Goal: Task Accomplishment & Management: Use online tool/utility

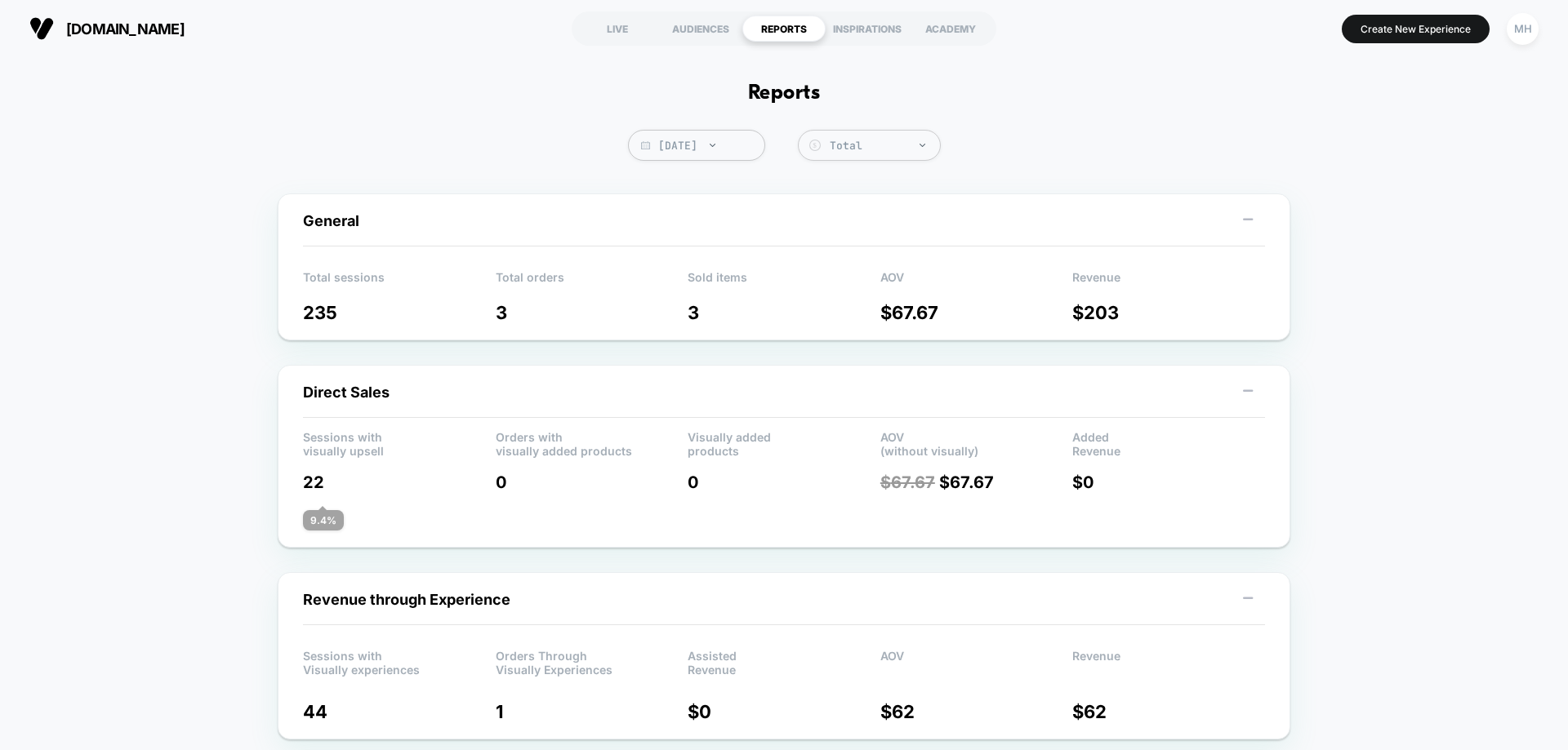
click at [685, 28] on div "AUDIENCES" at bounding box center [701, 28] width 83 height 26
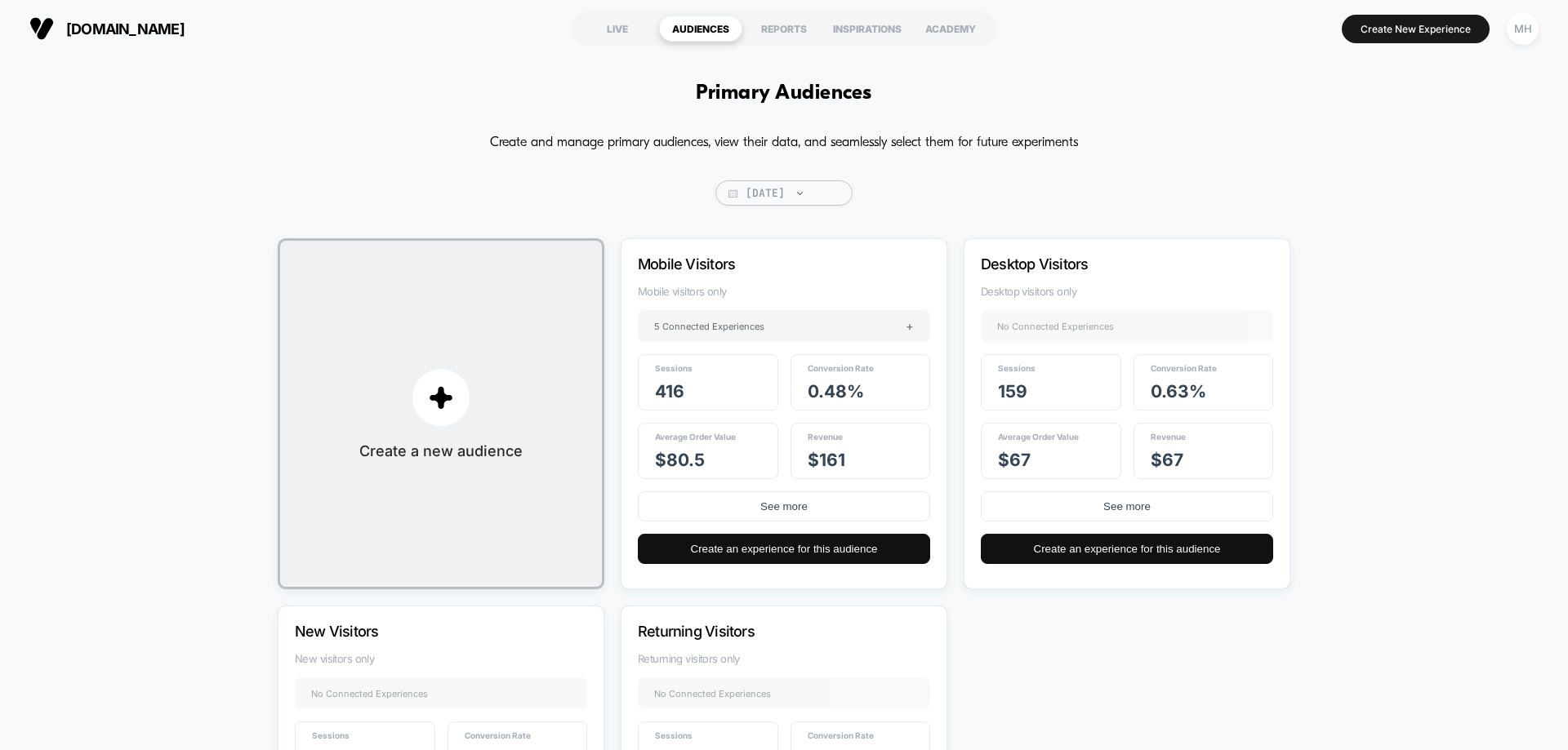
click at [779, 187] on span "Yesterday" at bounding box center [784, 193] width 137 height 26
select select "*"
select select "****"
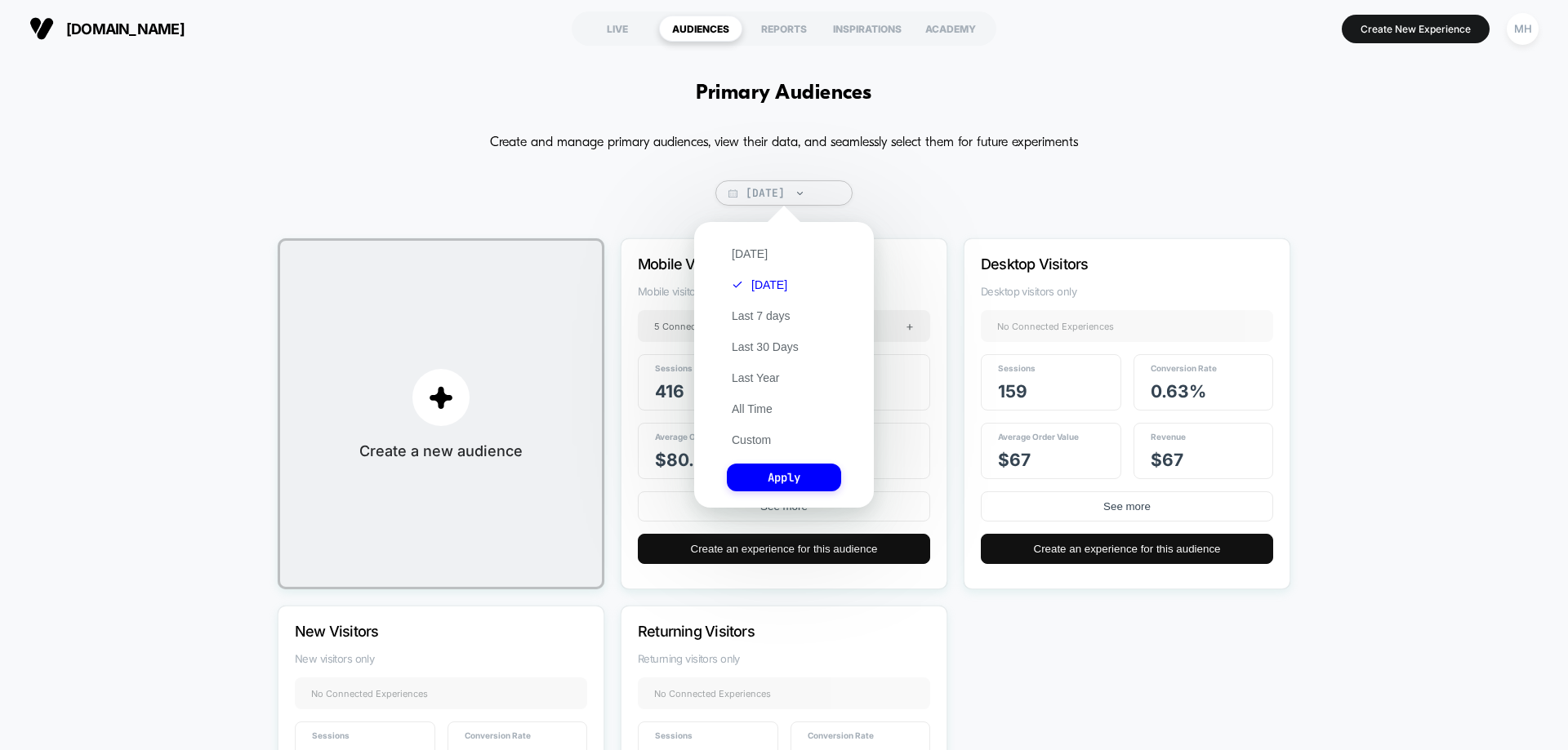
click at [746, 434] on button "Custom" at bounding box center [750, 439] width 49 height 15
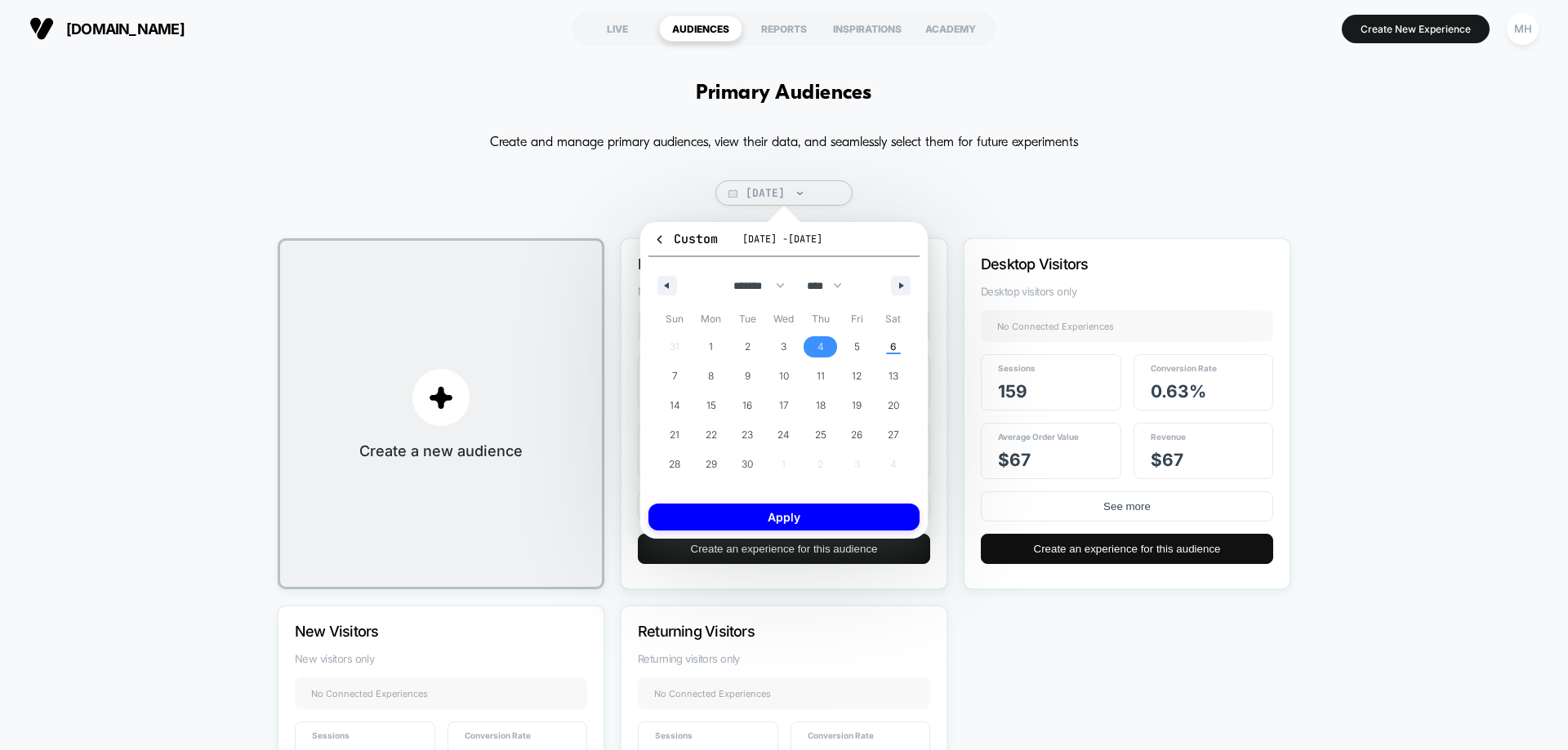
click at [822, 341] on span "4" at bounding box center [820, 346] width 6 height 29
click at [891, 343] on span "6" at bounding box center [892, 346] width 6 height 29
click at [809, 516] on button "Apply" at bounding box center [783, 517] width 271 height 27
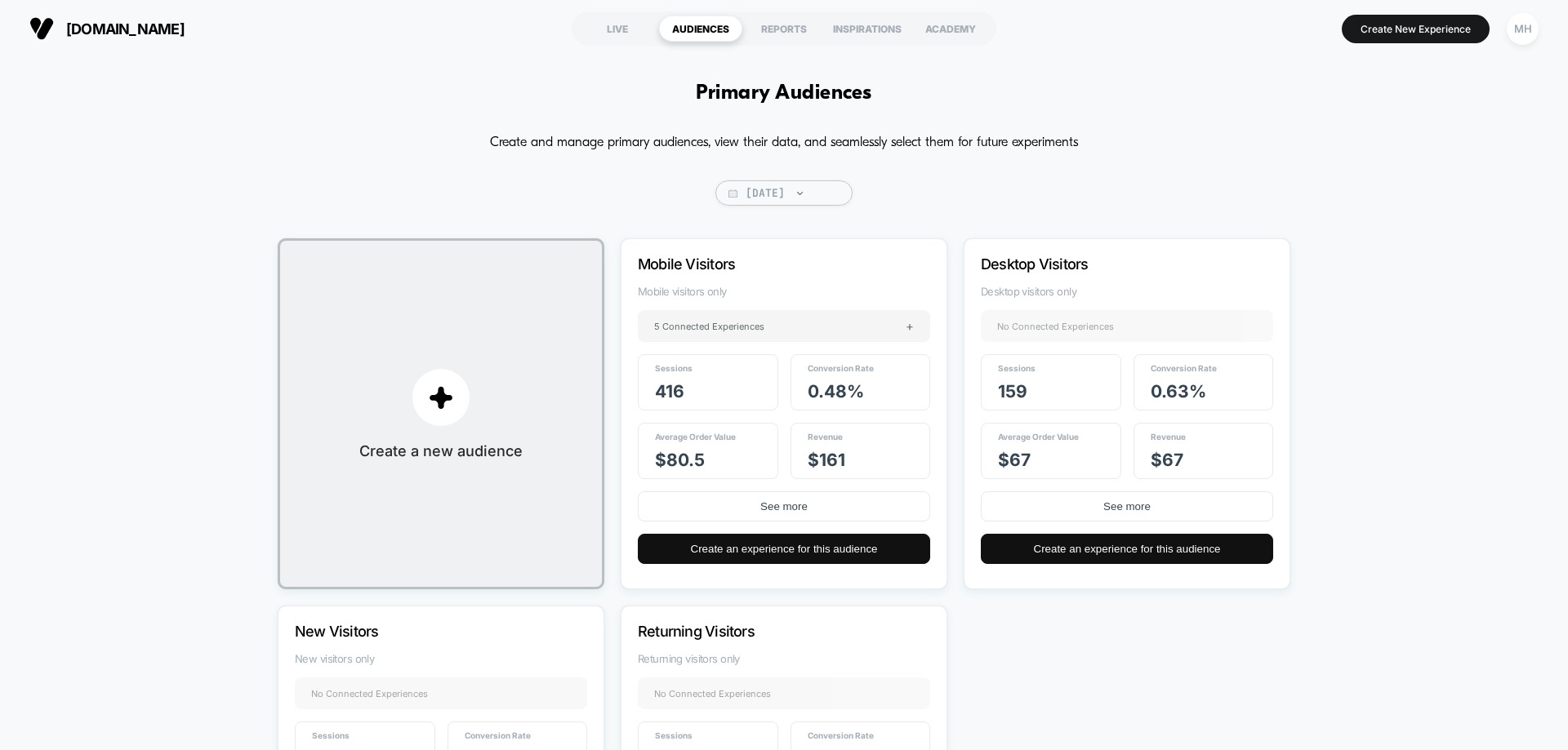
click at [780, 25] on div "REPORTS" at bounding box center [784, 28] width 83 height 26
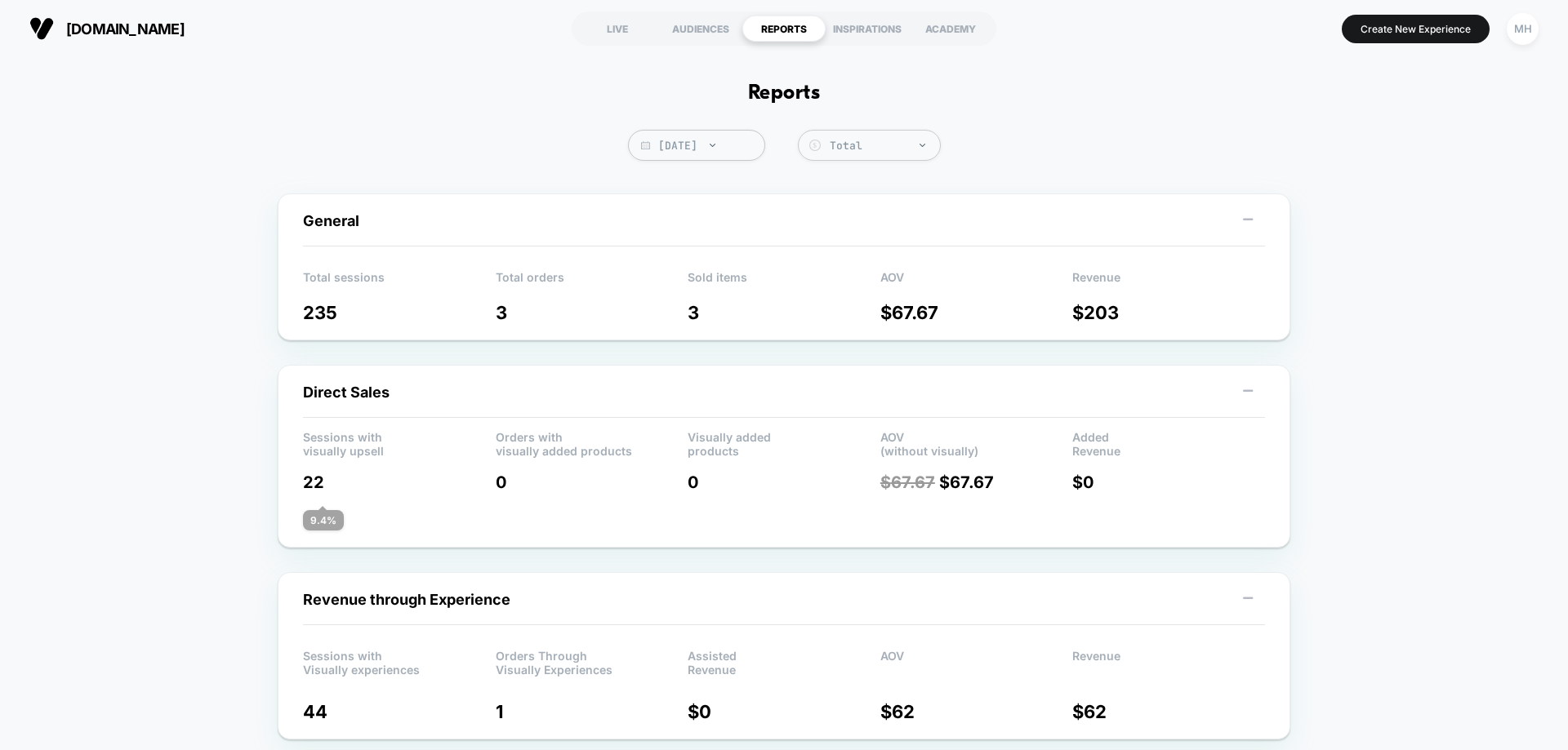
click at [870, 30] on div "INSPIRATIONS" at bounding box center [867, 28] width 83 height 26
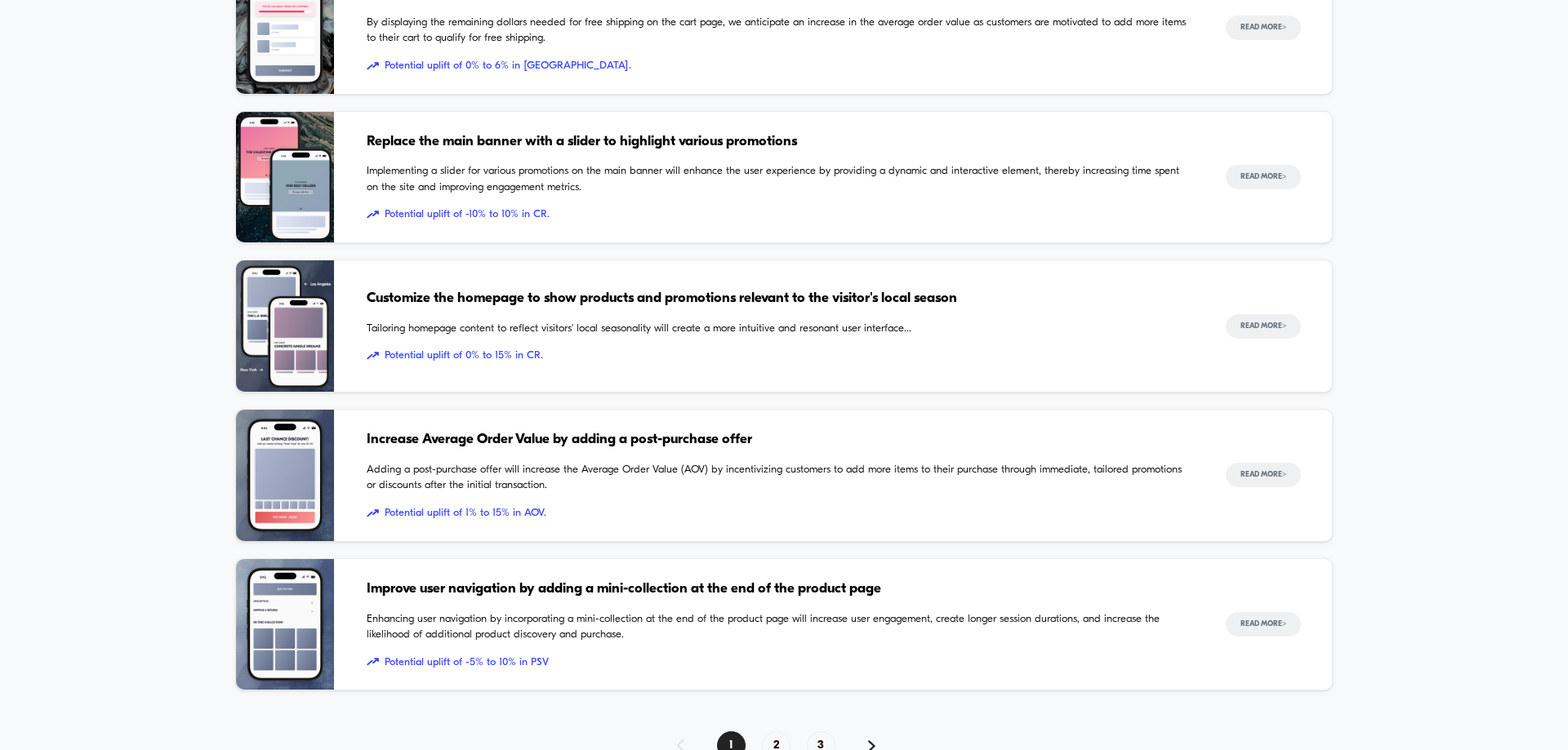
scroll to position [1387, 0]
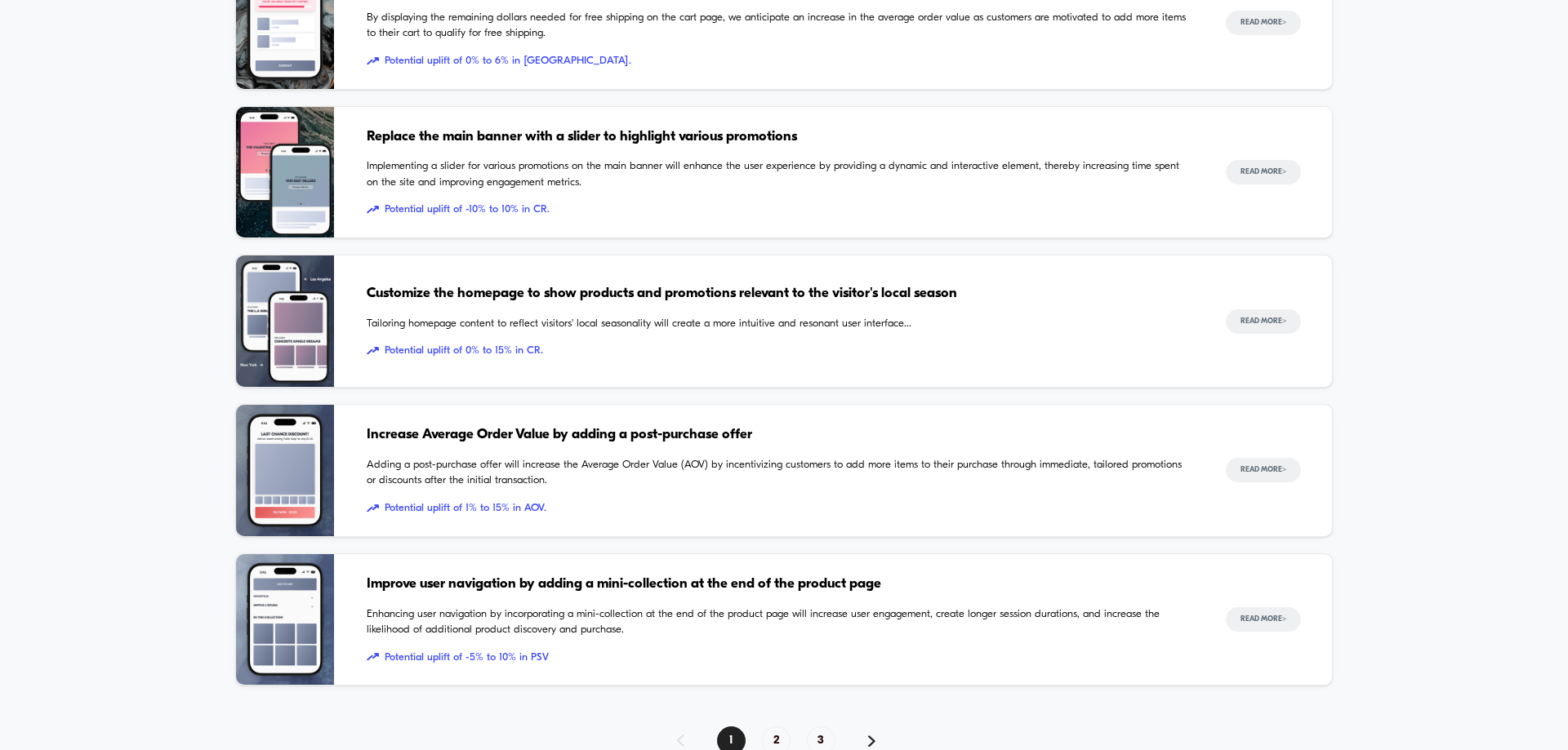
click at [630, 442] on span "Increase Average Order Value by adding a post-purchase offer" at bounding box center [780, 435] width 827 height 21
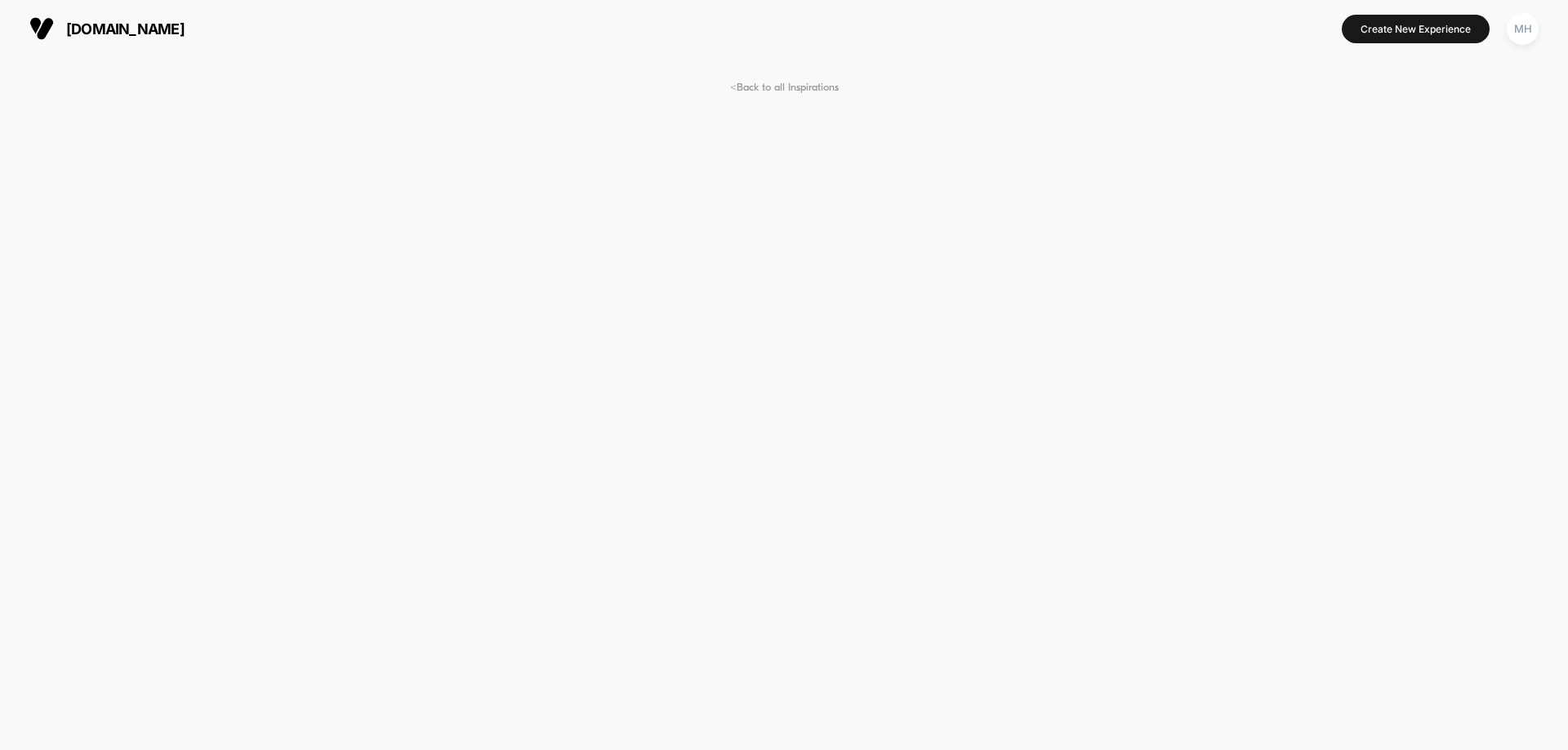
click at [797, 88] on span "< Back to all Inspirations" at bounding box center [784, 88] width 108 height 12
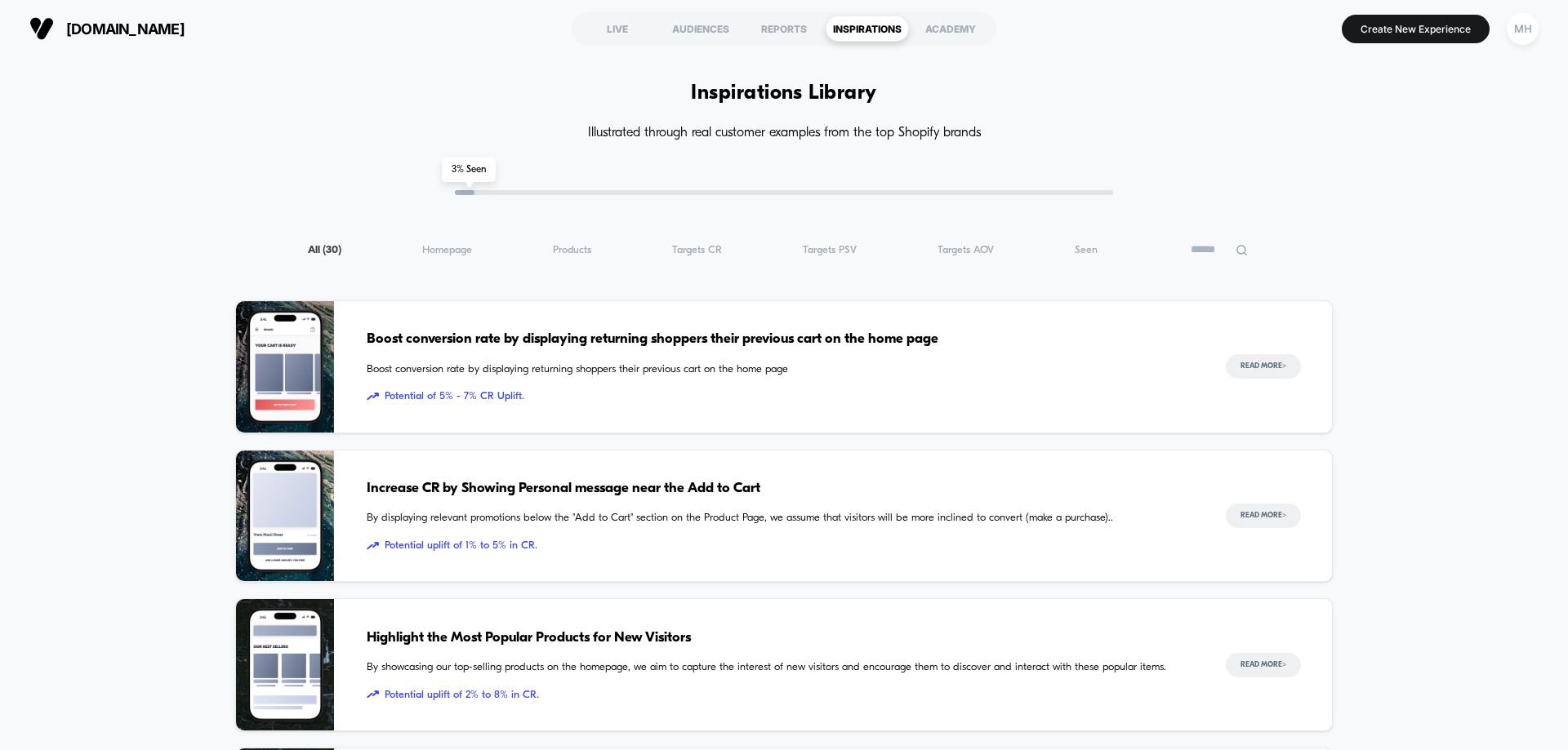
click at [601, 406] on div "Boost conversion rate by displaying returning shoppers their previous cart on t…" at bounding box center [780, 367] width 827 height 131
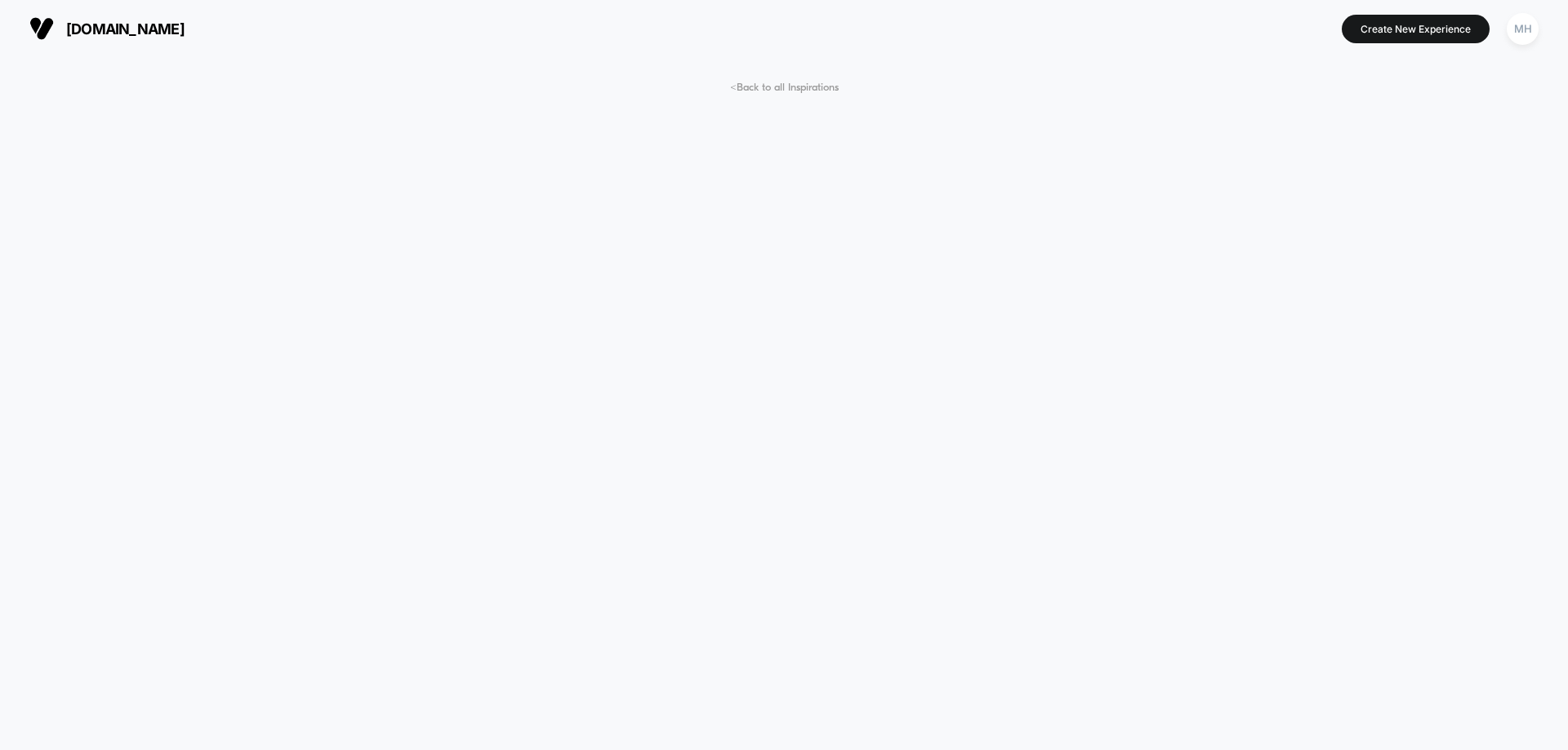
click at [759, 90] on span "< Back to all Inspirations" at bounding box center [784, 88] width 108 height 12
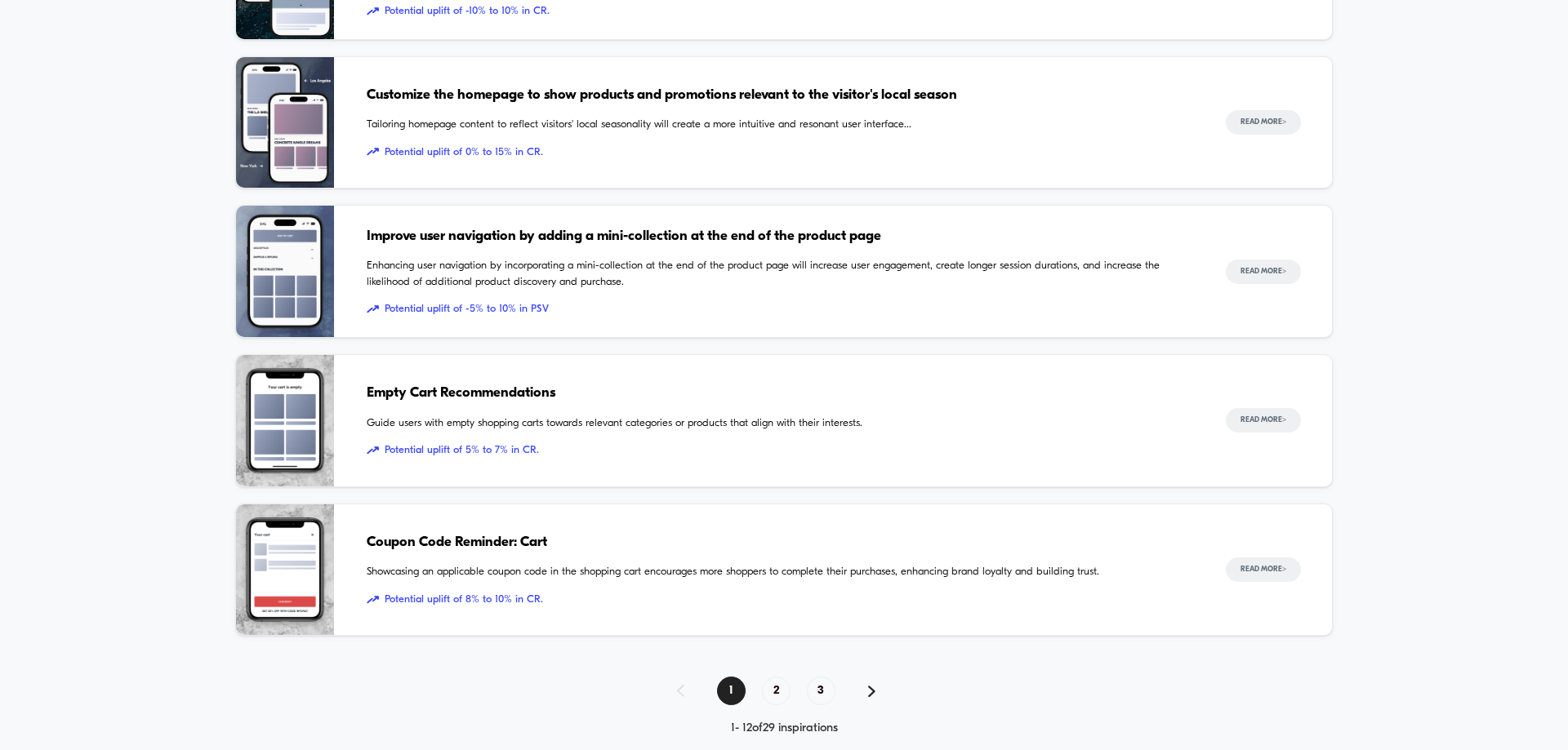
scroll to position [1464, 0]
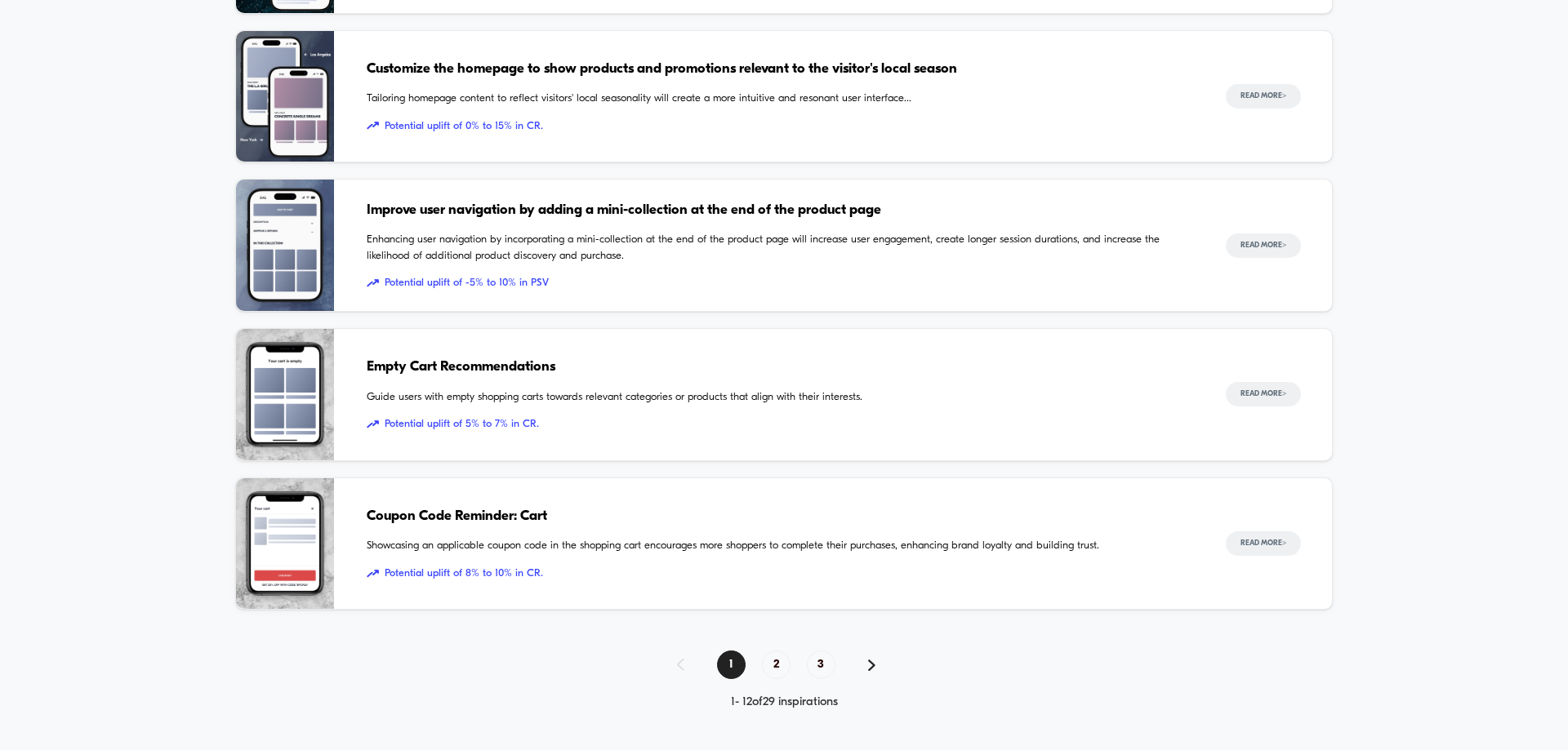
click at [508, 391] on span "Guide users with empty shopping carts towards relevant categories or products t…" at bounding box center [780, 398] width 827 height 16
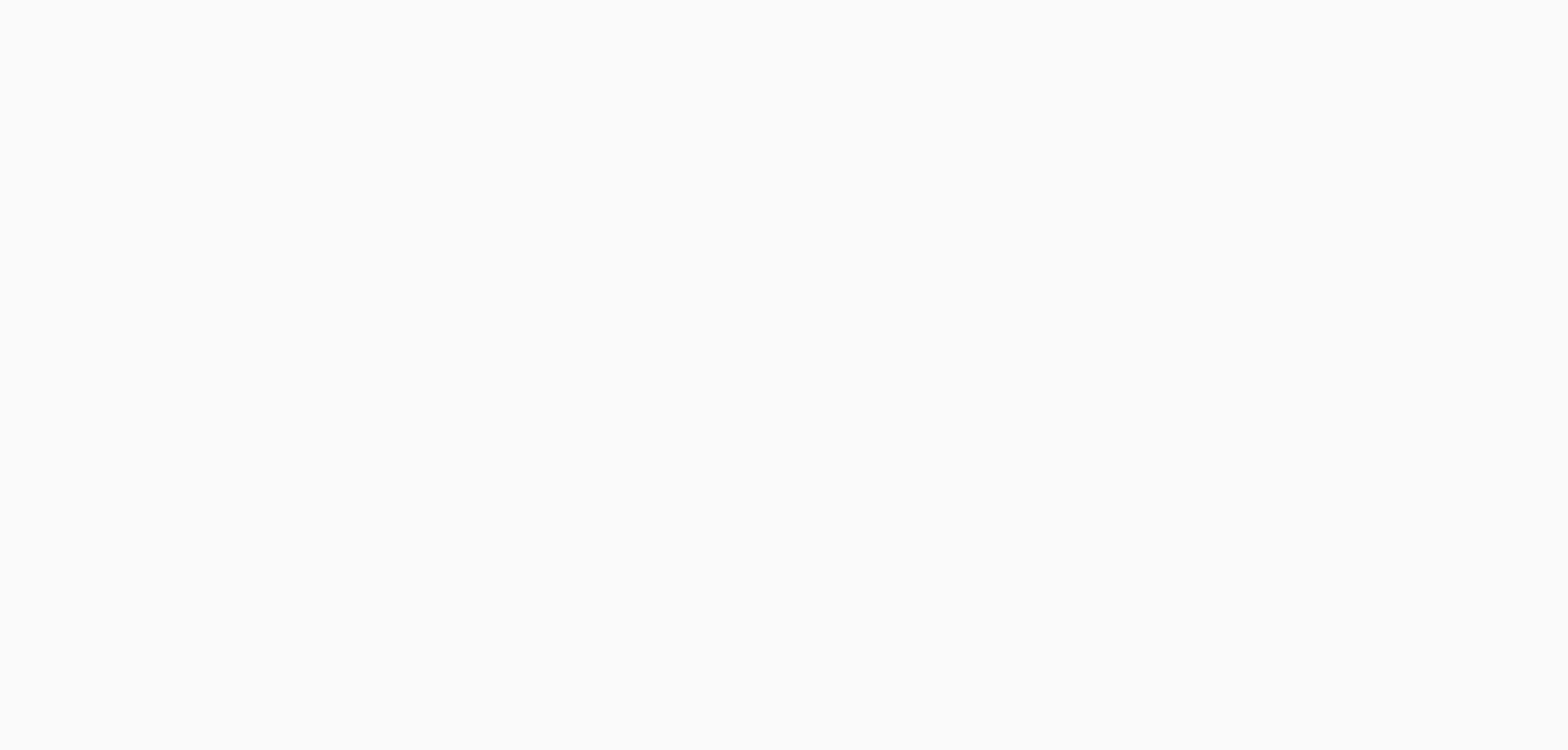
scroll to position [2367, 0]
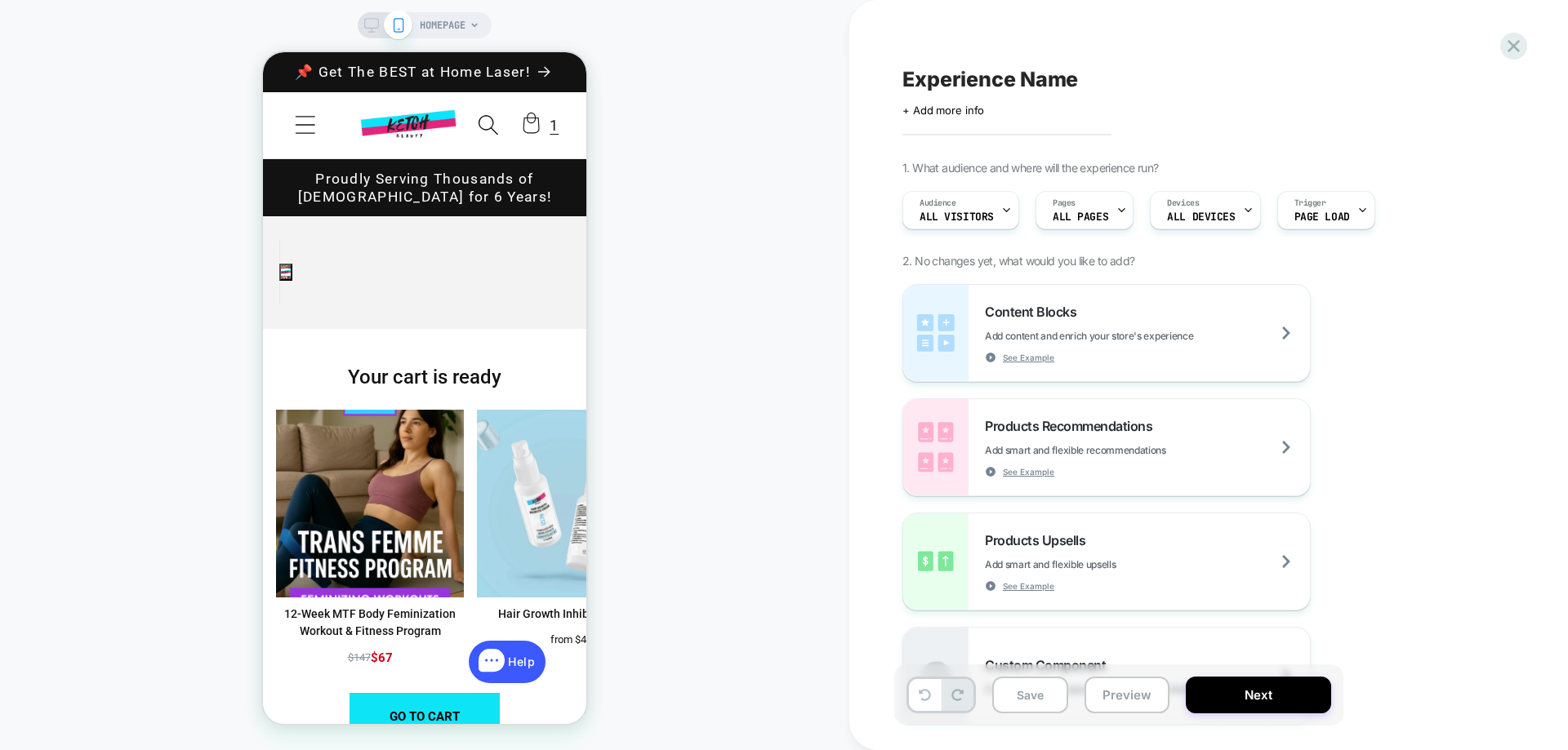
click at [0, 0] on div "Audience All Visitors" at bounding box center [0, 0] width 0 height 0
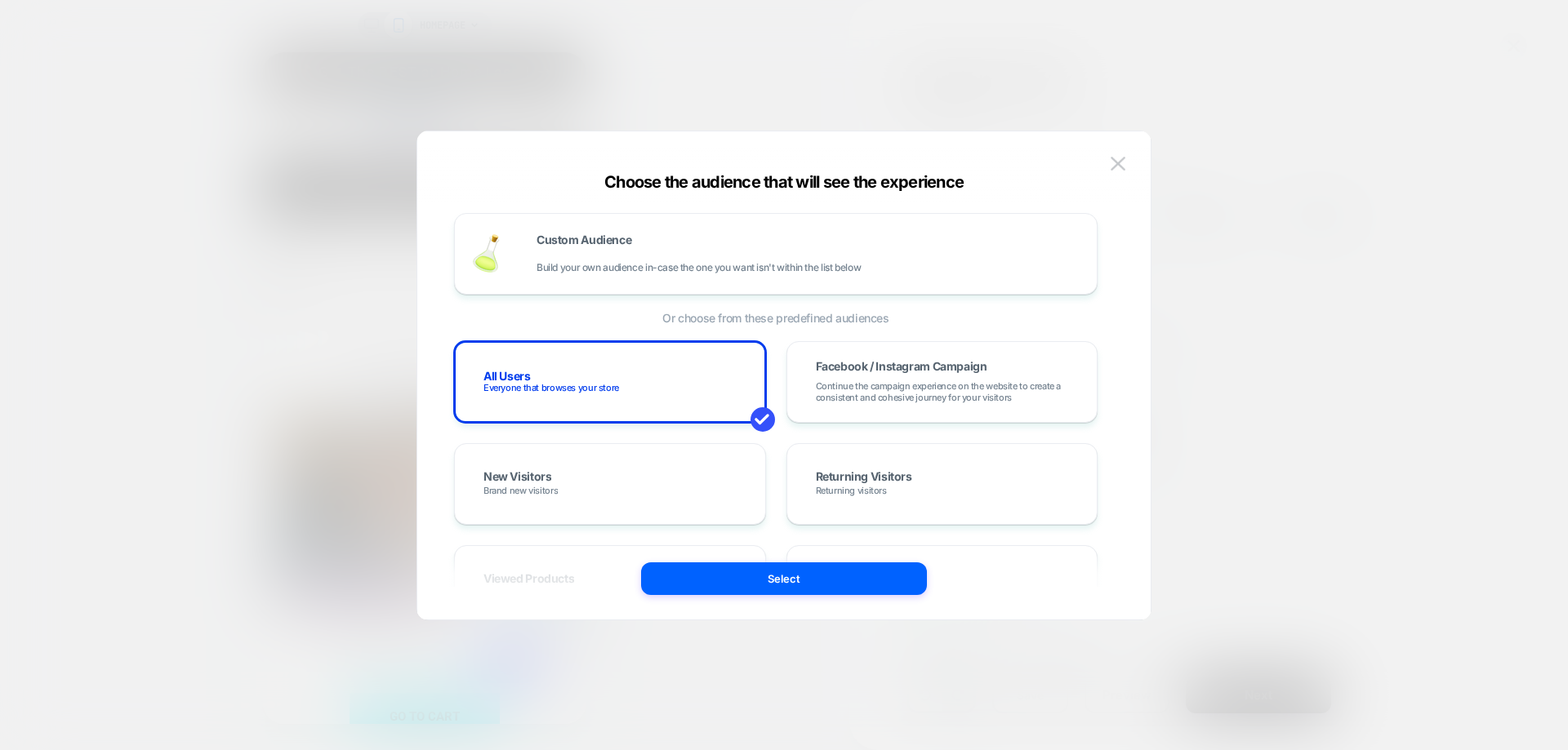
click at [803, 234] on div "Custom Audience Build your own audience in-case the one you want isn't within t…" at bounding box center [808, 254] width 543 height 39
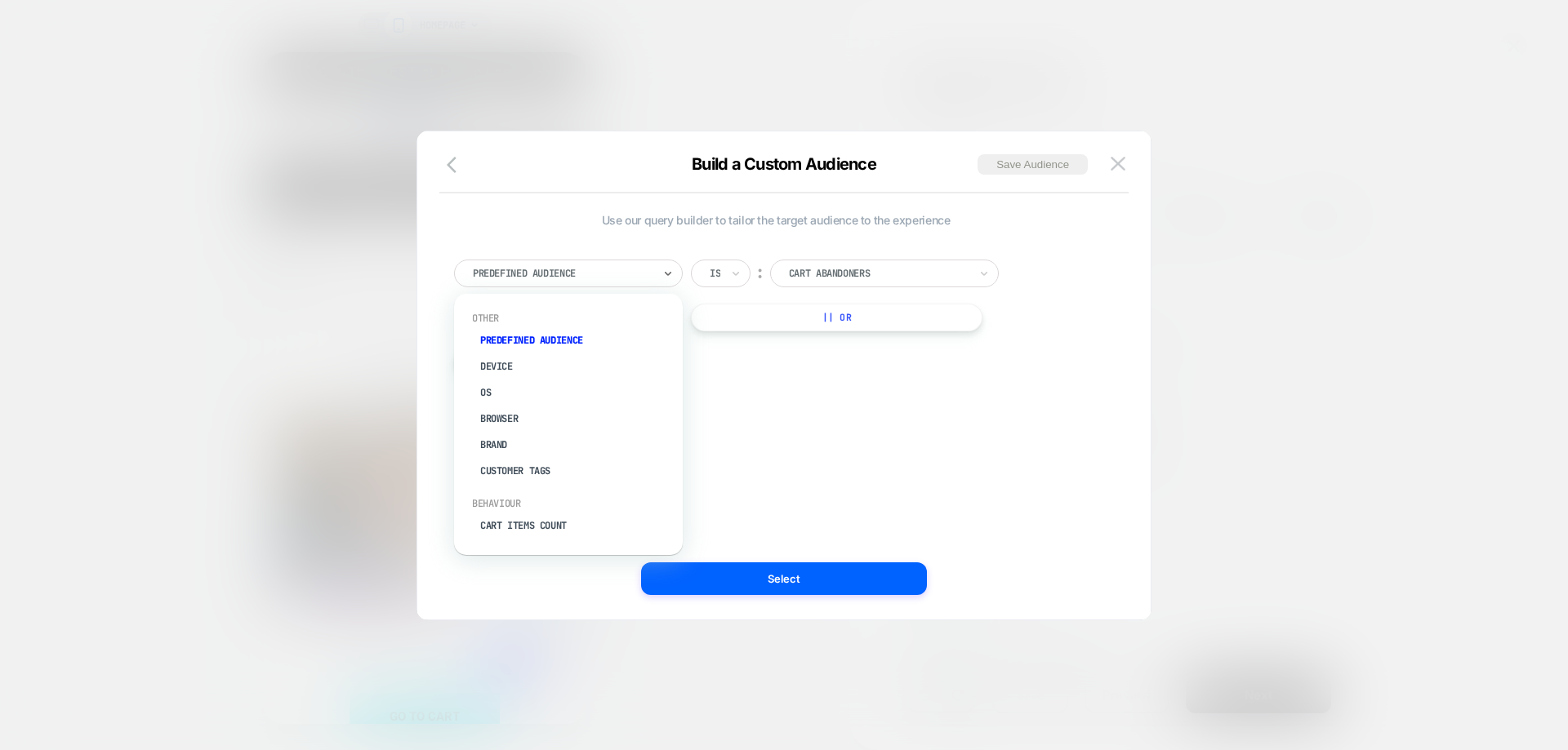
click at [613, 278] on div at bounding box center [562, 273] width 179 height 15
click at [593, 274] on div at bounding box center [562, 273] width 179 height 15
click at [0, 0] on div "Cart Items Count" at bounding box center [0, 0] width 0 height 0
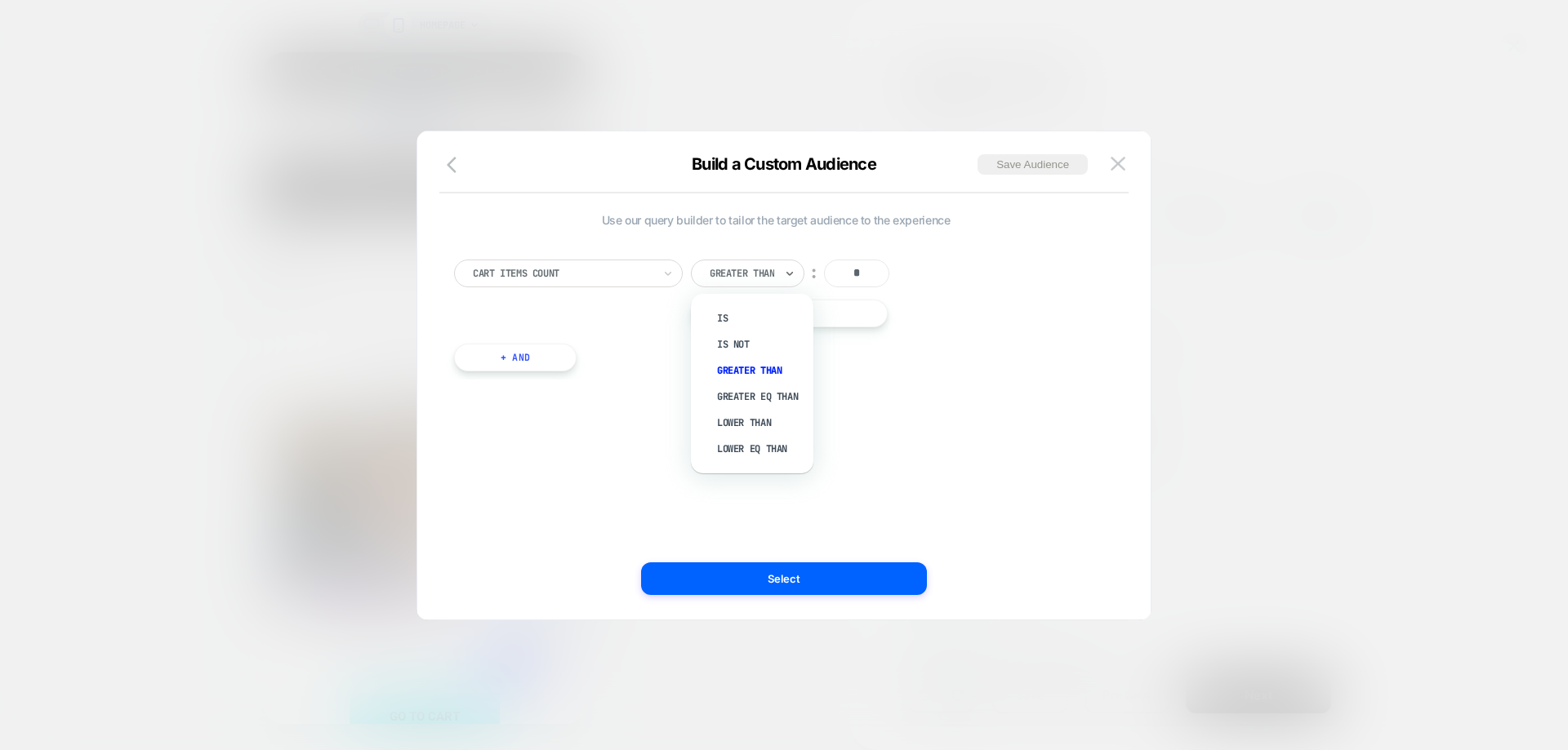
click at [774, 272] on div at bounding box center [741, 273] width 65 height 15
click at [736, 325] on div "Is" at bounding box center [760, 318] width 107 height 26
click at [0, 0] on button "Select" at bounding box center [0, 0] width 0 height 0
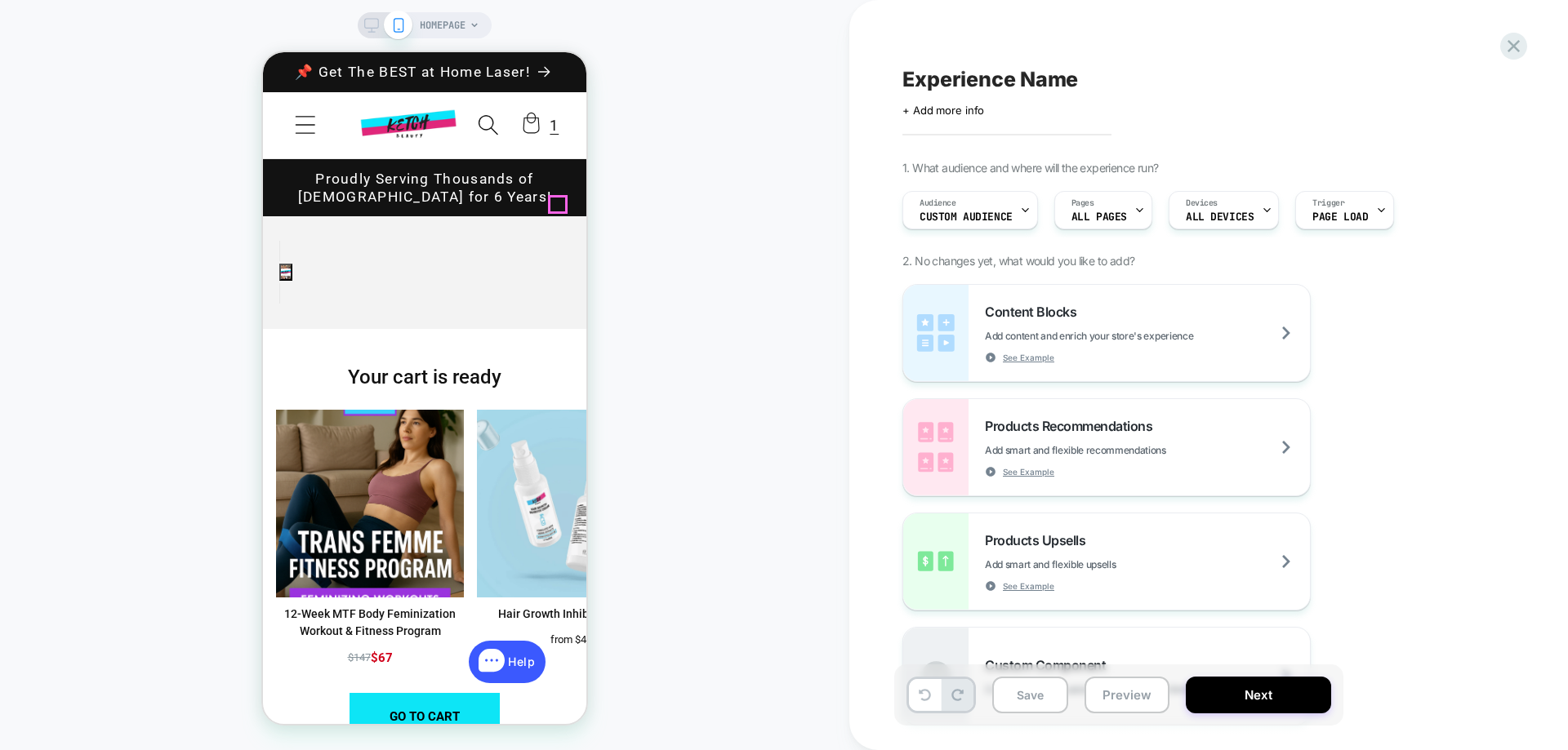
click at [0, 0] on span "Devices" at bounding box center [0, 0] width 0 height 0
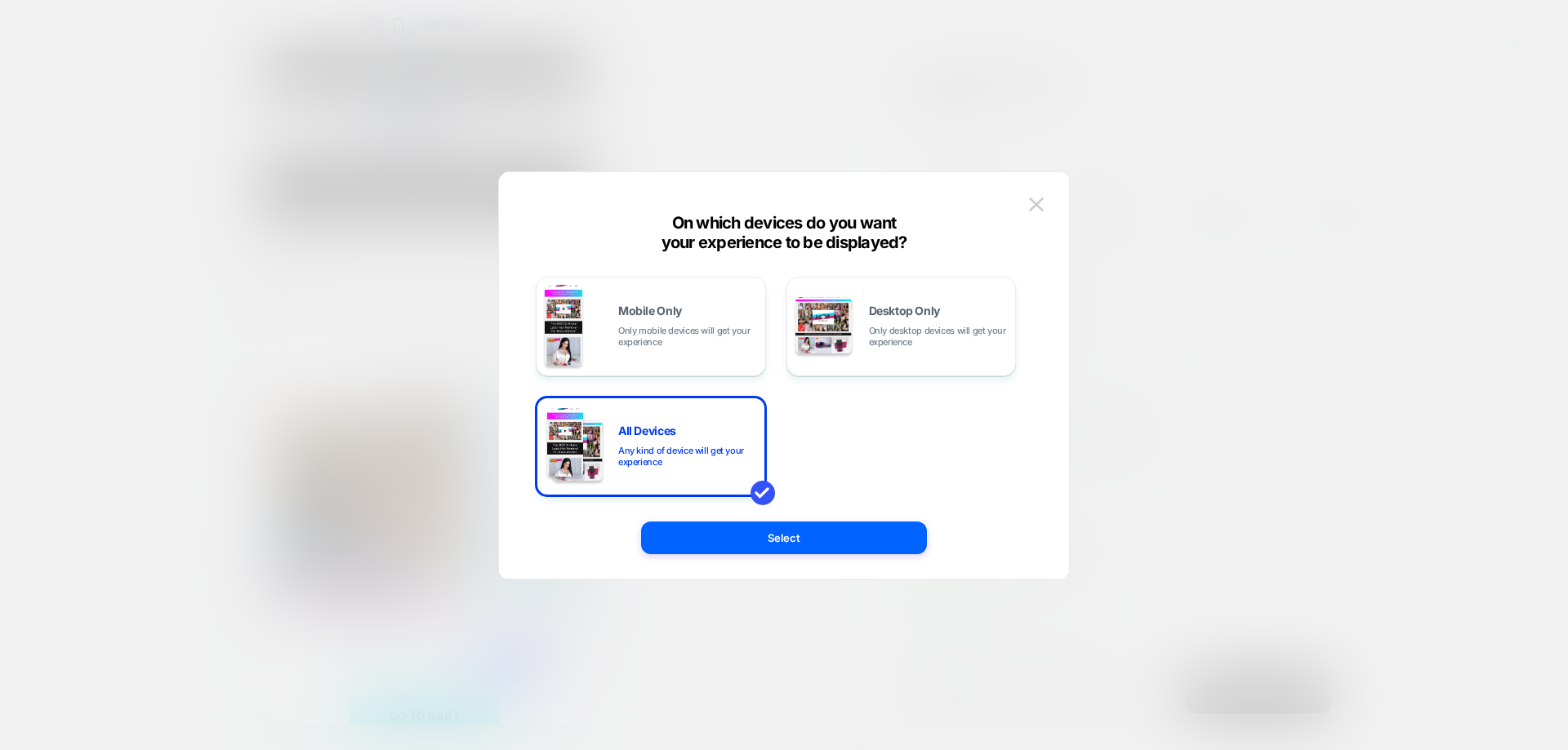
click at [637, 342] on span "Only mobile devices will get your experience" at bounding box center [687, 336] width 139 height 23
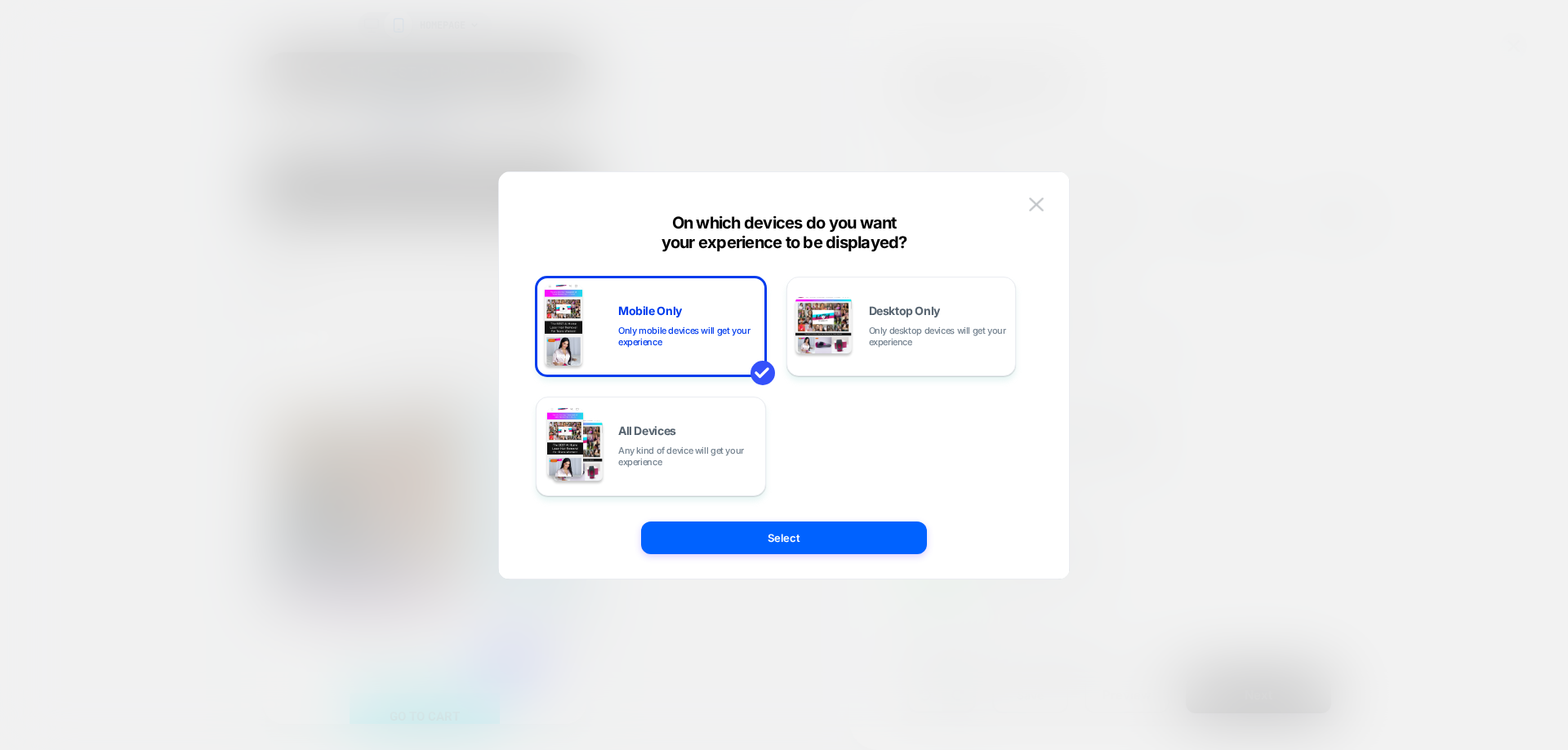
click at [0, 0] on button "Select" at bounding box center [0, 0] width 0 height 0
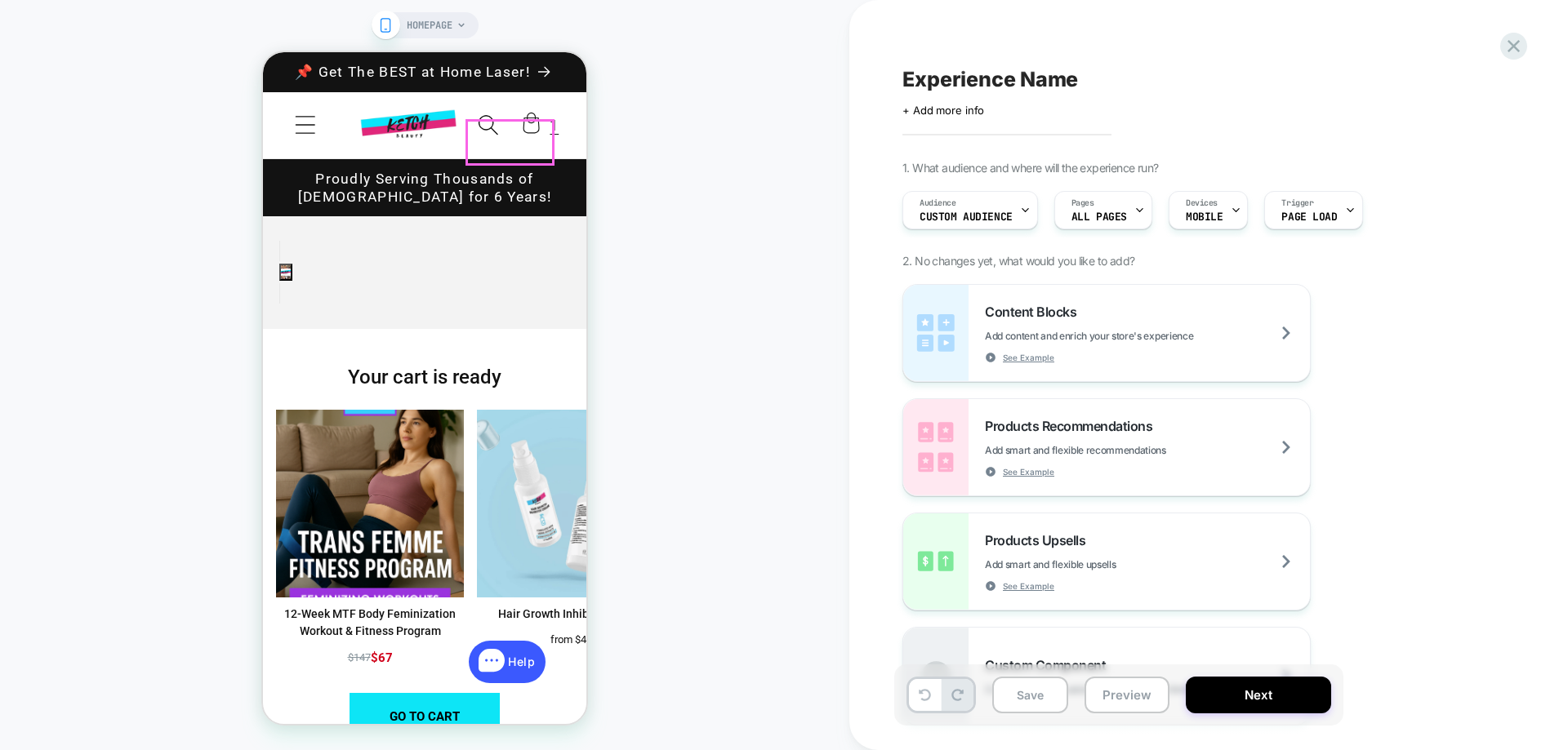
click at [527, 137] on icon at bounding box center [531, 125] width 37 height 46
click at [533, 138] on div at bounding box center [510, 142] width 86 height 43
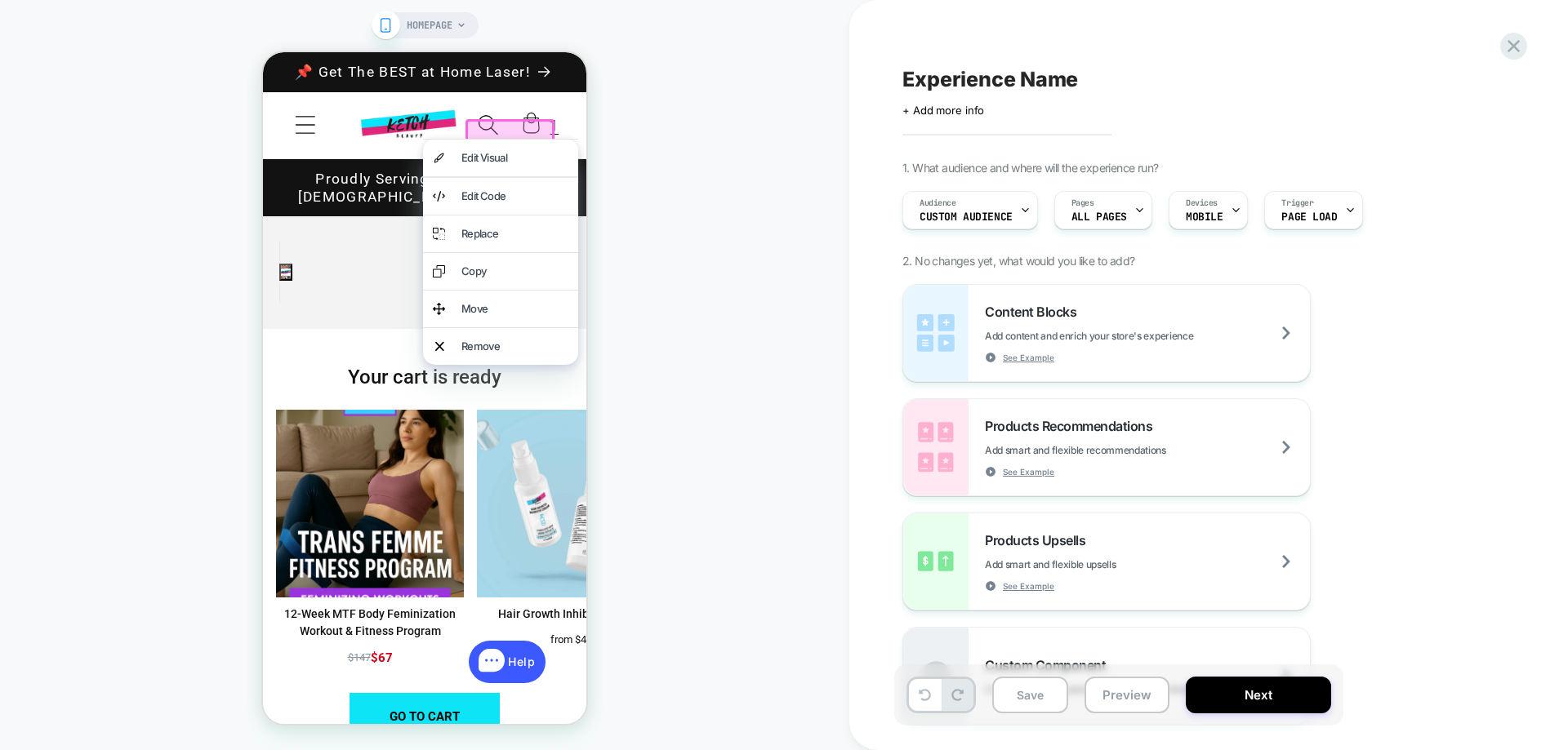
click at [533, 138] on div at bounding box center [500, 138] width 155 height 1
click at [536, 133] on div at bounding box center [510, 142] width 89 height 46
click at [653, 196] on div "HOMEPAGE" at bounding box center [424, 375] width 849 height 717
click at [631, 178] on div "HOMEPAGE" at bounding box center [424, 375] width 849 height 717
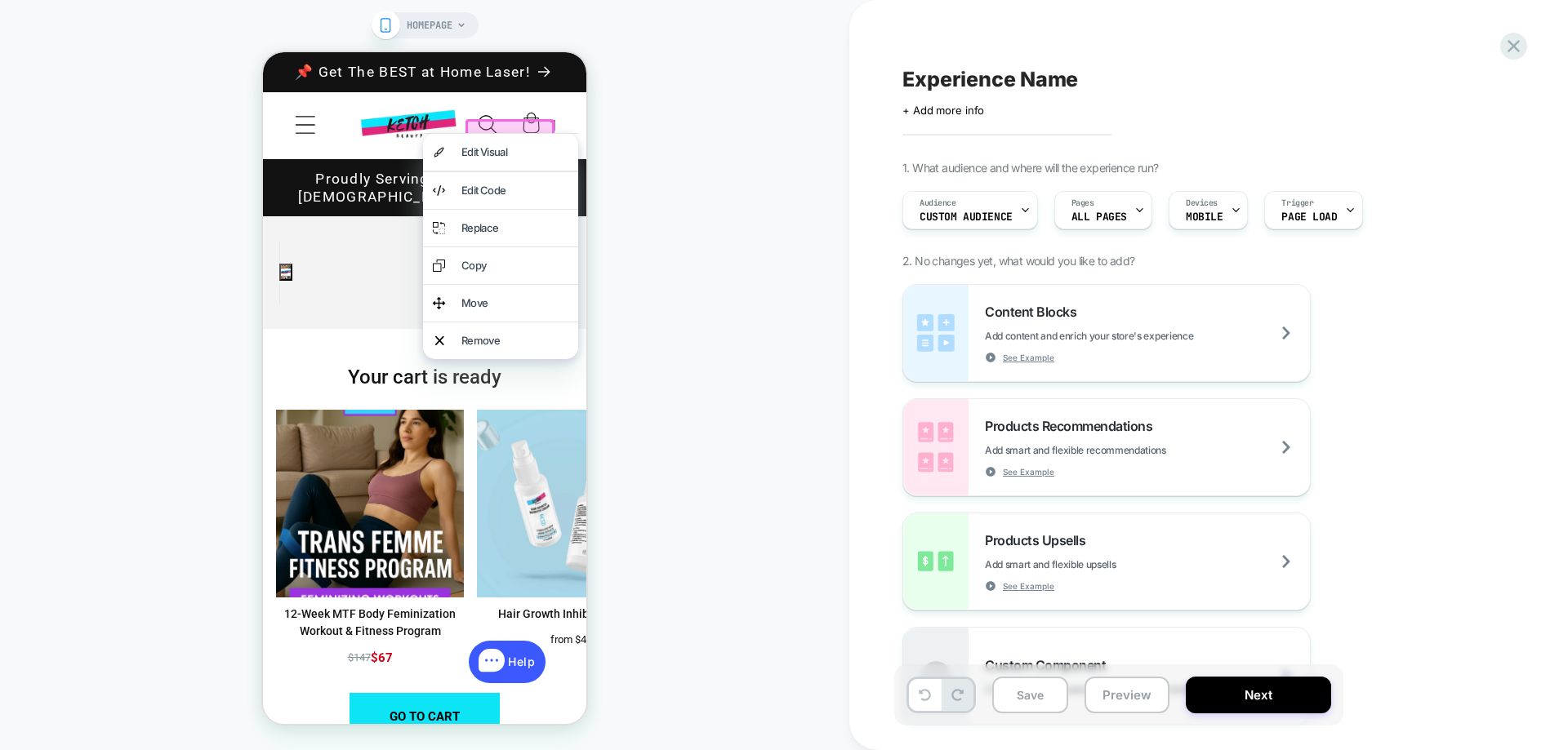
click at [523, 126] on div at bounding box center [510, 142] width 89 height 46
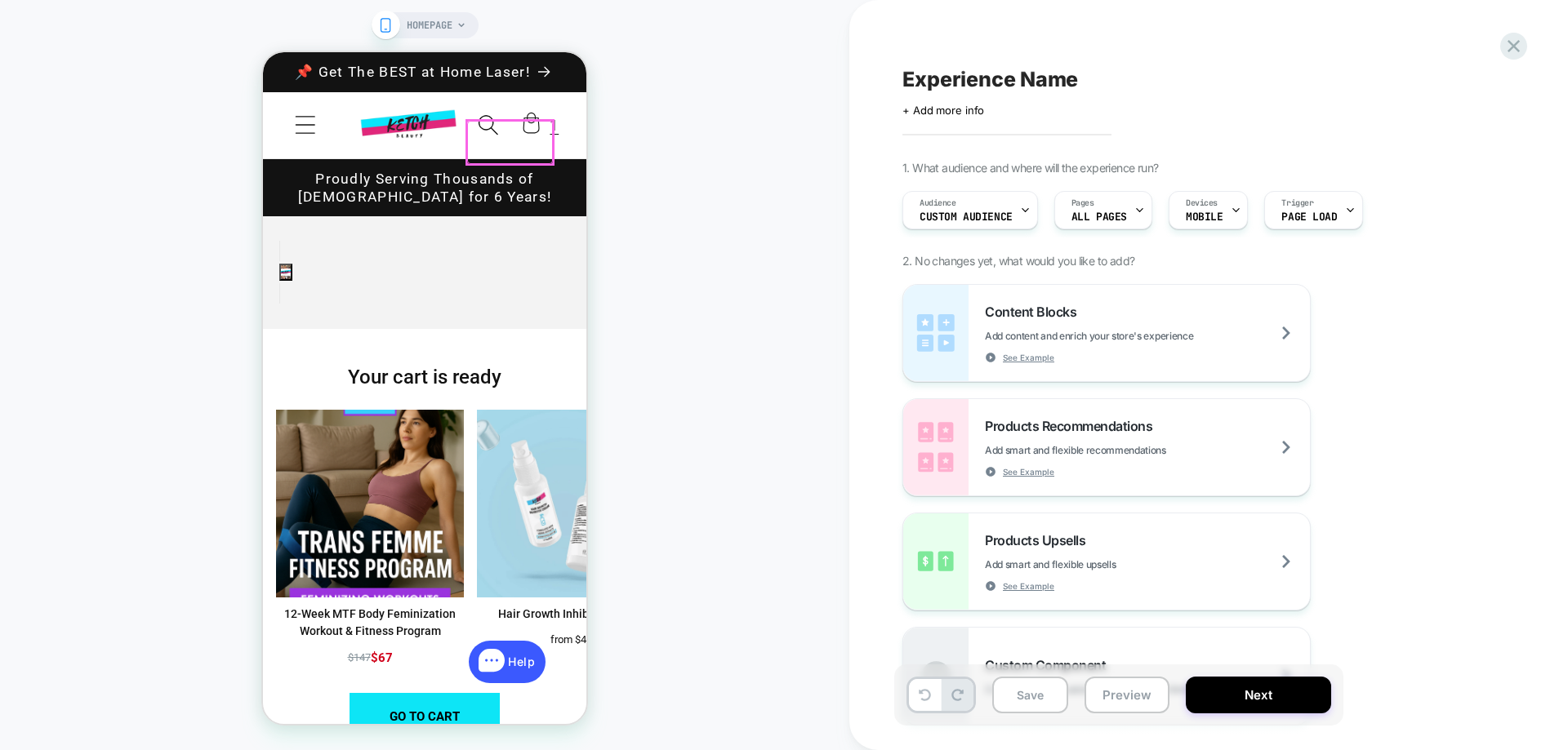
click at [543, 147] on div at bounding box center [510, 142] width 86 height 43
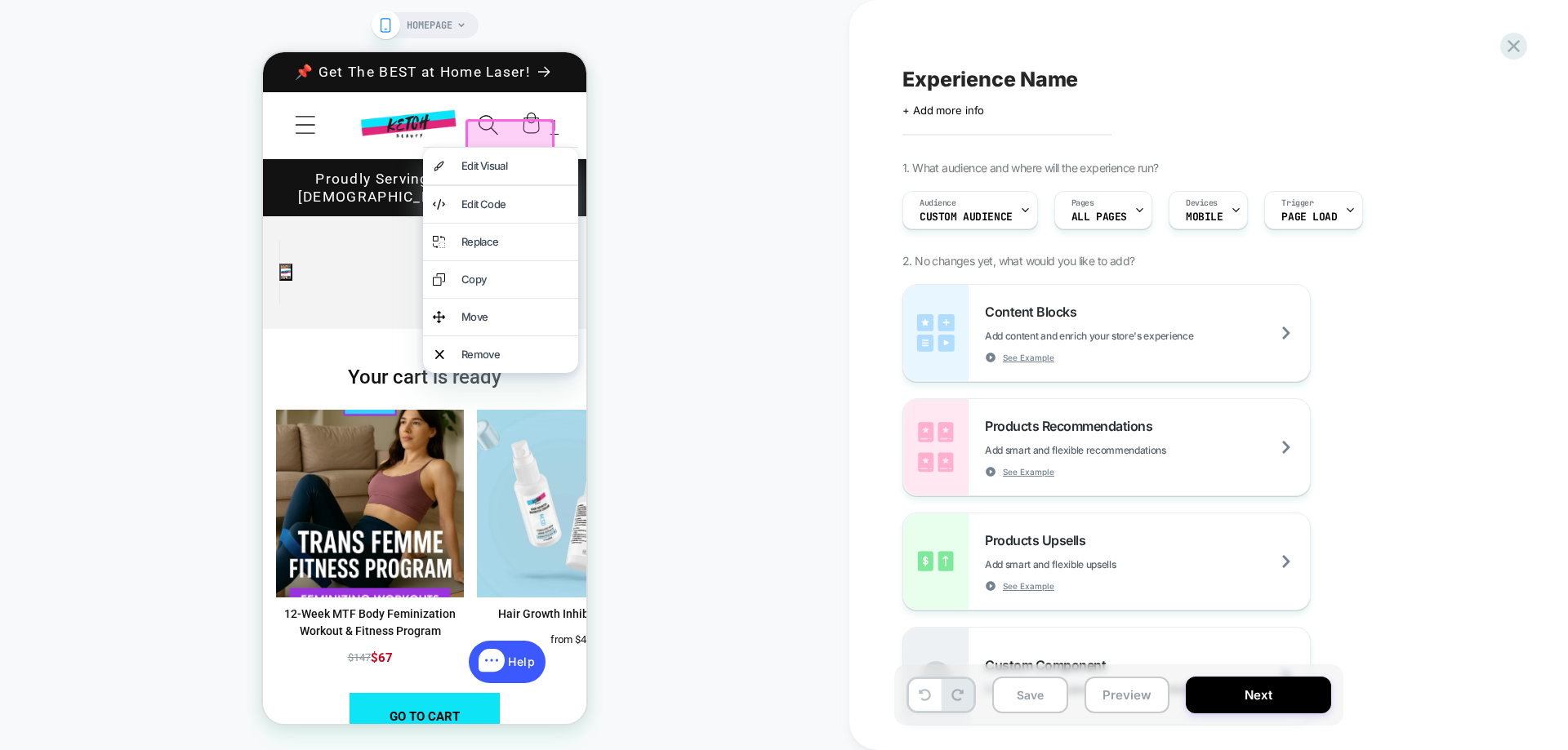
click at [543, 146] on div at bounding box center [510, 142] width 89 height 46
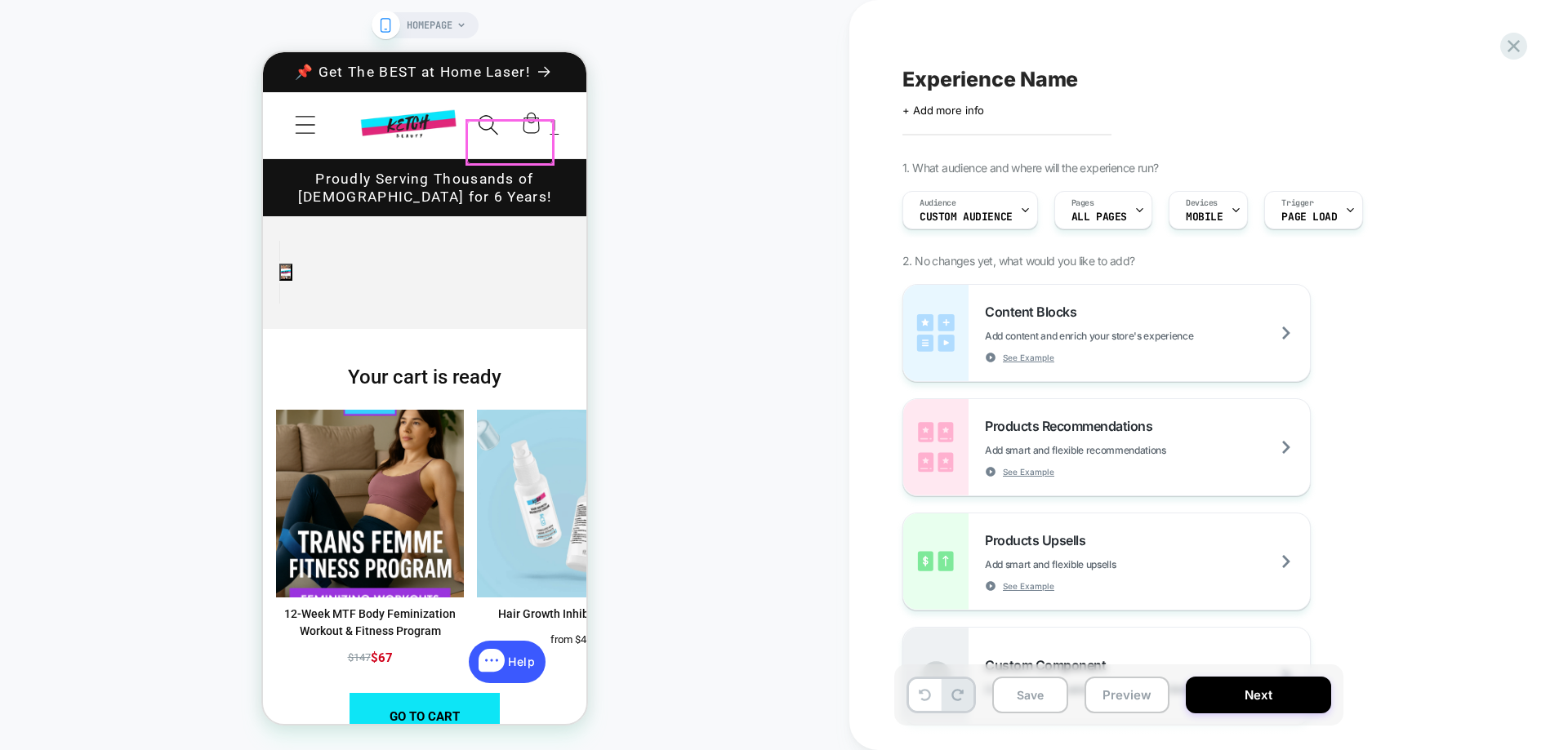
click at [543, 146] on div at bounding box center [510, 142] width 86 height 43
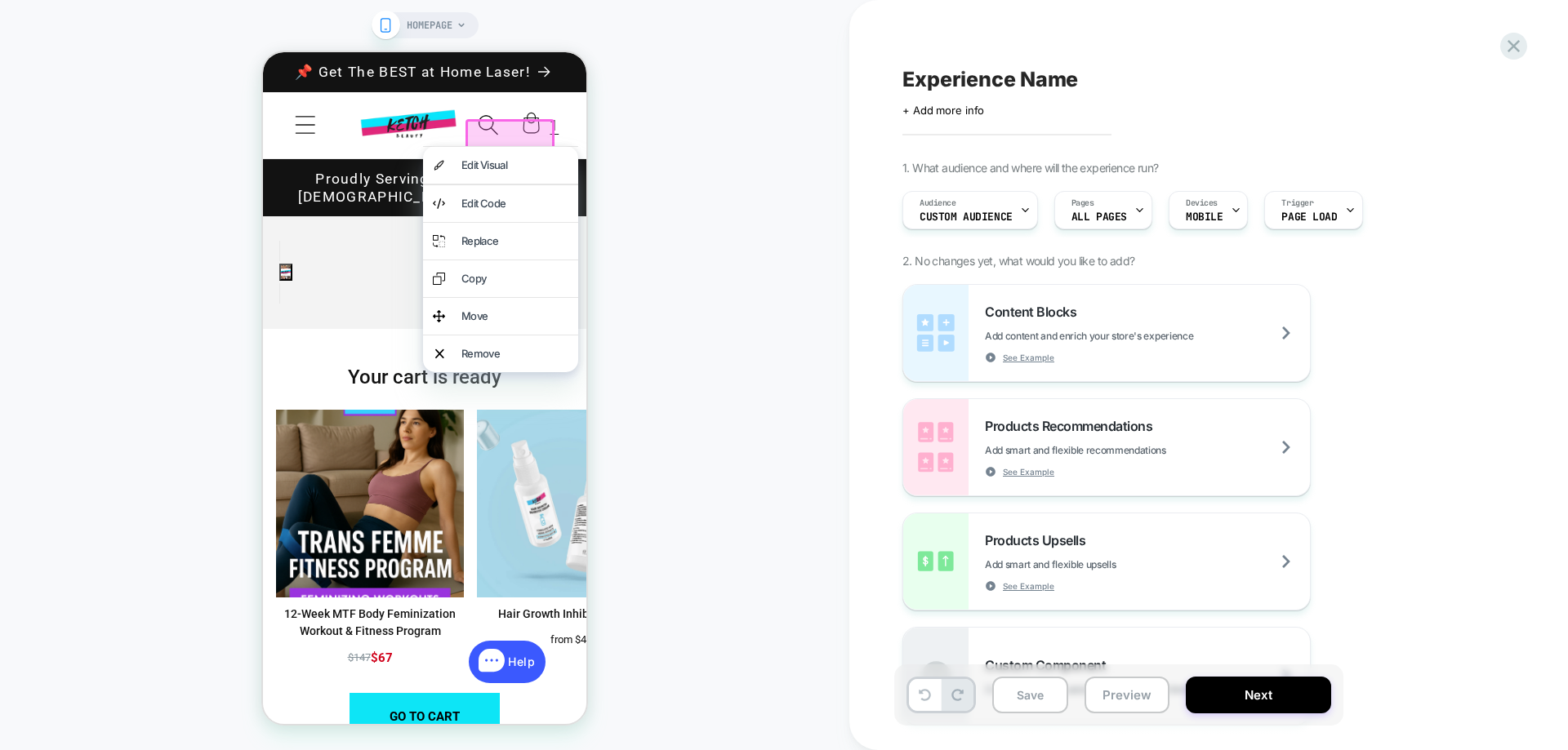
click at [327, 148] on span "Menu" at bounding box center [305, 125] width 46 height 46
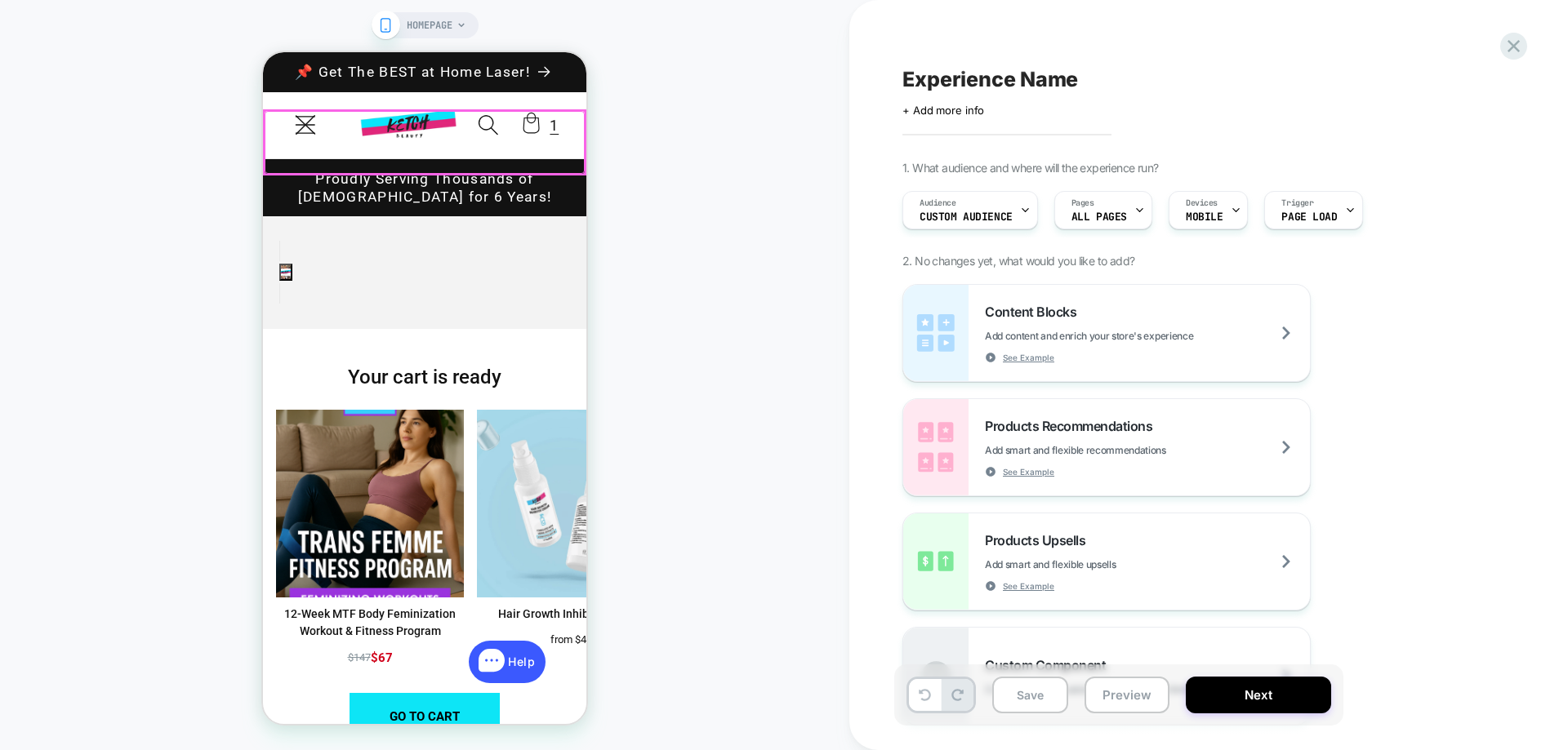
click at [527, 138] on div at bounding box center [424, 142] width 320 height 63
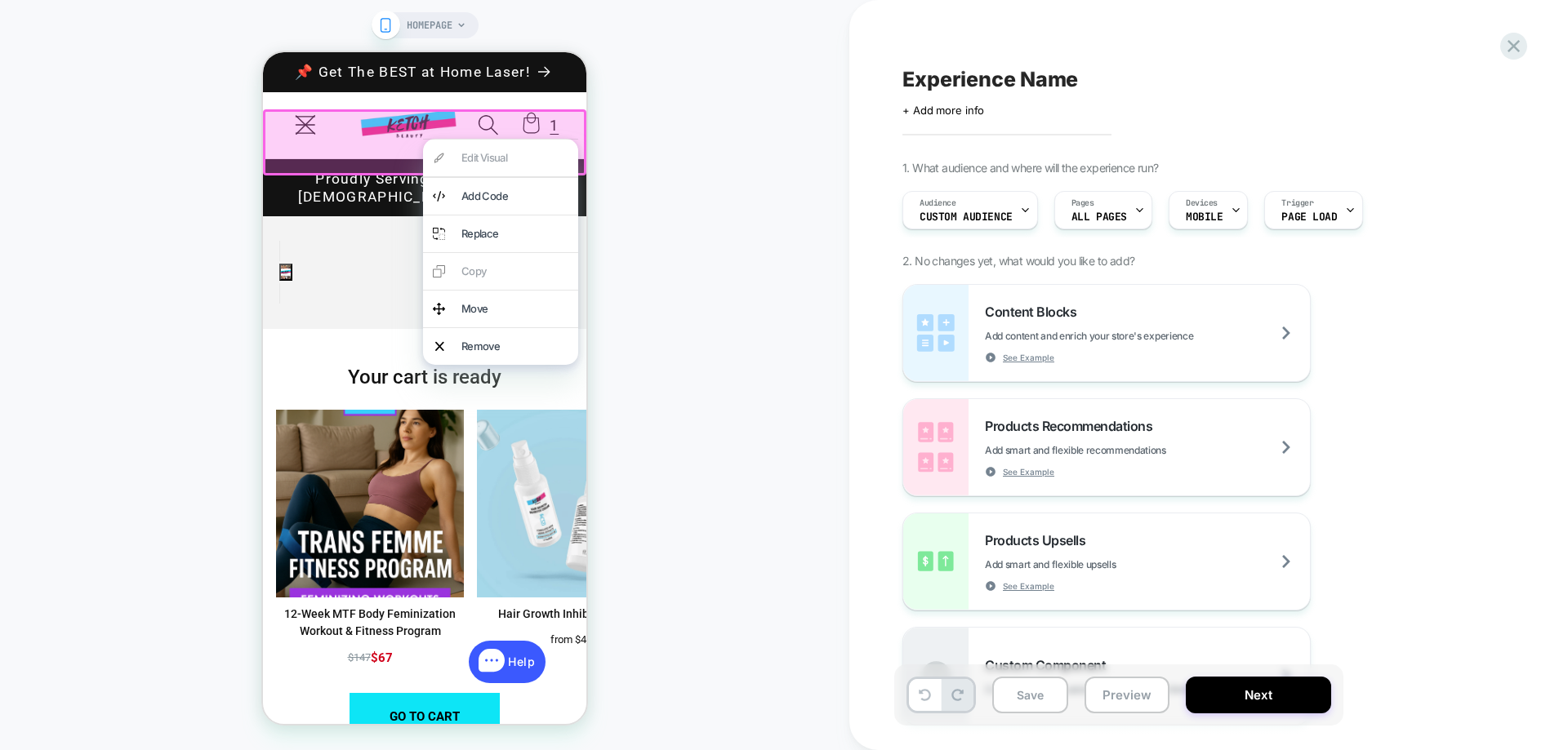
click at [529, 138] on div at bounding box center [500, 138] width 155 height 1
click at [537, 134] on div at bounding box center [424, 142] width 323 height 66
click at [723, 202] on div "HOMEPAGE" at bounding box center [424, 375] width 849 height 717
click at [706, 452] on div "HOMEPAGE" at bounding box center [424, 375] width 849 height 717
click at [312, 150] on div at bounding box center [424, 142] width 323 height 66
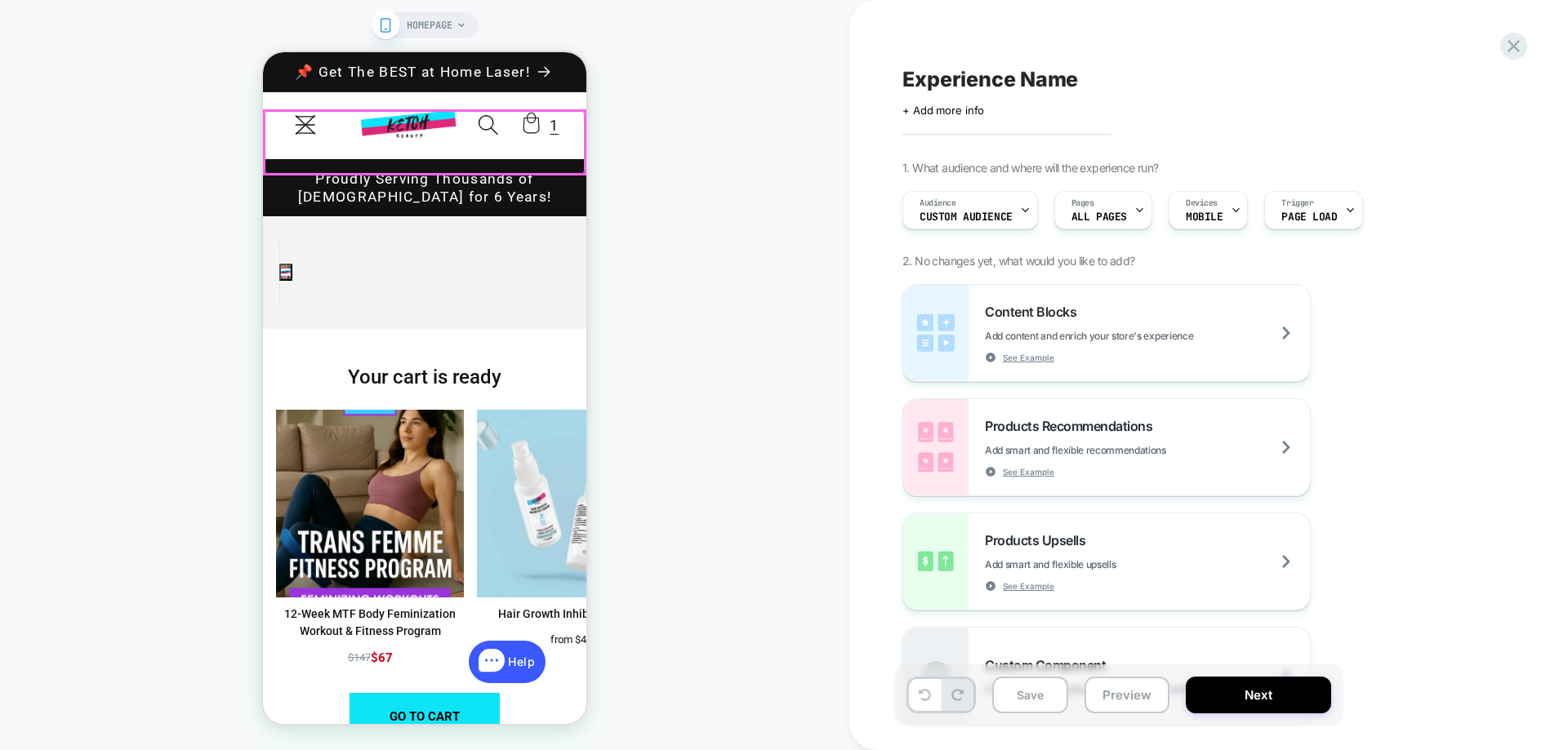
click at [307, 132] on div at bounding box center [424, 142] width 320 height 63
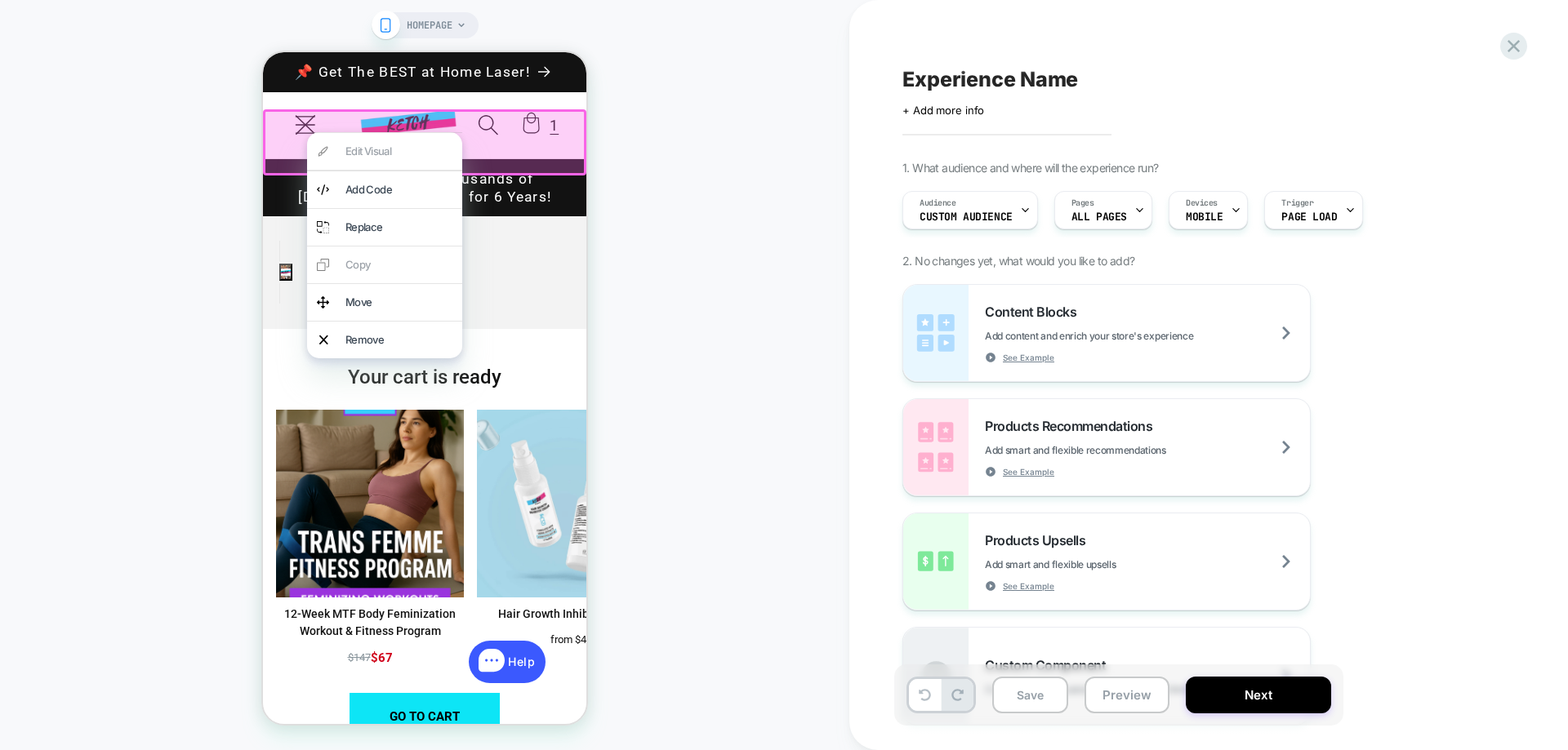
click at [297, 137] on div at bounding box center [424, 142] width 323 height 66
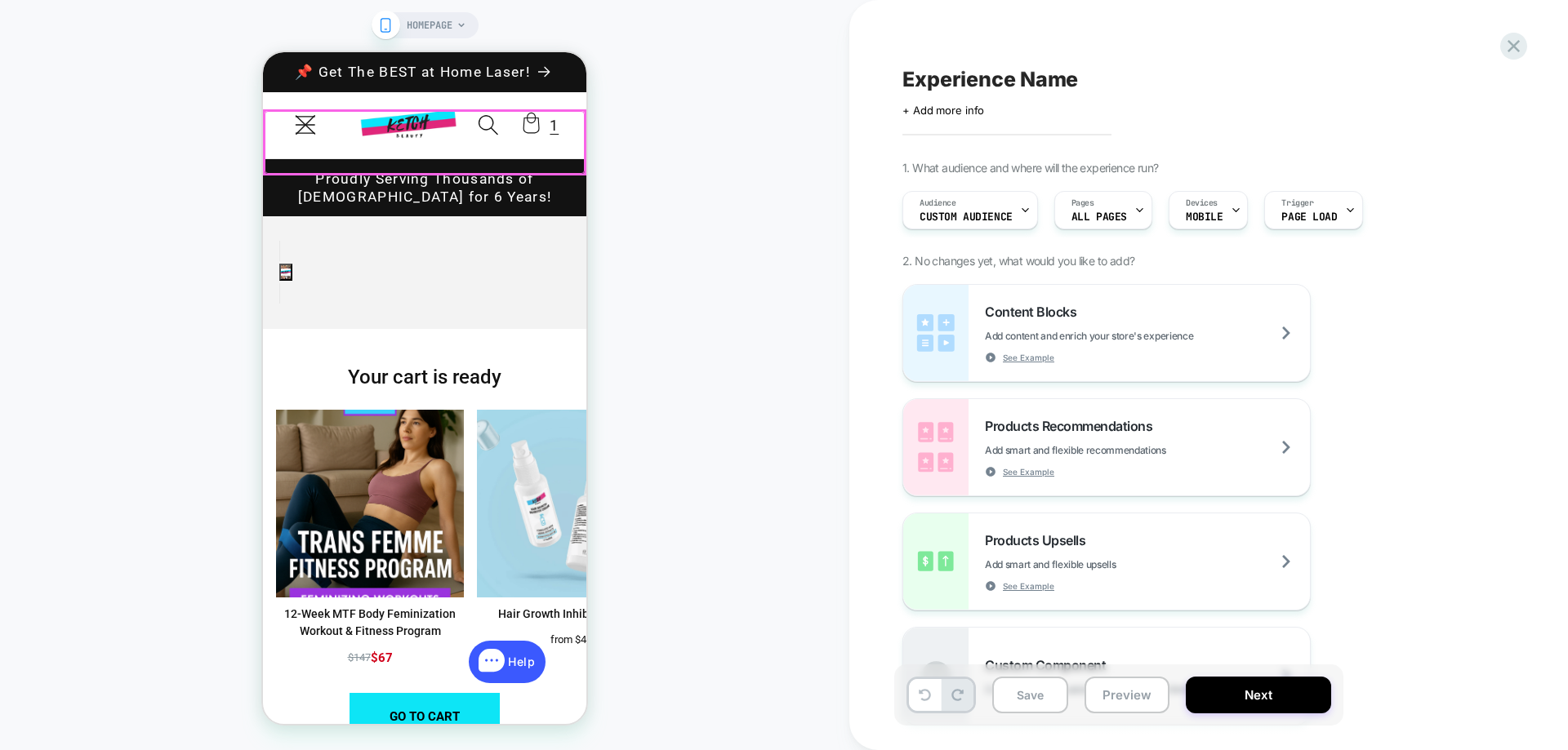
click at [297, 137] on div at bounding box center [424, 142] width 320 height 63
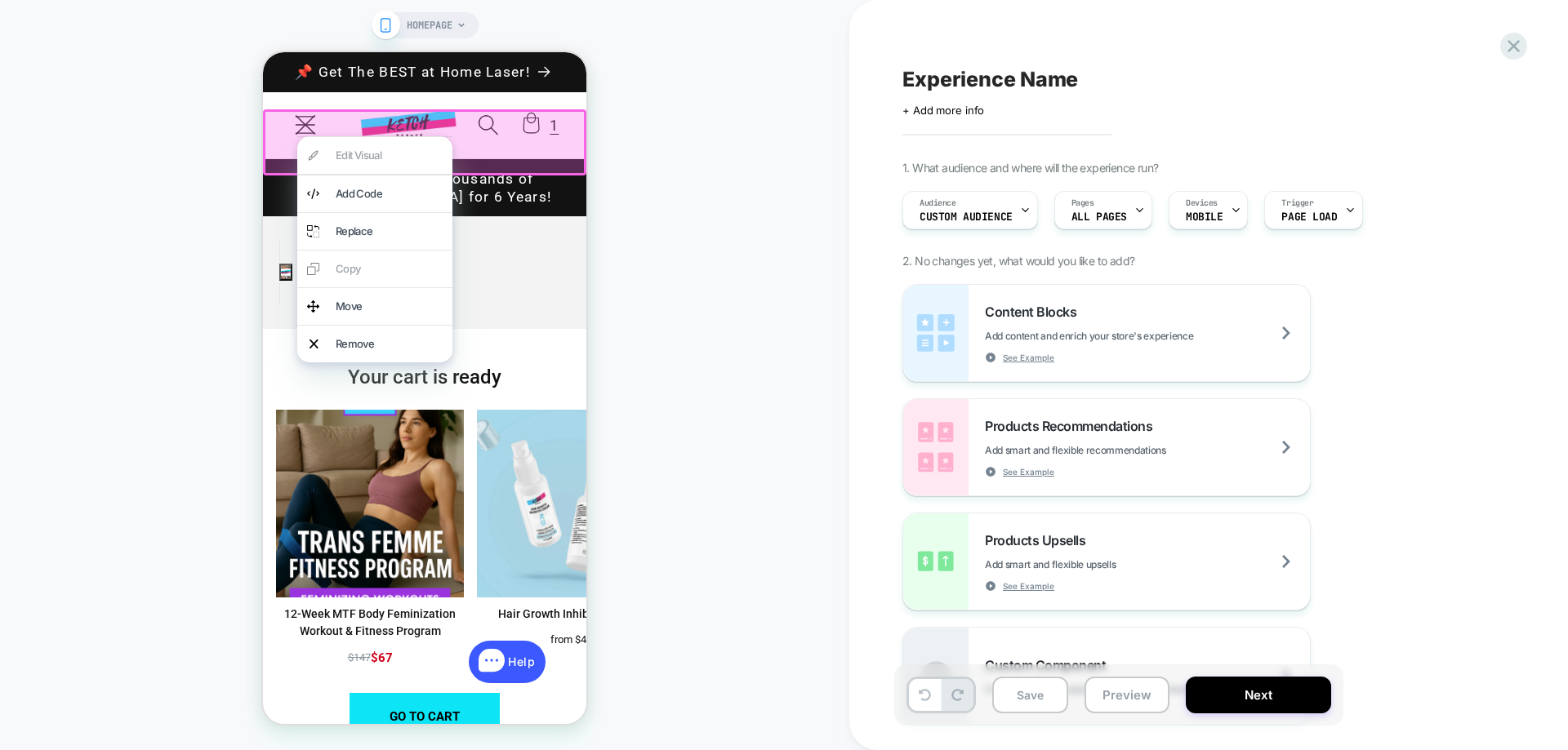
click at [297, 137] on div at bounding box center [375, 137] width 155 height 1
click at [263, 599] on div "Log in Country/region USD $ | United States AFN ؋ | Afghanistan EUR € | Åland I…" at bounding box center [101, 592] width 323 height 231
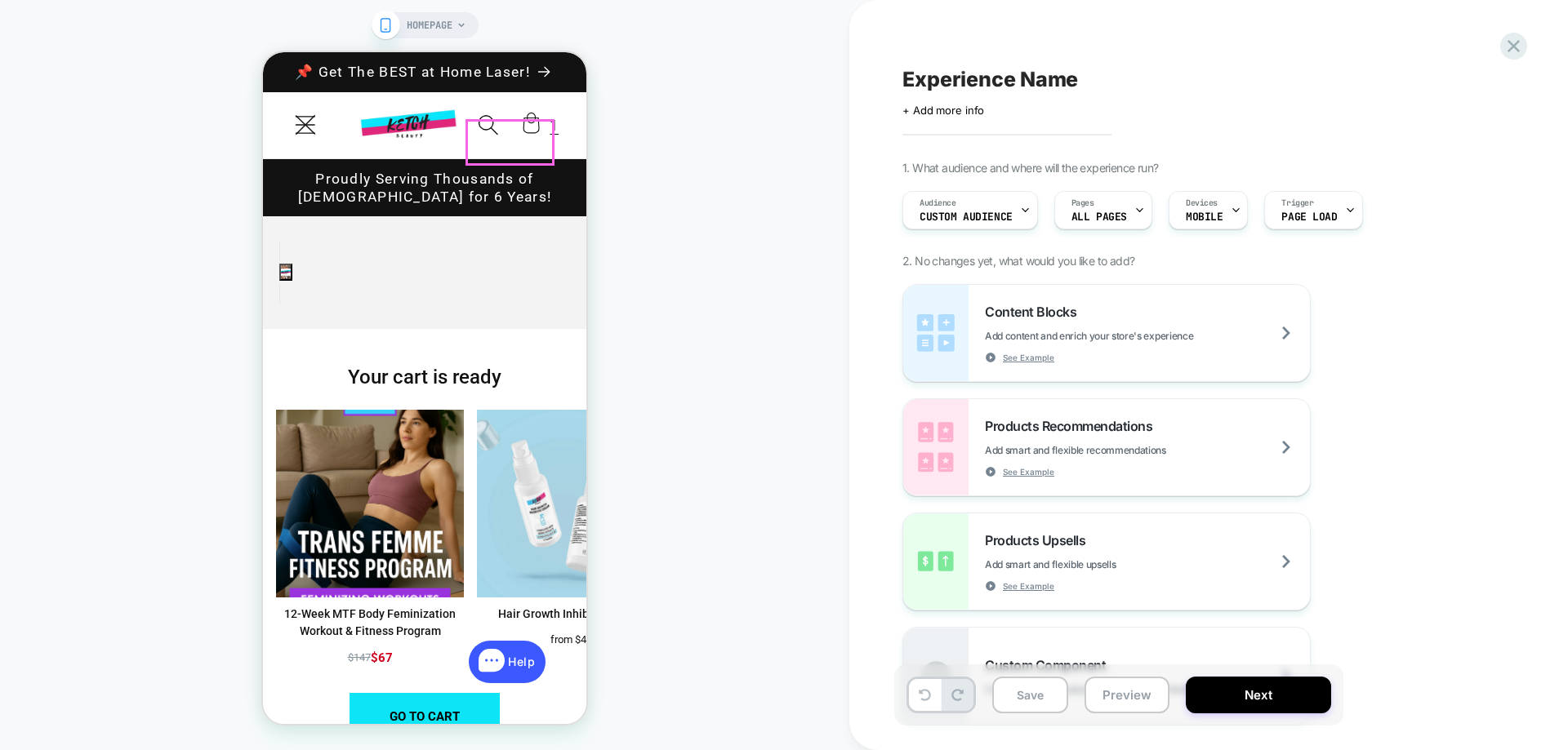
click at [550, 137] on div "1 1 item" at bounding box center [554, 125] width 9 height 24
click at [0, 0] on div "Content Blocks Add content and enrich your store's experience See Example" at bounding box center [0, 0] width 0 height 0
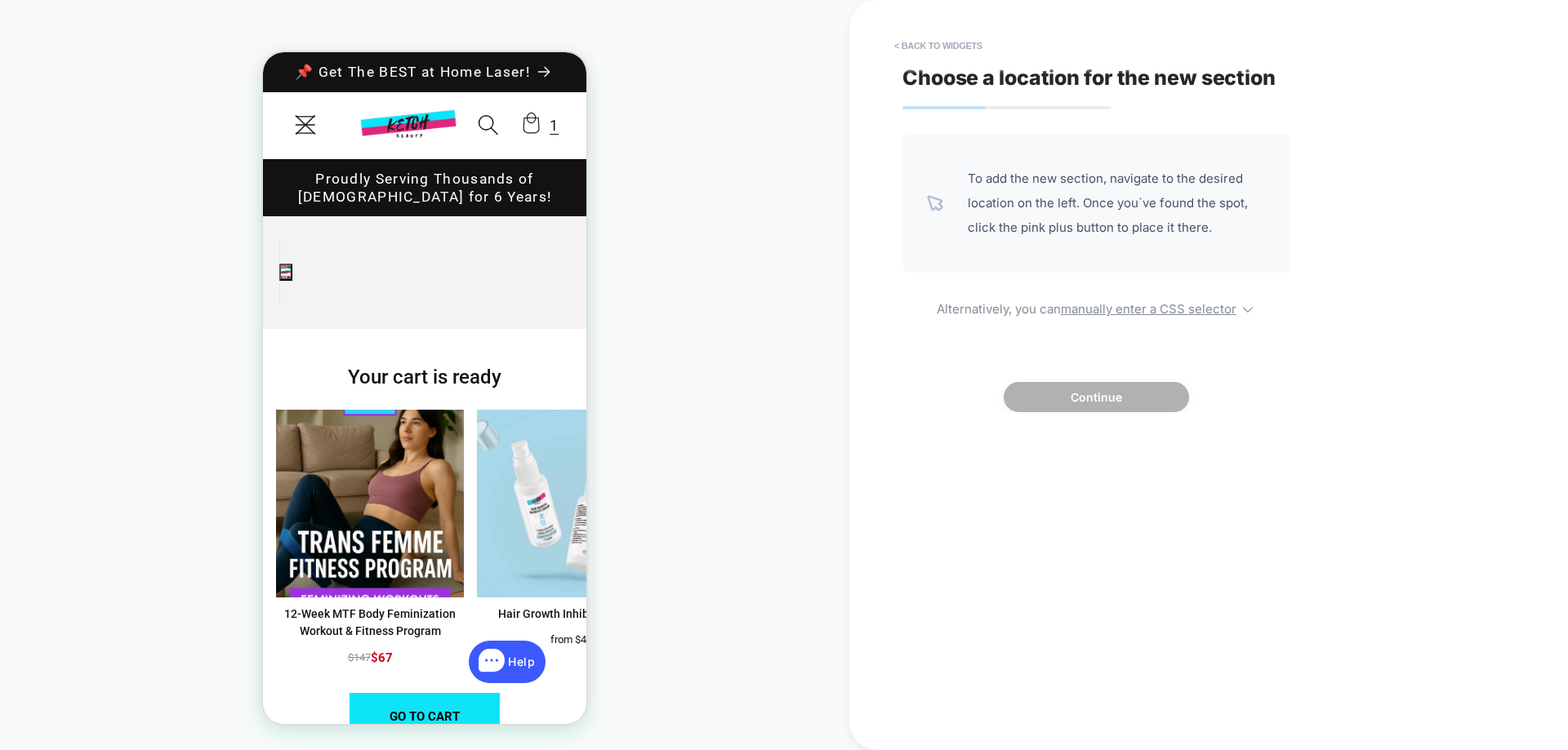
click at [0, 0] on button "< Back to widgets" at bounding box center [0, 0] width 0 height 0
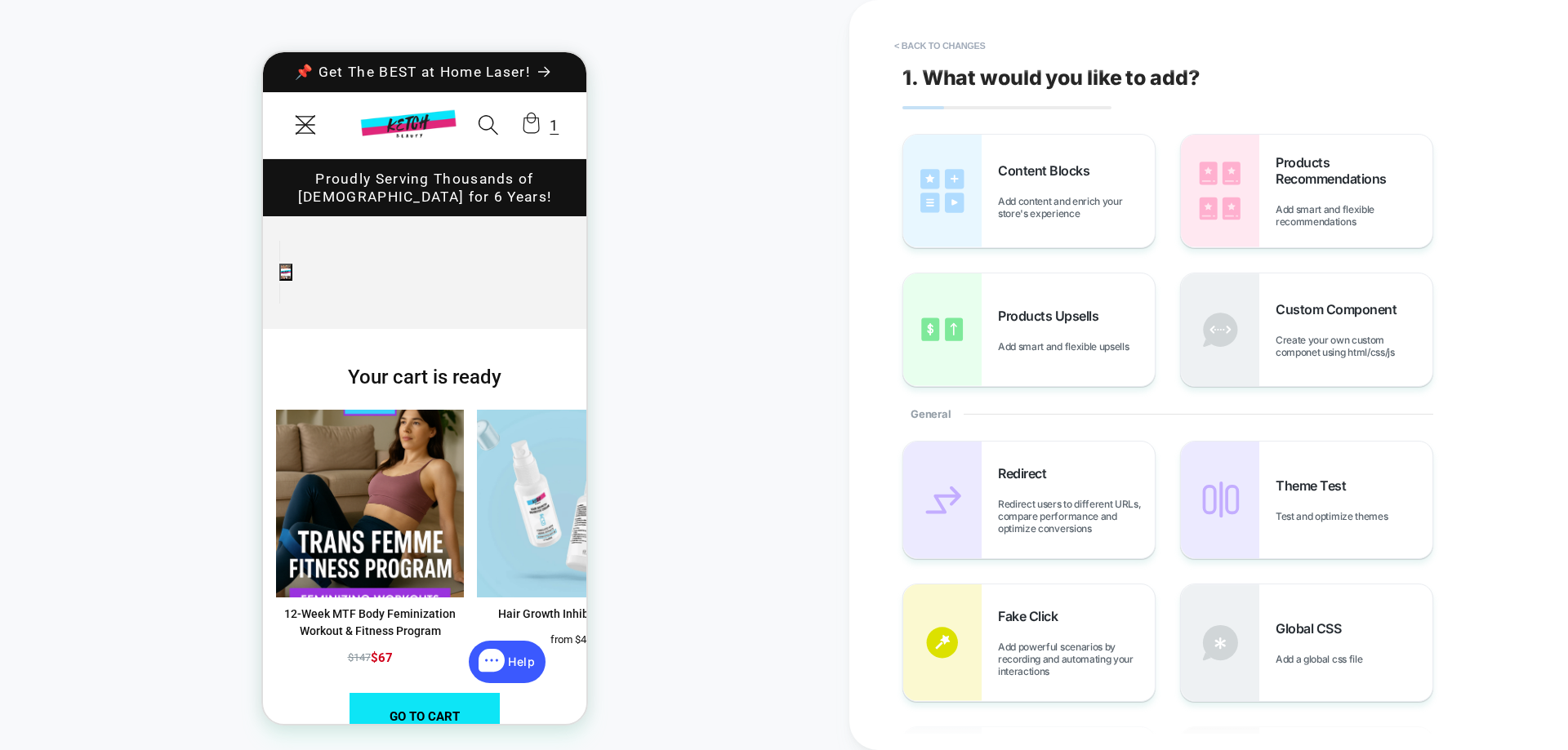
click at [0, 0] on button "< Back to changes" at bounding box center [0, 0] width 0 height 0
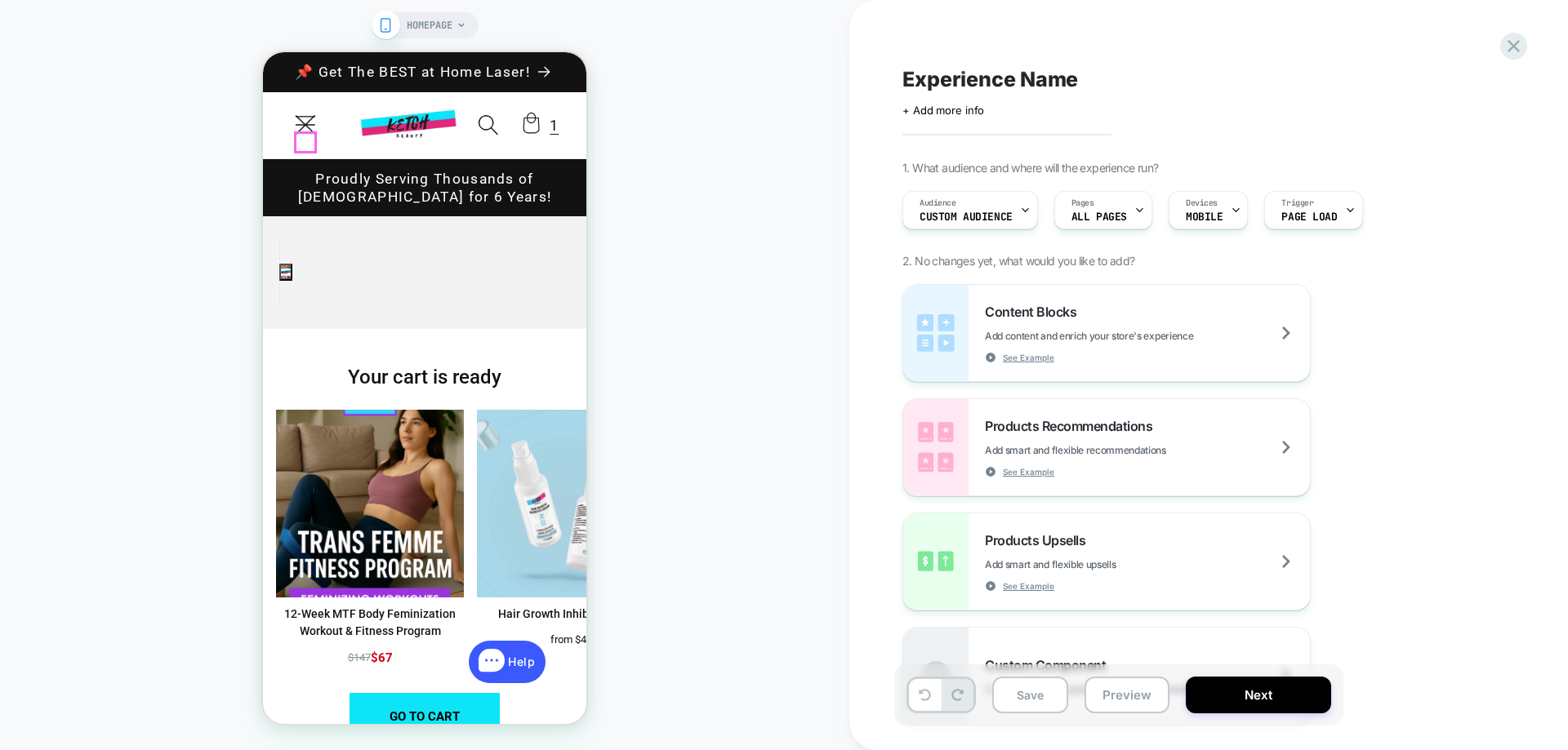
click at [308, 136] on icon "Menu" at bounding box center [305, 125] width 21 height 21
click at [550, 137] on div "1 1 item" at bounding box center [554, 125] width 9 height 24
click at [538, 138] on icon at bounding box center [531, 125] width 37 height 46
click at [550, 137] on div "1 1 item" at bounding box center [554, 125] width 9 height 24
click at [532, 134] on icon at bounding box center [531, 123] width 16 height 21
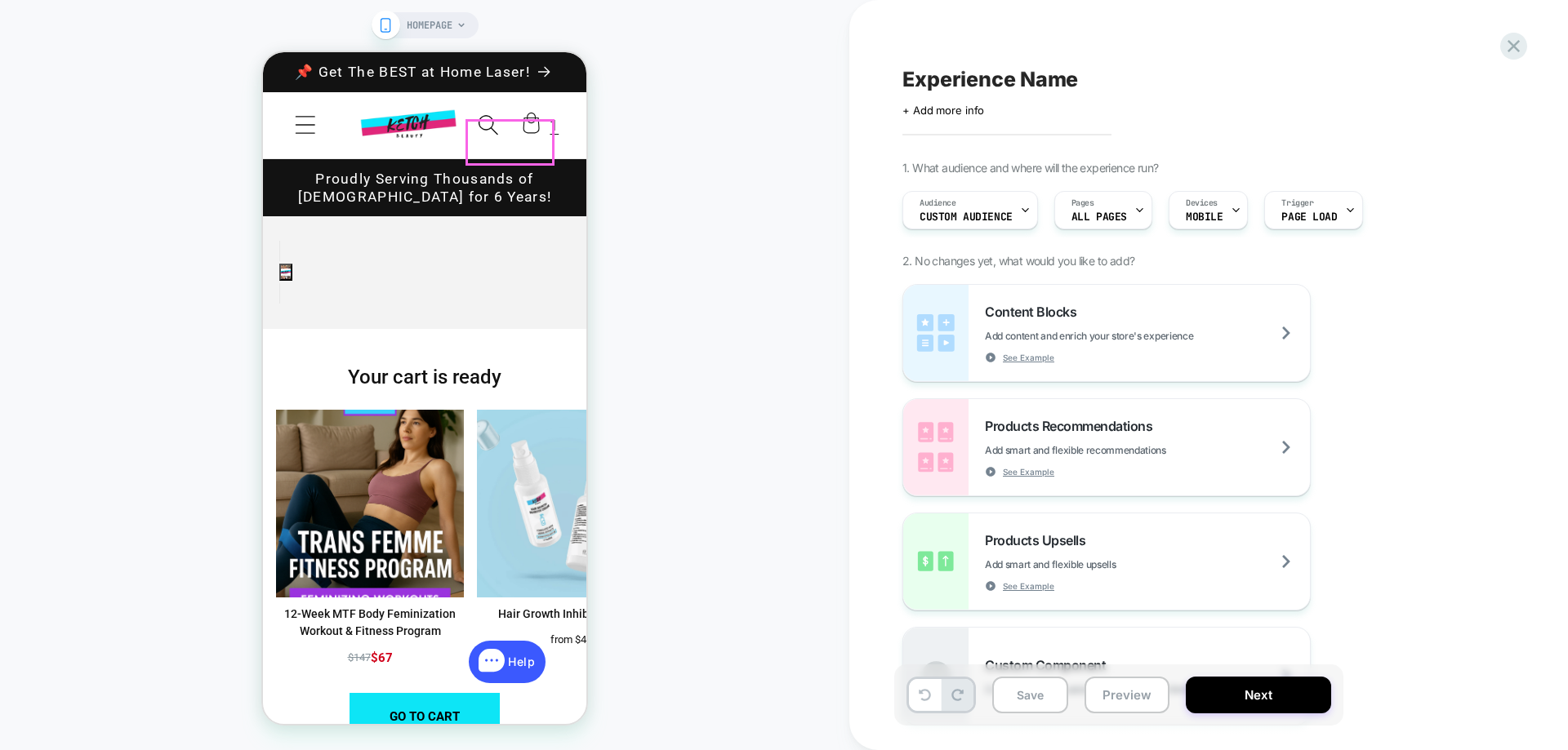
click at [534, 136] on icon at bounding box center [531, 125] width 37 height 46
click at [310, 135] on icon "Menu" at bounding box center [305, 126] width 20 height 18
click at [299, 136] on icon "Menu" at bounding box center [305, 125] width 21 height 21
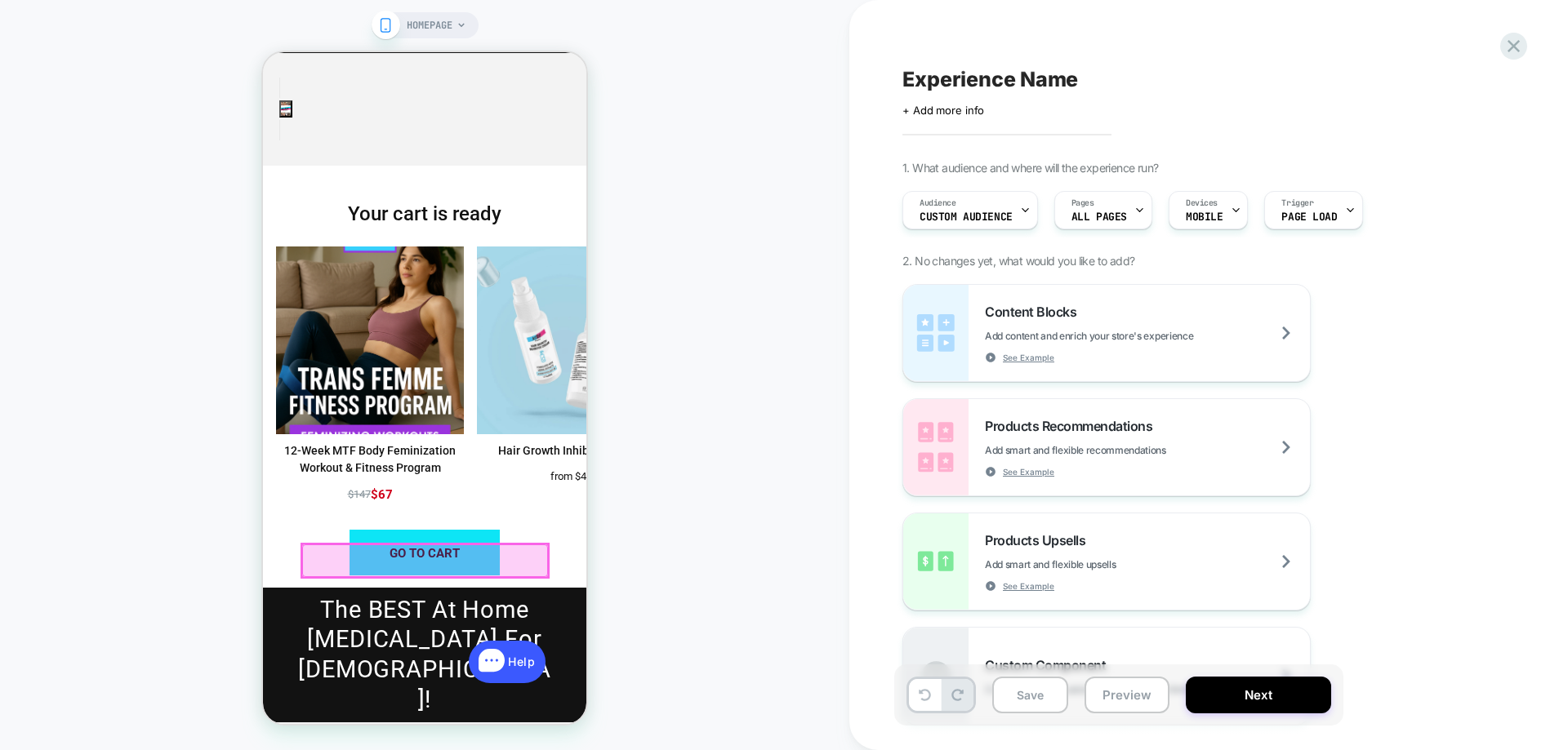
scroll to position [0, 0]
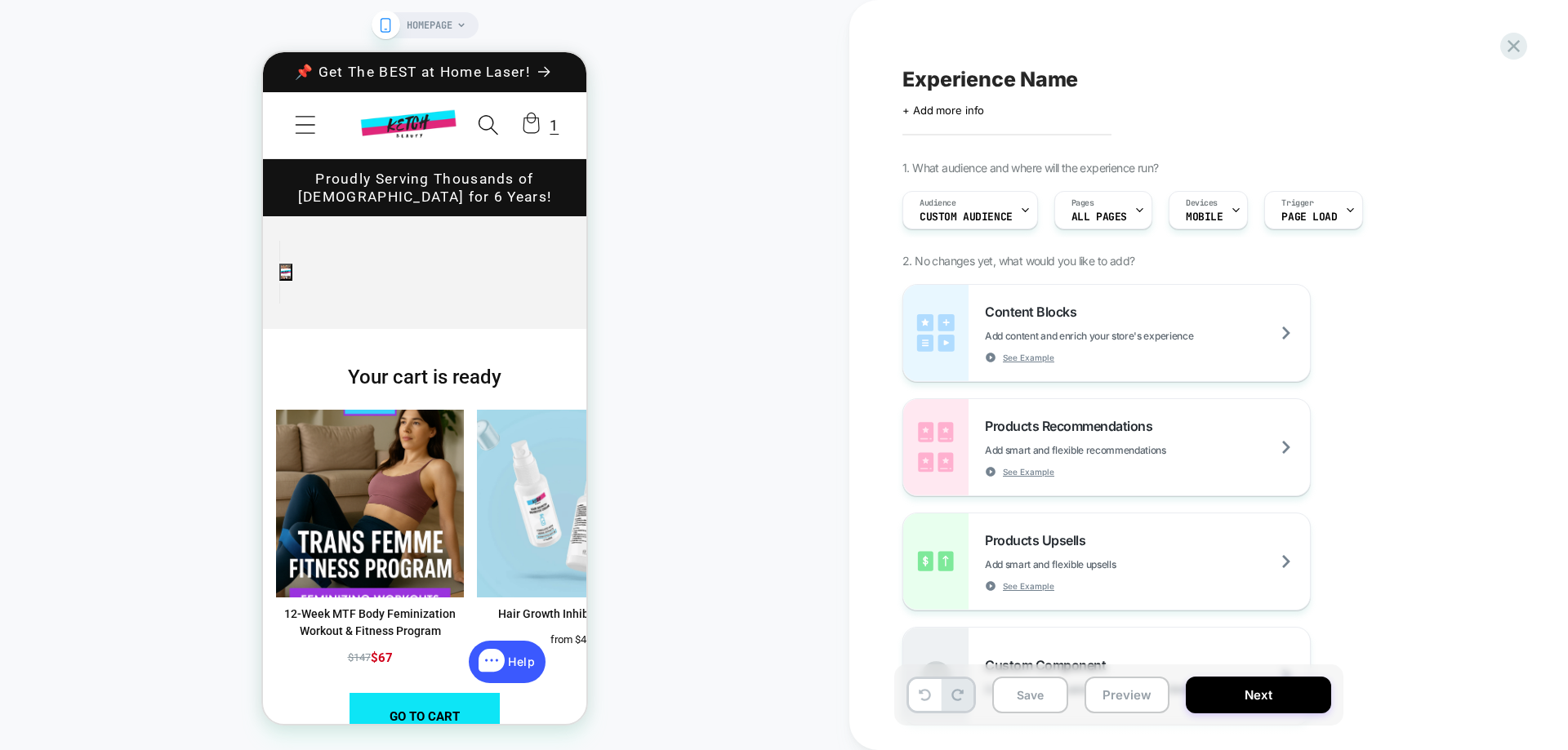
click at [1110, 211] on span "ALL PAGES" at bounding box center [1099, 217] width 56 height 12
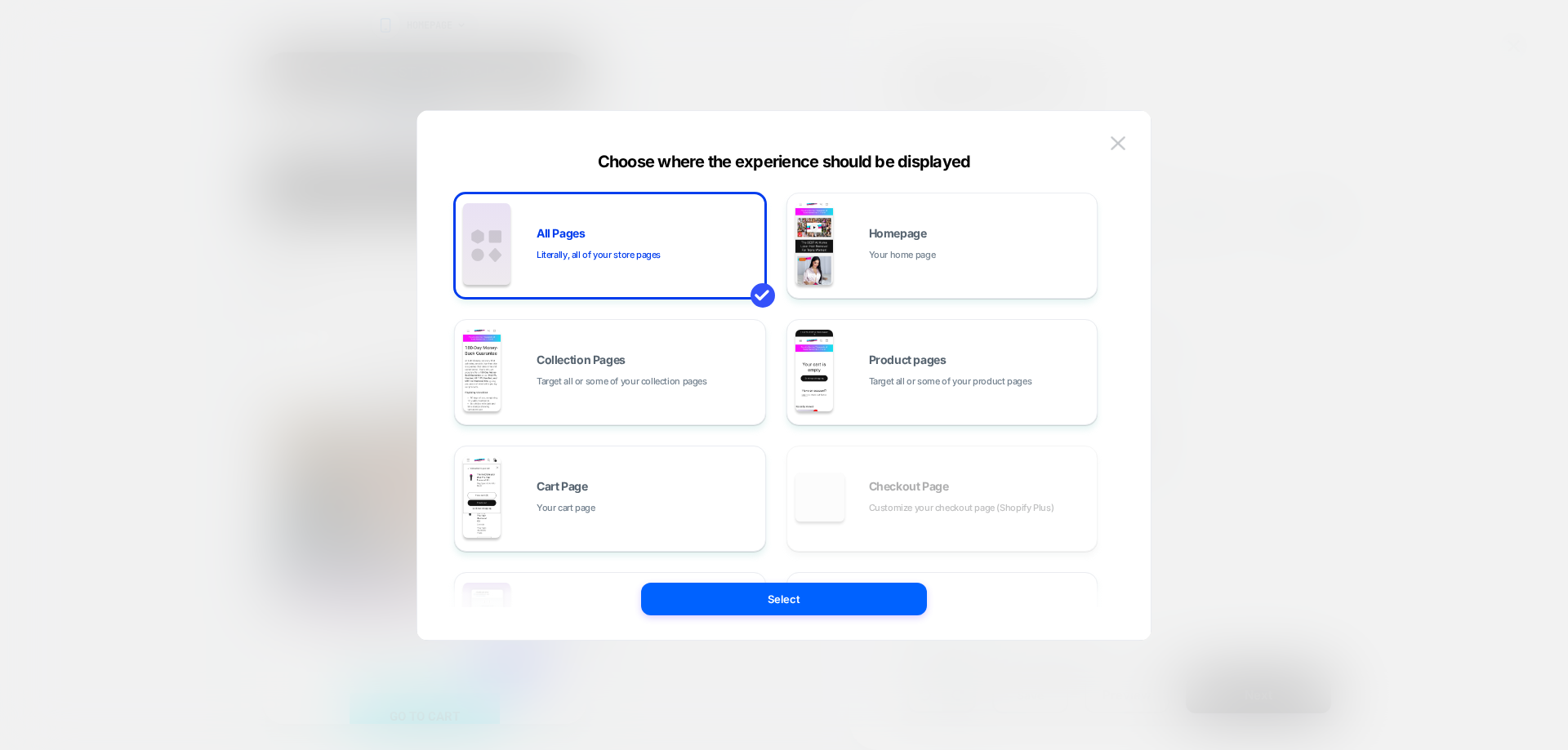
click at [605, 488] on div "Cart Page Your cart page" at bounding box center [646, 499] width 220 height 36
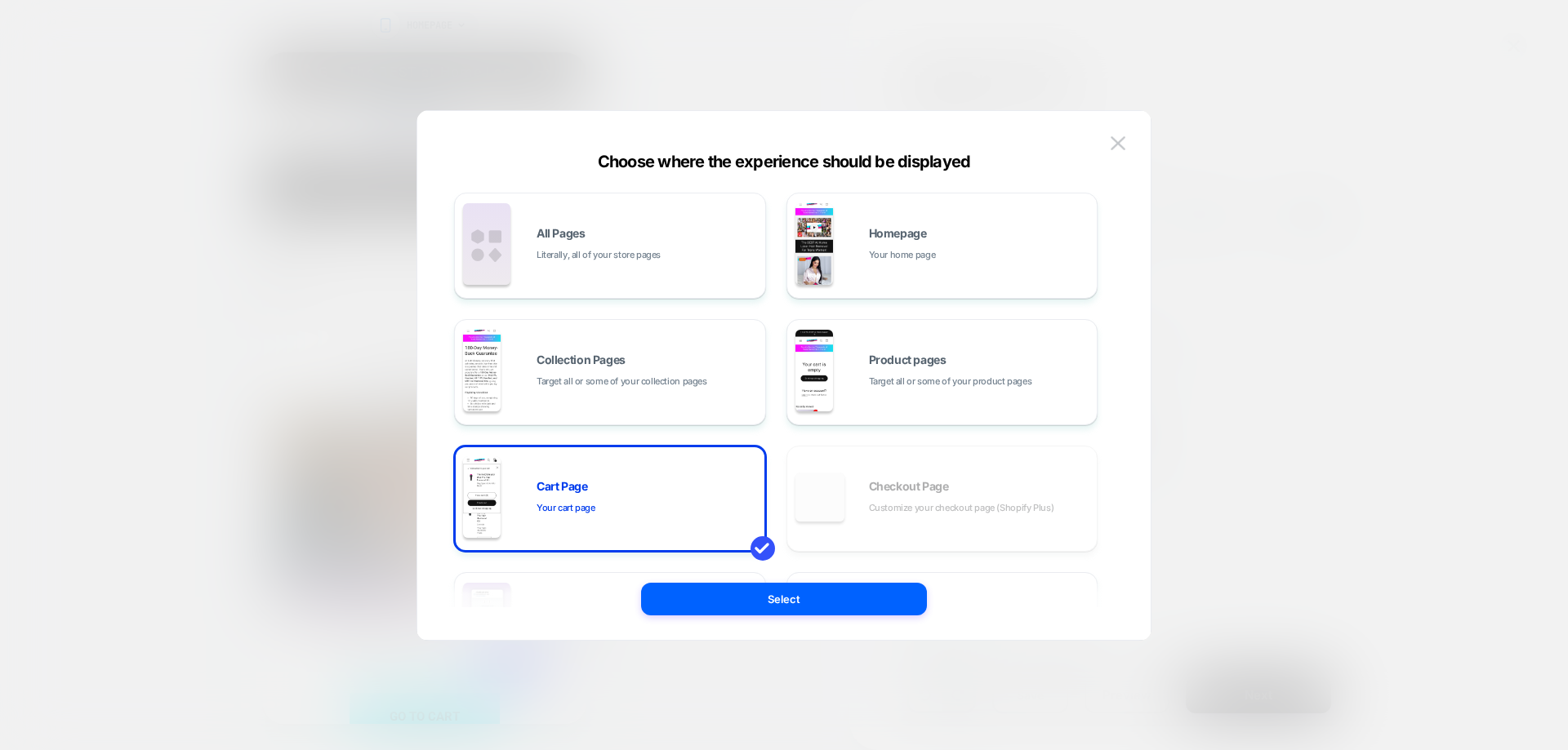
click at [749, 597] on button "Select" at bounding box center [784, 599] width 286 height 33
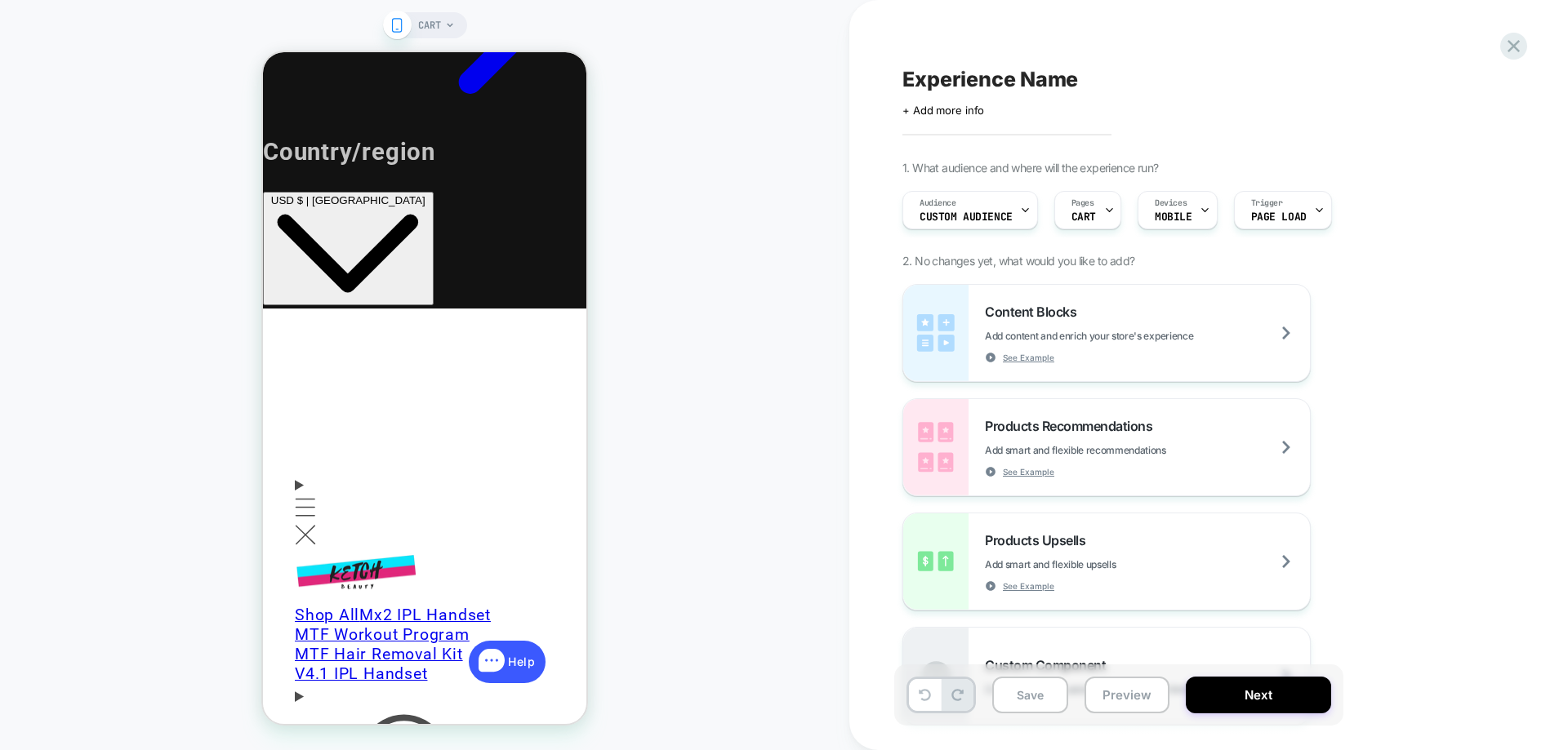
scroll to position [245, 0]
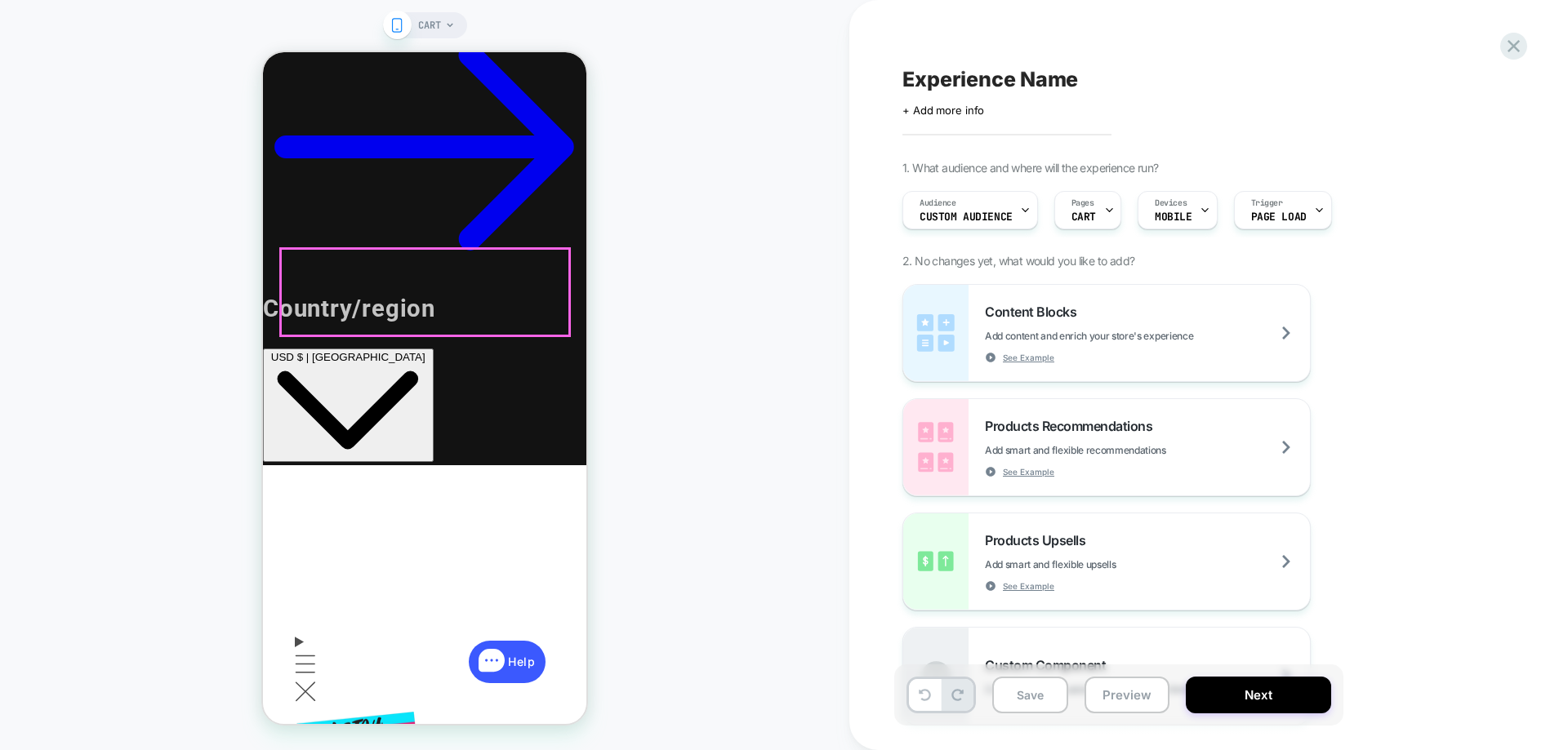
scroll to position [0, 0]
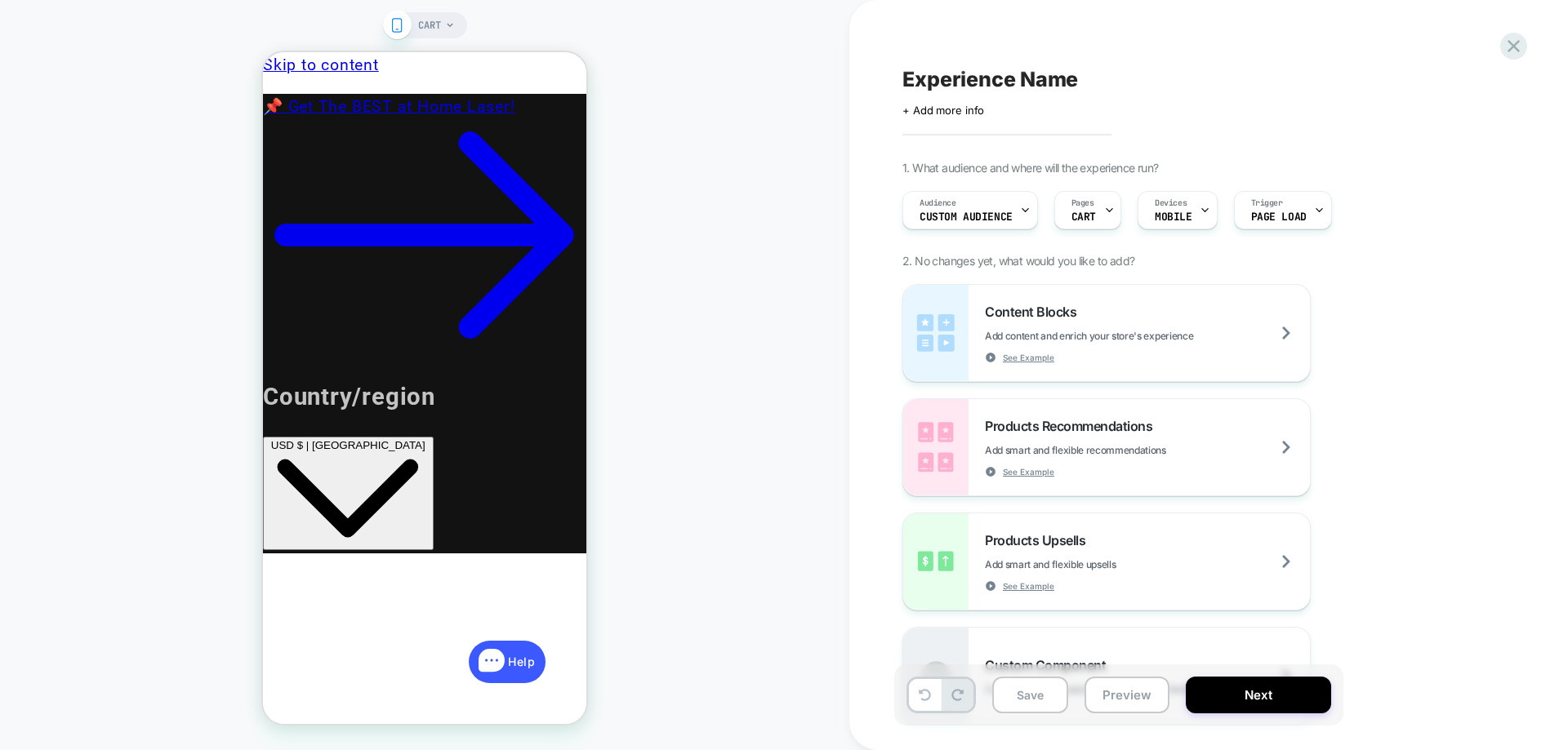
click at [0, 0] on icon at bounding box center [0, 0] width 0 height 0
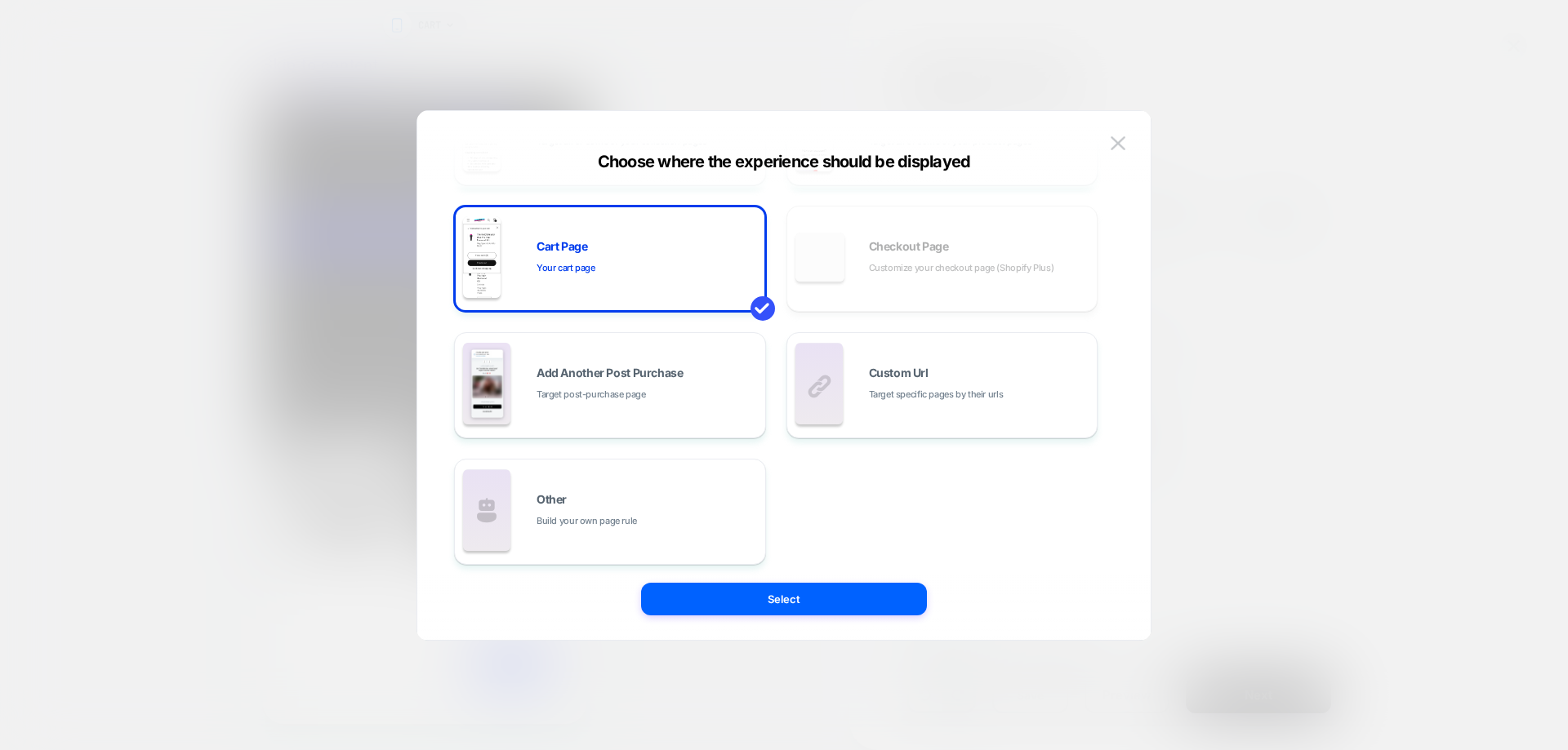
scroll to position [245, 0]
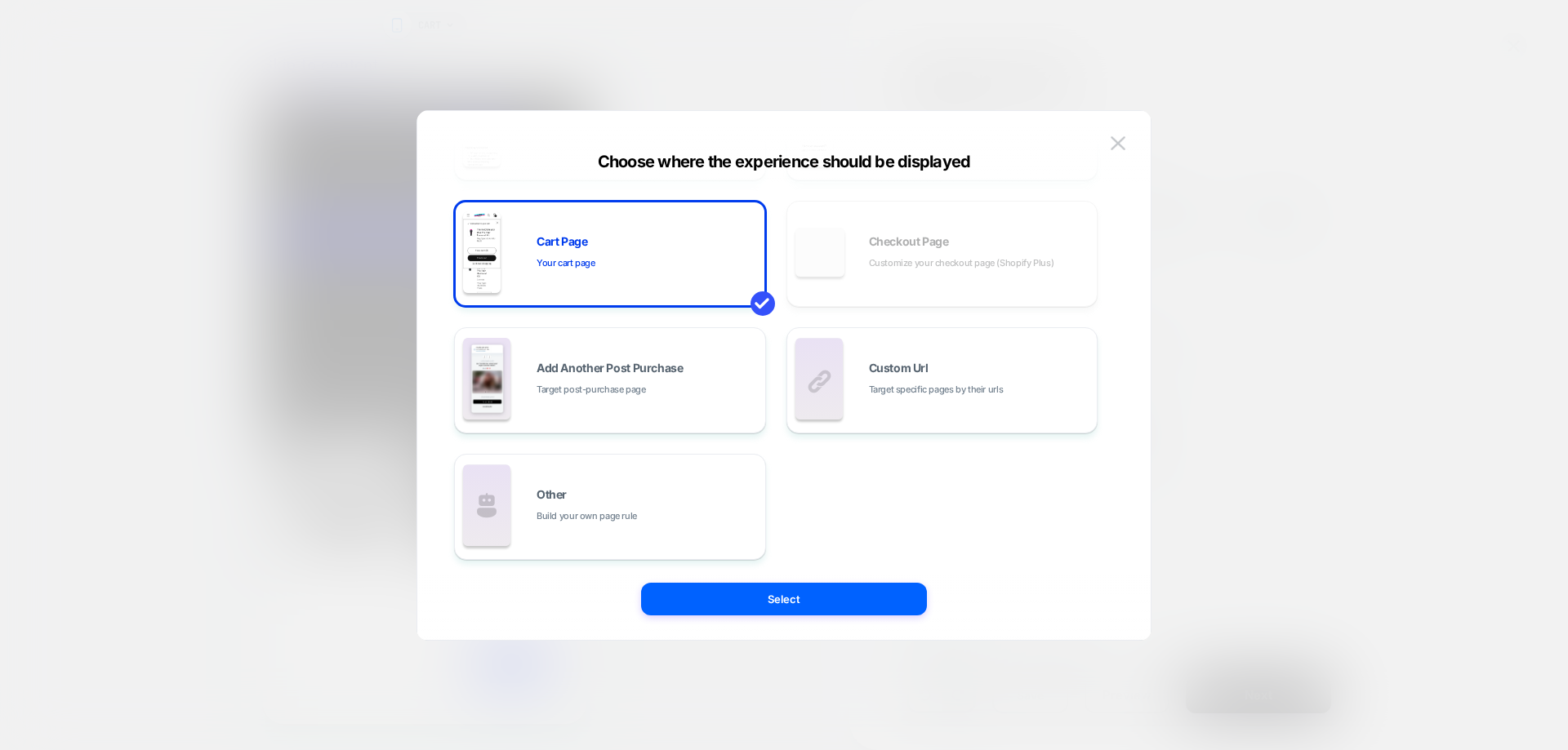
click at [1118, 137] on img at bounding box center [1118, 144] width 15 height 14
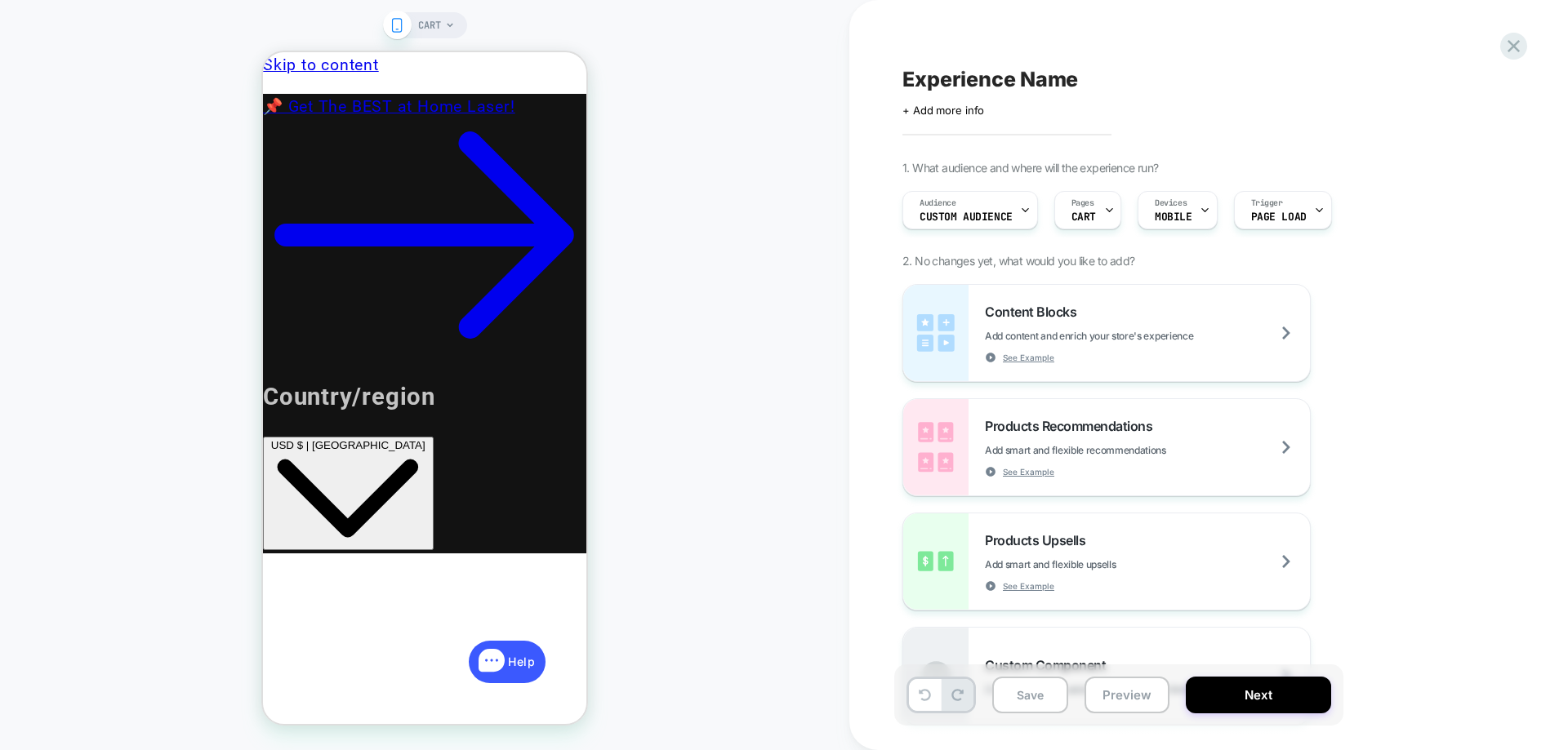
click at [1082, 216] on span "CART" at bounding box center [1084, 217] width 25 height 12
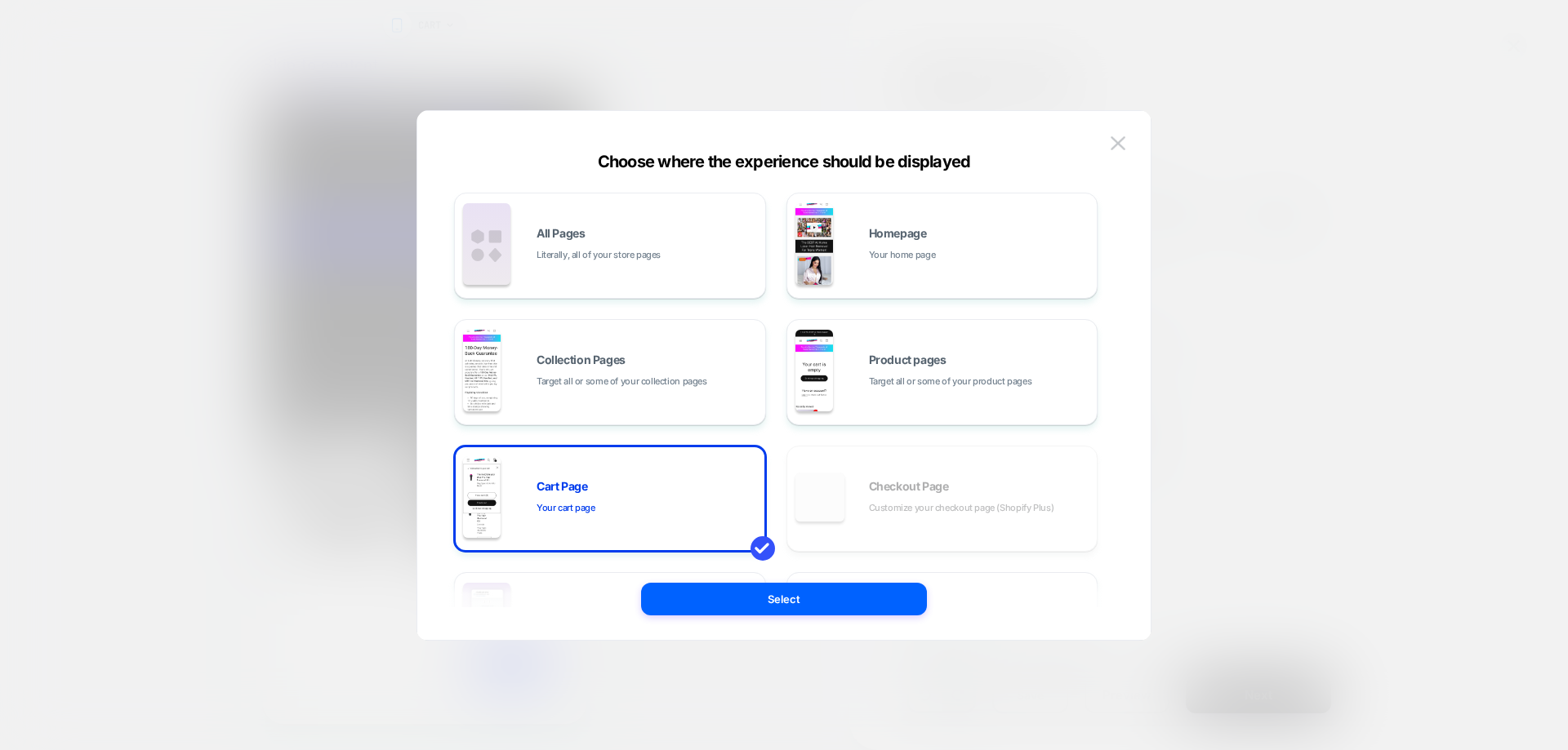
click at [1113, 156] on div "Choose where the experience should be displayed" at bounding box center [784, 162] width 733 height 20
click at [1115, 151] on button at bounding box center [1118, 144] width 25 height 25
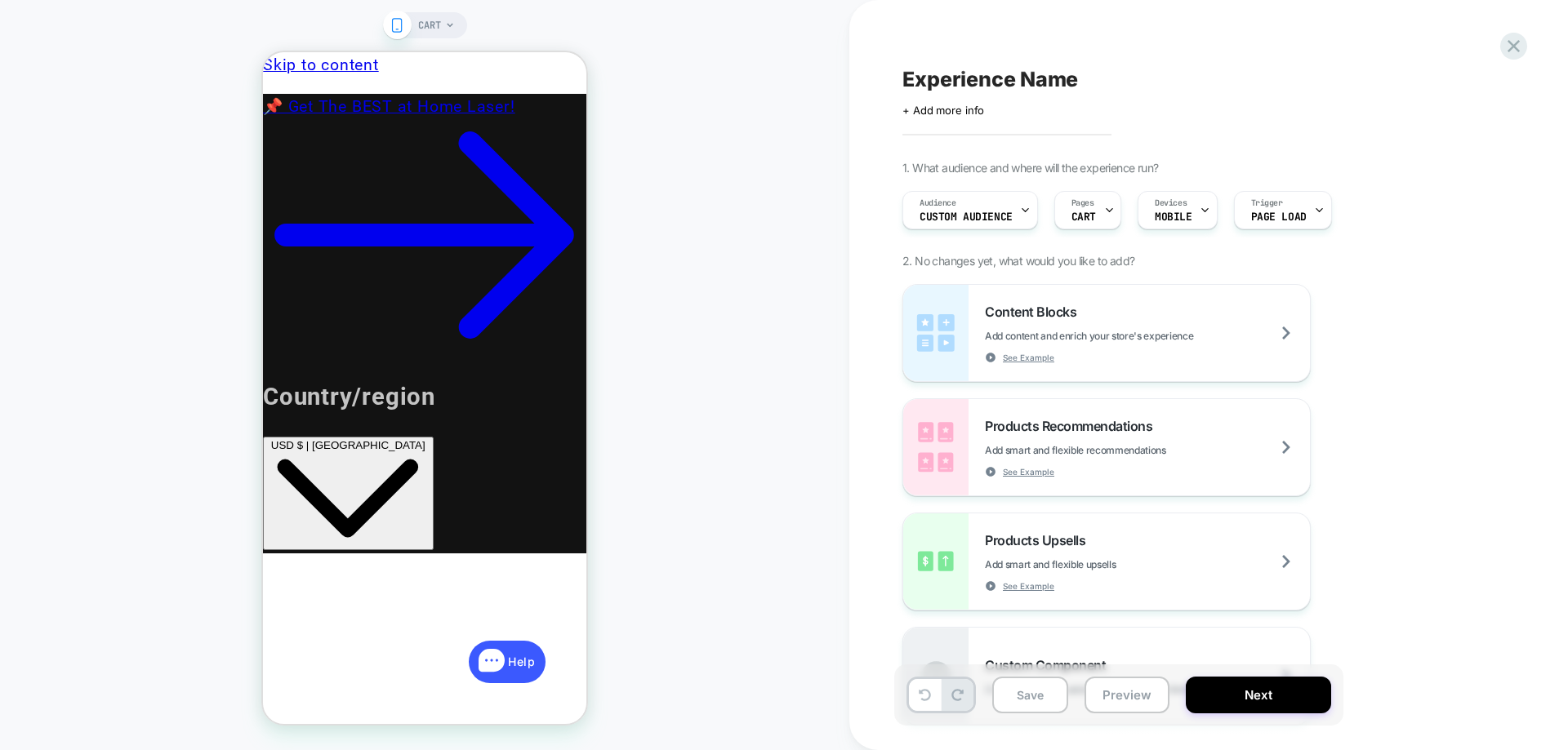
click at [0, 0] on button "Save" at bounding box center [0, 0] width 0 height 0
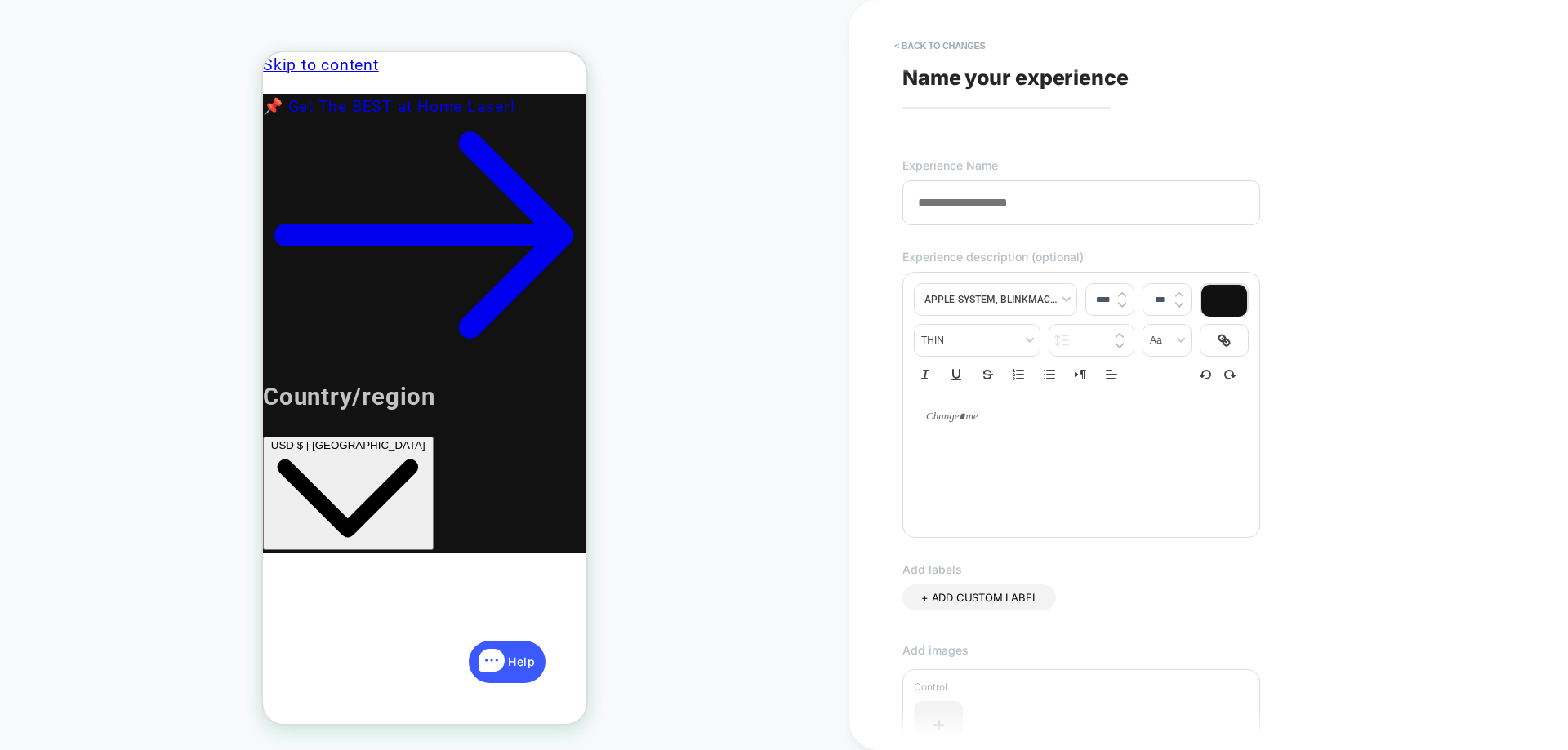
click at [53, 705] on button "< Back to changes" at bounding box center [53, 724] width 0 height 39
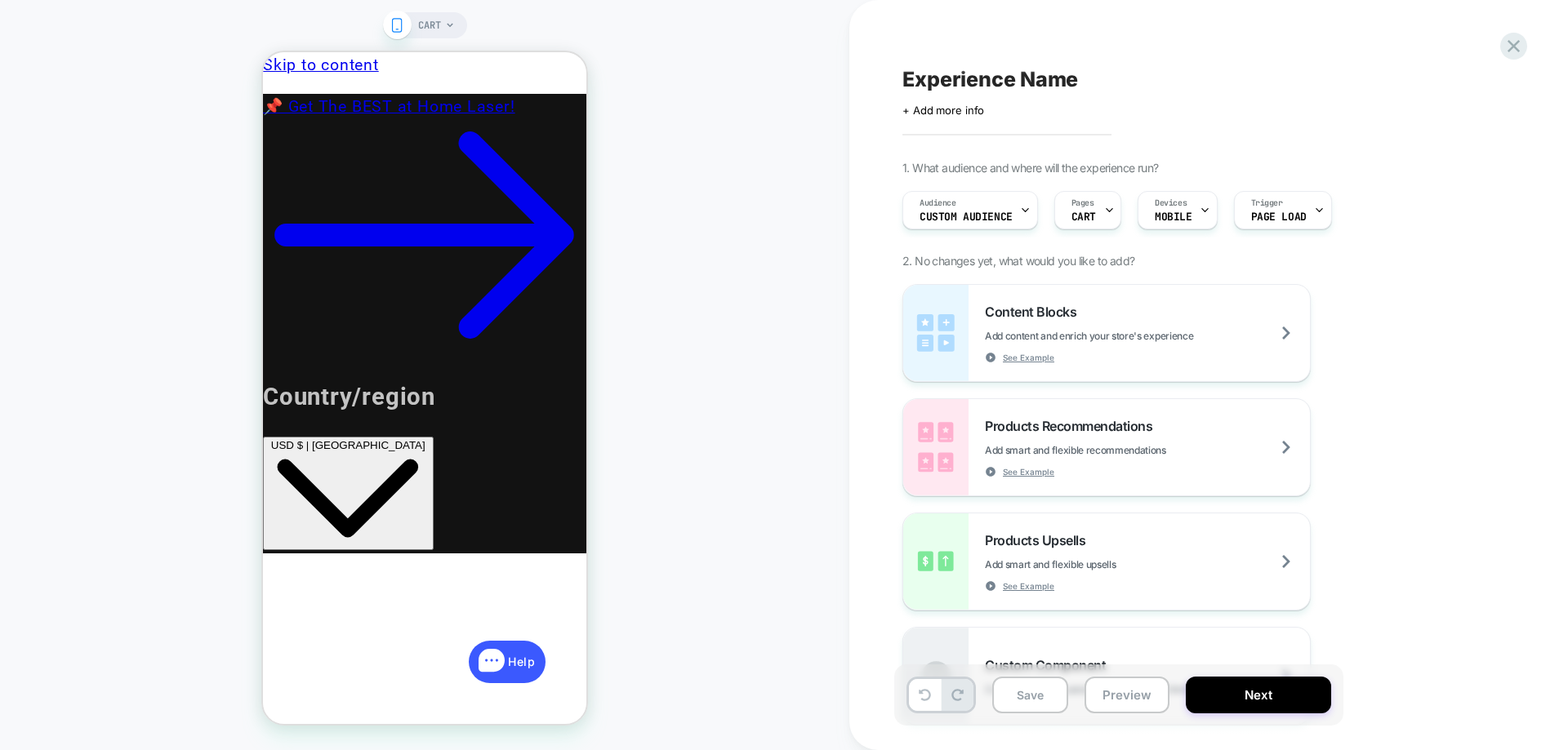
click at [0, 0] on icon at bounding box center [0, 0] width 0 height 0
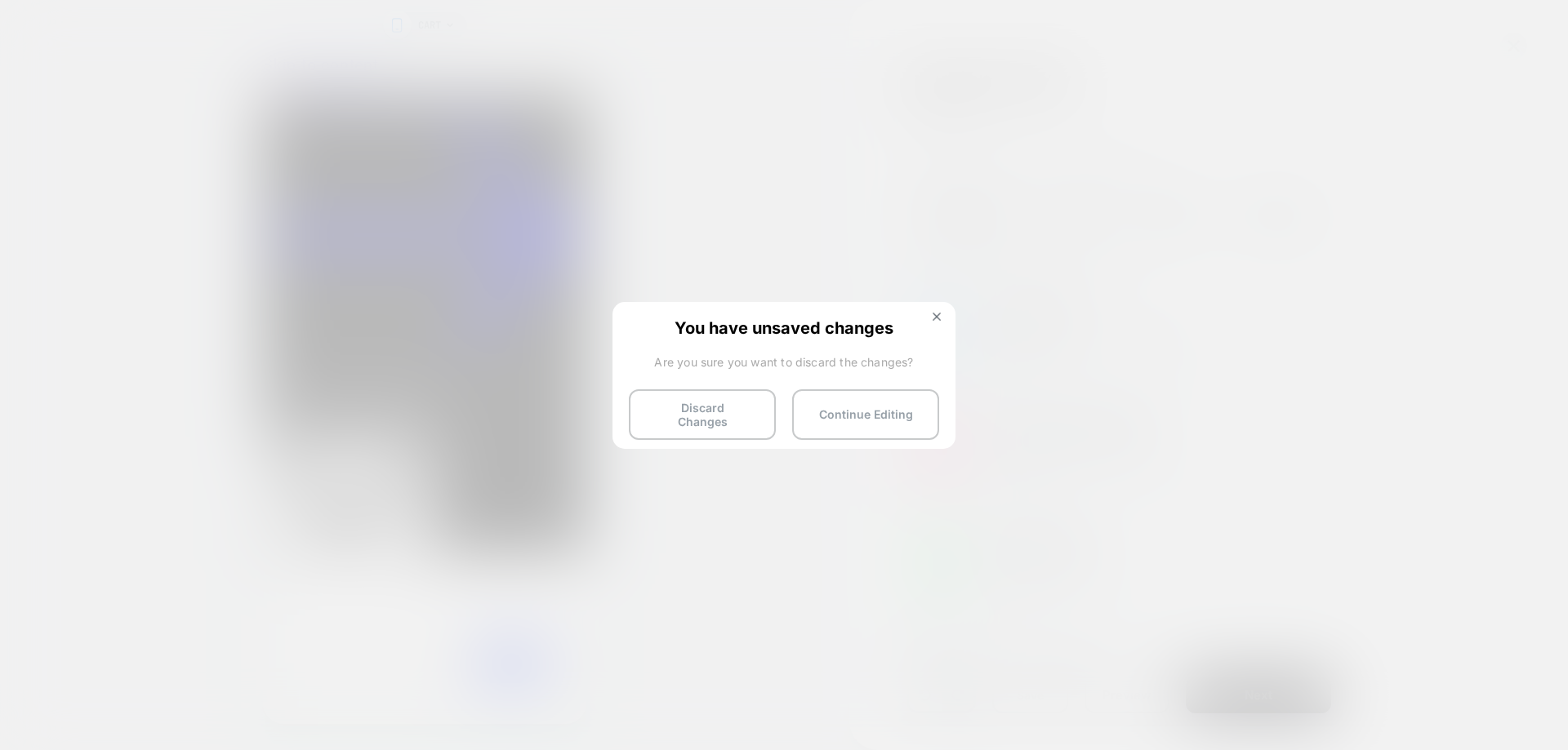
click at [747, 408] on button "Discard Changes" at bounding box center [702, 414] width 147 height 51
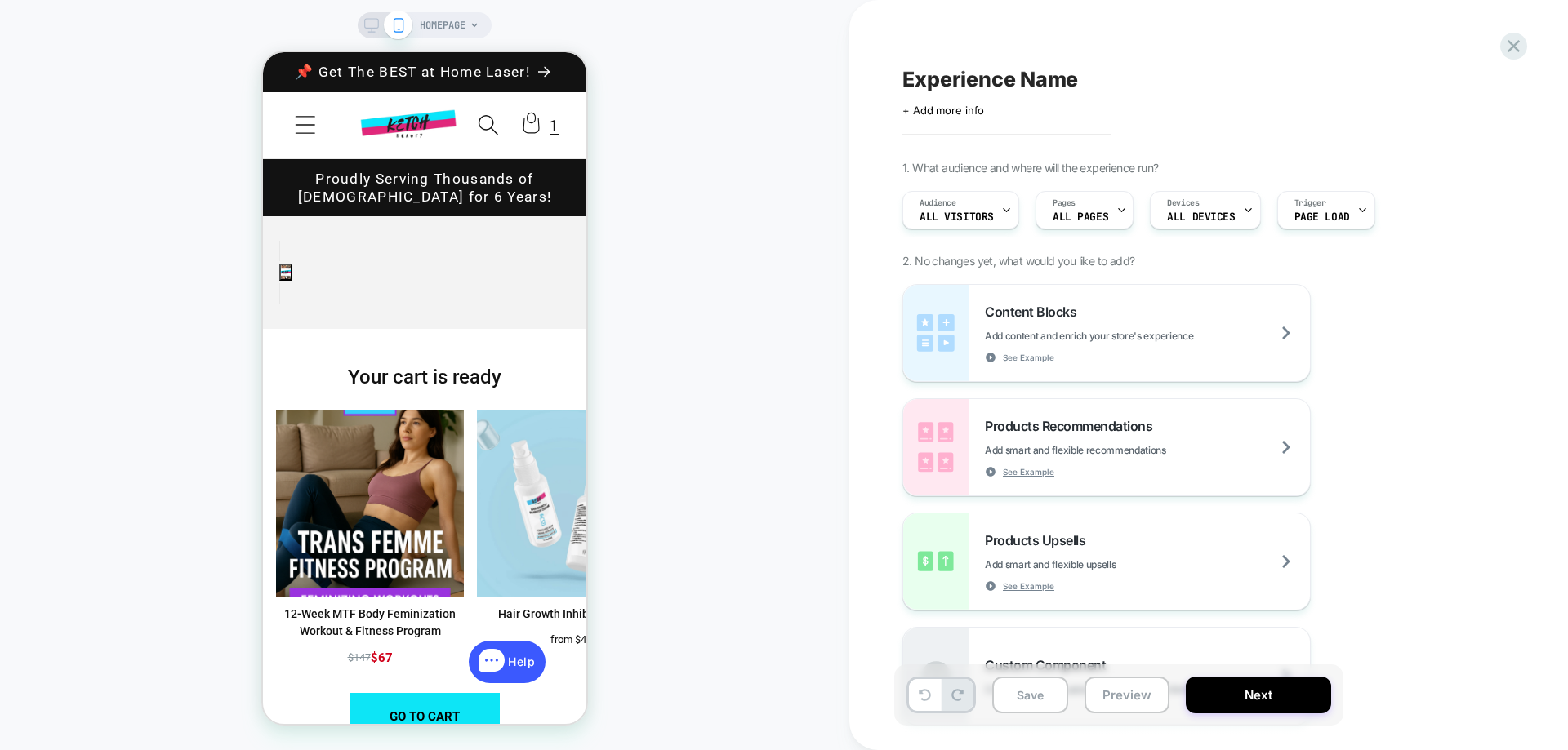
click at [0, 0] on span "All Visitors" at bounding box center [0, 0] width 0 height 0
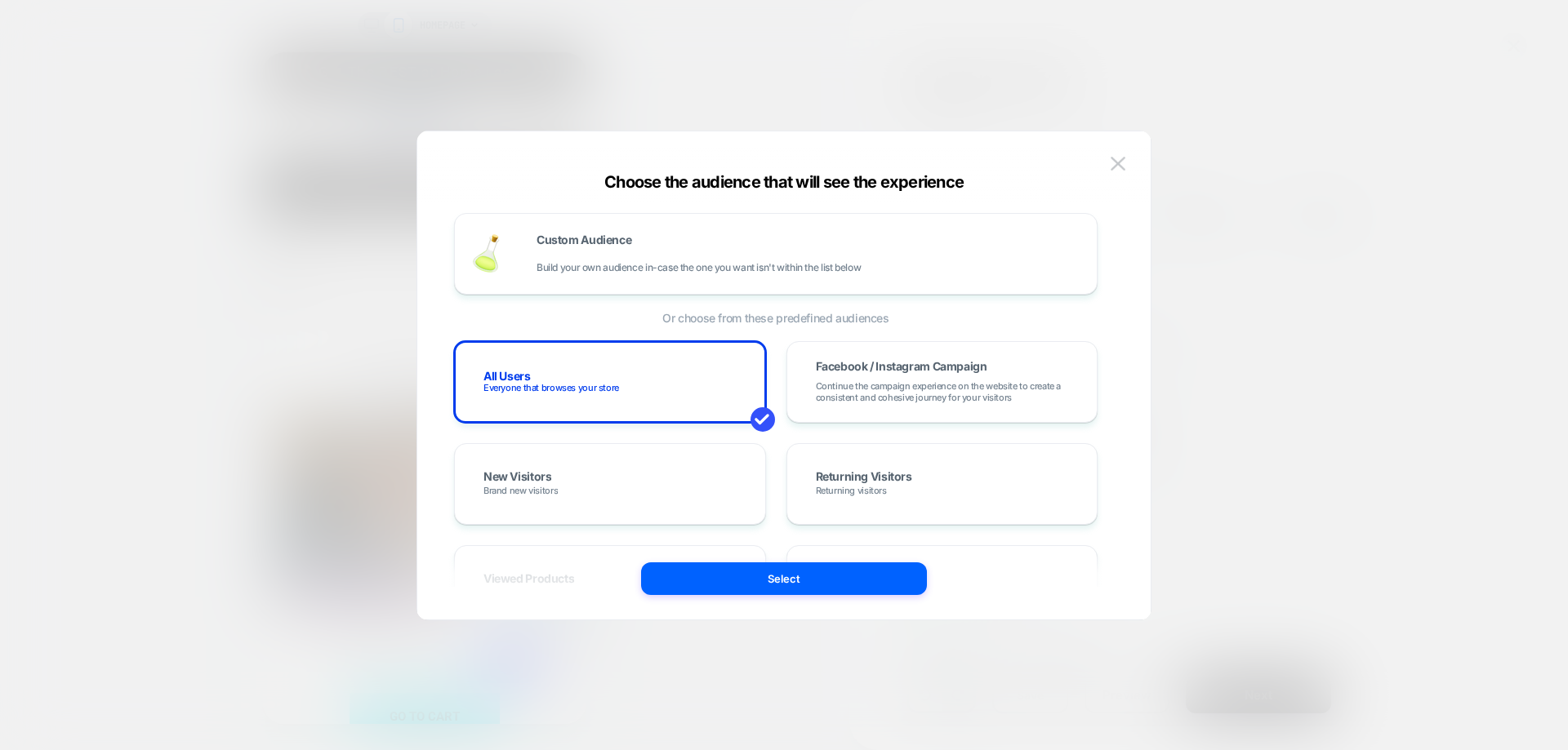
click at [661, 275] on div "Custom Audience Build your own audience in-case the one you want isn't within t…" at bounding box center [776, 253] width 609 height 47
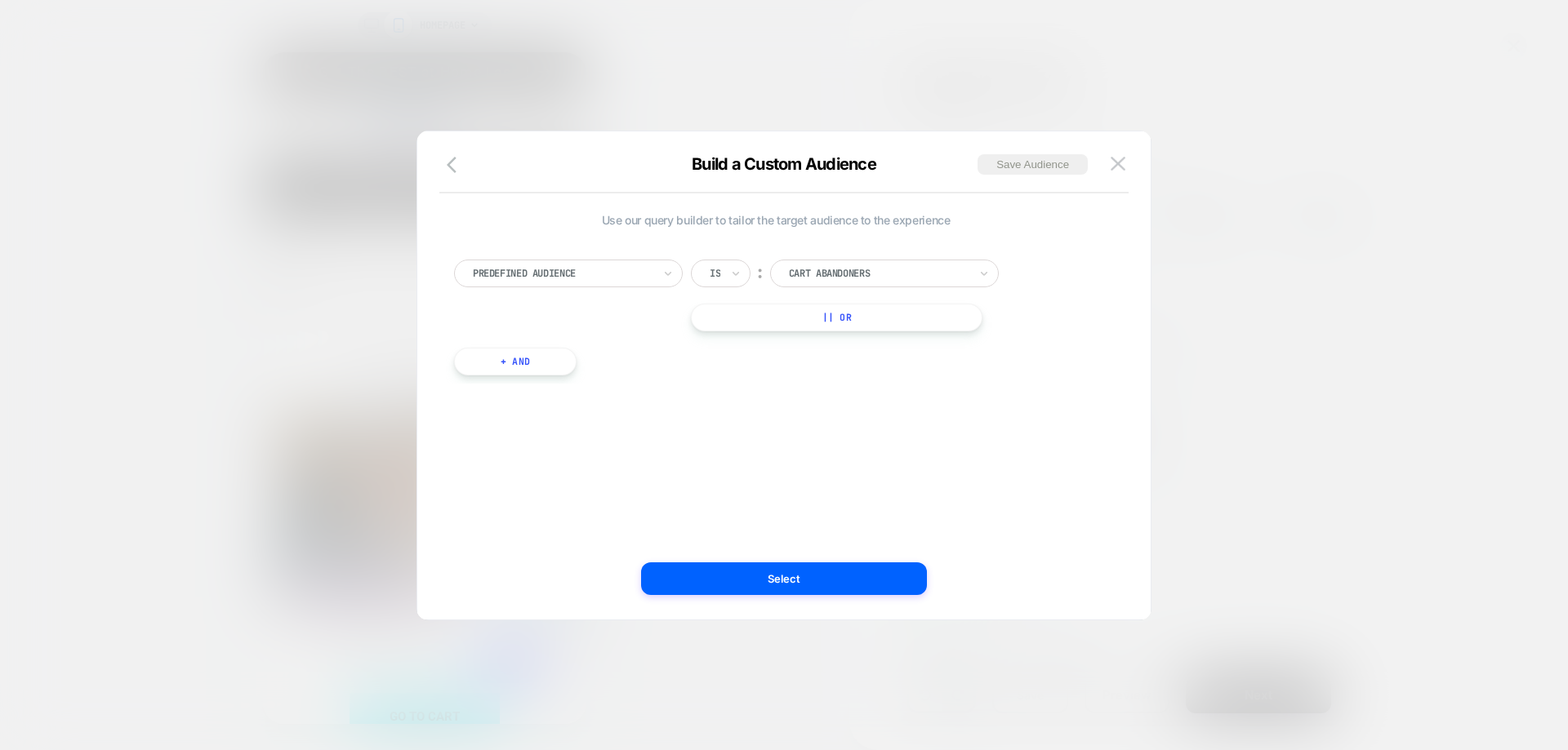
click at [644, 274] on div at bounding box center [562, 273] width 179 height 15
type input "*"
click at [538, 363] on div "# of Orders" at bounding box center [576, 366] width 212 height 26
click at [0, 0] on div at bounding box center [0, 0] width 0 height 0
click at [0, 0] on div "Weeks" at bounding box center [0, 0] width 0 height 0
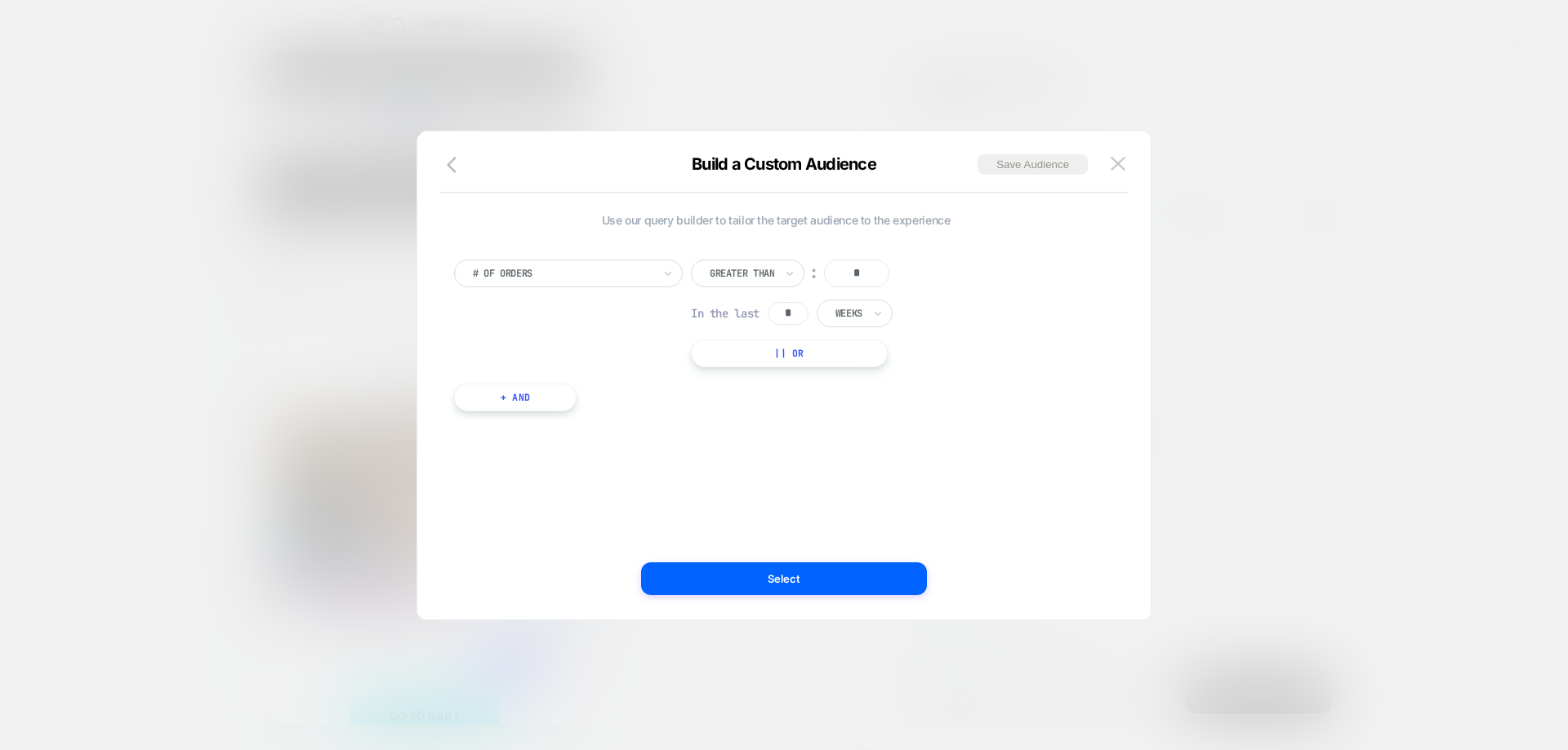
drag, startPoint x: 802, startPoint y: 309, endPoint x: 779, endPoint y: 315, distance: 23.8
click at [779, 315] on input "*" at bounding box center [788, 313] width 41 height 23
type input "***"
click at [522, 401] on button "+ And" at bounding box center [515, 397] width 123 height 28
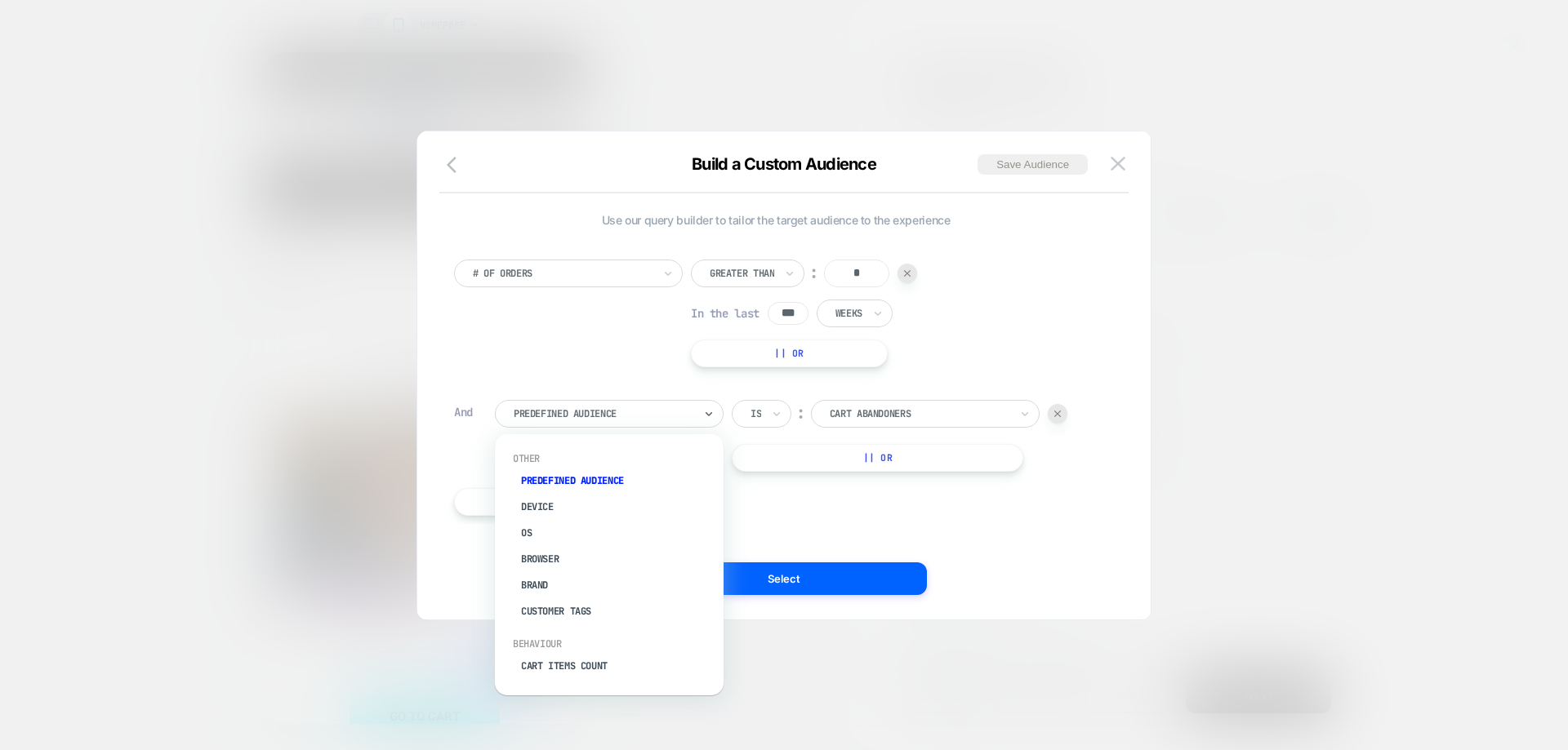
click at [0, 0] on div at bounding box center [0, 0] width 0 height 0
click at [584, 516] on div "Purchased Items" at bounding box center [617, 512] width 212 height 26
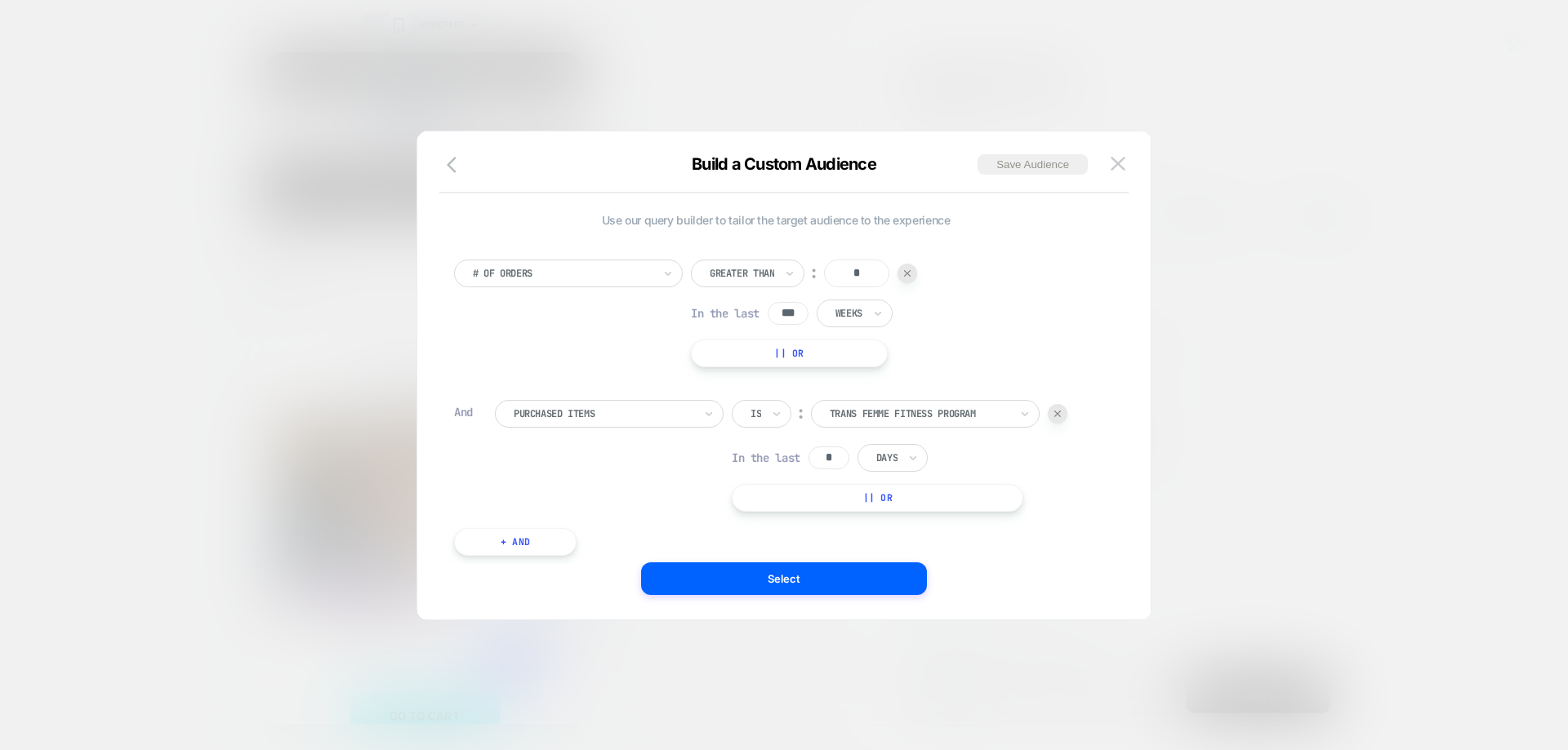
click at [764, 414] on div "Is" at bounding box center [761, 414] width 59 height 28
click at [778, 486] on div "Is not" at bounding box center [801, 485] width 107 height 26
click at [0, 0] on button "|| Or" at bounding box center [0, 0] width 0 height 0
click at [0, 0] on icon at bounding box center [0, 0] width 0 height 0
click at [789, 521] on div "Is not" at bounding box center [801, 528] width 107 height 26
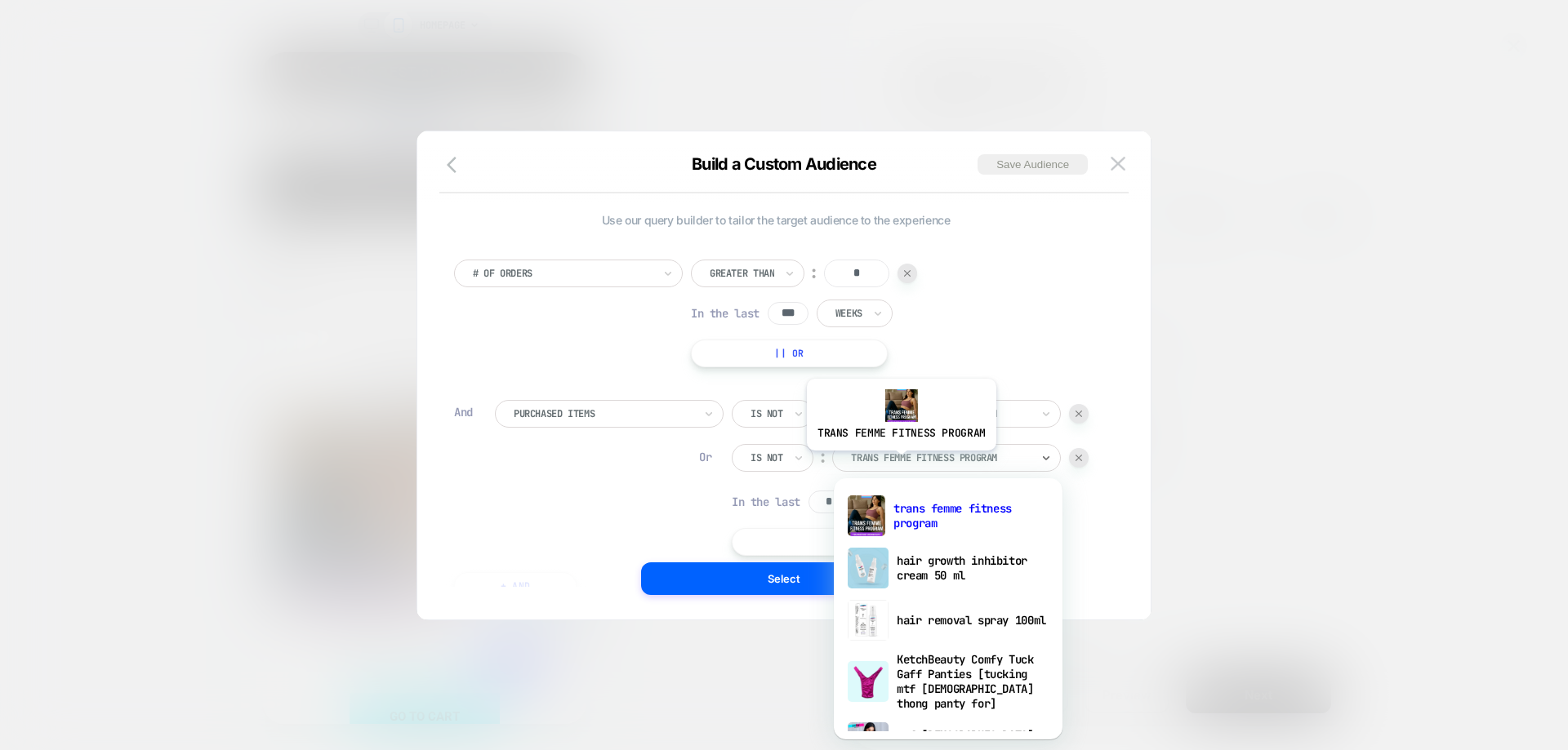
click at [899, 462] on div at bounding box center [940, 458] width 179 height 15
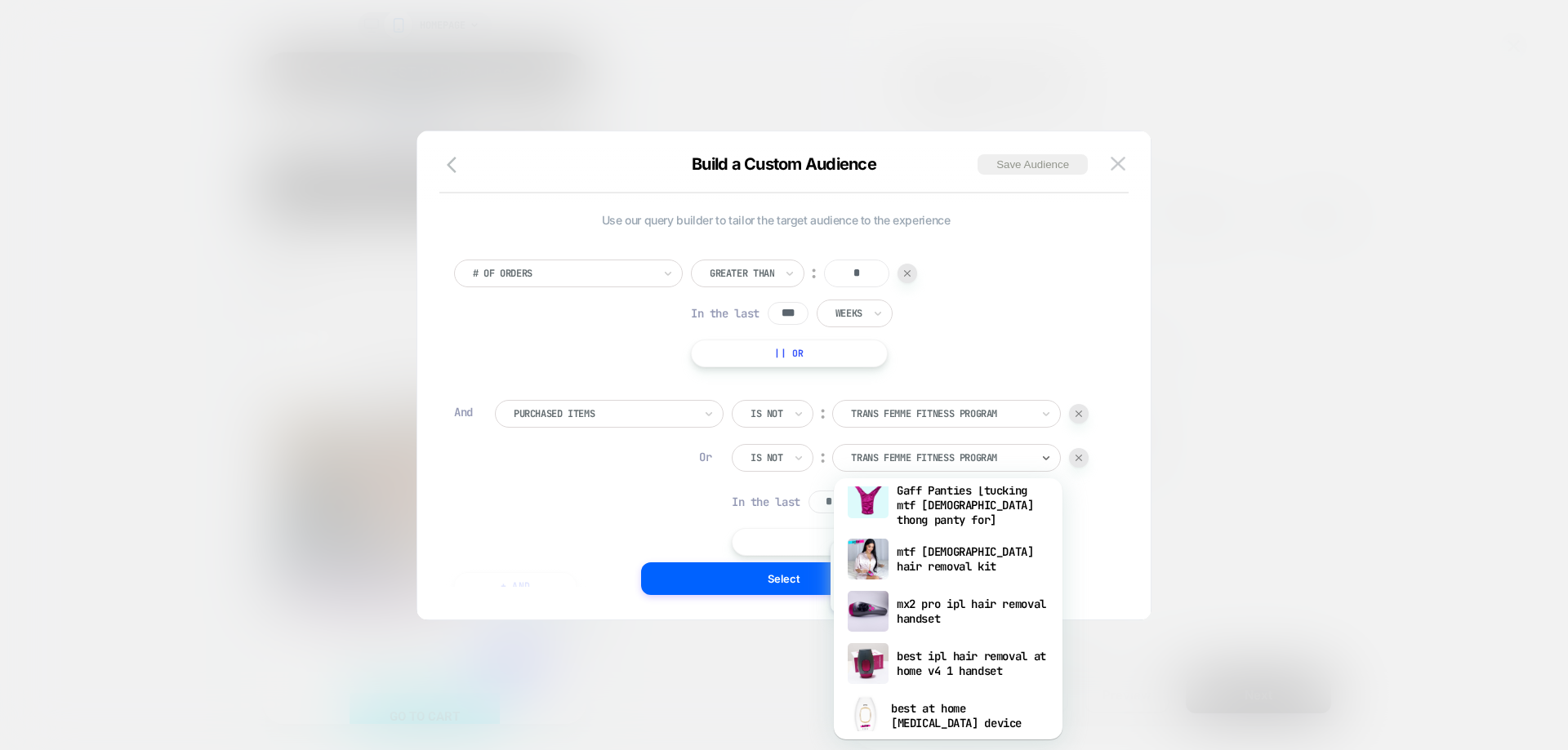
scroll to position [245, 0]
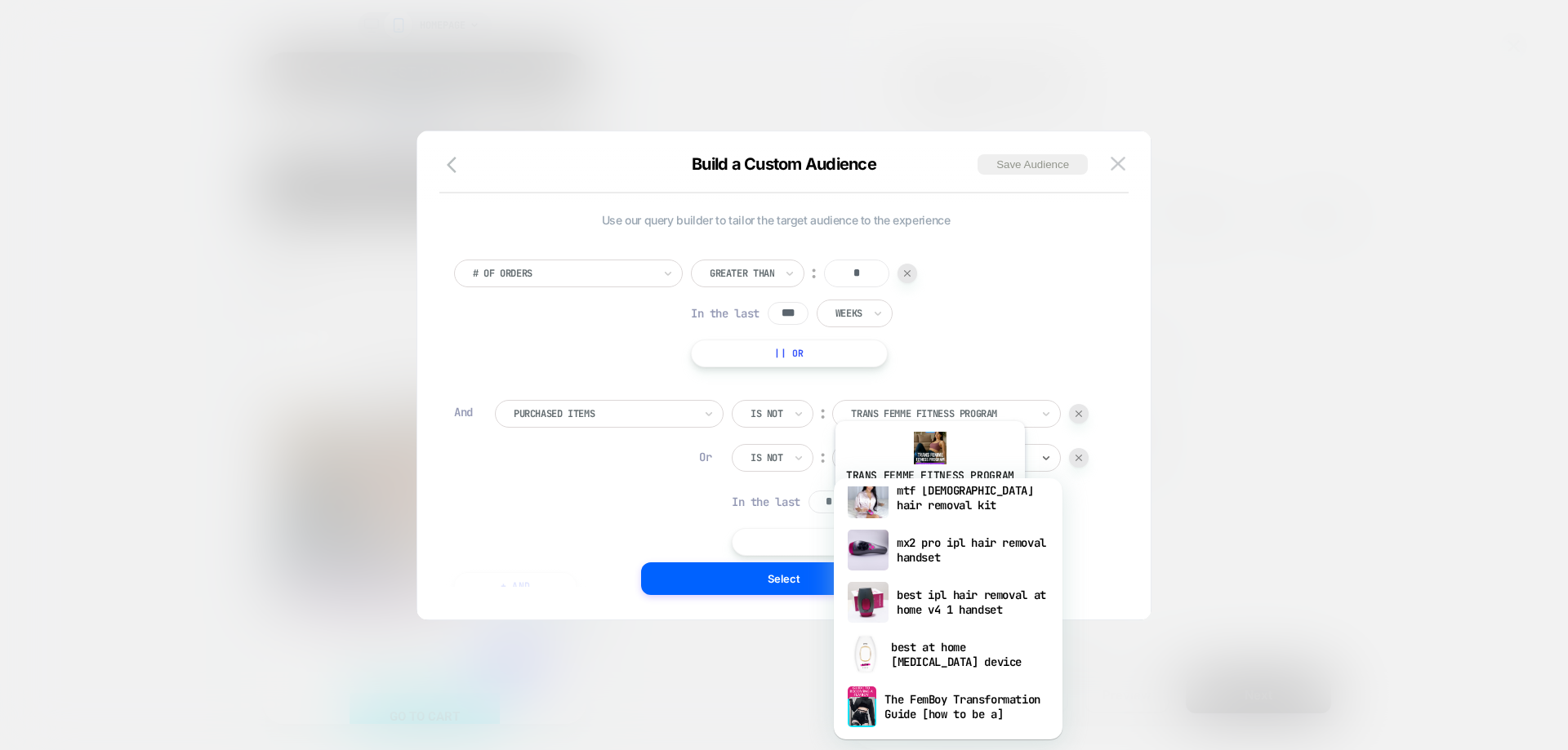
click at [928, 505] on div "mtf transgender hair removal kit" at bounding box center [947, 498] width 212 height 52
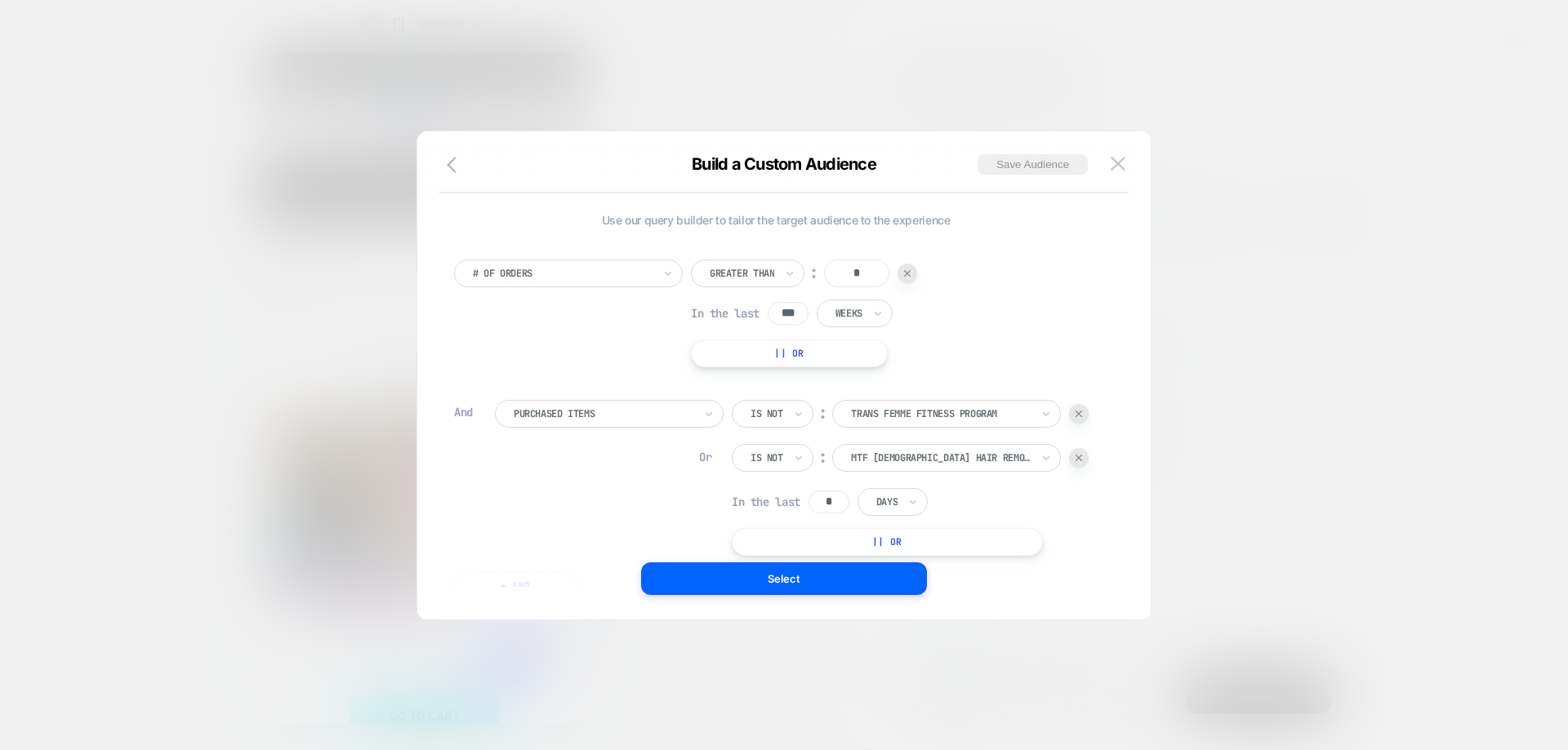
click at [0, 0] on button "|| Or" at bounding box center [0, 0] width 0 height 0
click at [764, 508] on div "Is" at bounding box center [761, 501] width 59 height 28
click at [788, 570] on div "Is not" at bounding box center [801, 572] width 107 height 26
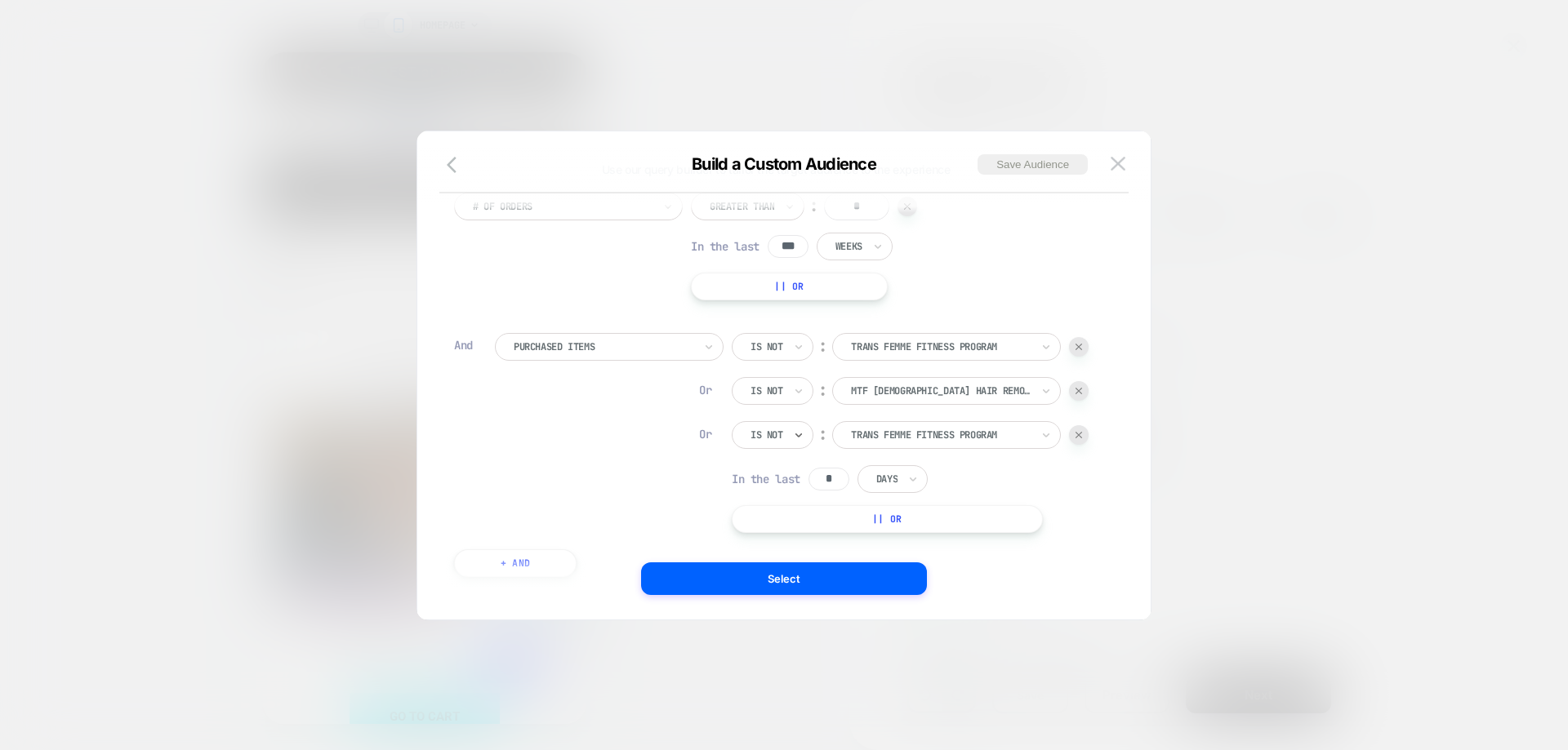
scroll to position [82, 0]
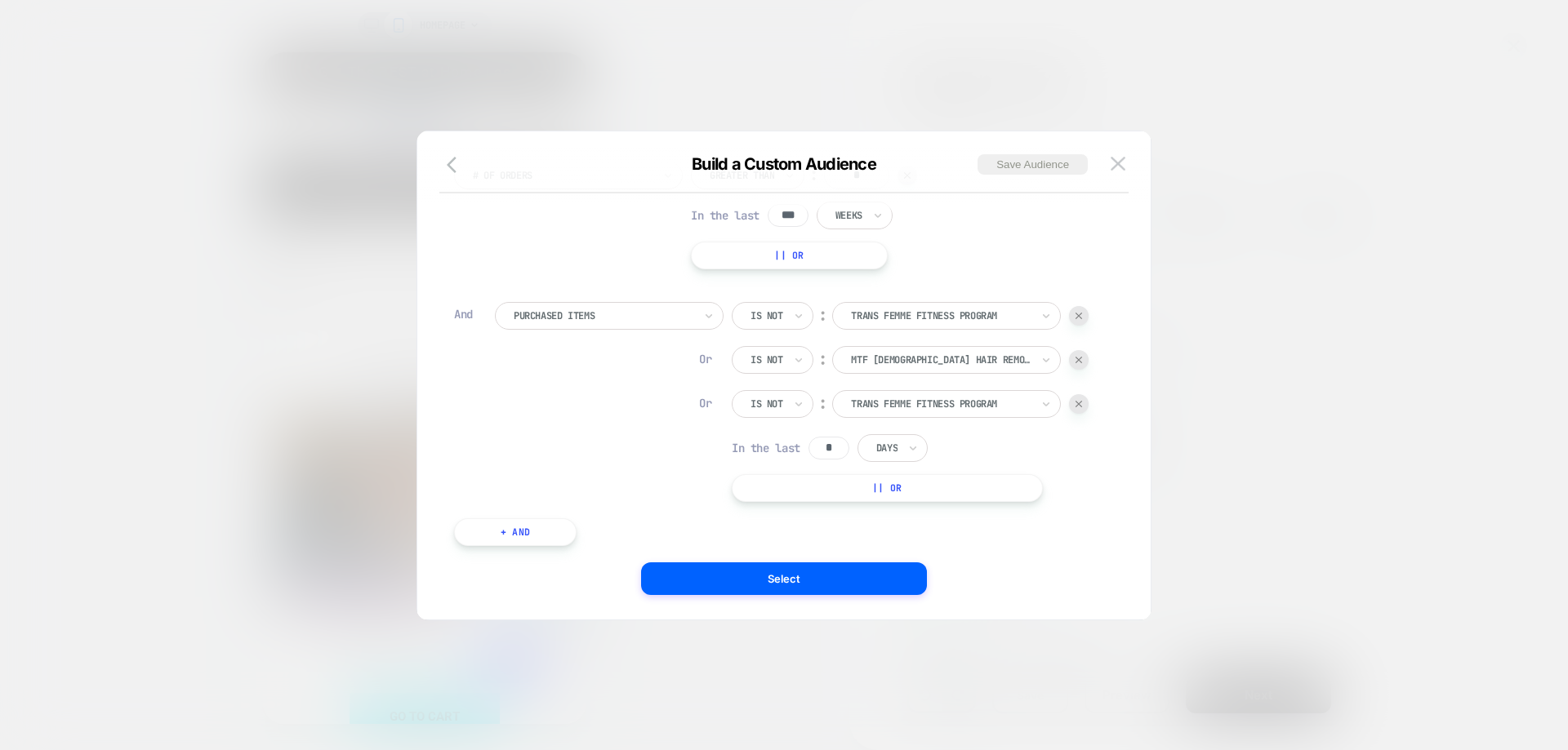
click at [0, 0] on button "|| Or" at bounding box center [0, 0] width 0 height 0
click at [775, 447] on icon at bounding box center [776, 448] width 6 height 4
click at [780, 513] on div "Is not" at bounding box center [801, 518] width 107 height 26
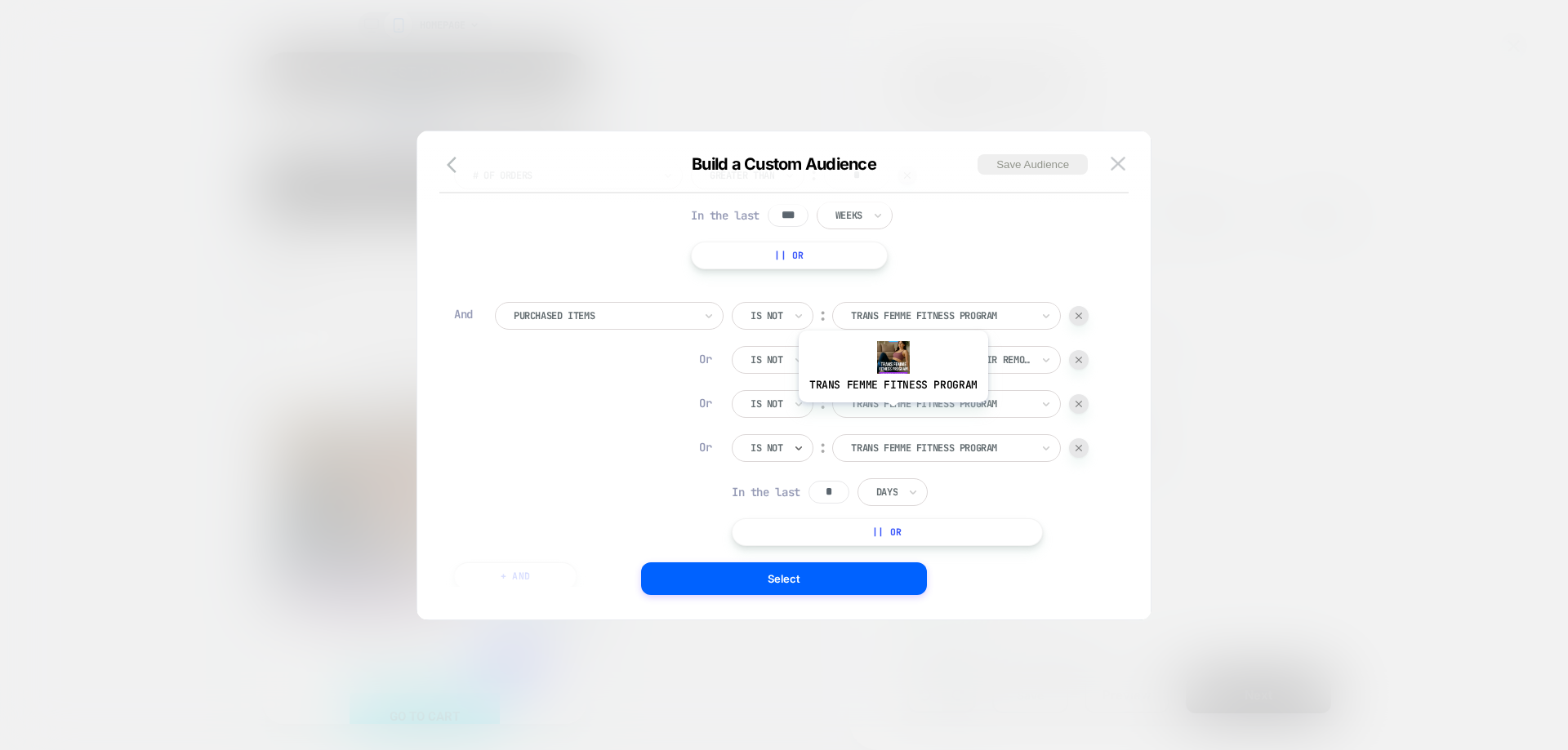
click at [0, 0] on div "trans femme fitness program" at bounding box center [0, 0] width 0 height 0
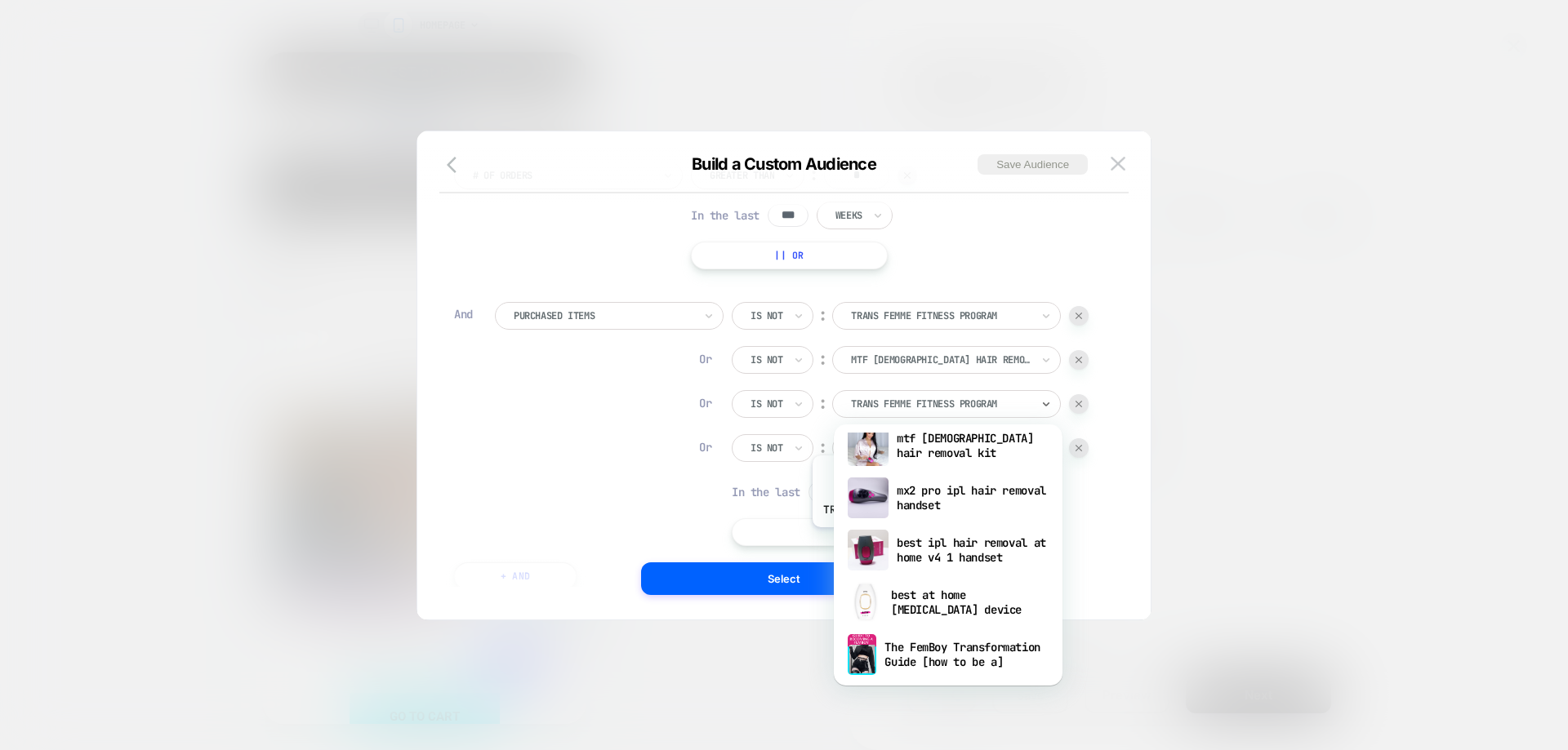
scroll to position [245, 0]
click at [0, 0] on div "mx2 pro ipl hair removal handset" at bounding box center [0, 0] width 0 height 0
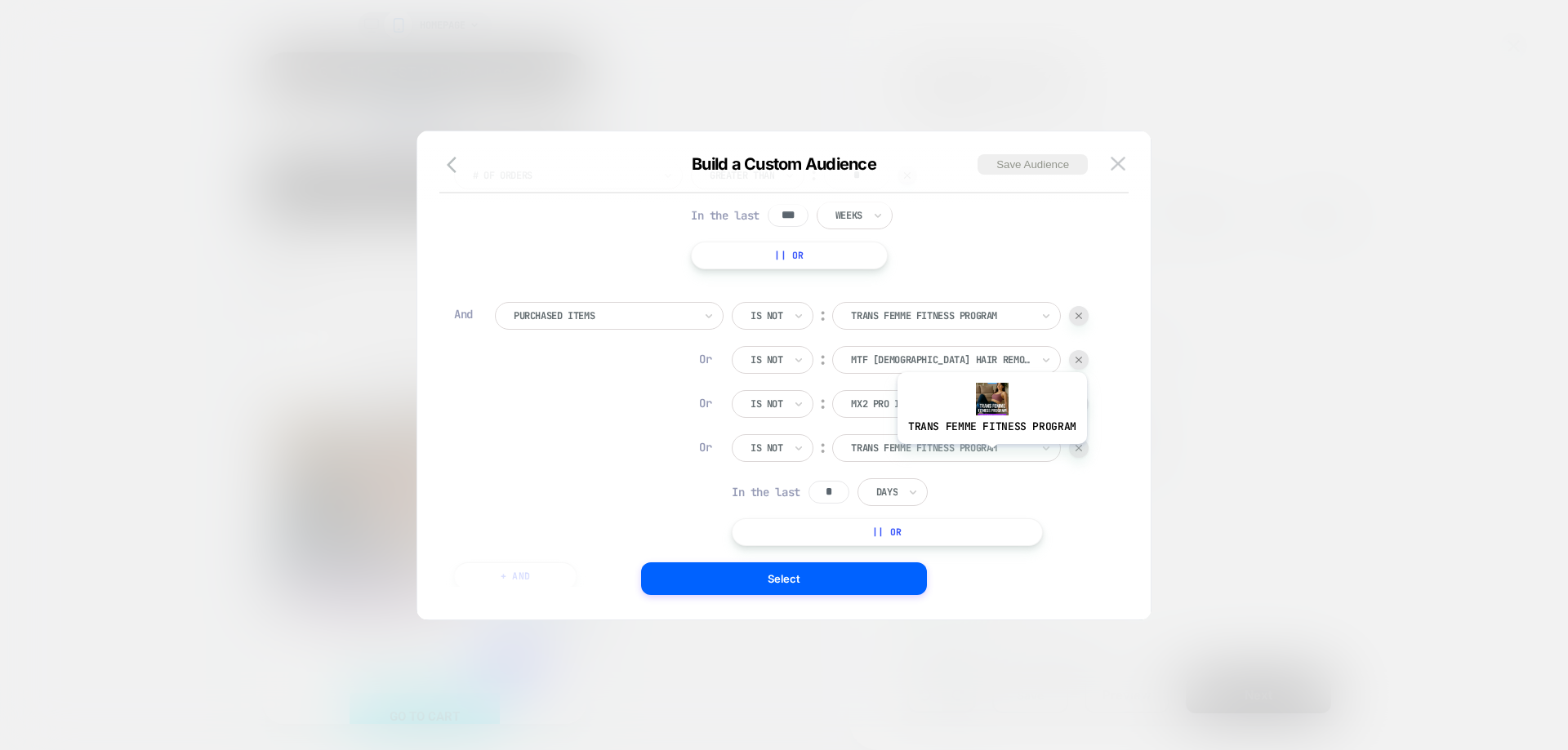
click at [990, 455] on div "trans femme fitness program" at bounding box center [940, 448] width 183 height 18
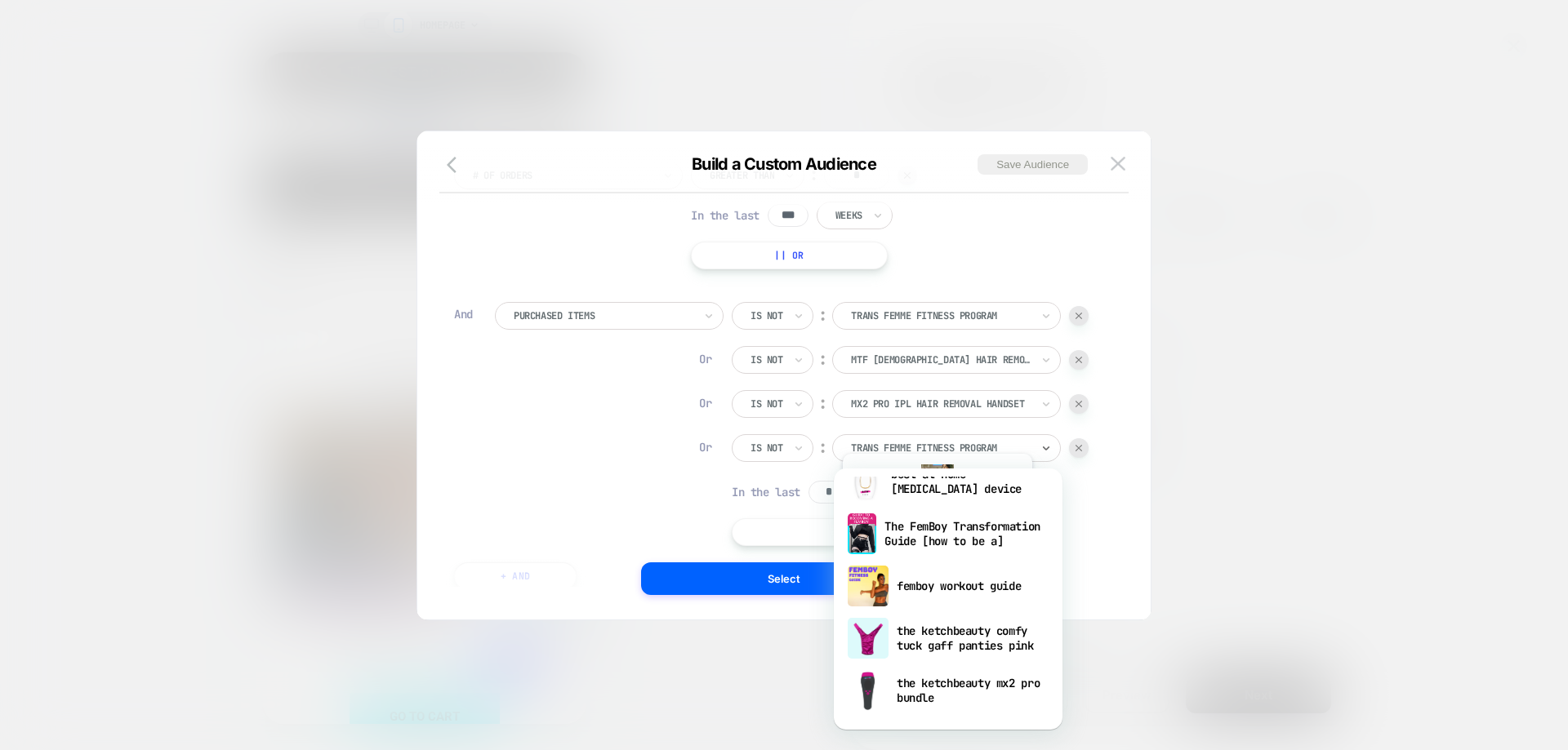
scroll to position [327, 0]
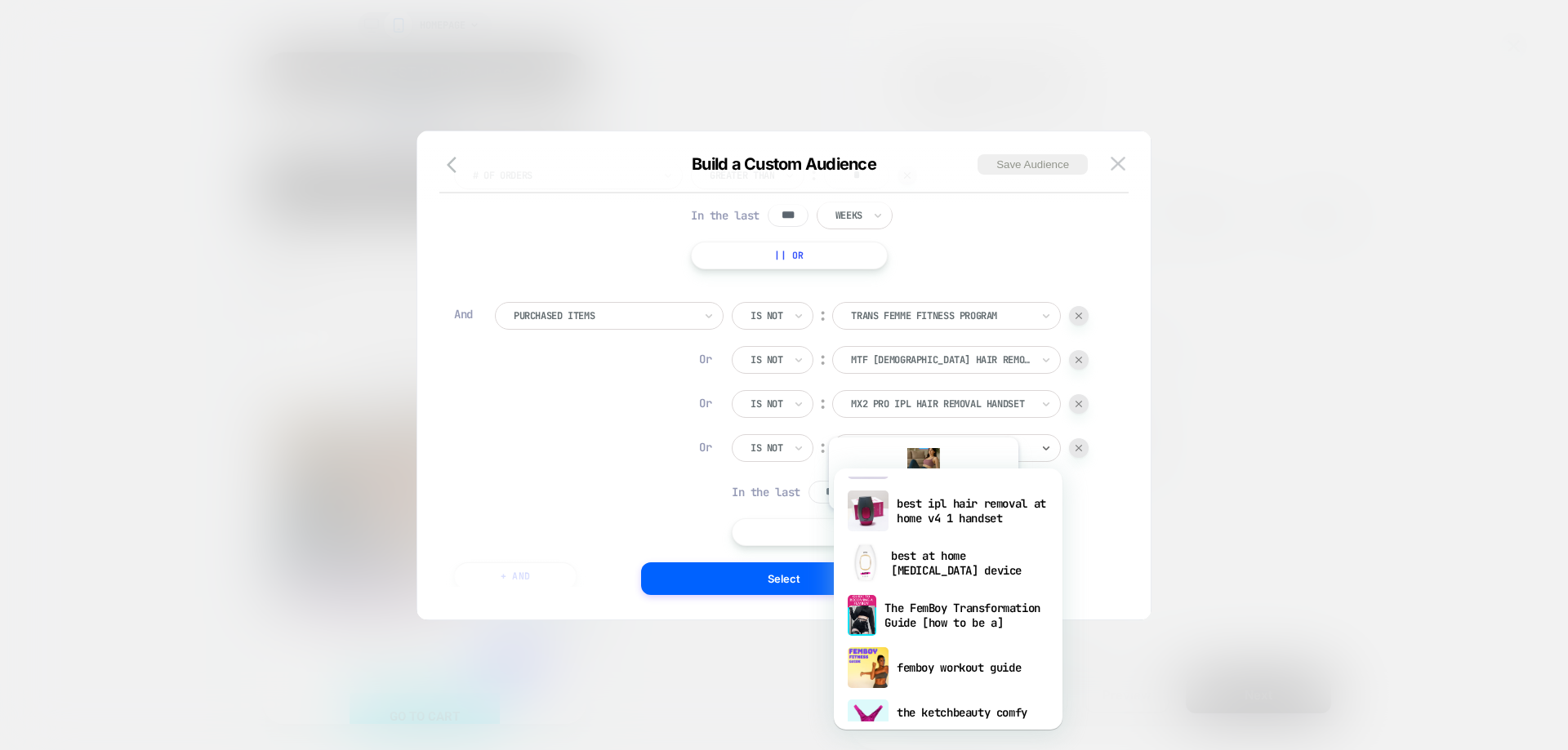
click at [0, 0] on div "best ipl hair removal at home v4 1 handset" at bounding box center [0, 0] width 0 height 0
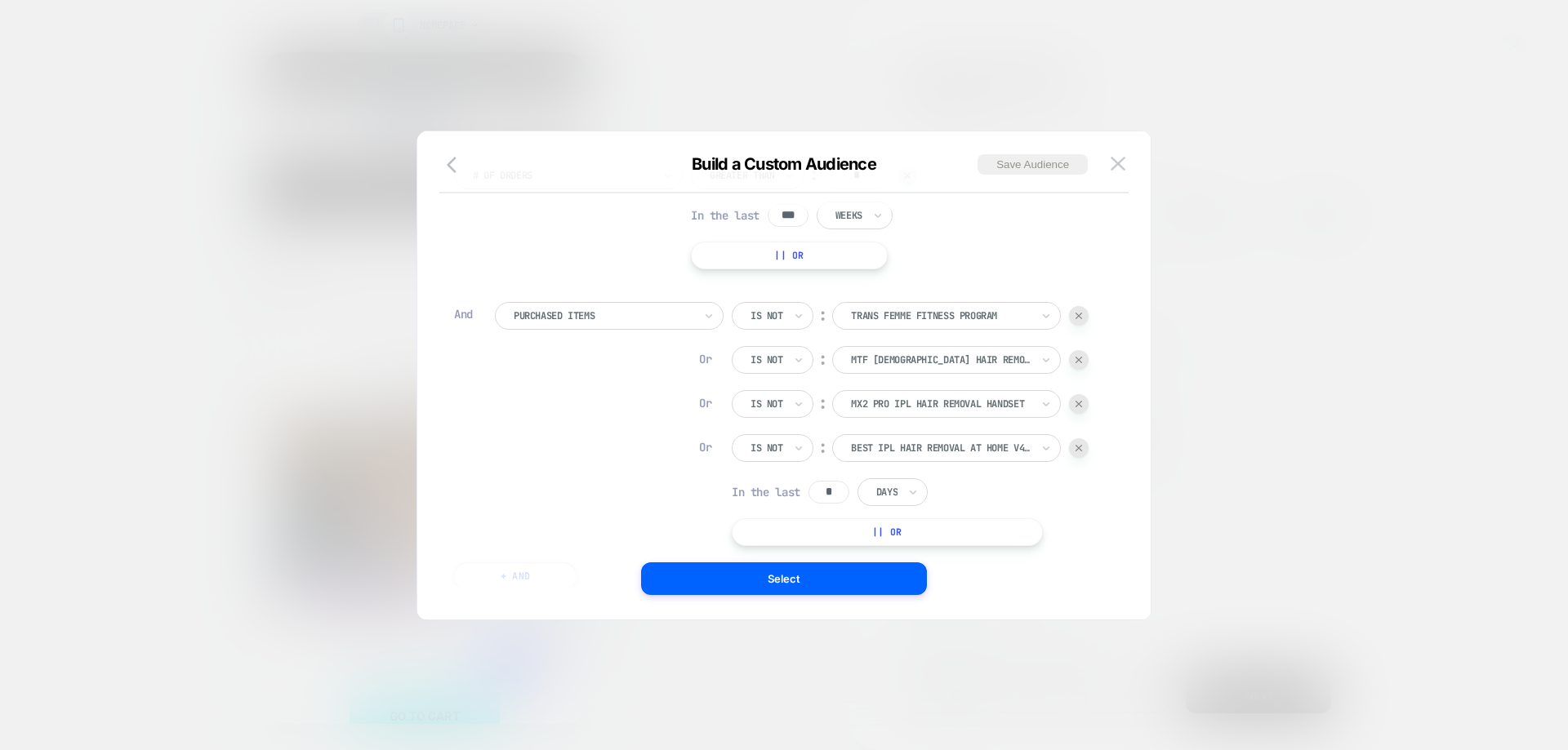
click at [0, 0] on button "|| Or" at bounding box center [0, 0] width 0 height 0
click at [0, 0] on icon at bounding box center [0, 0] width 0 height 0
click at [800, 572] on div "Is not" at bounding box center [801, 563] width 107 height 26
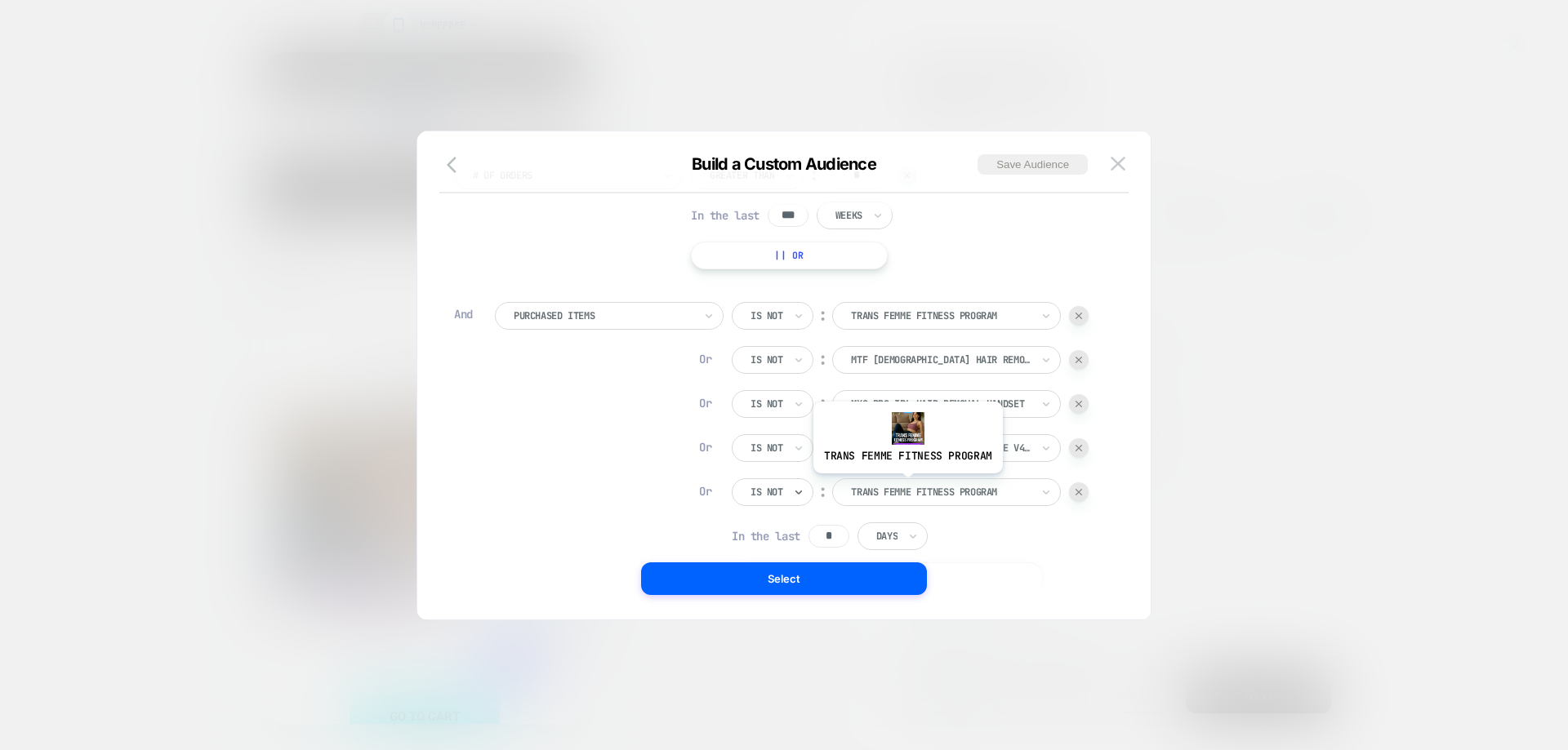
click at [906, 486] on div at bounding box center [940, 492] width 179 height 15
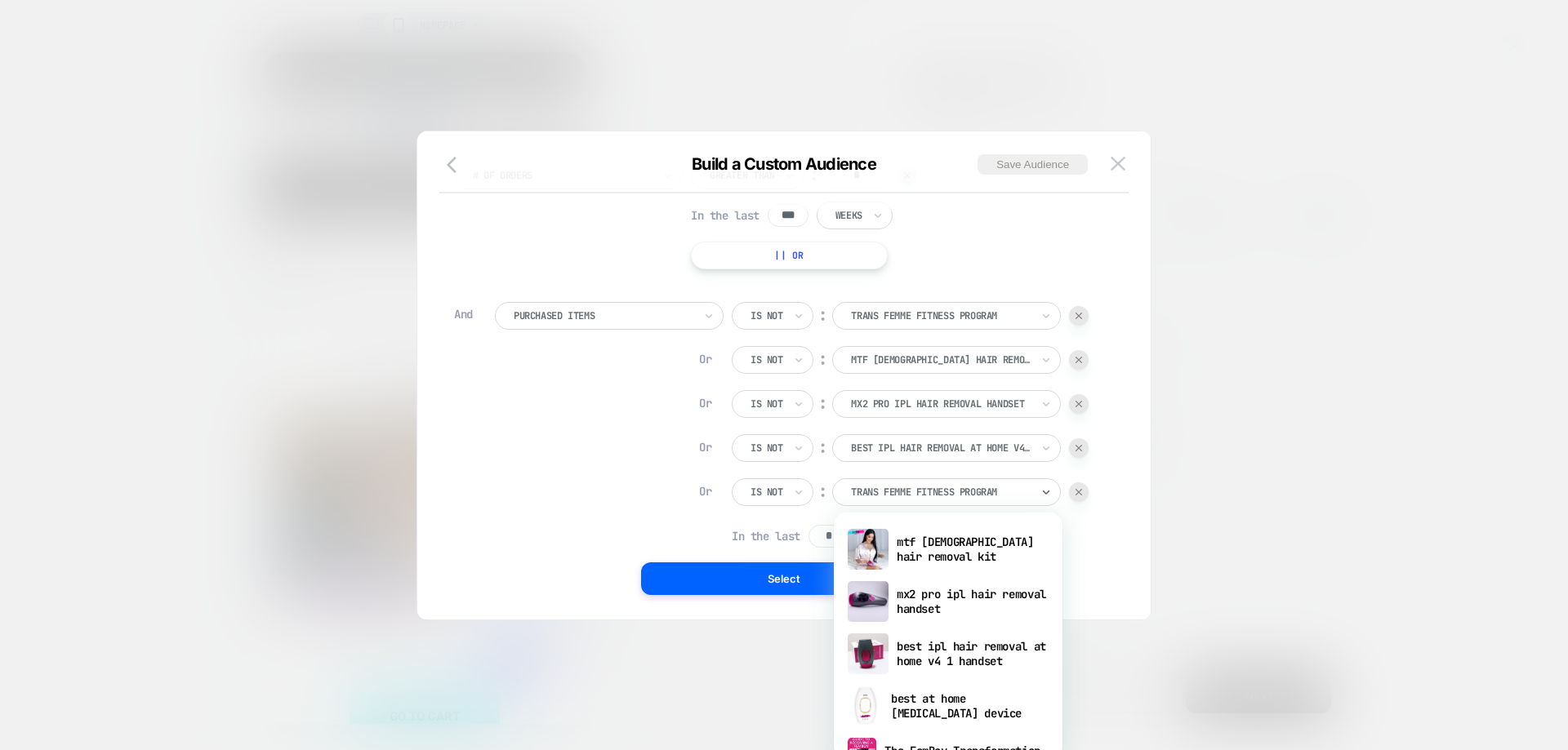
scroll to position [257, 0]
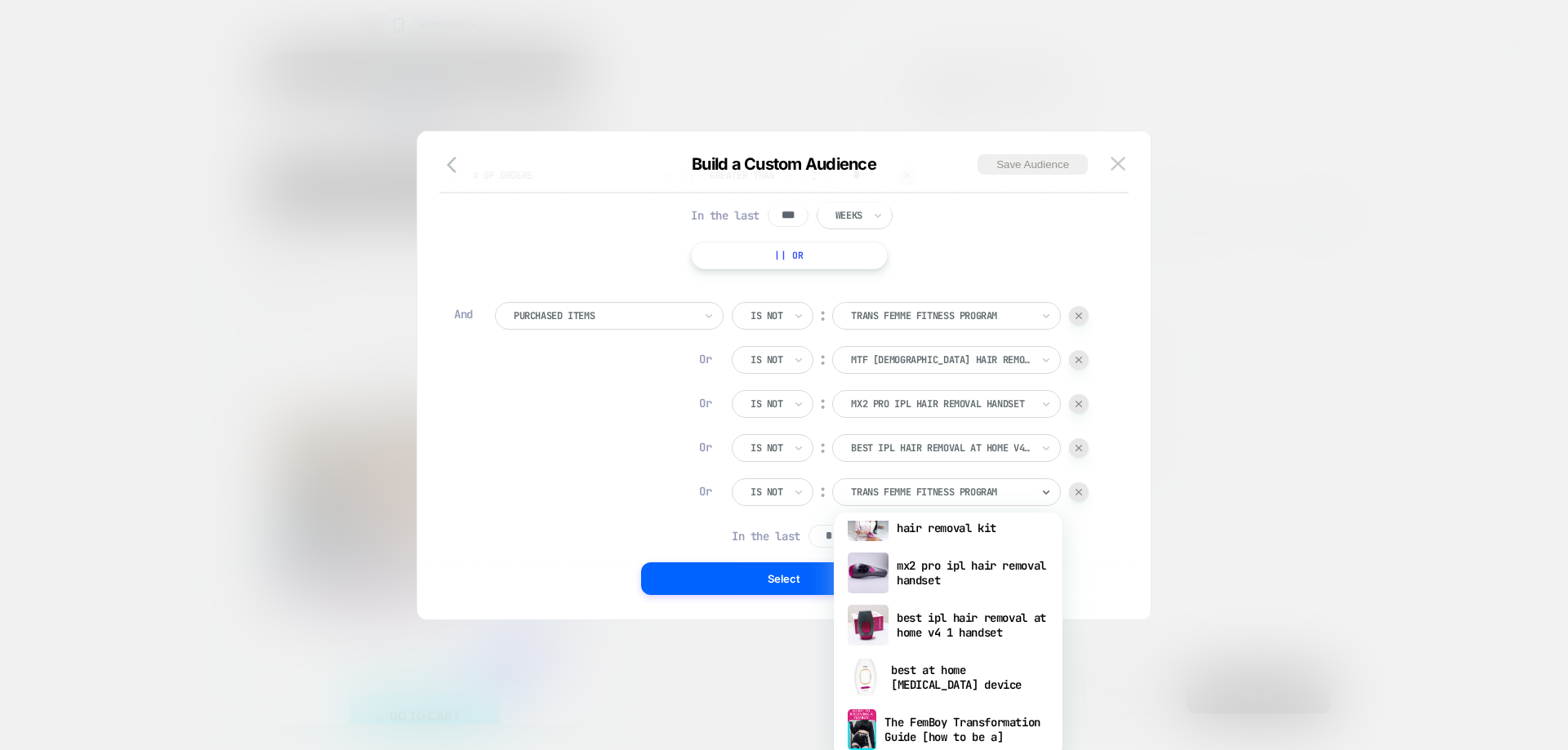
click at [950, 670] on div "best at home laser hair removal device" at bounding box center [947, 677] width 212 height 52
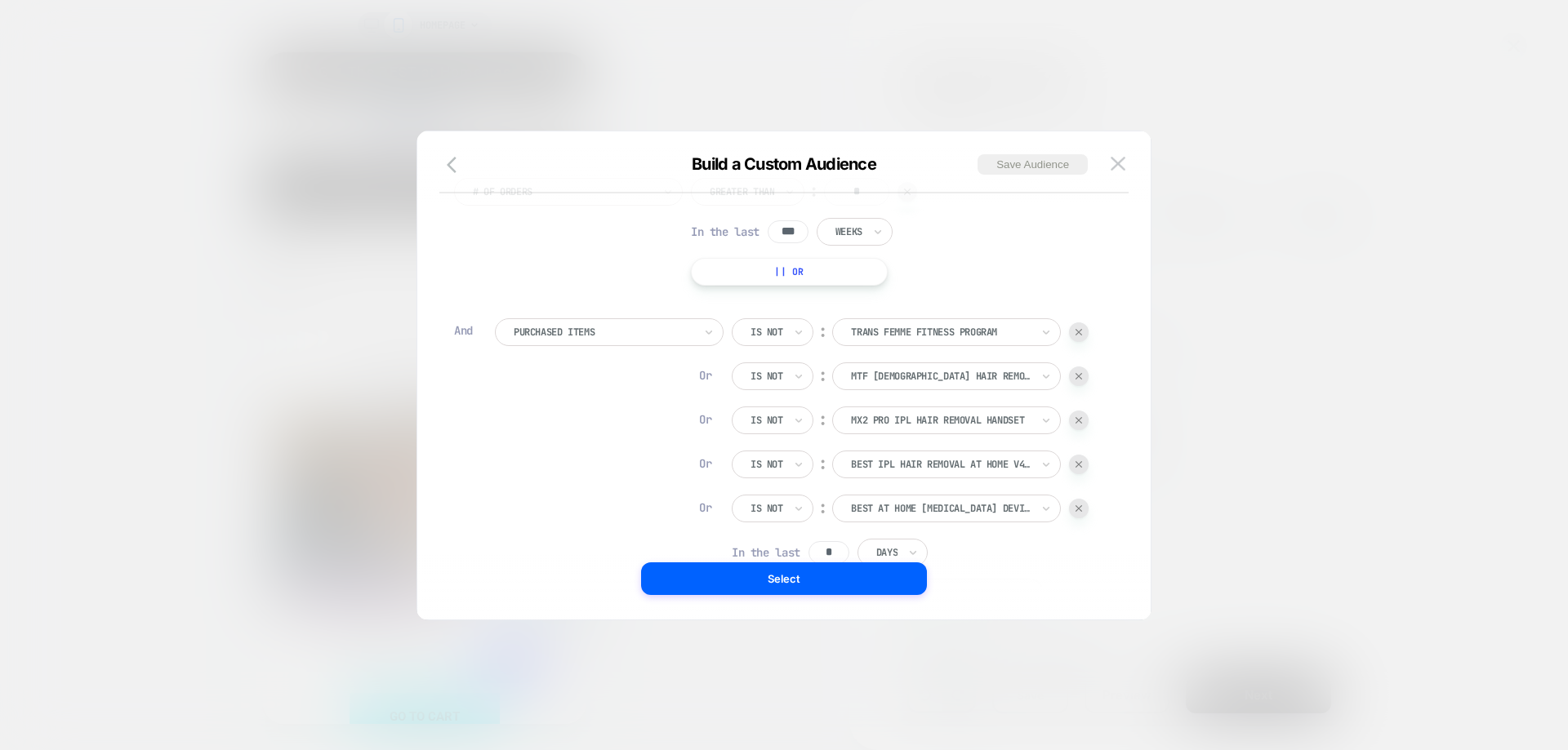
scroll to position [16, 0]
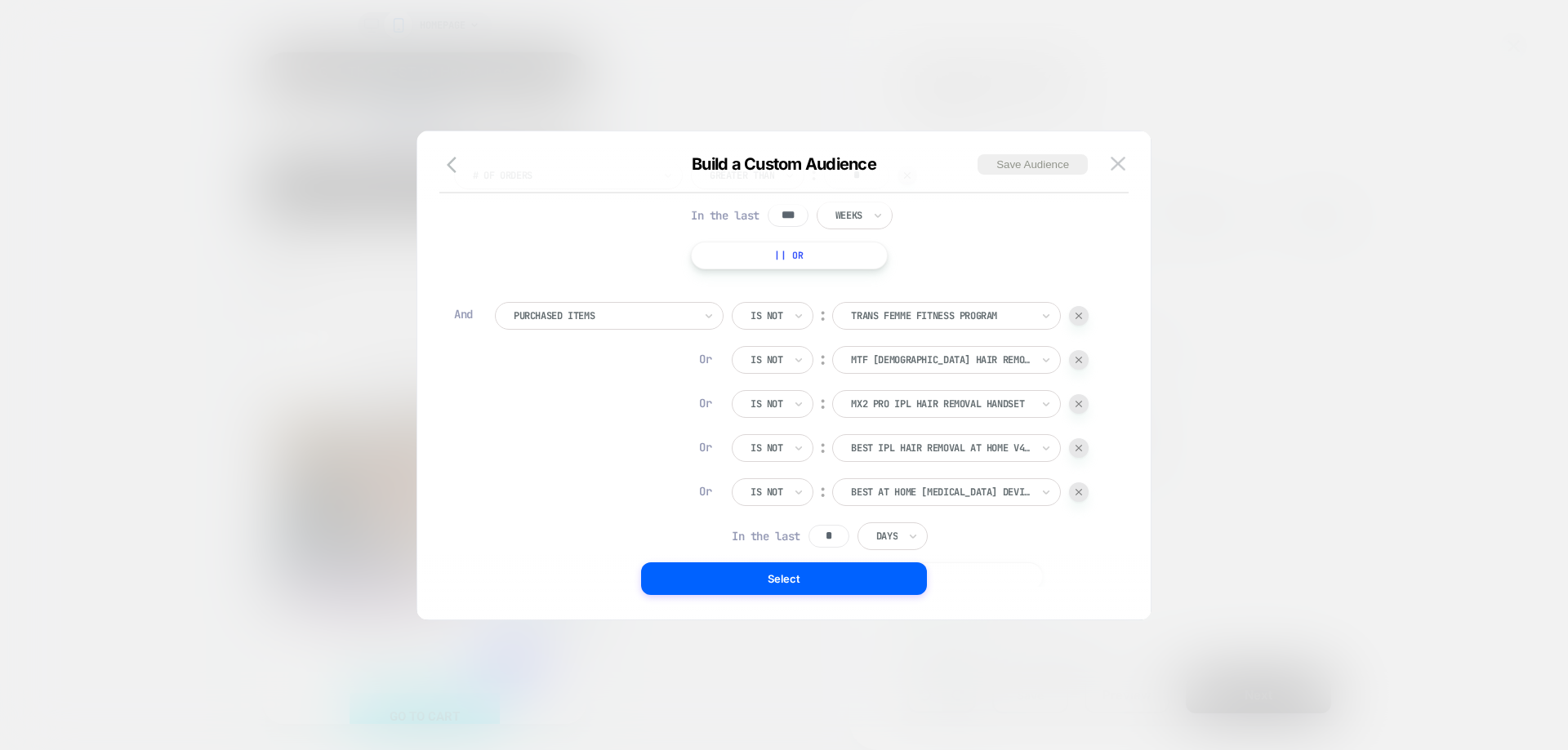
drag, startPoint x: 842, startPoint y: 531, endPoint x: 809, endPoint y: 534, distance: 33.1
click at [0, 0] on div "In the last * Days" at bounding box center [0, 0] width 0 height 0
type input "***"
click at [883, 533] on input "text" at bounding box center [879, 536] width 6 height 15
click at [919, 632] on div "Weeks" at bounding box center [931, 633] width 107 height 26
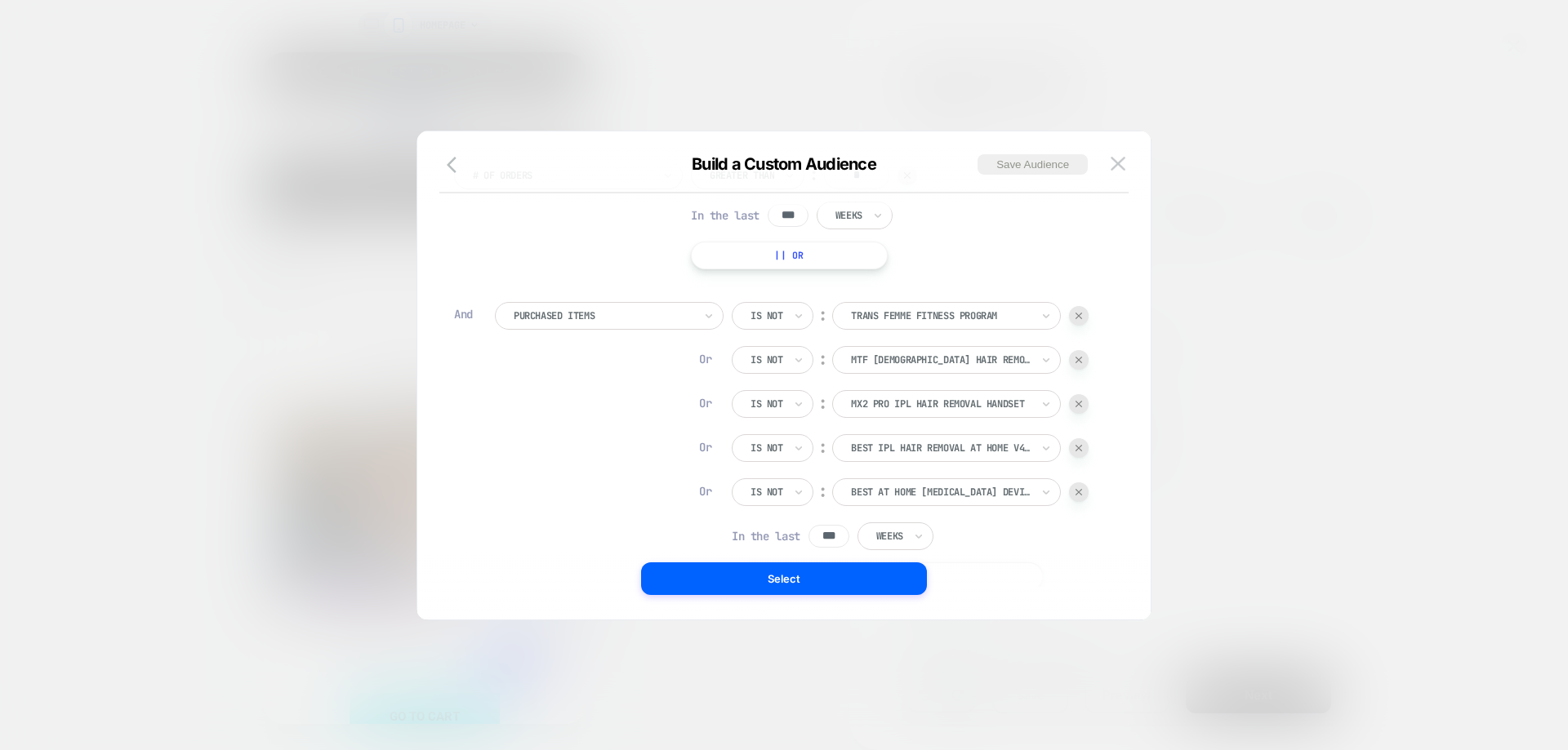
click at [737, 581] on button "Select" at bounding box center [784, 579] width 286 height 33
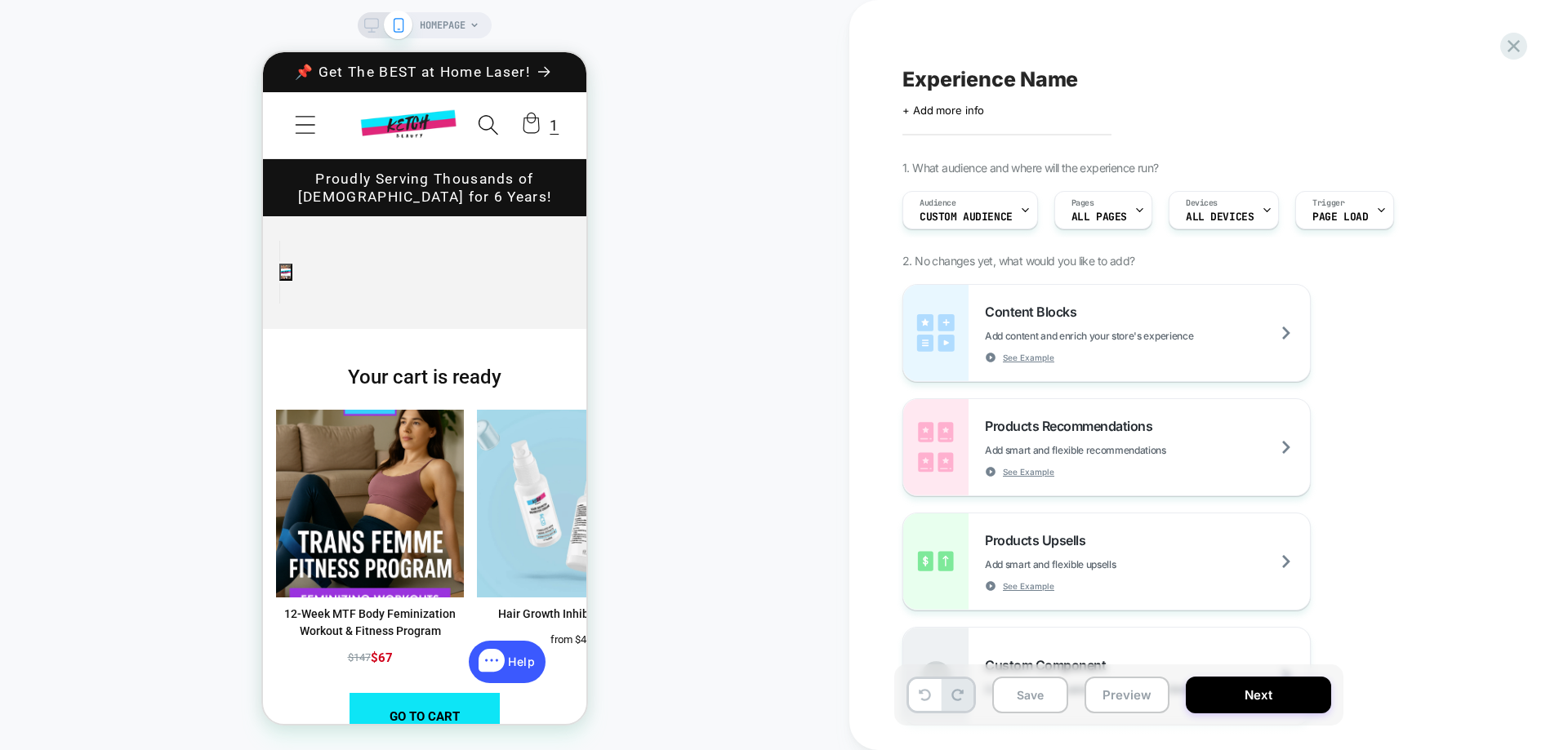
click at [0, 0] on span "ALL PAGES" at bounding box center [0, 0] width 0 height 0
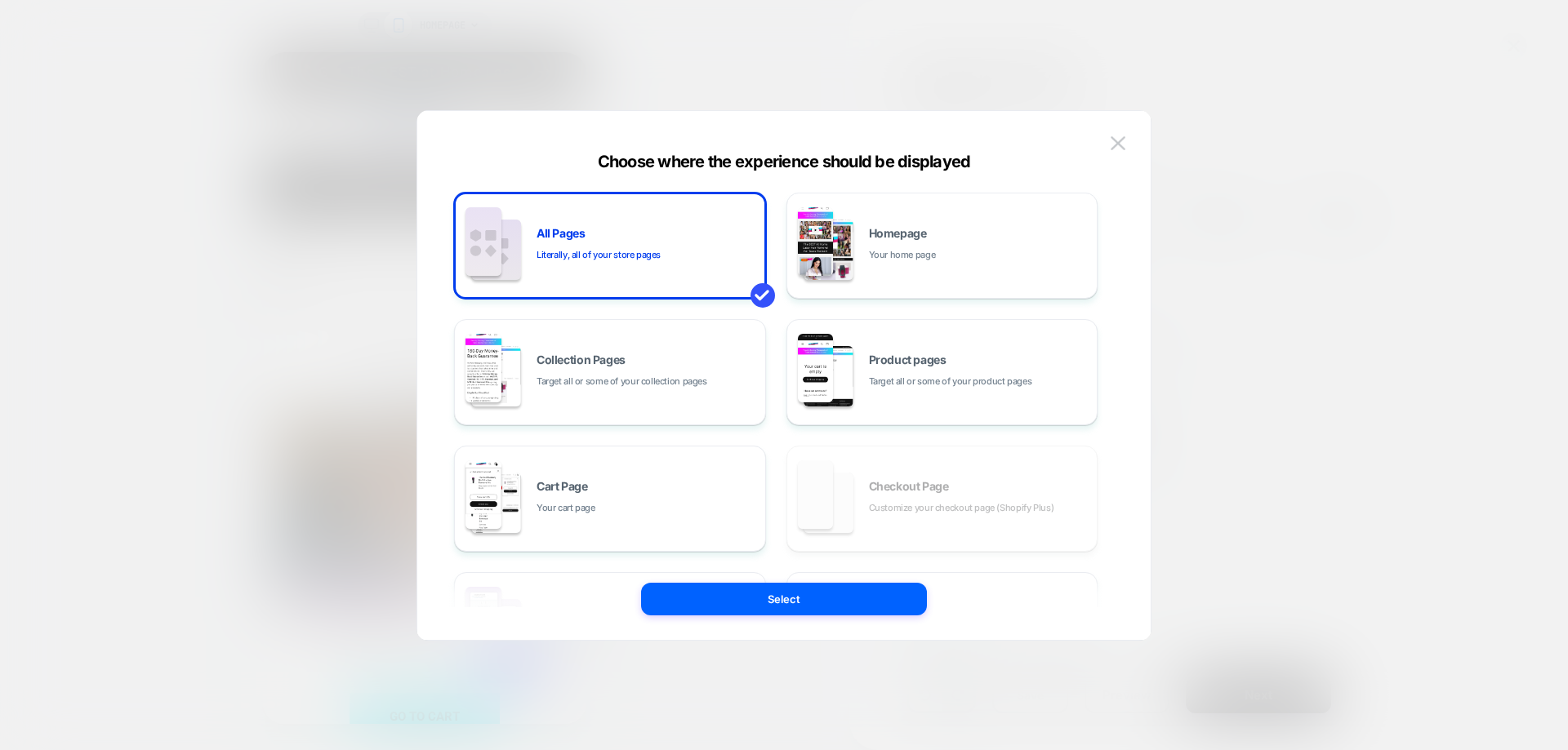
click at [889, 251] on span "Your home page" at bounding box center [901, 255] width 67 height 15
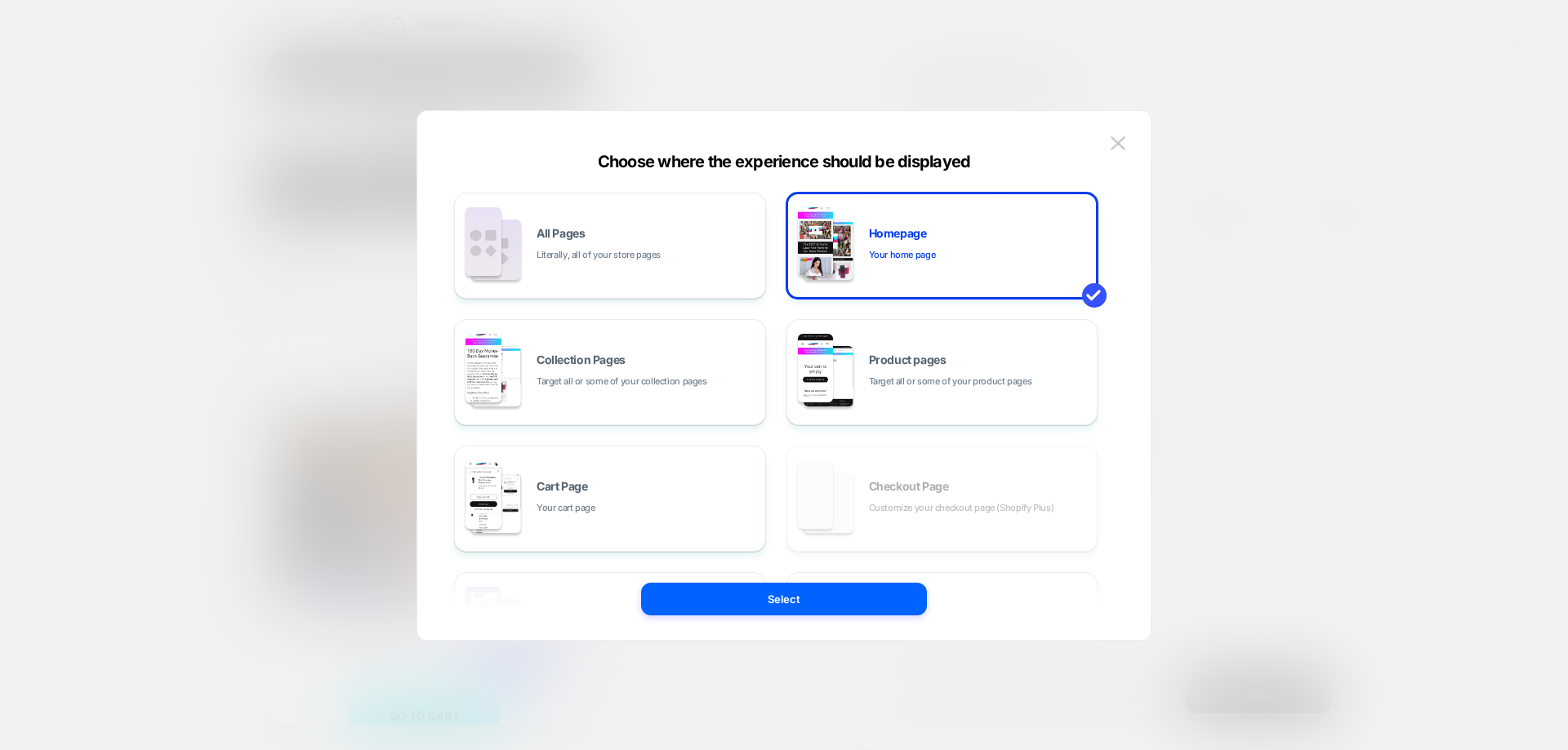
click at [0, 0] on div "All Pages Literally, all of your store pages Homepage Your home page Collection…" at bounding box center [0, 0] width 0 height 0
click at [767, 591] on button "Select" at bounding box center [784, 599] width 286 height 33
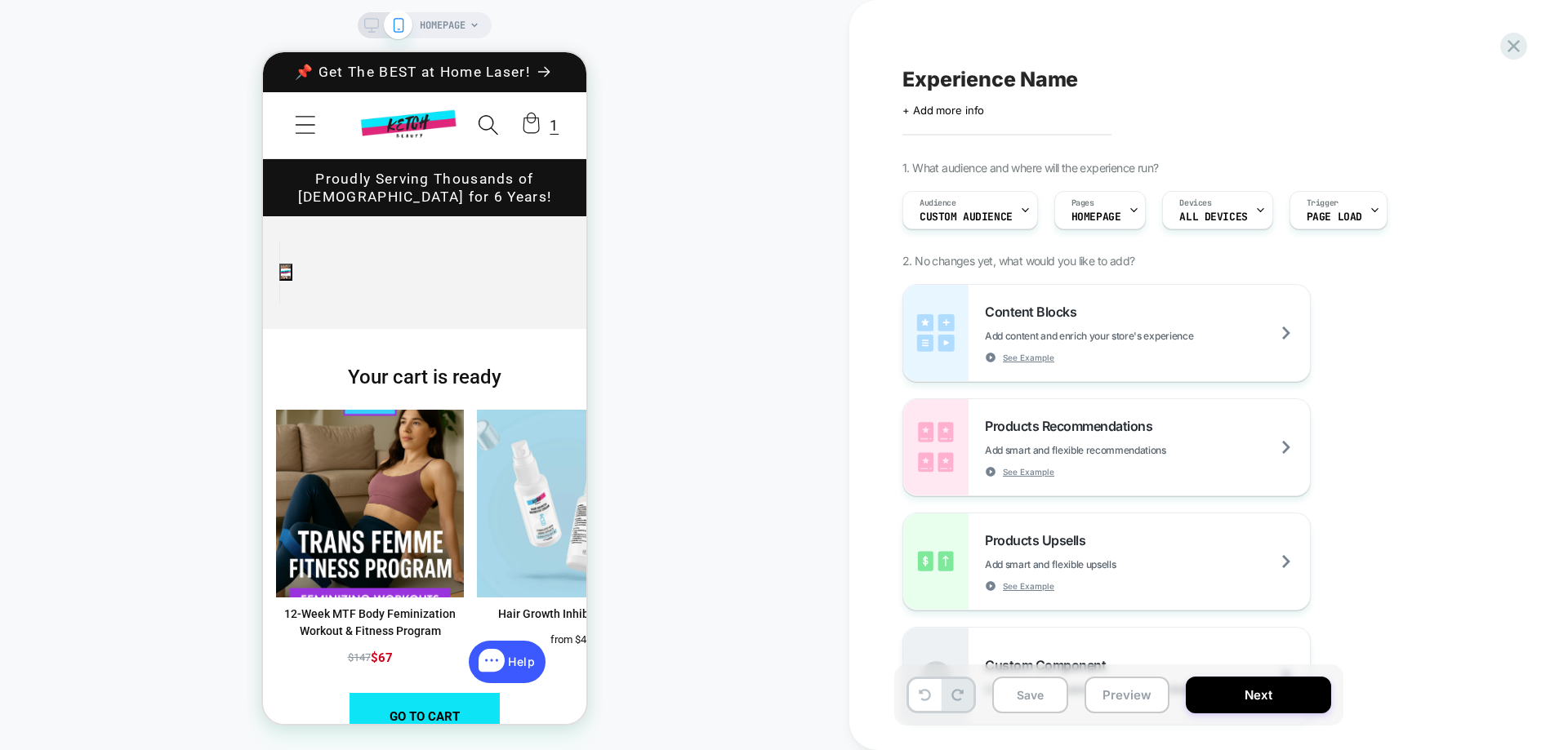
click at [0, 0] on span "ALL DEVICES" at bounding box center [0, 0] width 0 height 0
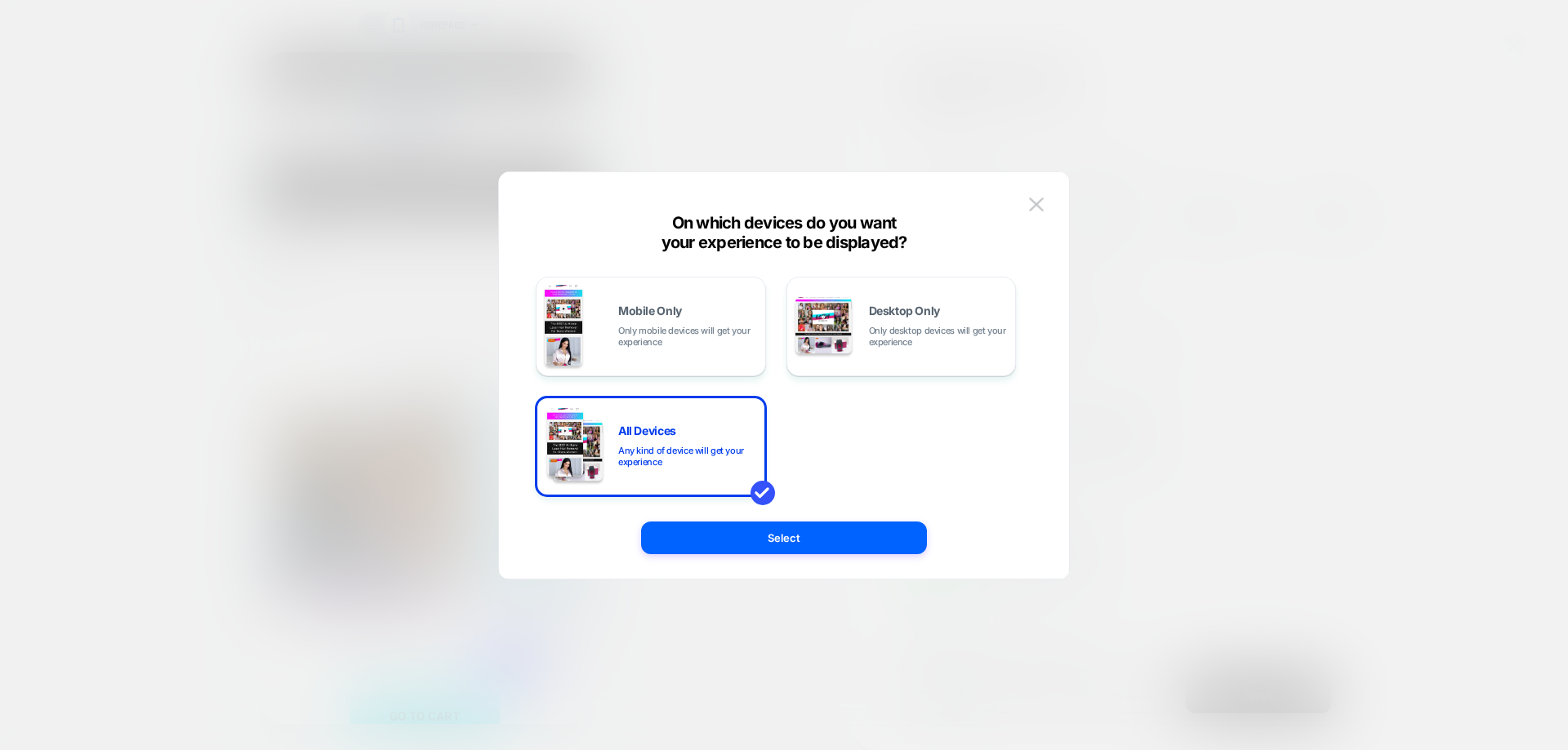
click at [0, 0] on span "Only mobile devices will get your experience" at bounding box center [0, 0] width 0 height 0
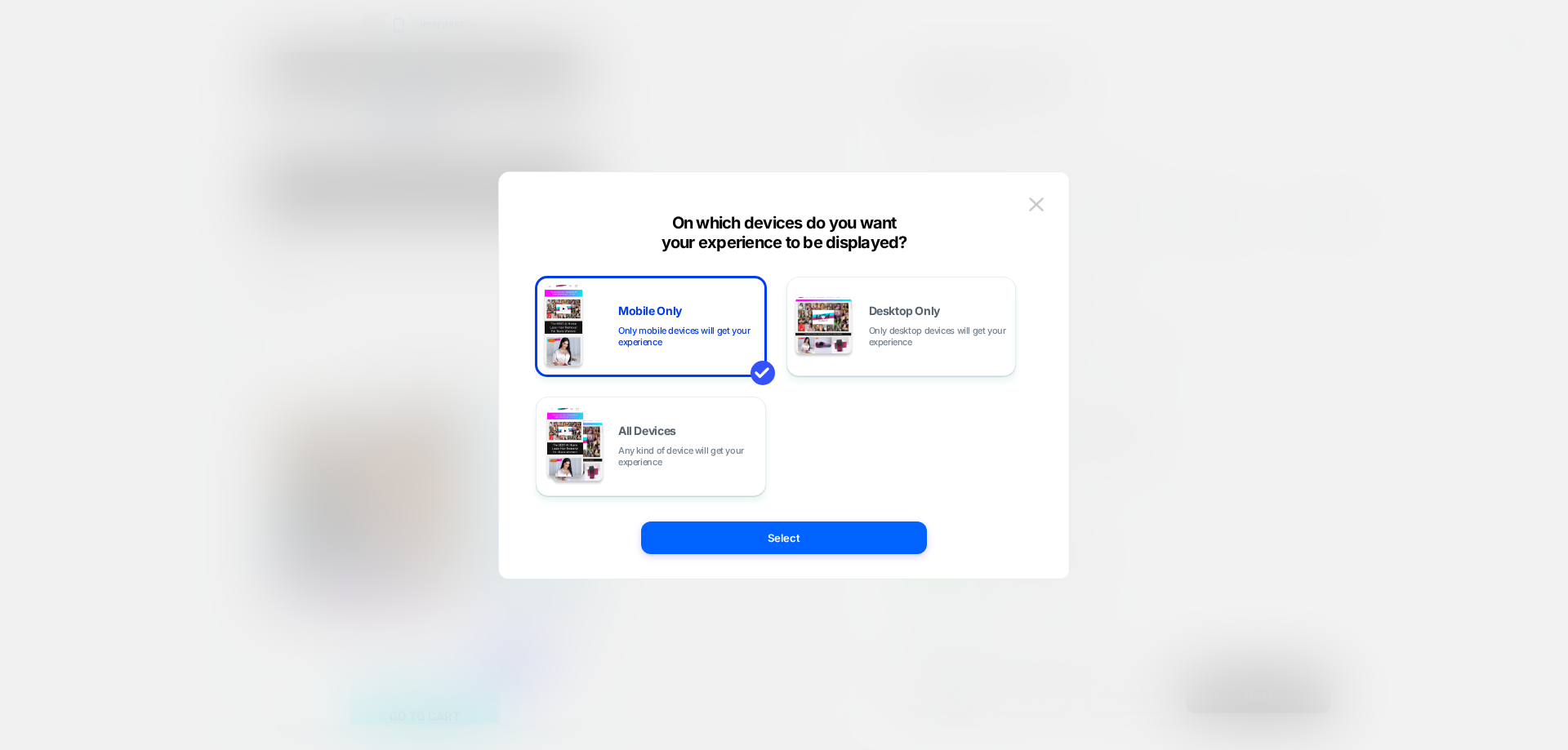
click at [773, 536] on button "Select" at bounding box center [784, 538] width 286 height 33
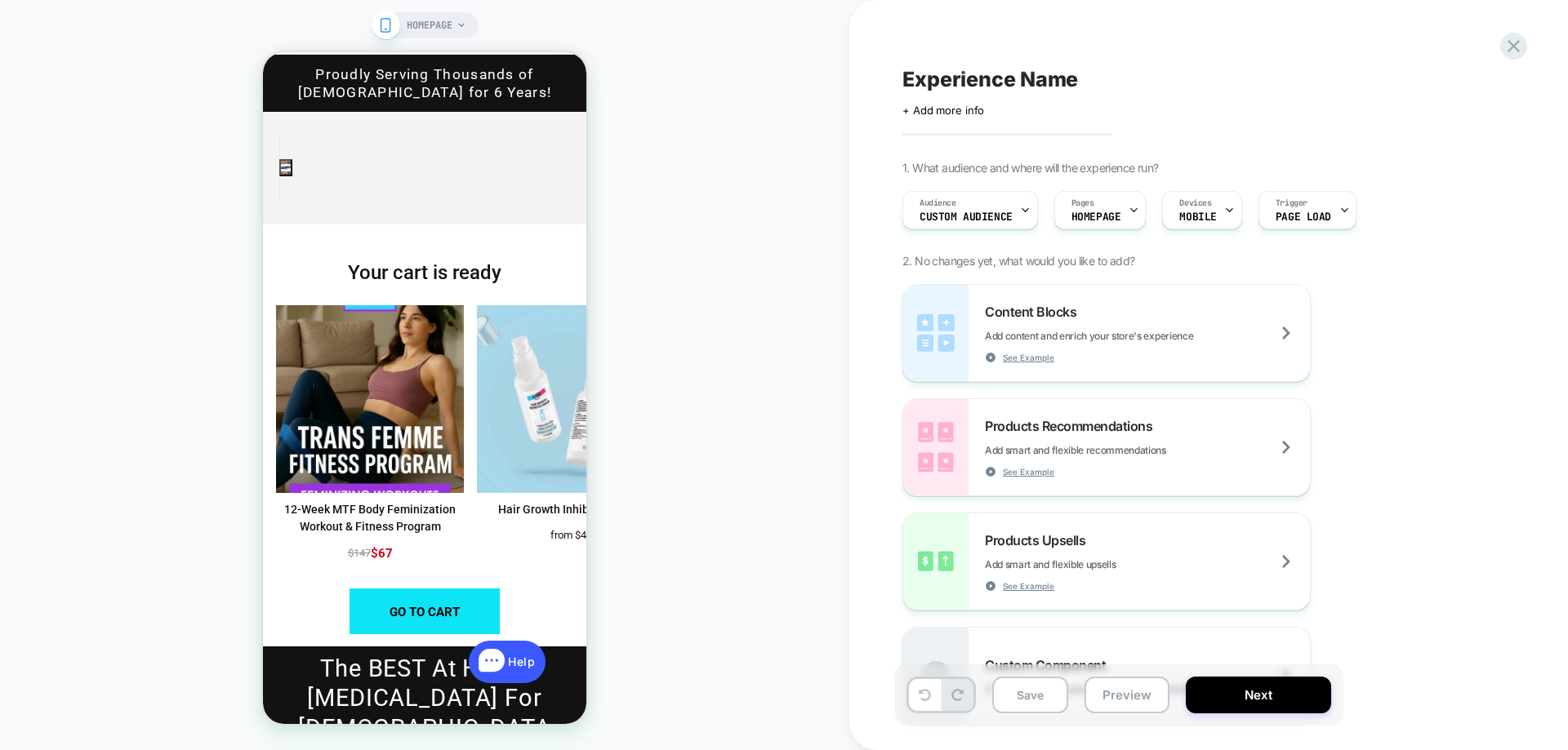
scroll to position [82, 0]
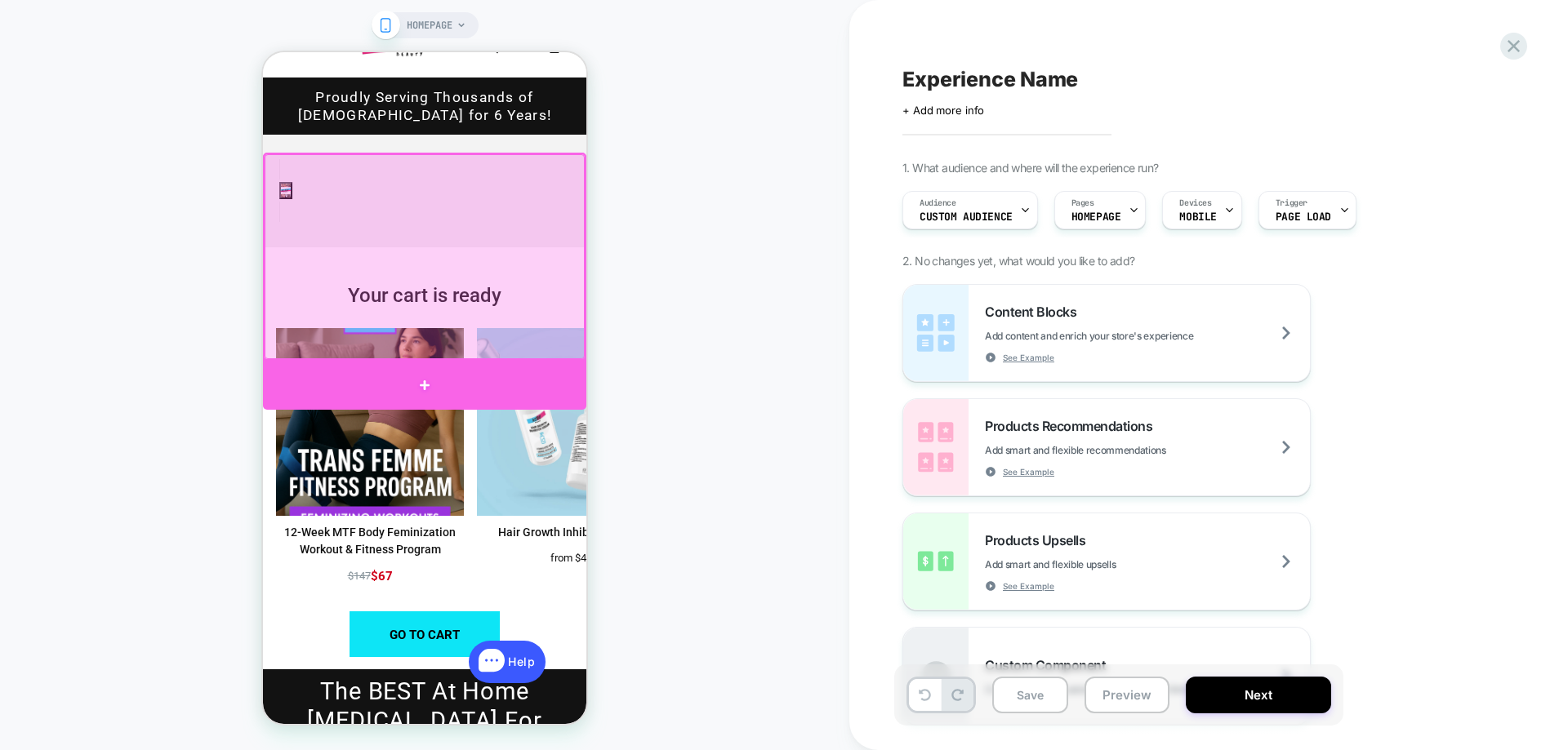
click at [422, 380] on div at bounding box center [424, 384] width 323 height 49
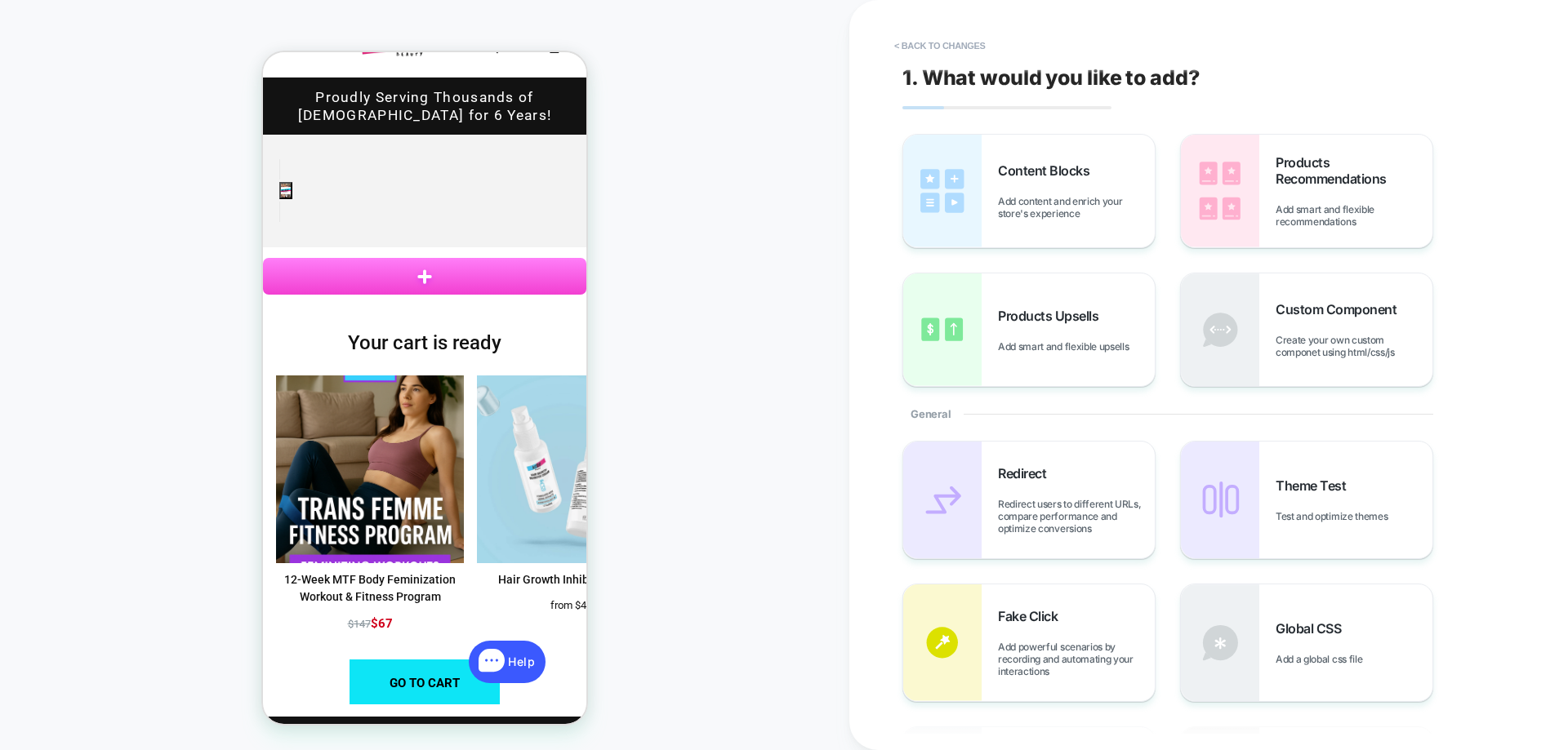
click at [1292, 164] on span "Products Recommendations" at bounding box center [1353, 170] width 157 height 33
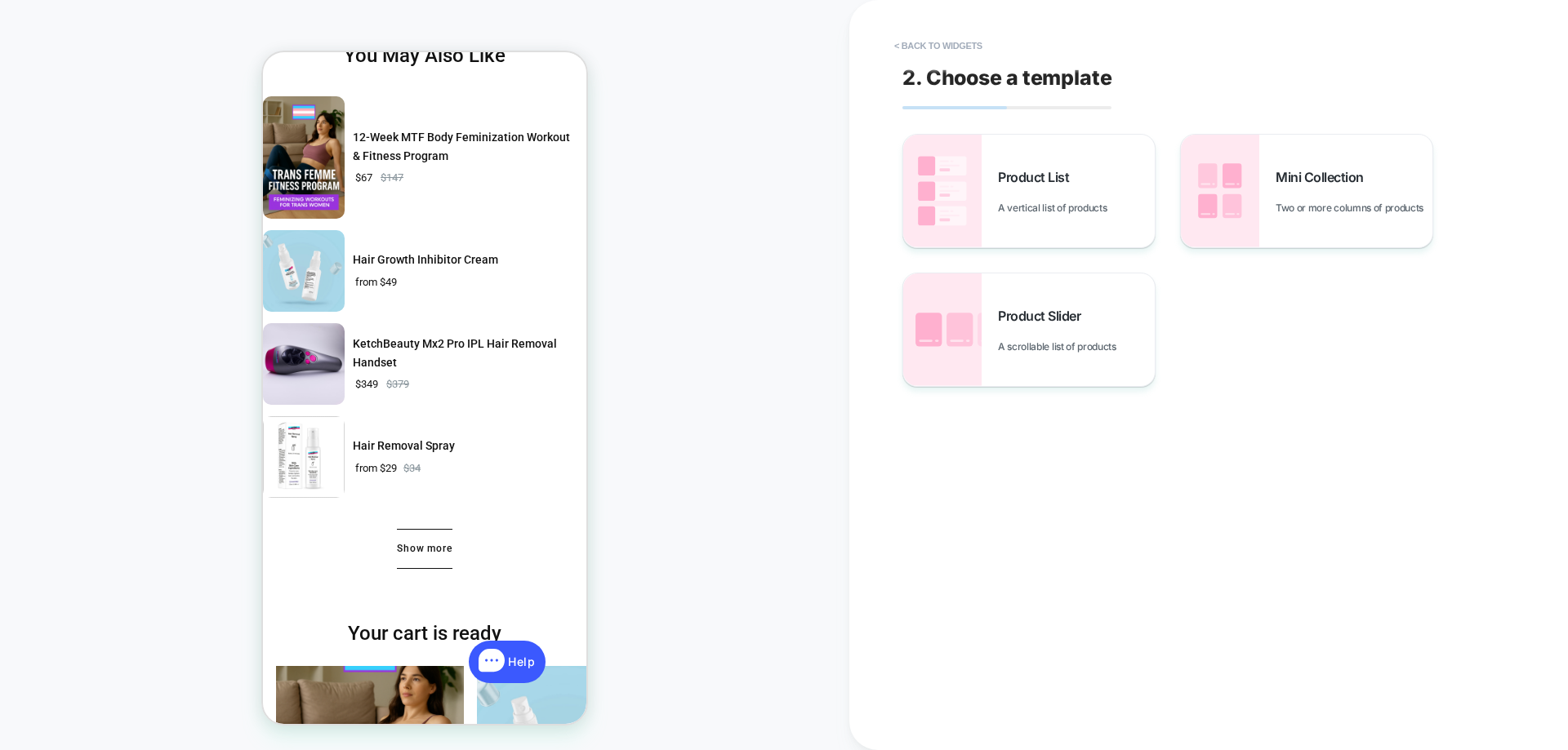
scroll to position [331, 0]
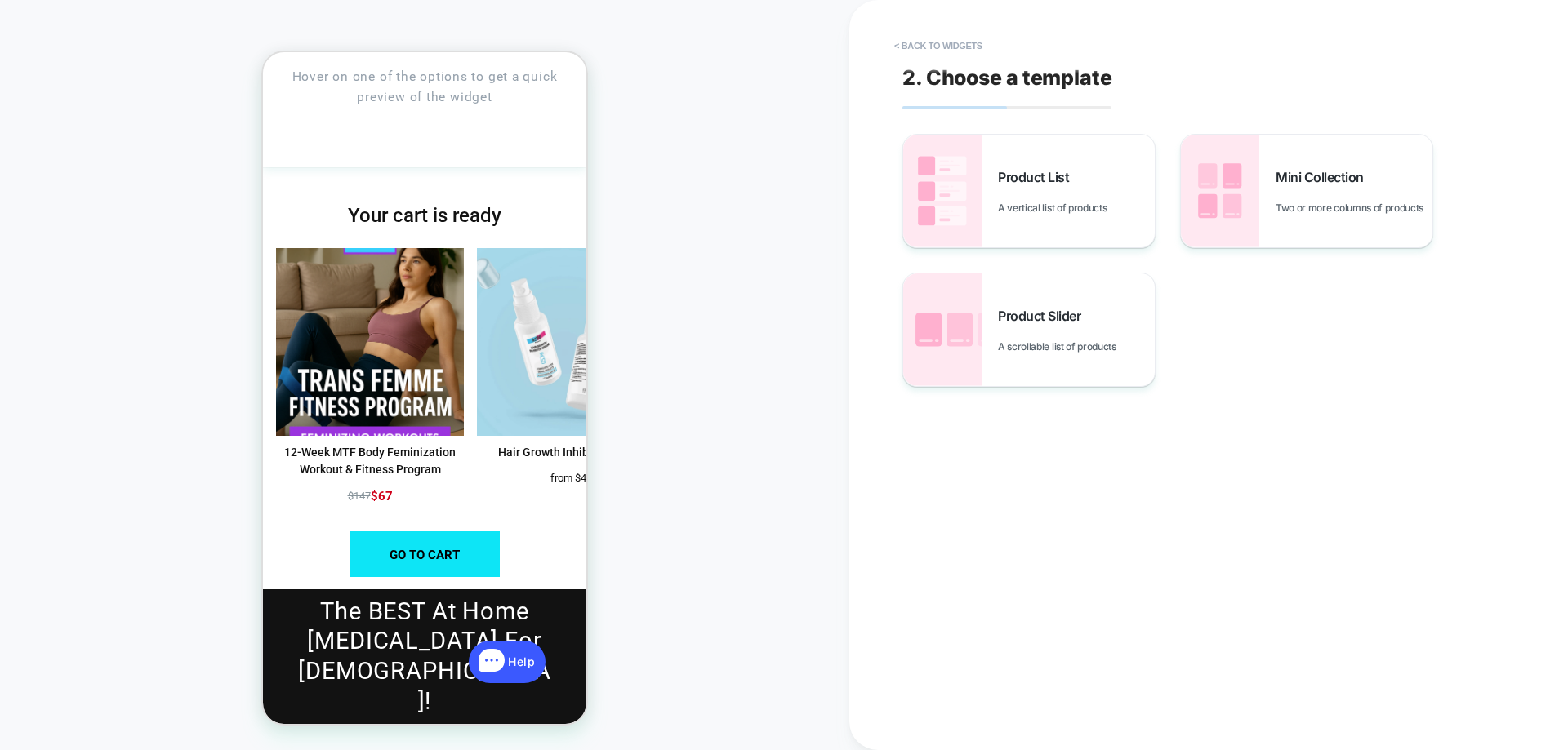
drag, startPoint x: 955, startPoint y: 324, endPoint x: 894, endPoint y: 10, distance: 319.9
click at [0, 0] on img at bounding box center [0, 0] width 0 height 0
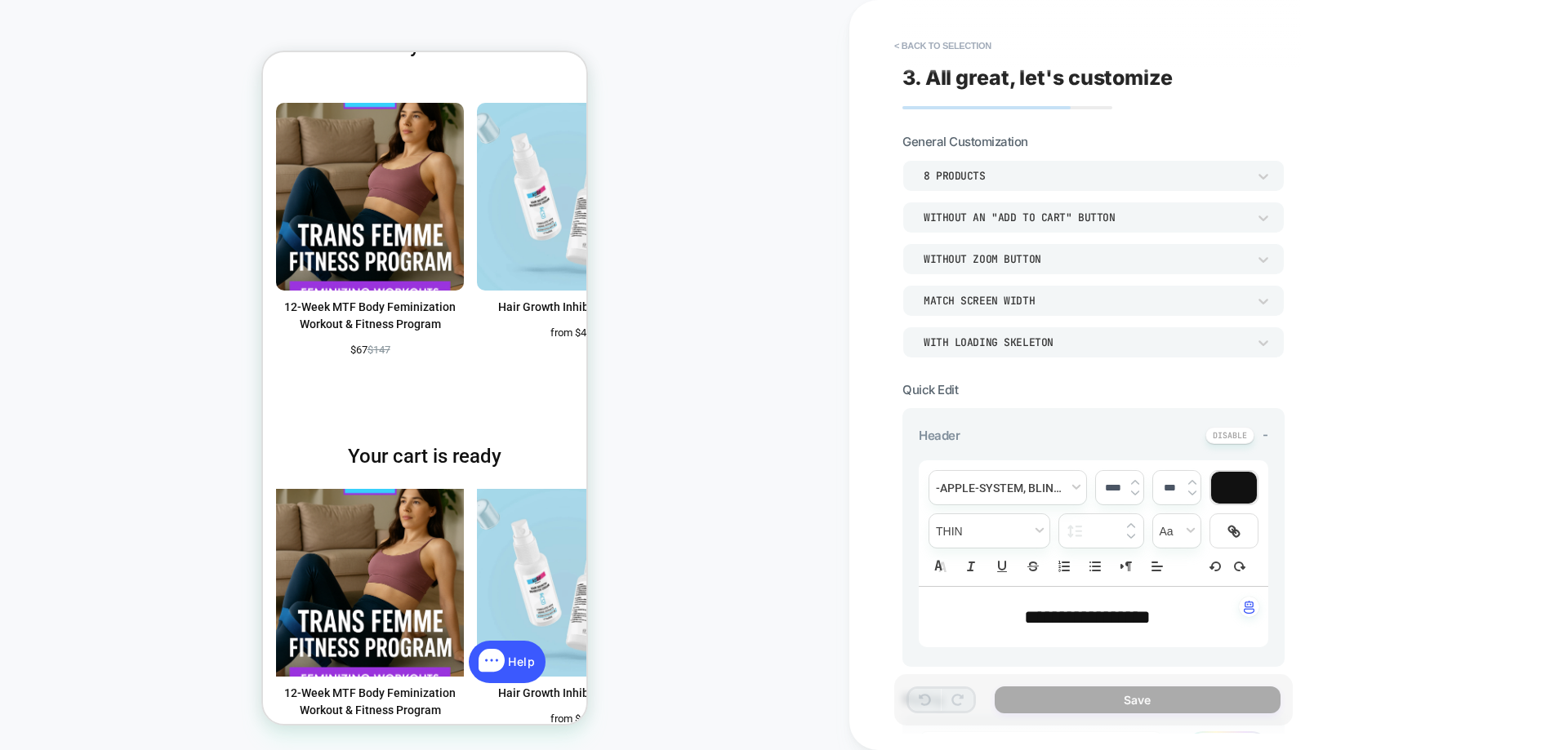
click at [0, 0] on div "8 Products" at bounding box center [0, 0] width 0 height 0
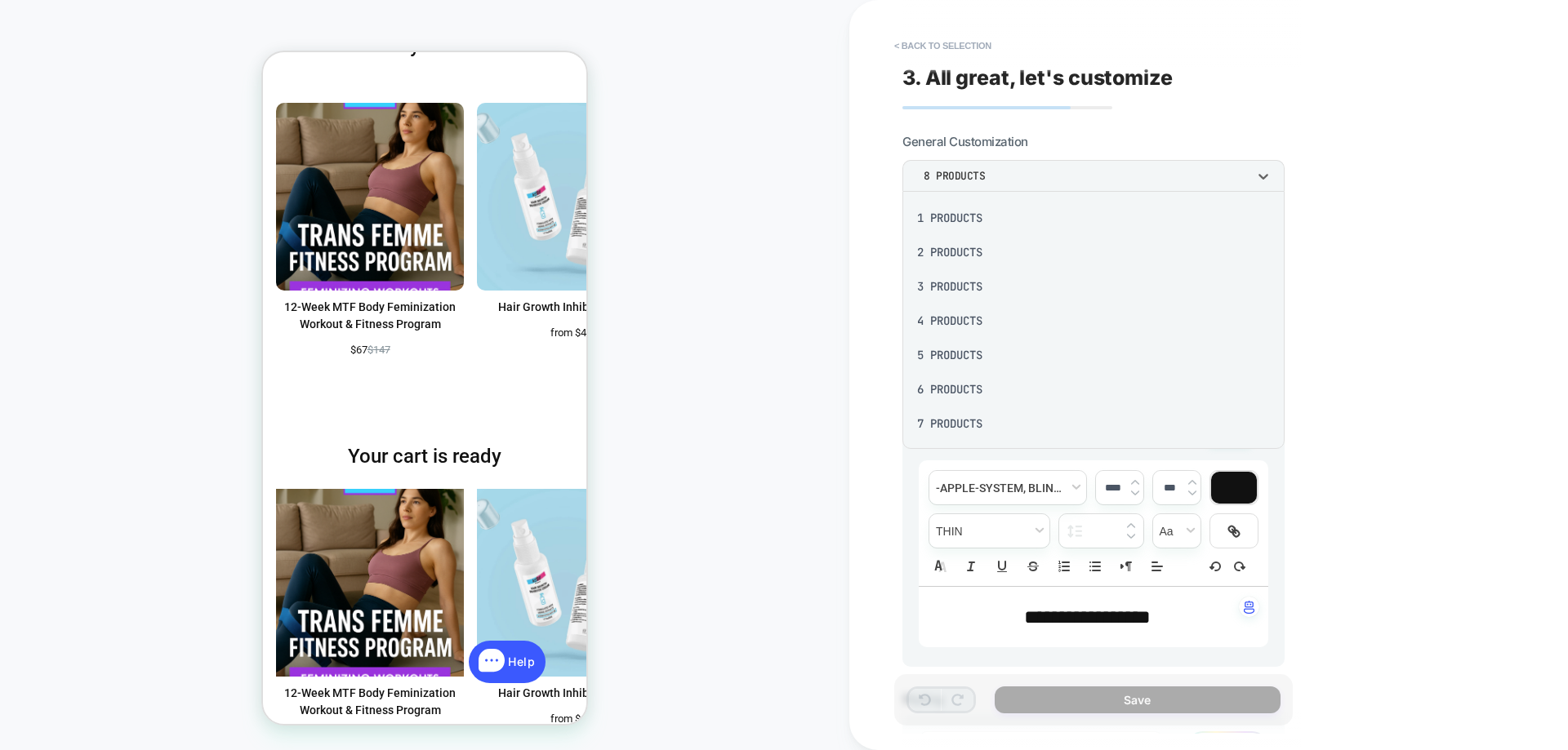
click at [1411, 250] on div at bounding box center [784, 375] width 1568 height 750
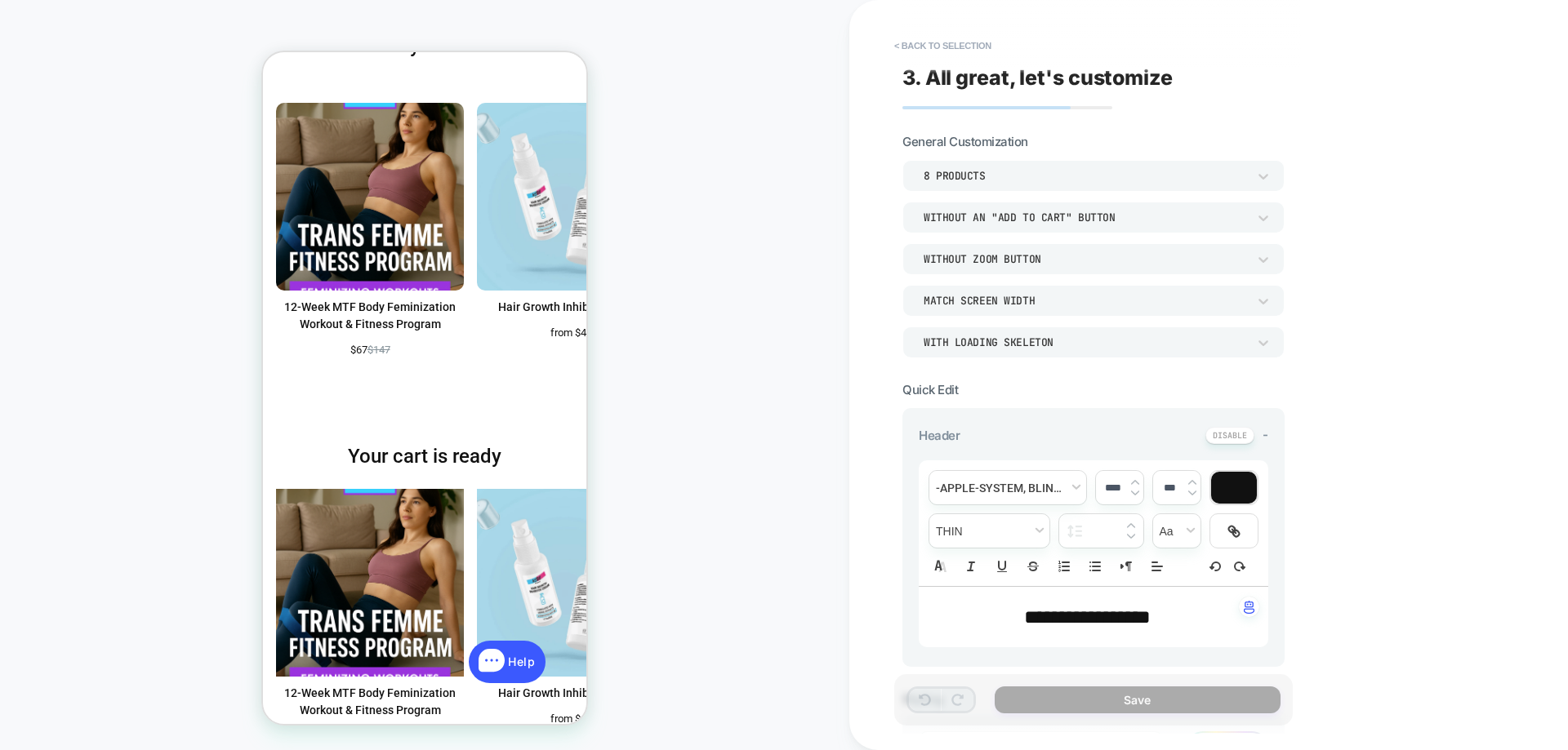
click at [1093, 224] on div "Without an "add to cart" button" at bounding box center [1085, 217] width 323 height 14
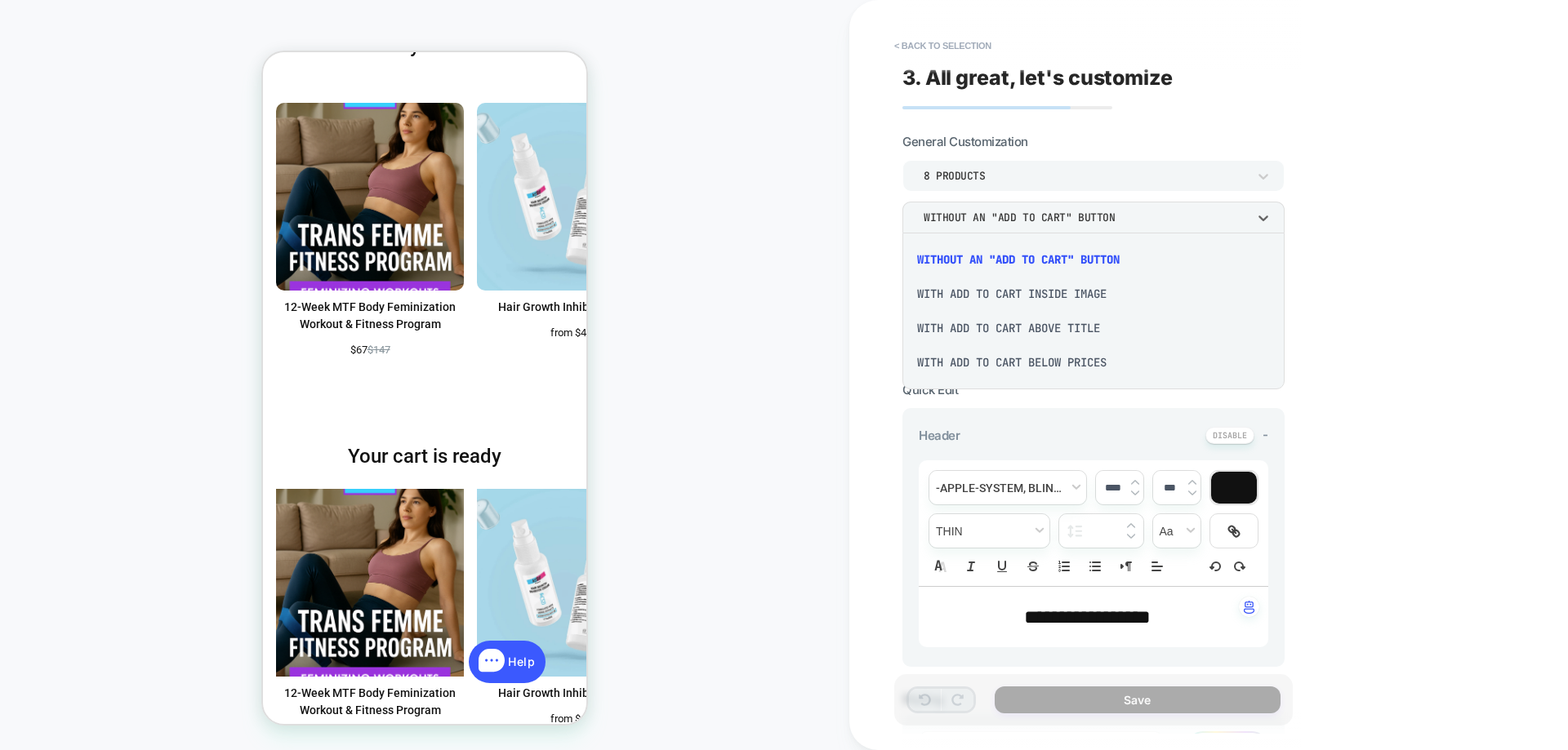
click at [1021, 369] on div "With add to cart below prices" at bounding box center [1094, 362] width 369 height 35
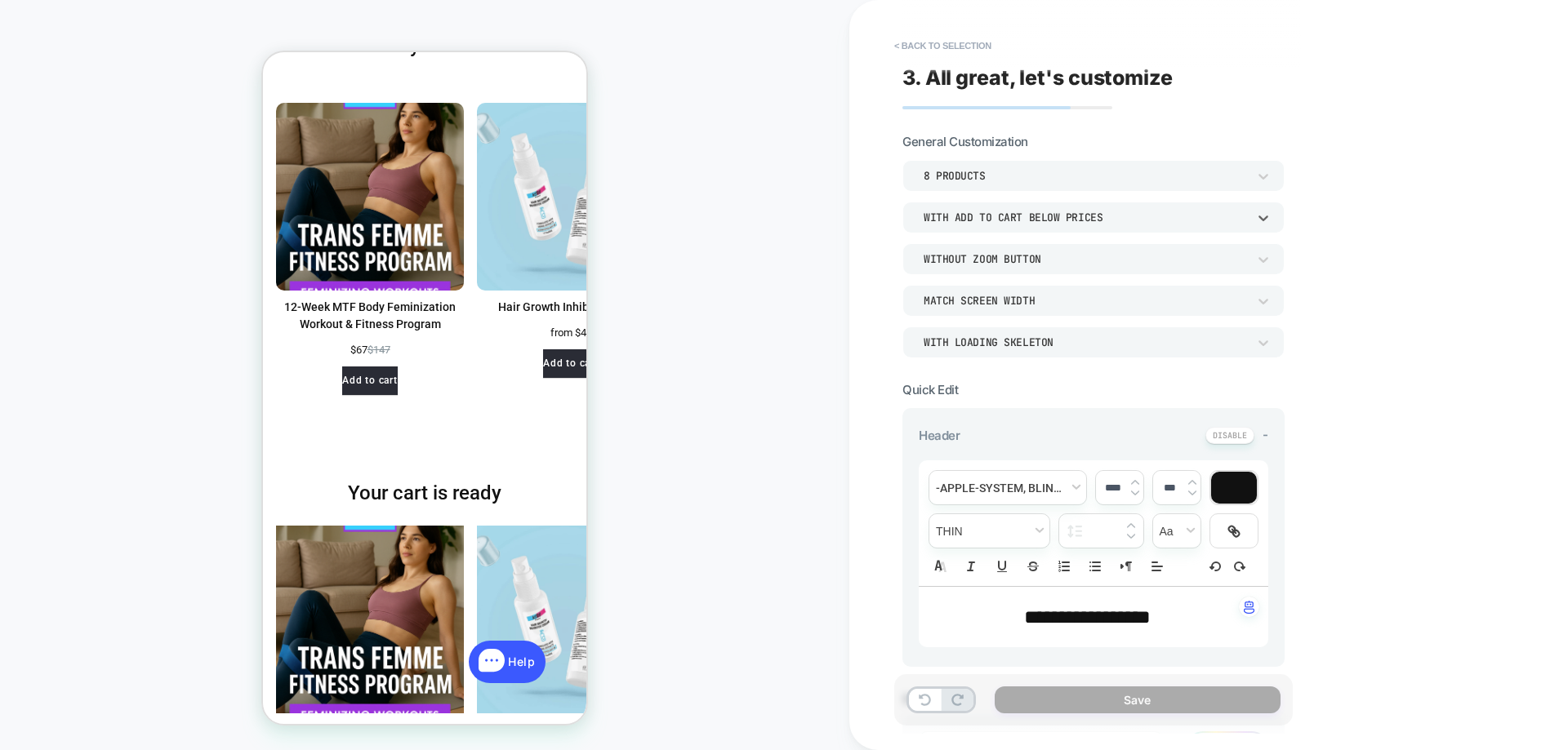
click at [0, 0] on div "WITH LOADING SKELETON" at bounding box center [0, 0] width 0 height 0
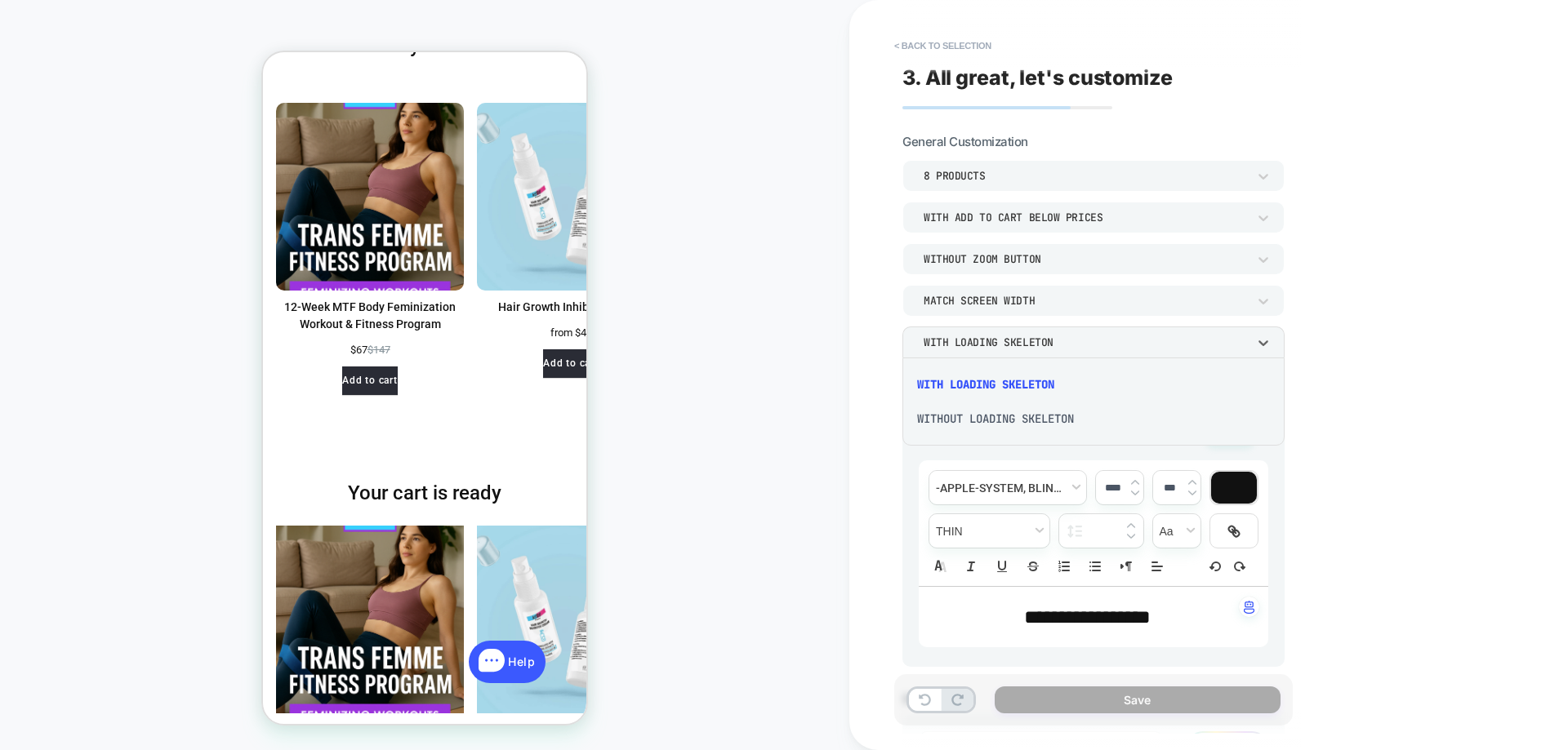
click at [0, 0] on div at bounding box center [0, 0] width 0 height 0
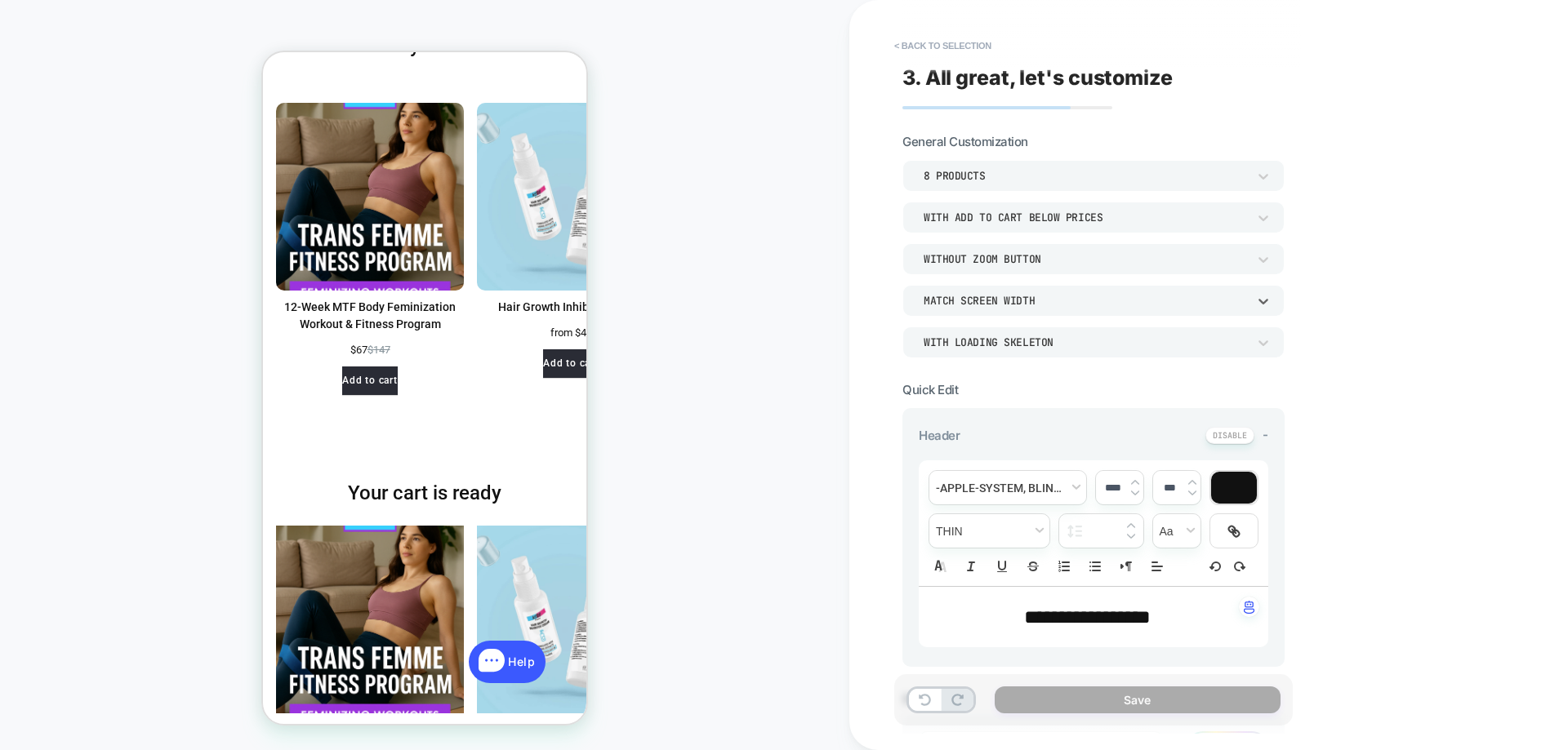
click at [1006, 302] on div "Match Screen Width" at bounding box center [1085, 301] width 323 height 14
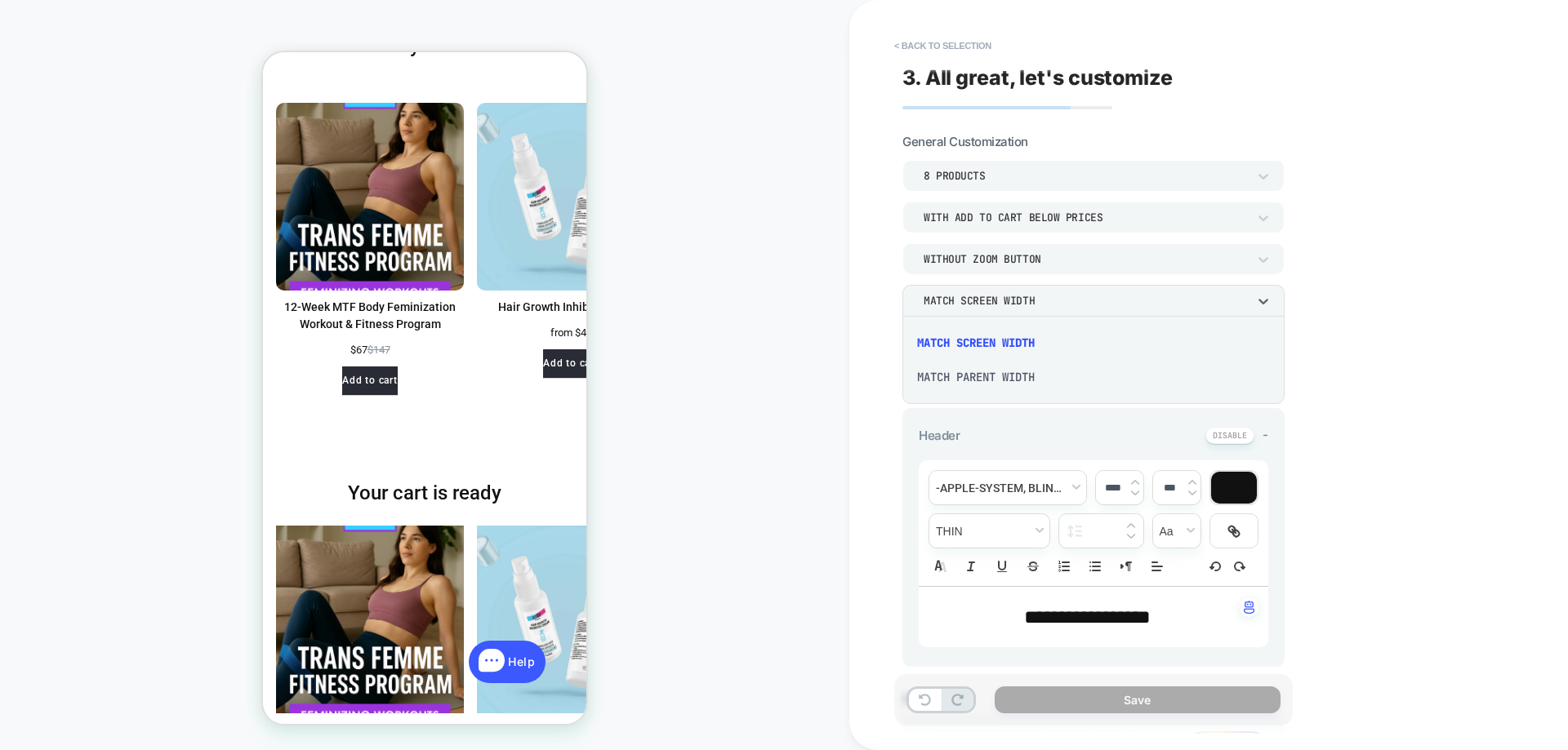
click at [0, 0] on div at bounding box center [0, 0] width 0 height 0
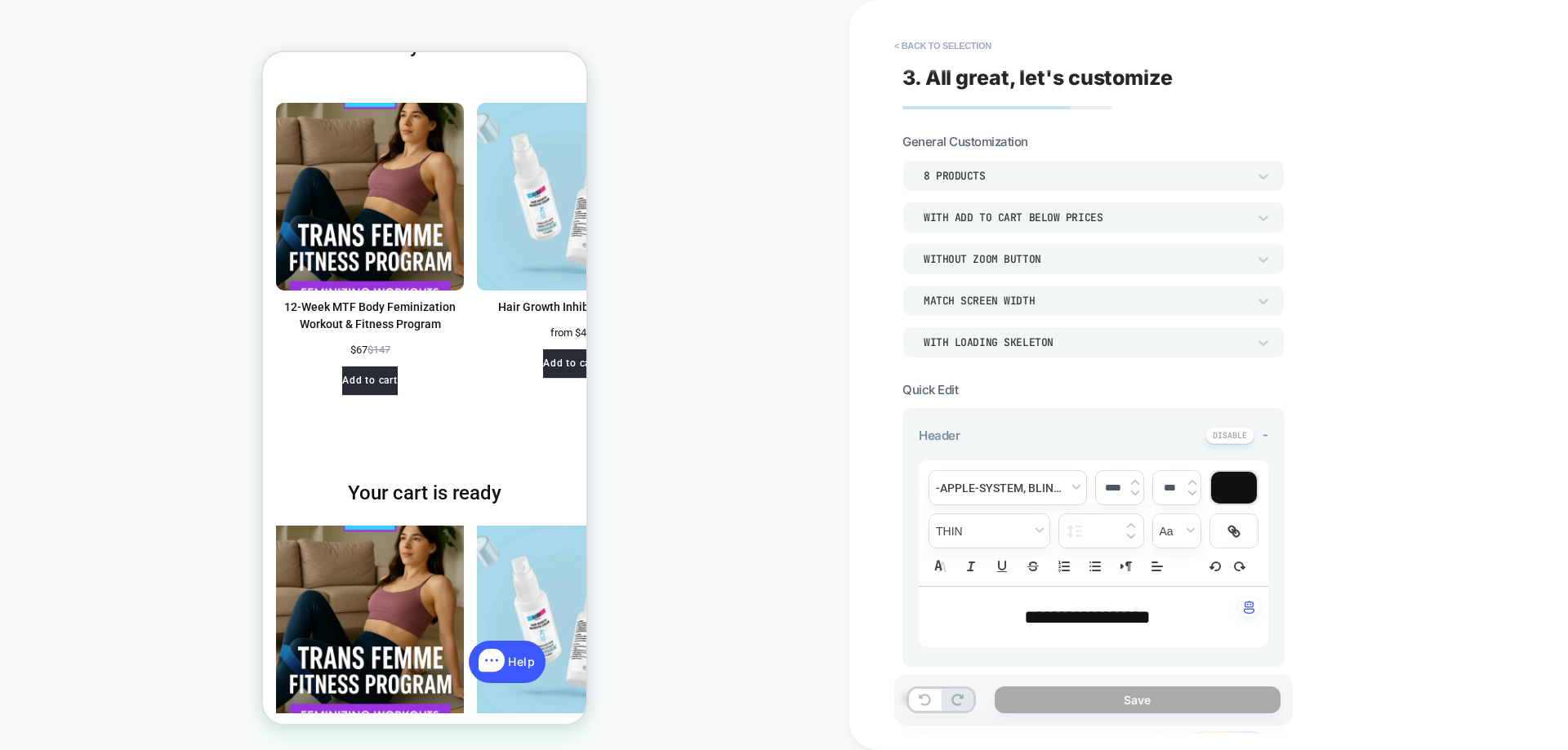
click at [0, 0] on div "WITH LOADING SKELETON" at bounding box center [0, 0] width 0 height 0
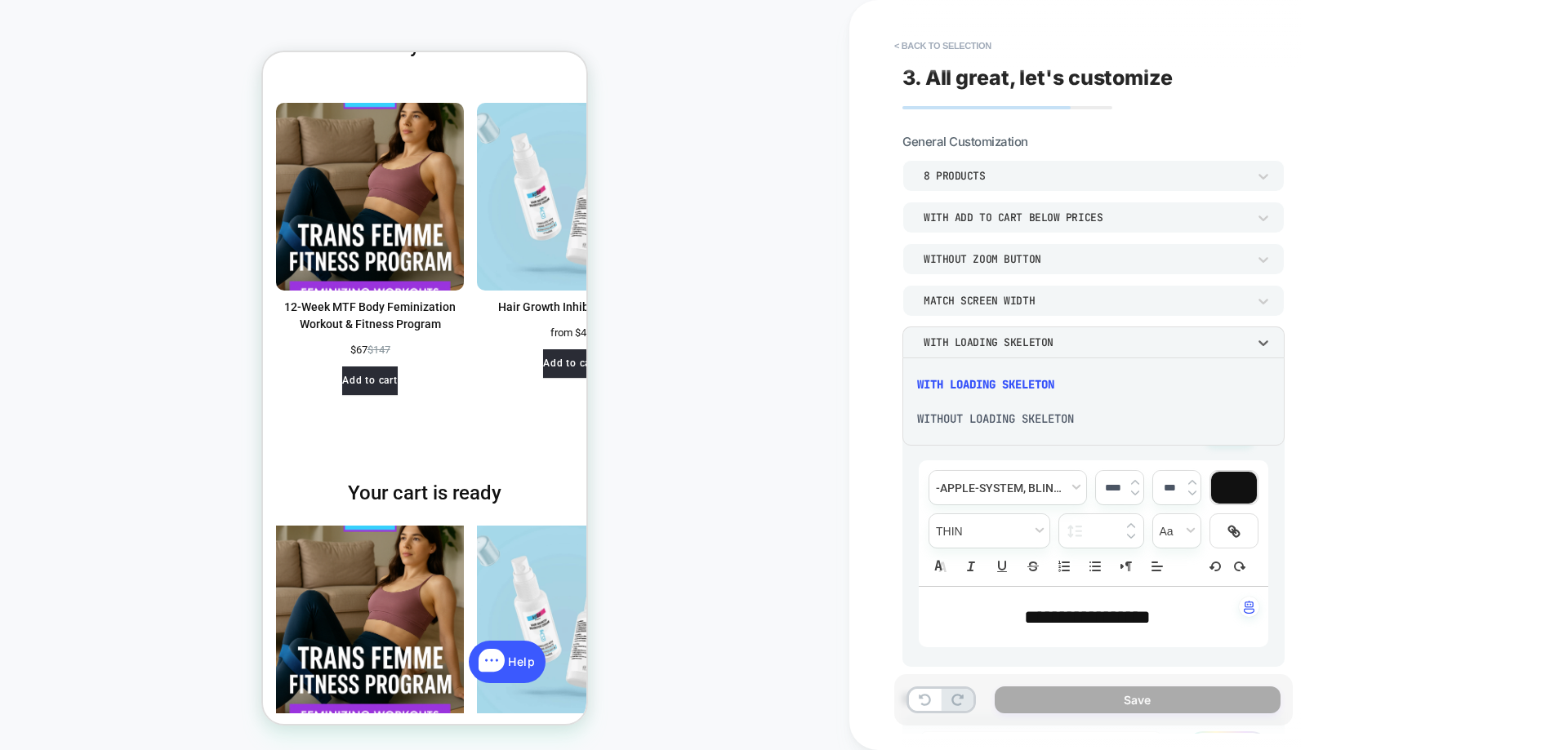
click at [0, 0] on div at bounding box center [0, 0] width 0 height 0
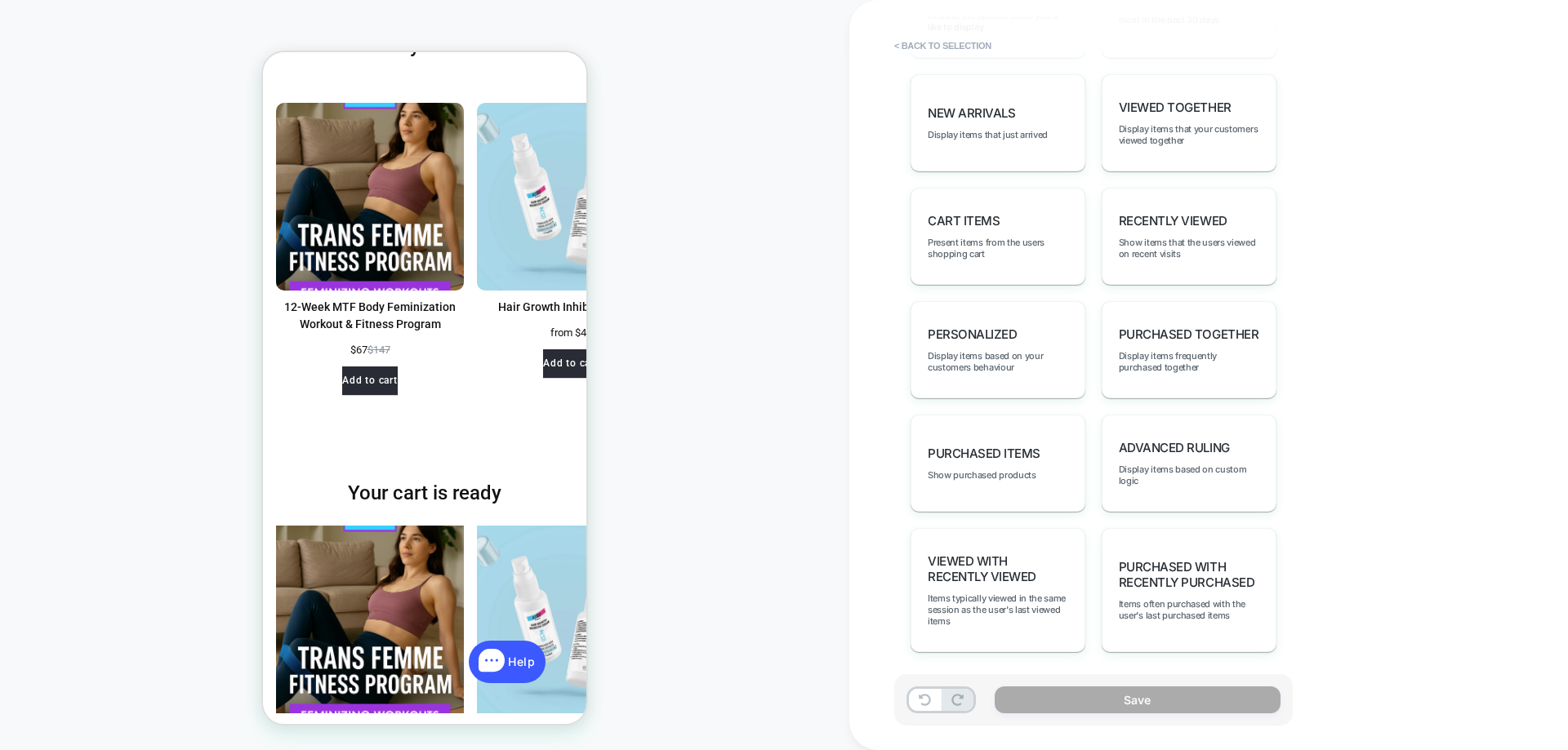
scroll to position [899, 0]
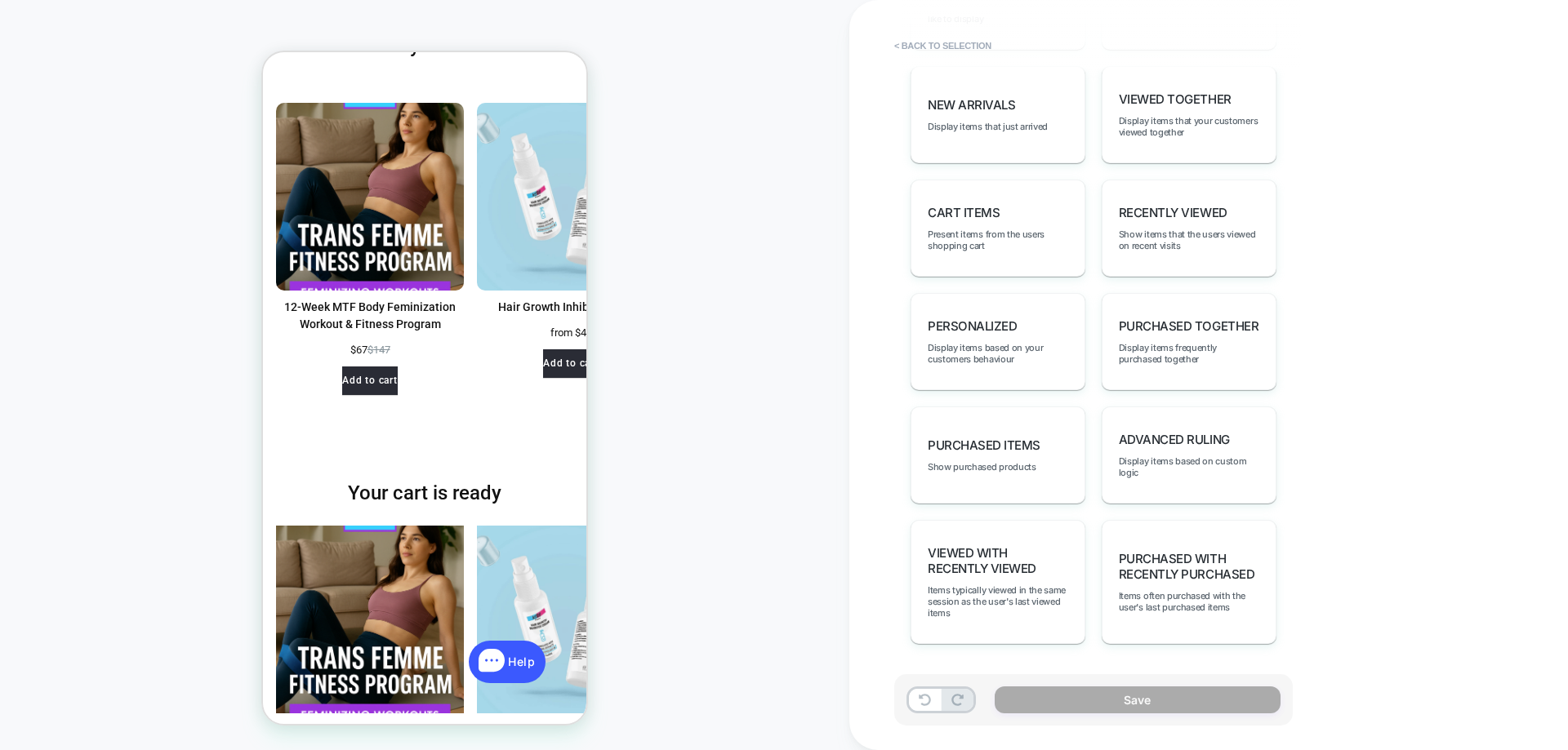
click at [1031, 454] on div "Purchased Items Show purchased products" at bounding box center [997, 454] width 175 height 97
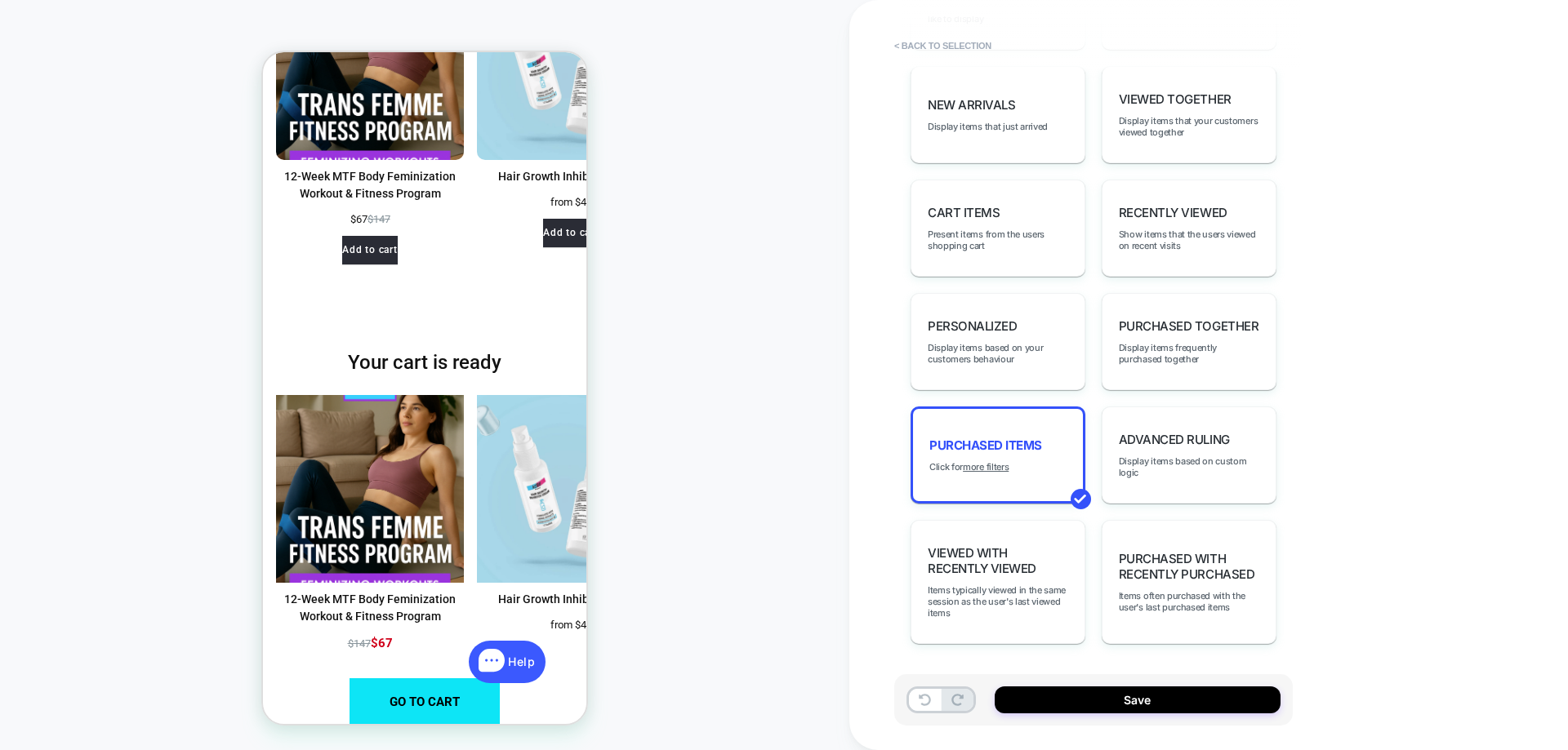
scroll to position [413, 0]
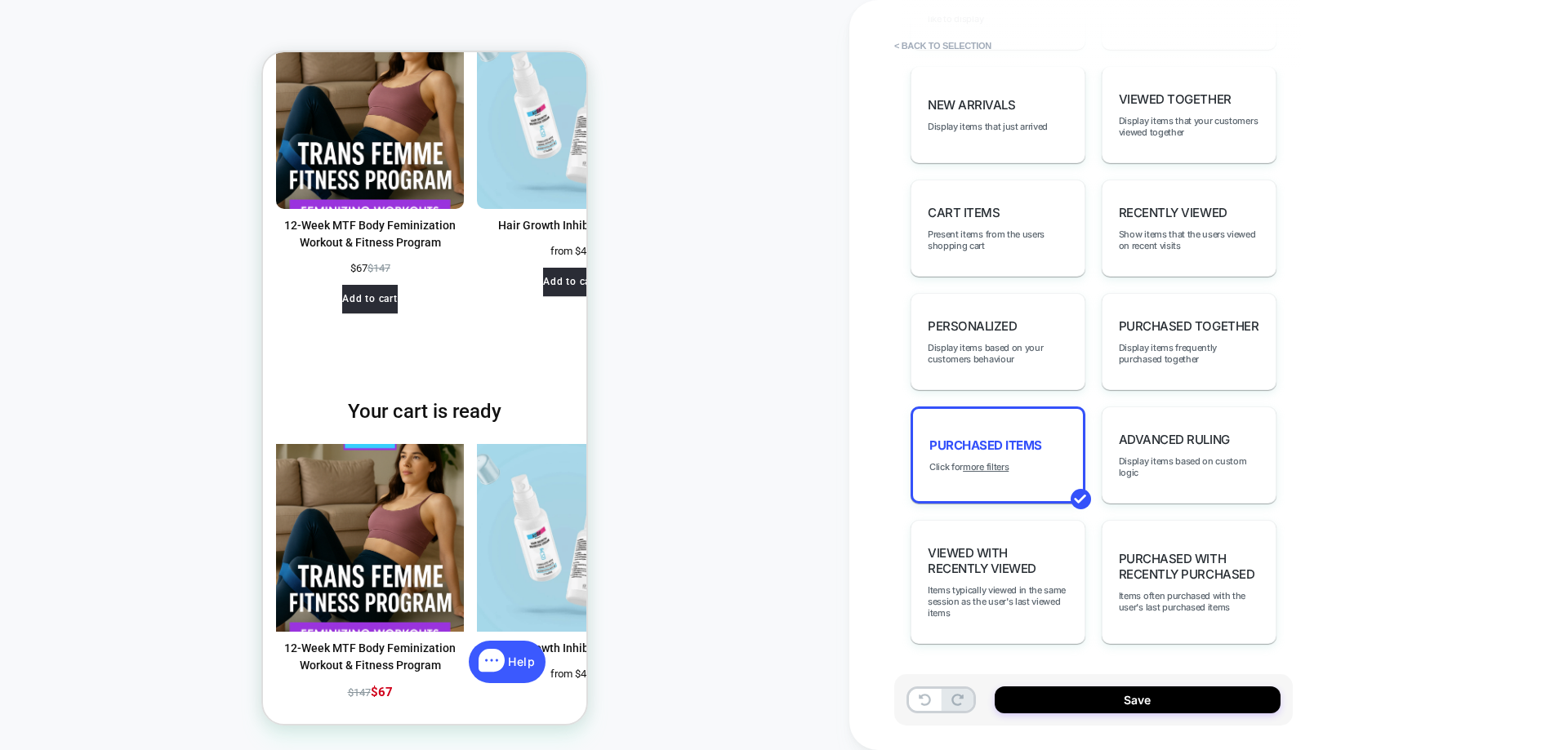
click at [994, 464] on u "more filters" at bounding box center [985, 467] width 45 height 12
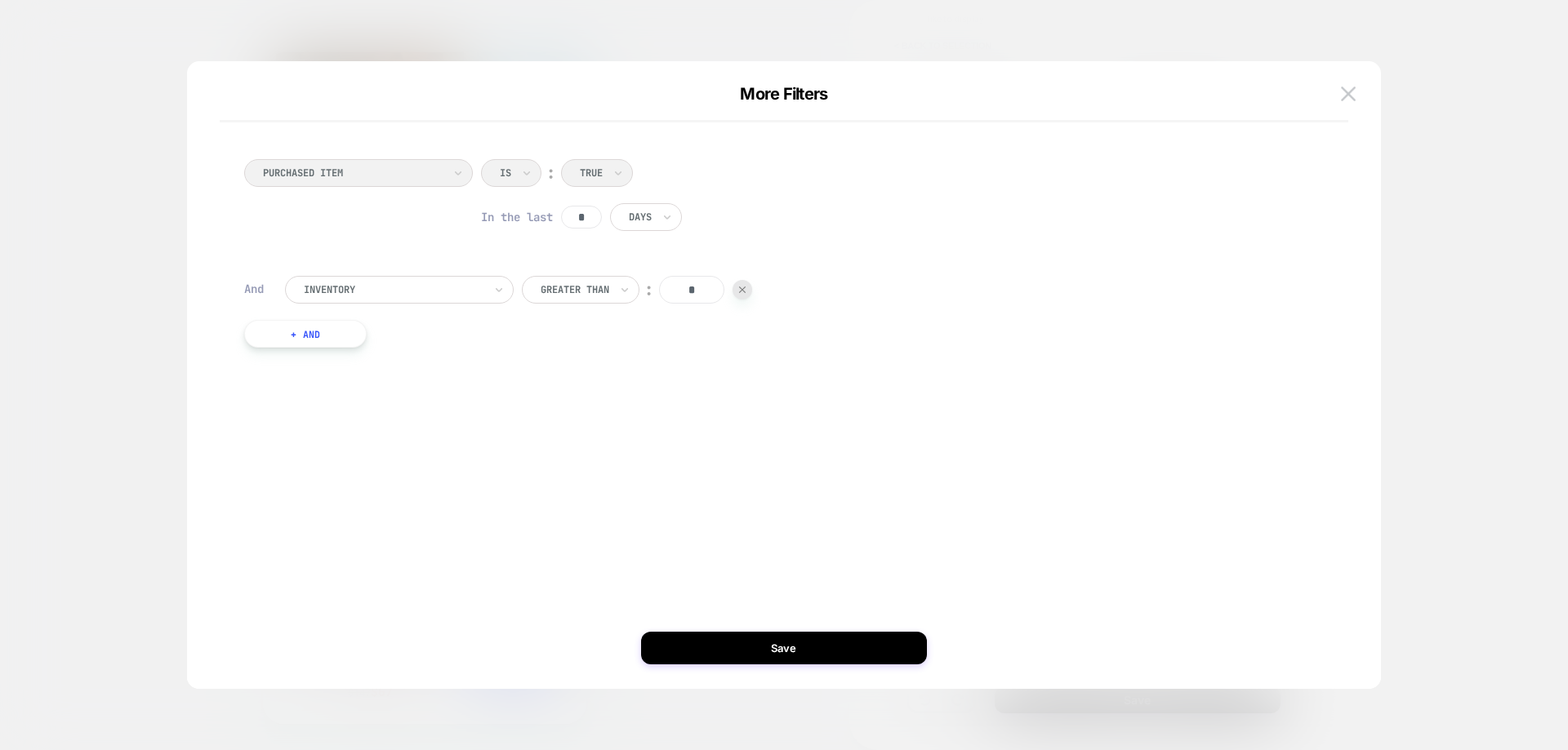
drag, startPoint x: 598, startPoint y: 213, endPoint x: 561, endPoint y: 221, distance: 37.9
click at [561, 221] on div "In the last * Days" at bounding box center [582, 217] width 201 height 28
type input "***"
click at [635, 215] on input "text" at bounding box center [631, 217] width 6 height 15
click at [0, 0] on div "Weeks" at bounding box center [0, 0] width 0 height 0
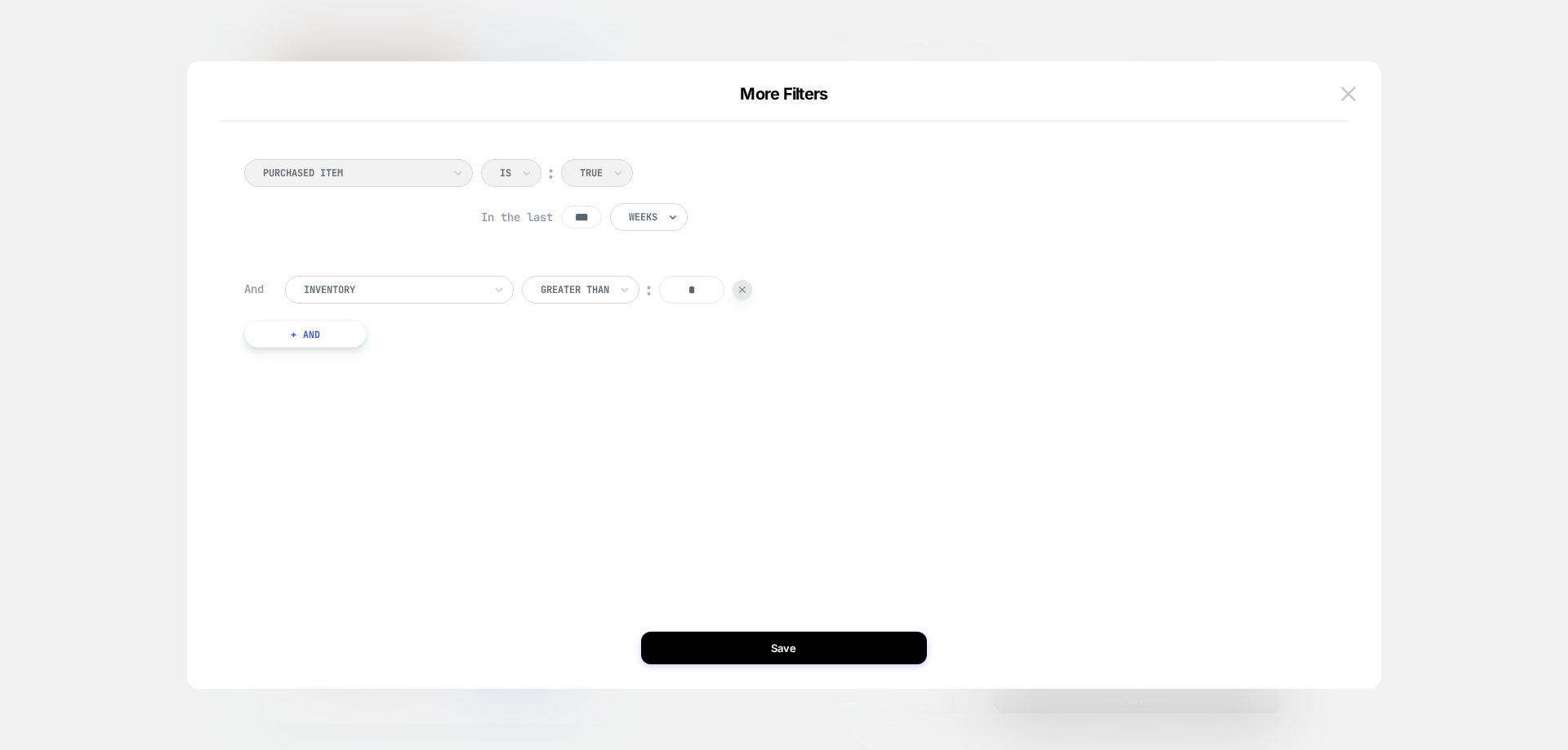
click at [440, 292] on div at bounding box center [393, 289] width 179 height 15
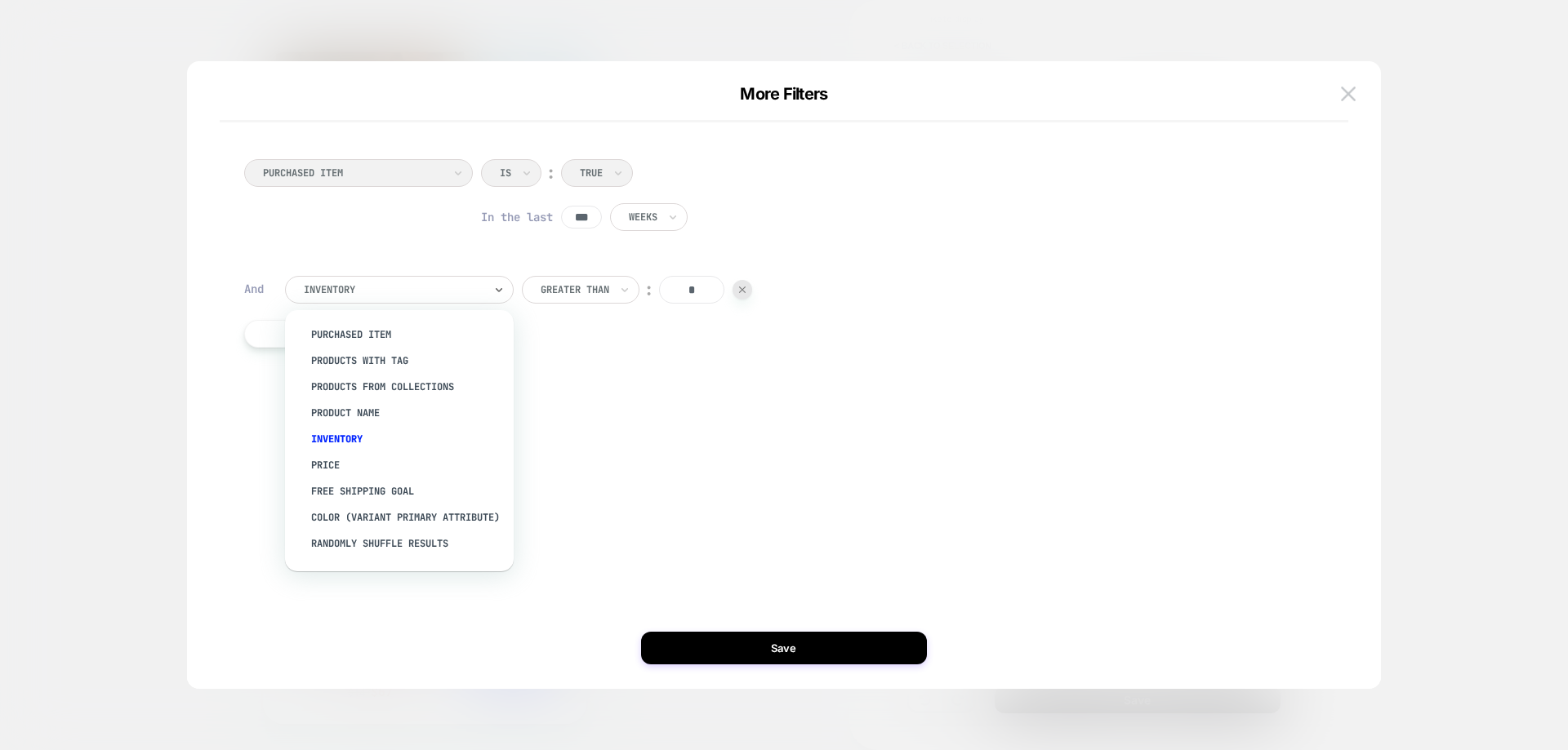
click at [0, 0] on div "PURCHASED ITEM Is ︰ True In the last *** Weeks And option PURCHASED ITEM focuse…" at bounding box center [0, 0] width 0 height 0
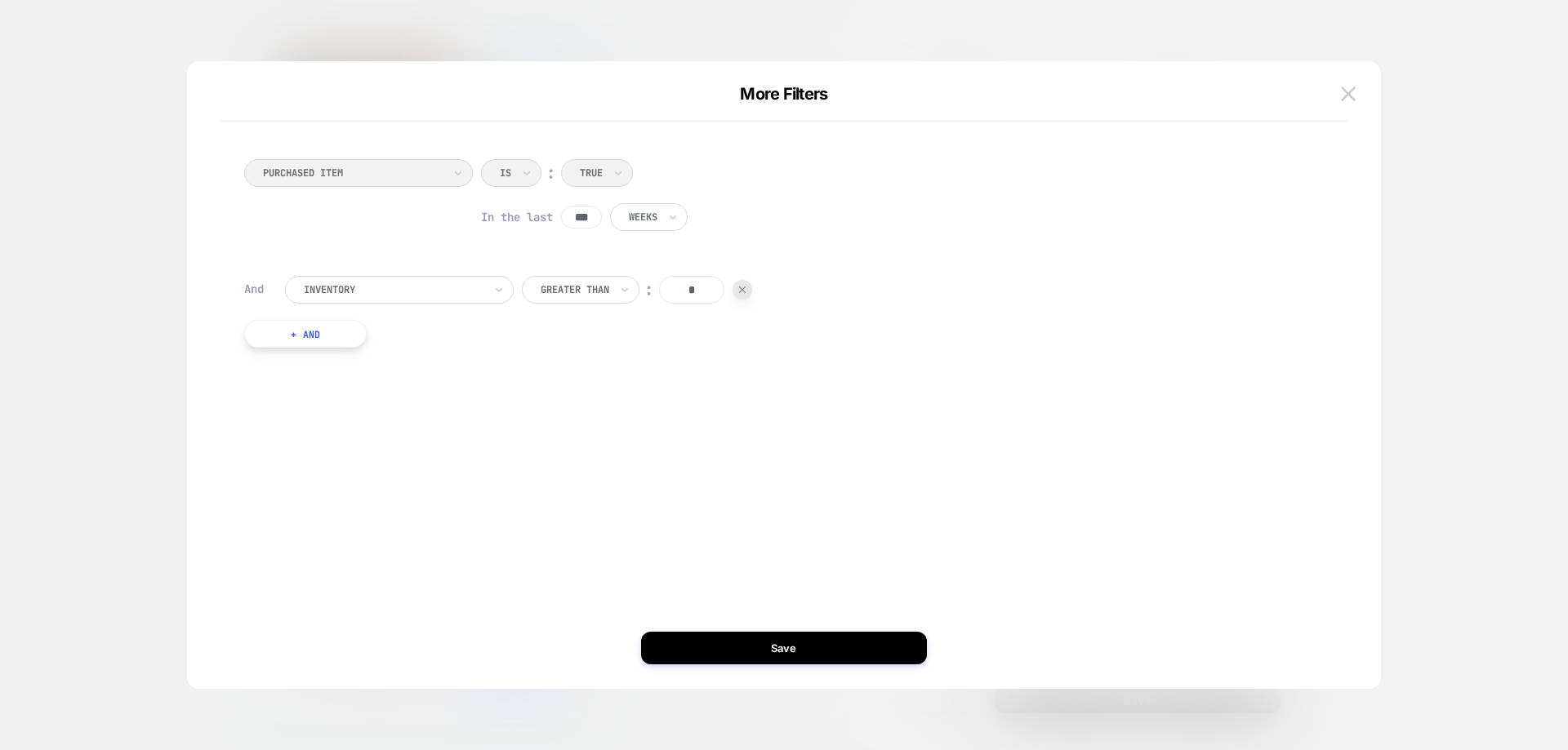
click at [305, 340] on button "+ And" at bounding box center [305, 333] width 123 height 28
click at [0, 0] on div at bounding box center [0, 0] width 0 height 0
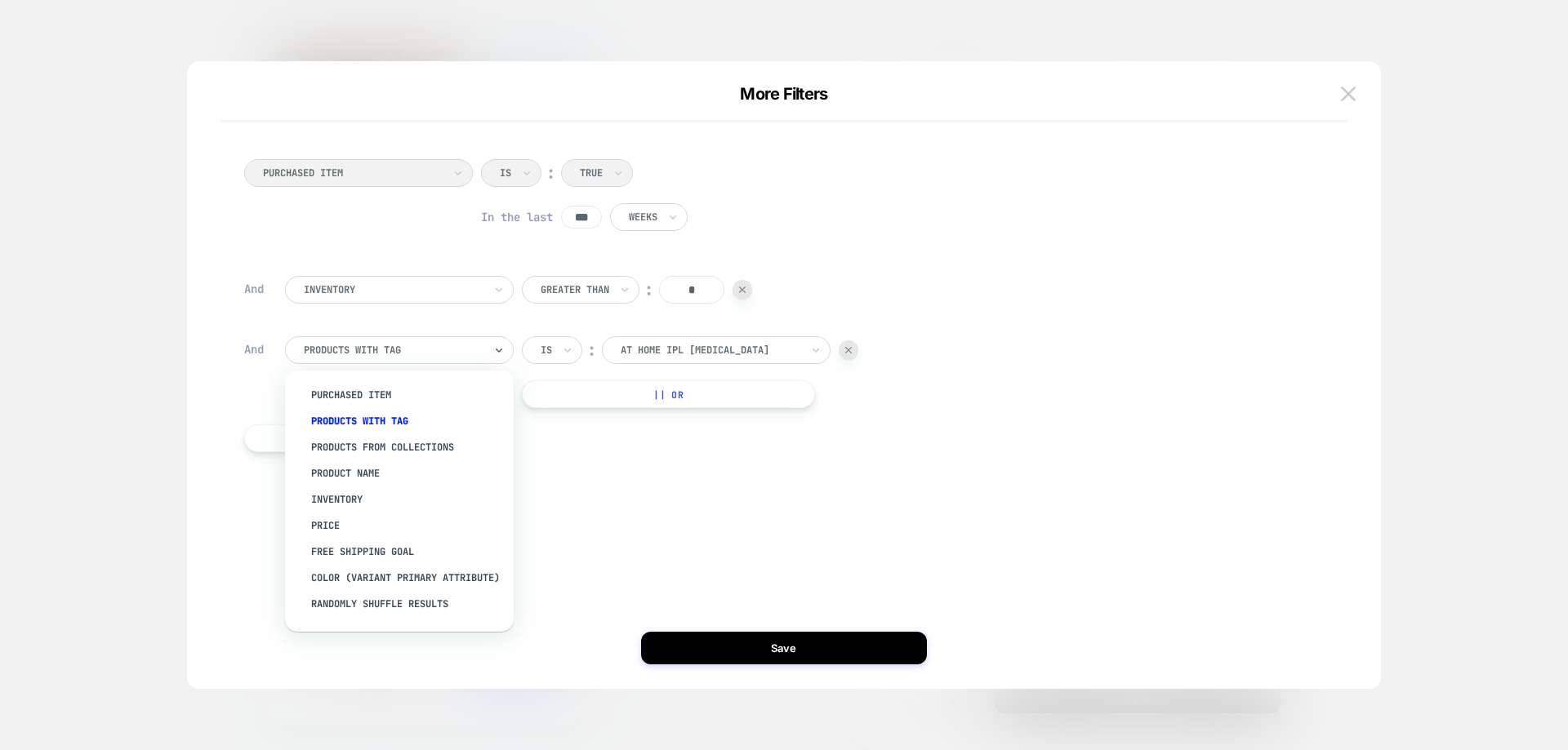
scroll to position [101, 0]
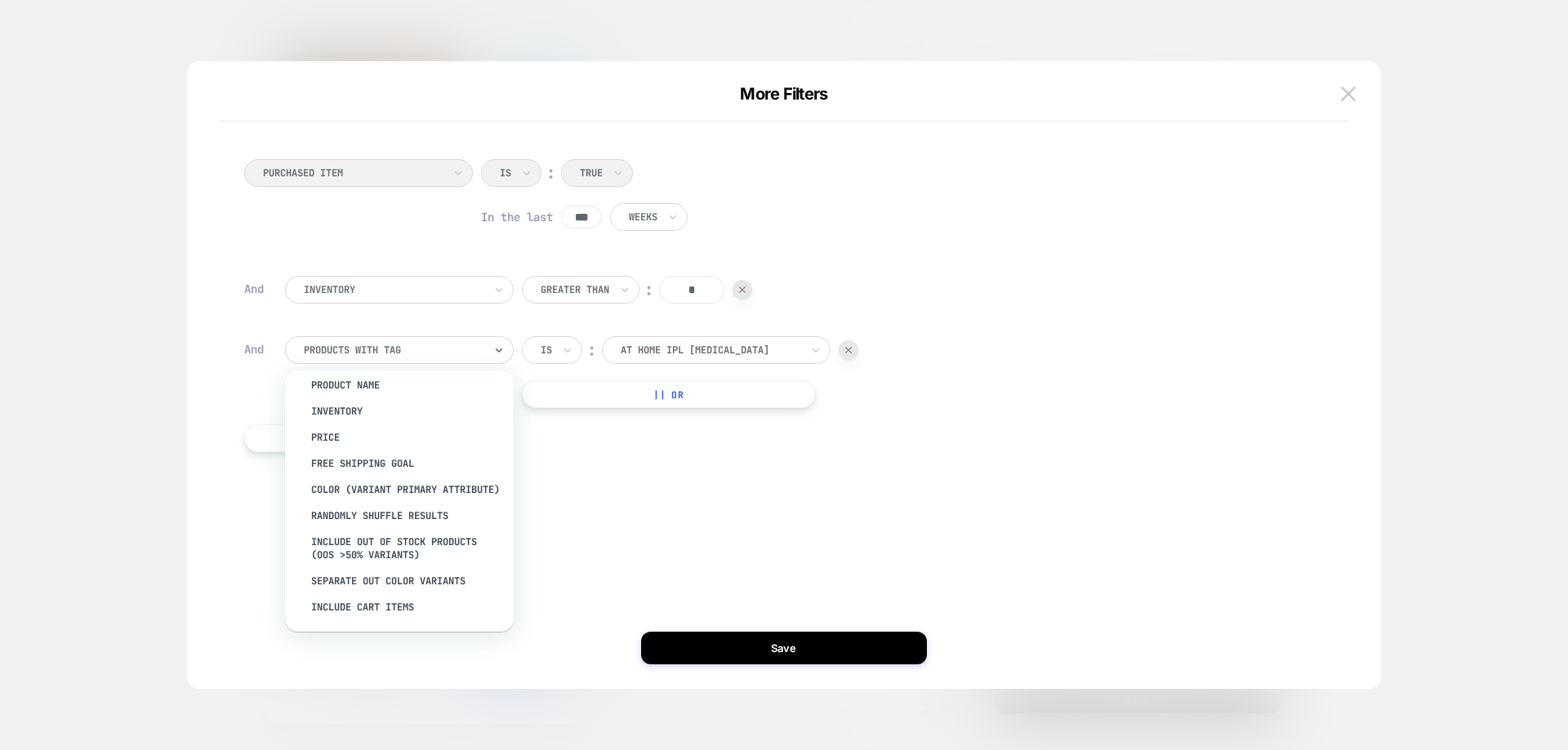
click at [0, 0] on div "Include Cart Items" at bounding box center [0, 0] width 0 height 0
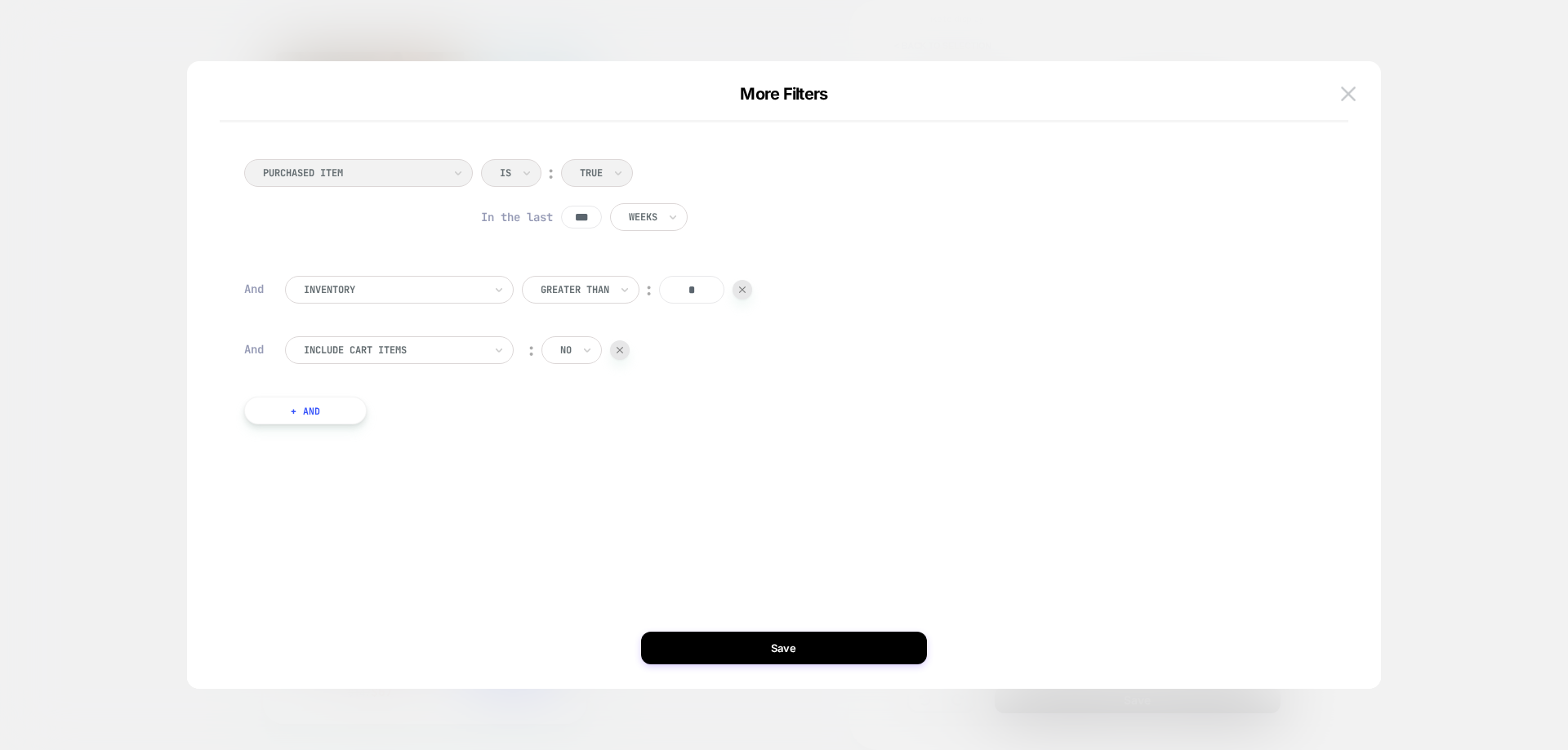
click at [764, 644] on button "Save" at bounding box center [784, 648] width 286 height 33
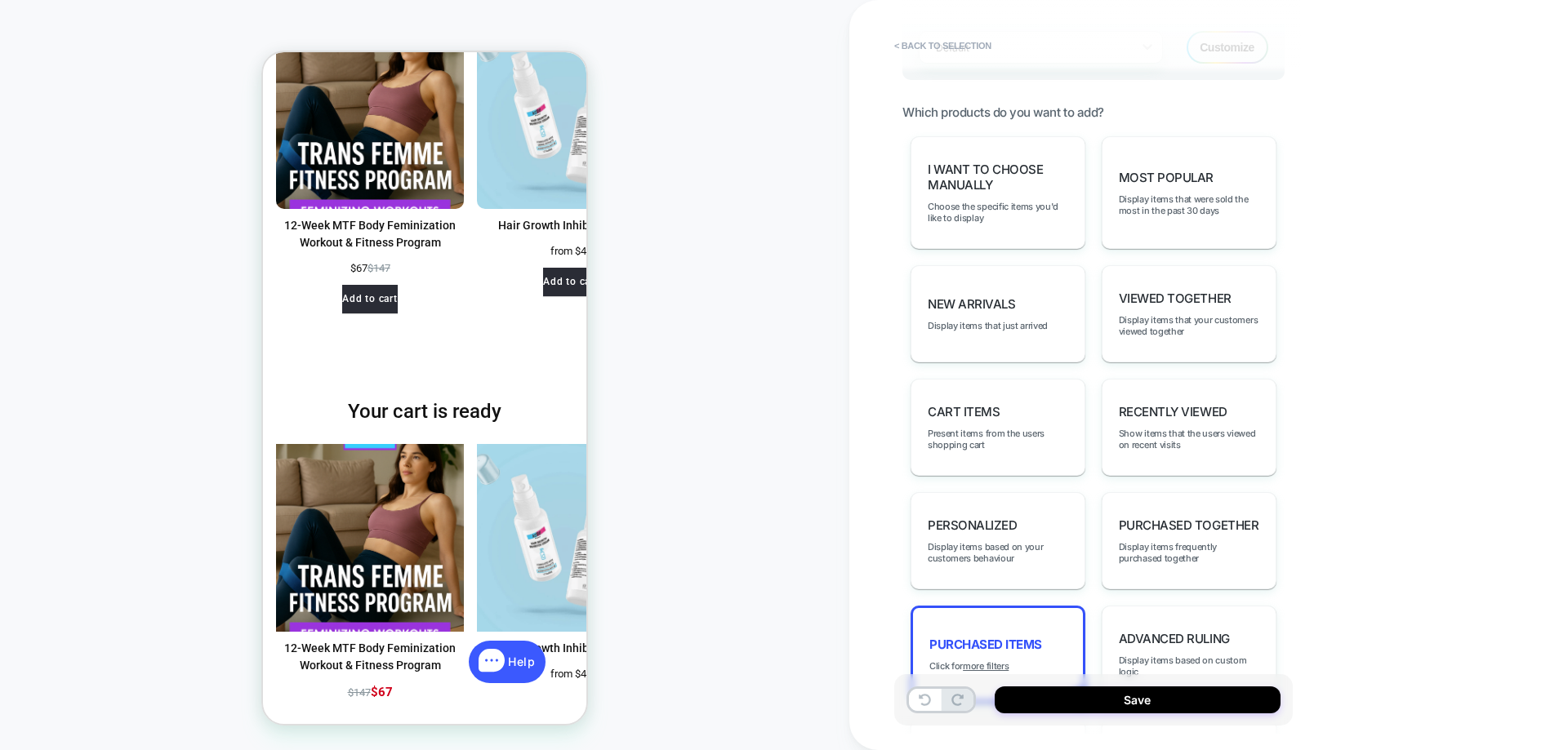
scroll to position [492, 0]
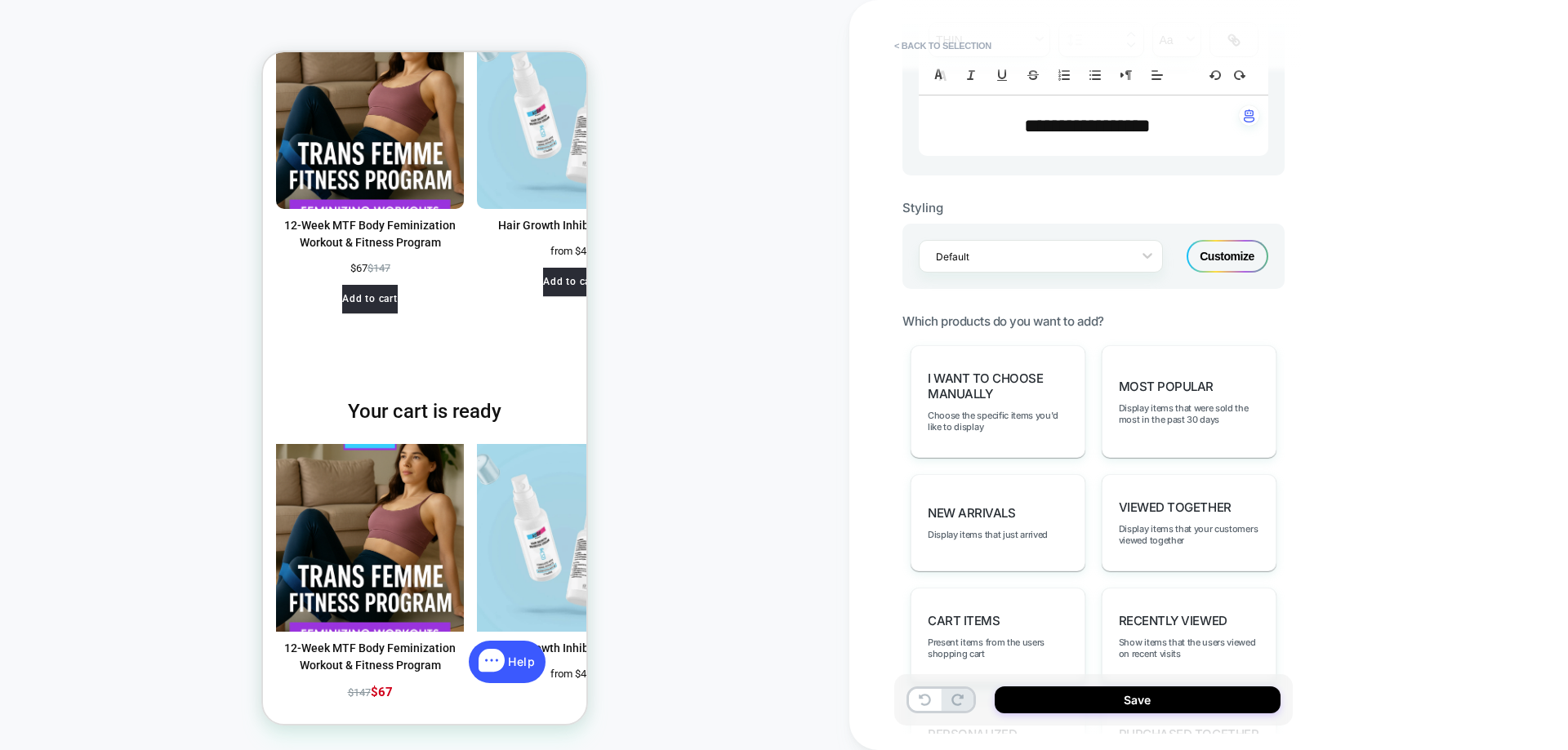
click at [1027, 251] on div at bounding box center [1030, 256] width 188 height 15
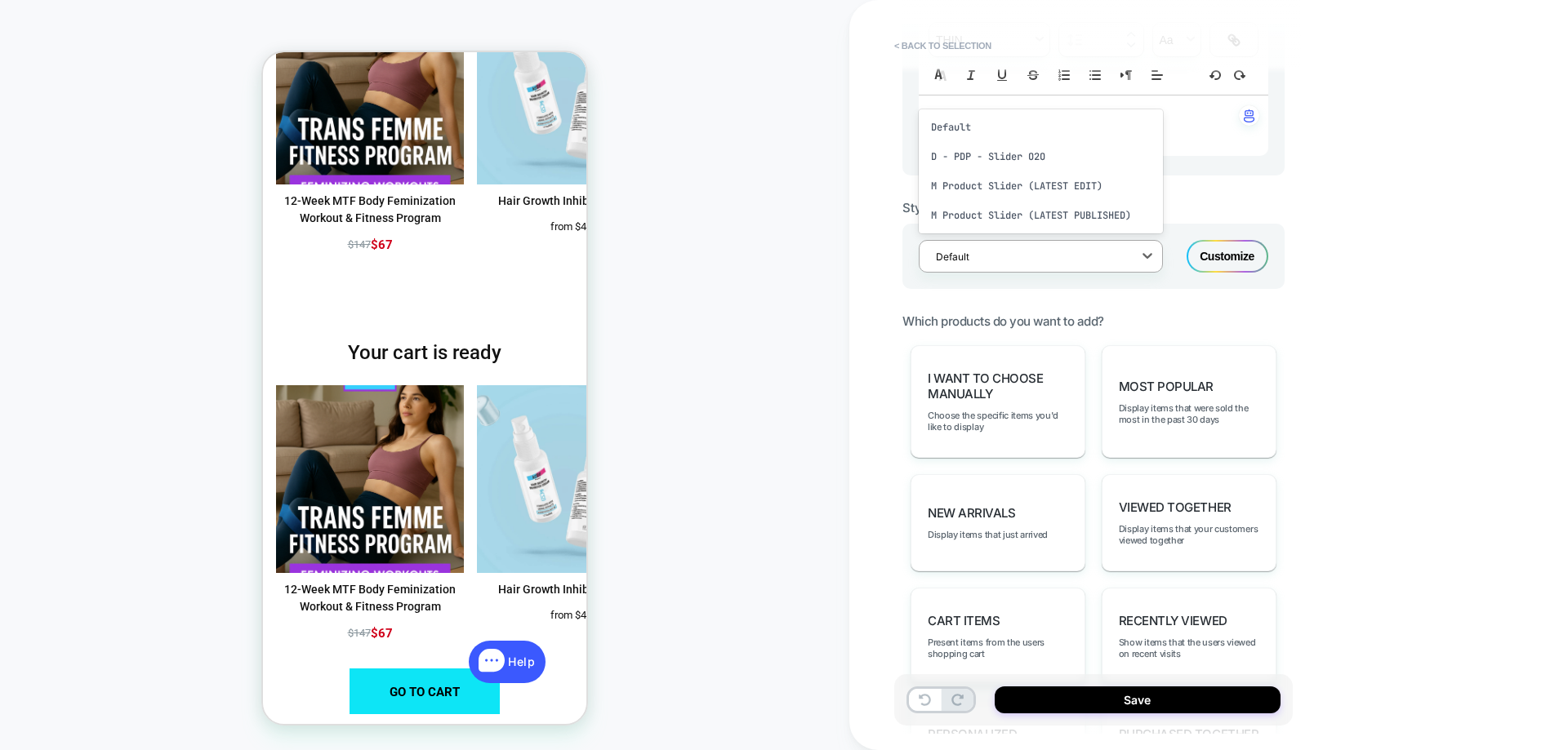
click at [1016, 209] on div "M Product Slider (LATEST PUBLISHED)" at bounding box center [1041, 215] width 244 height 29
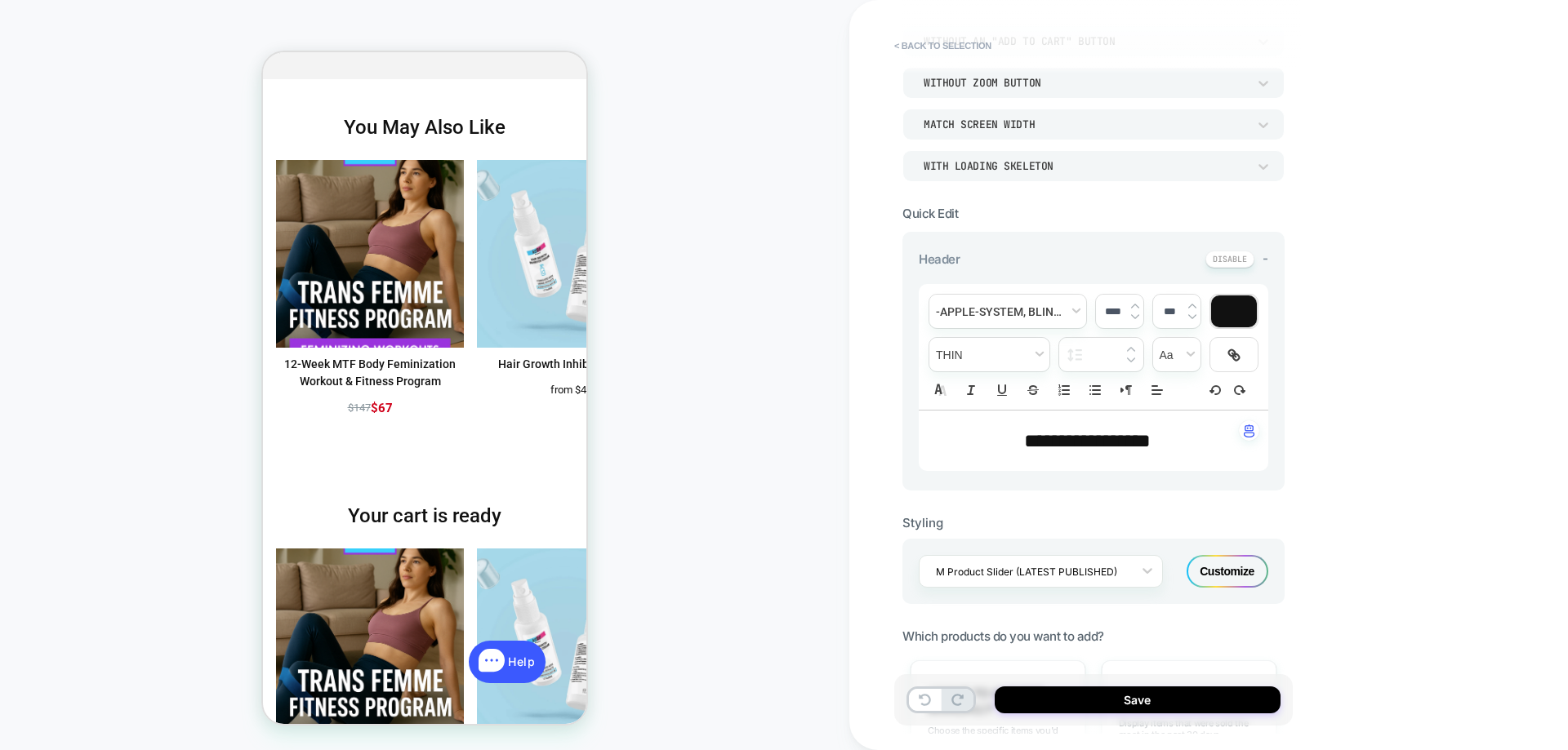
scroll to position [165, 0]
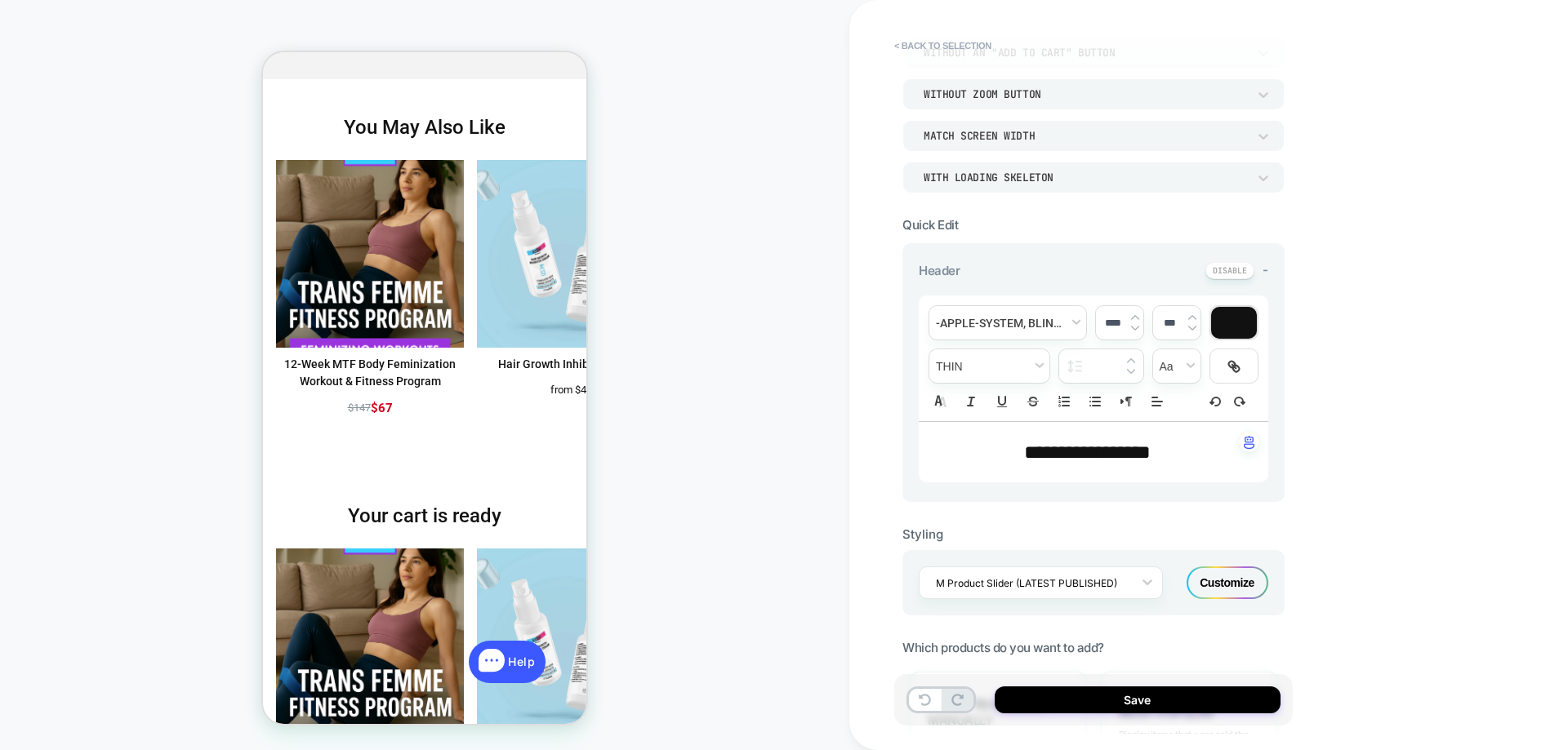
click at [603, 735] on span "**********" at bounding box center [509, 745] width 188 height 20
type input "****"
click at [603, 735] on span "**********" at bounding box center [509, 745] width 188 height 20
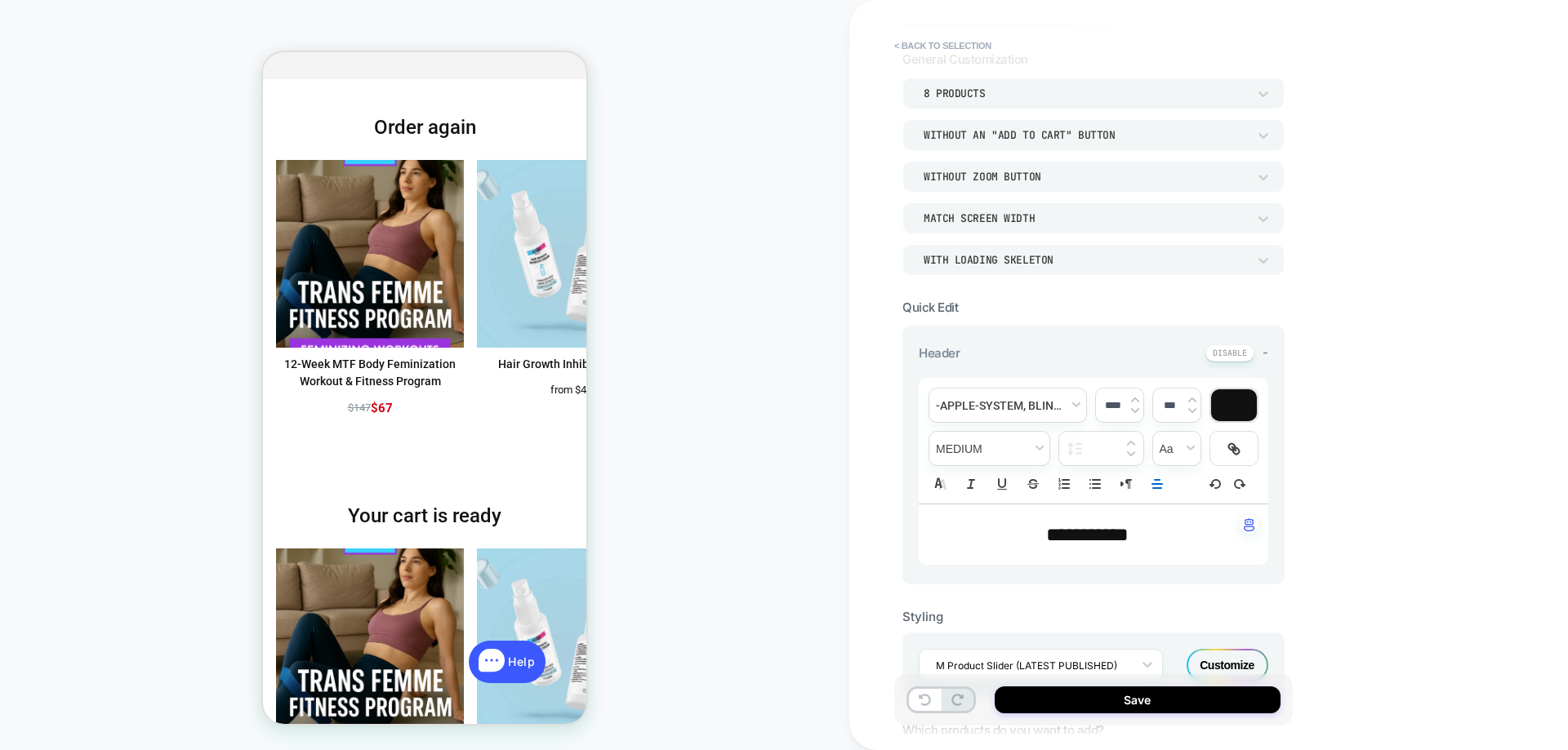
scroll to position [0, 0]
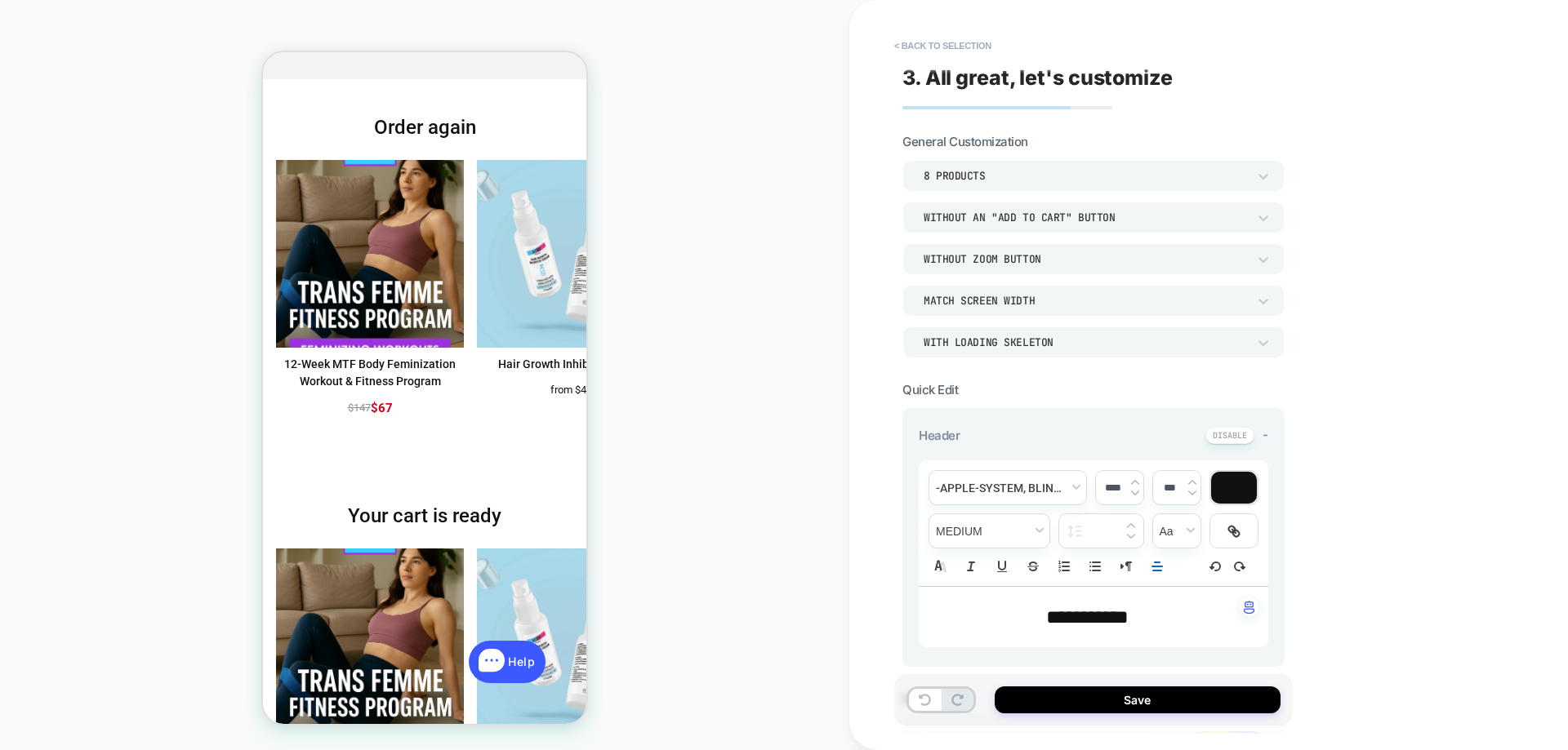
click at [1077, 694] on button "Save" at bounding box center [1137, 699] width 286 height 27
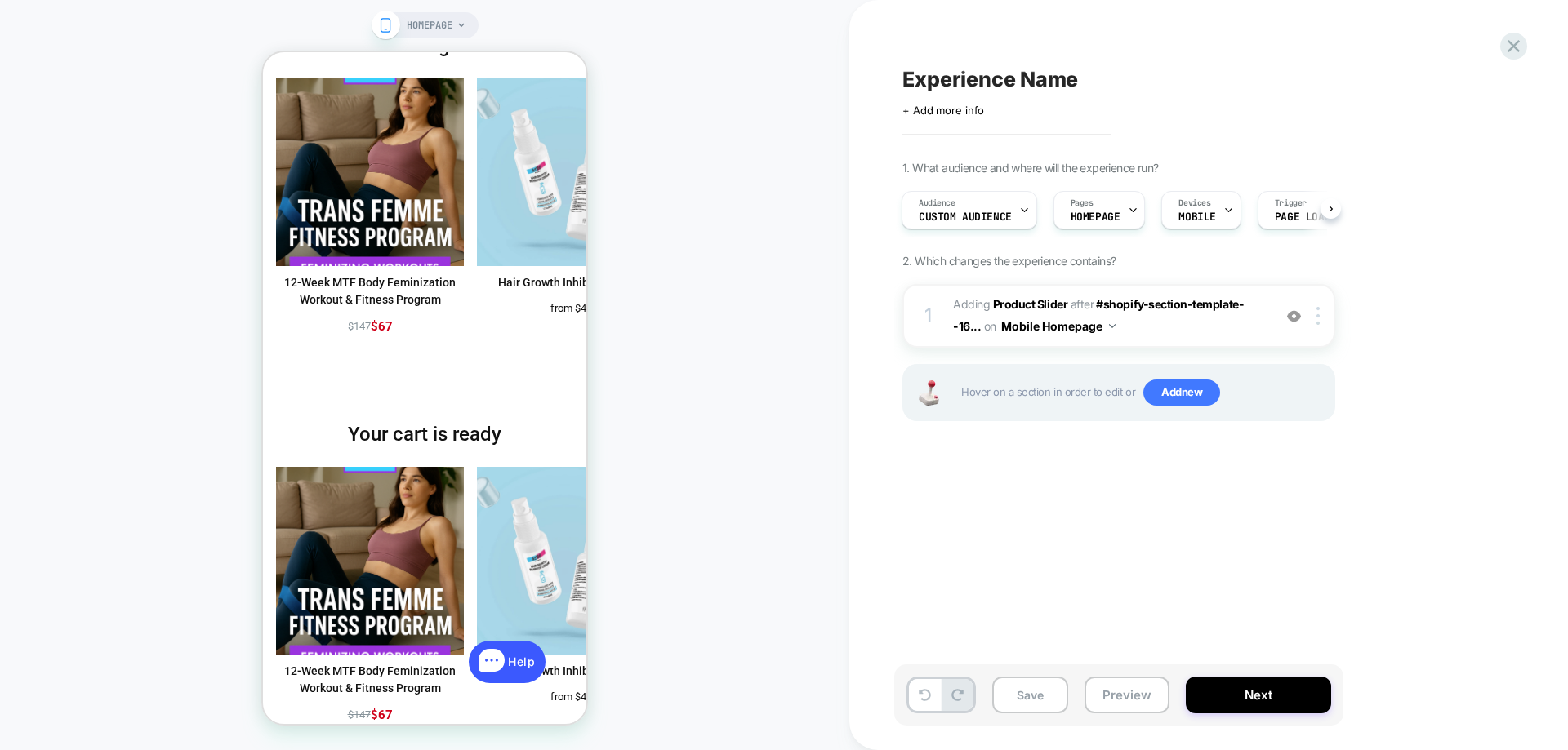
scroll to position [0, 3]
click at [976, 81] on span "Experience Name" at bounding box center [990, 79] width 176 height 25
type textarea "*"
type textarea "**********"
click at [0, 0] on icon at bounding box center [0, 0] width 0 height 0
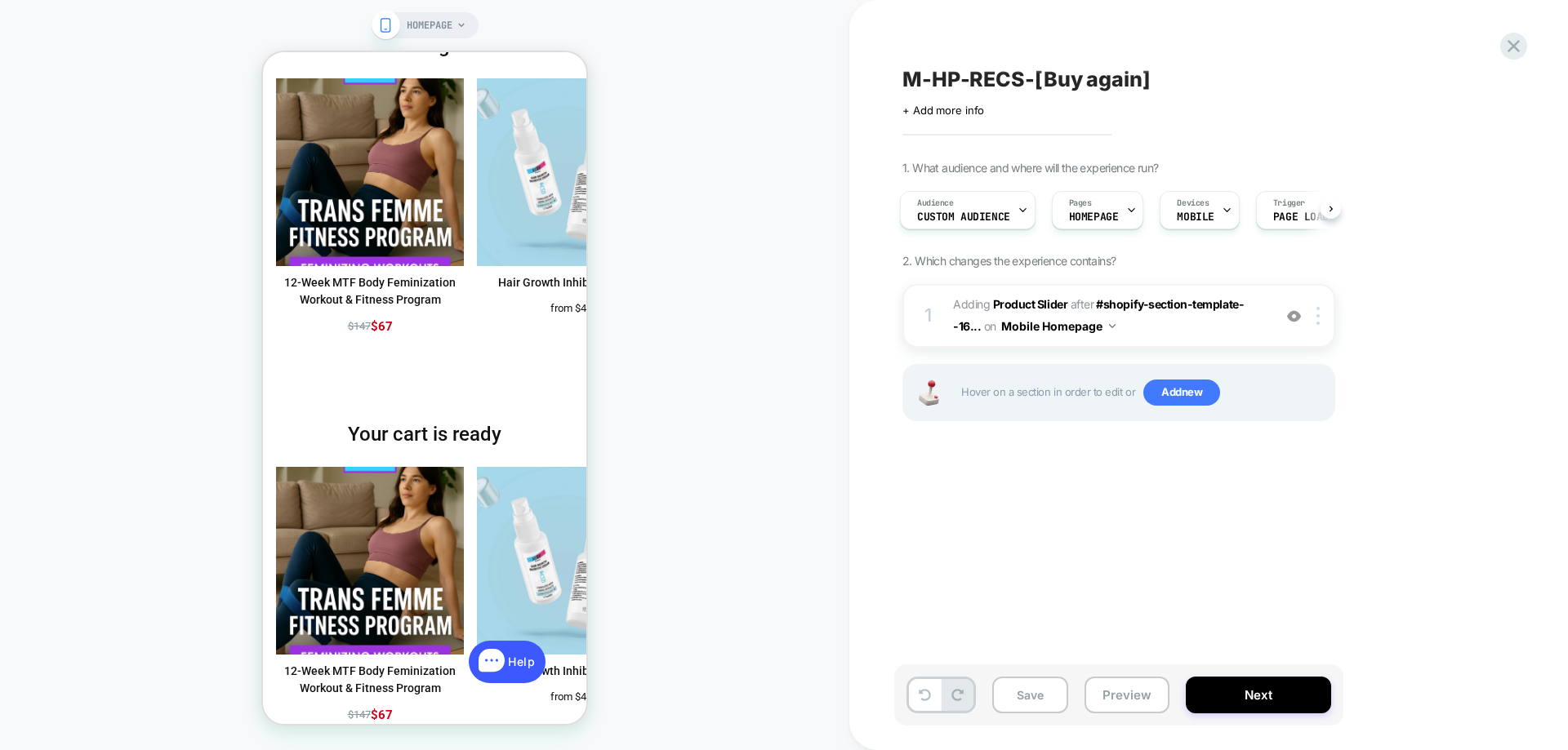
click at [0, 0] on button "Save" at bounding box center [0, 0] width 0 height 0
click at [1234, 690] on button "Next" at bounding box center [1258, 694] width 146 height 36
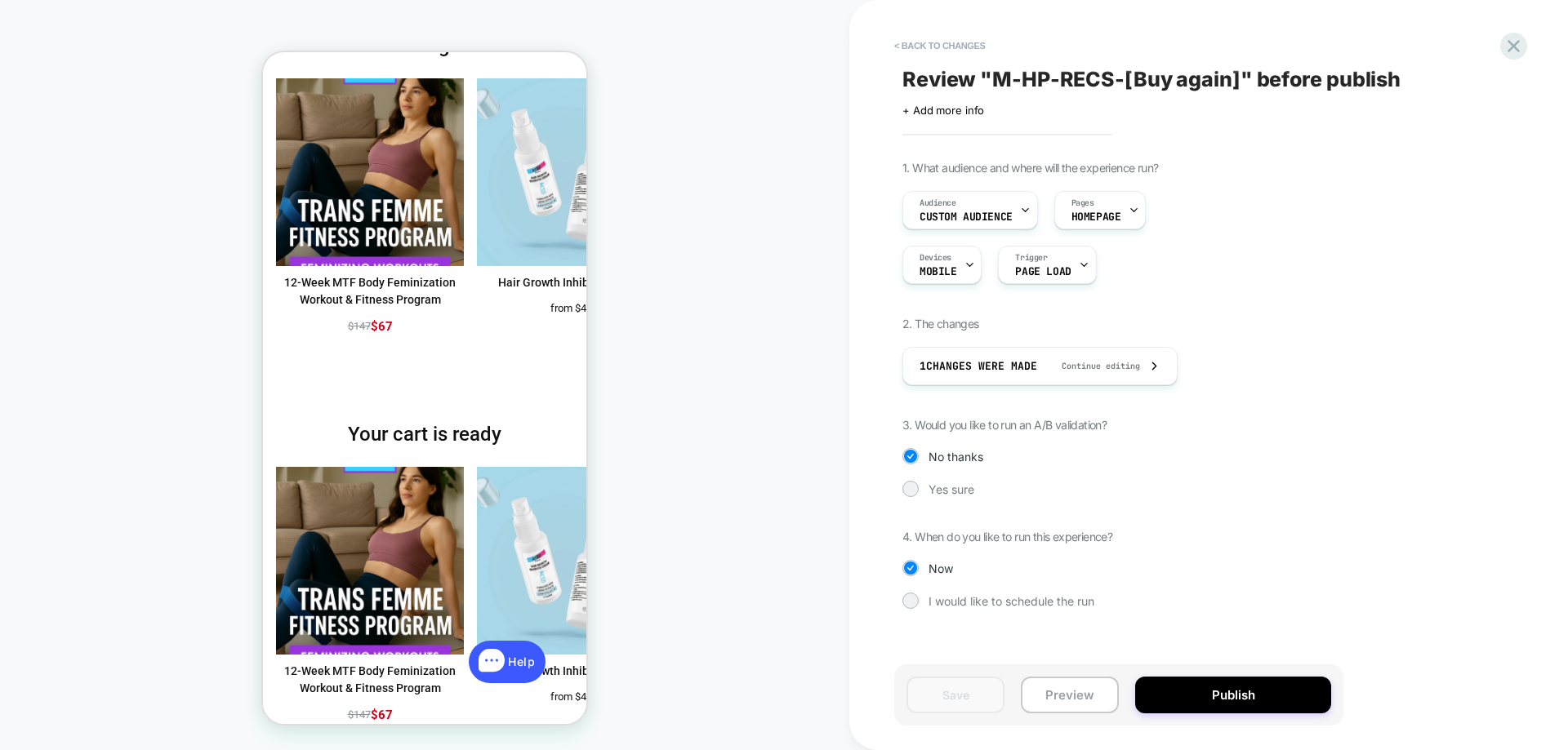
click at [954, 493] on span "Yes sure" at bounding box center [951, 489] width 45 height 14
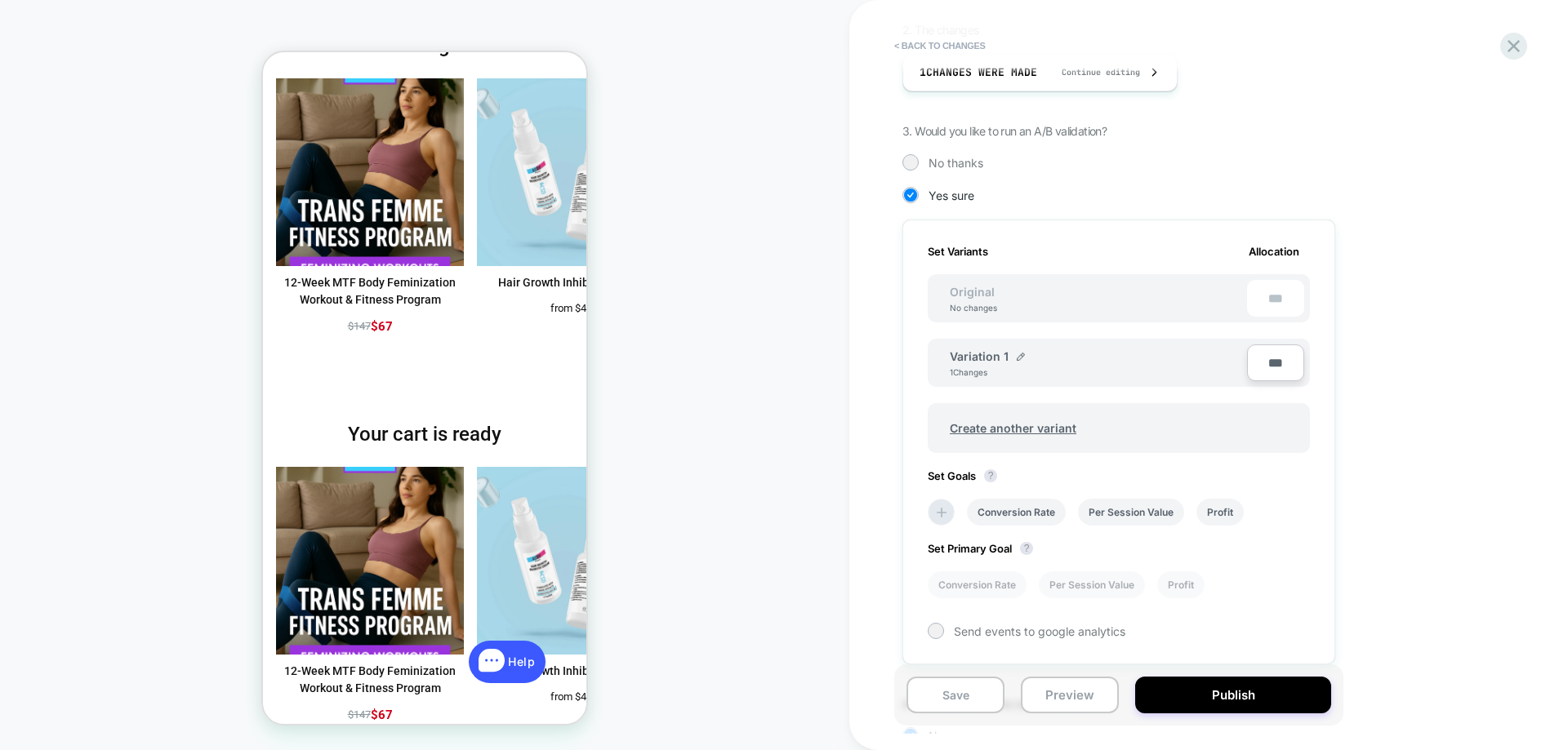
scroll to position [426, 0]
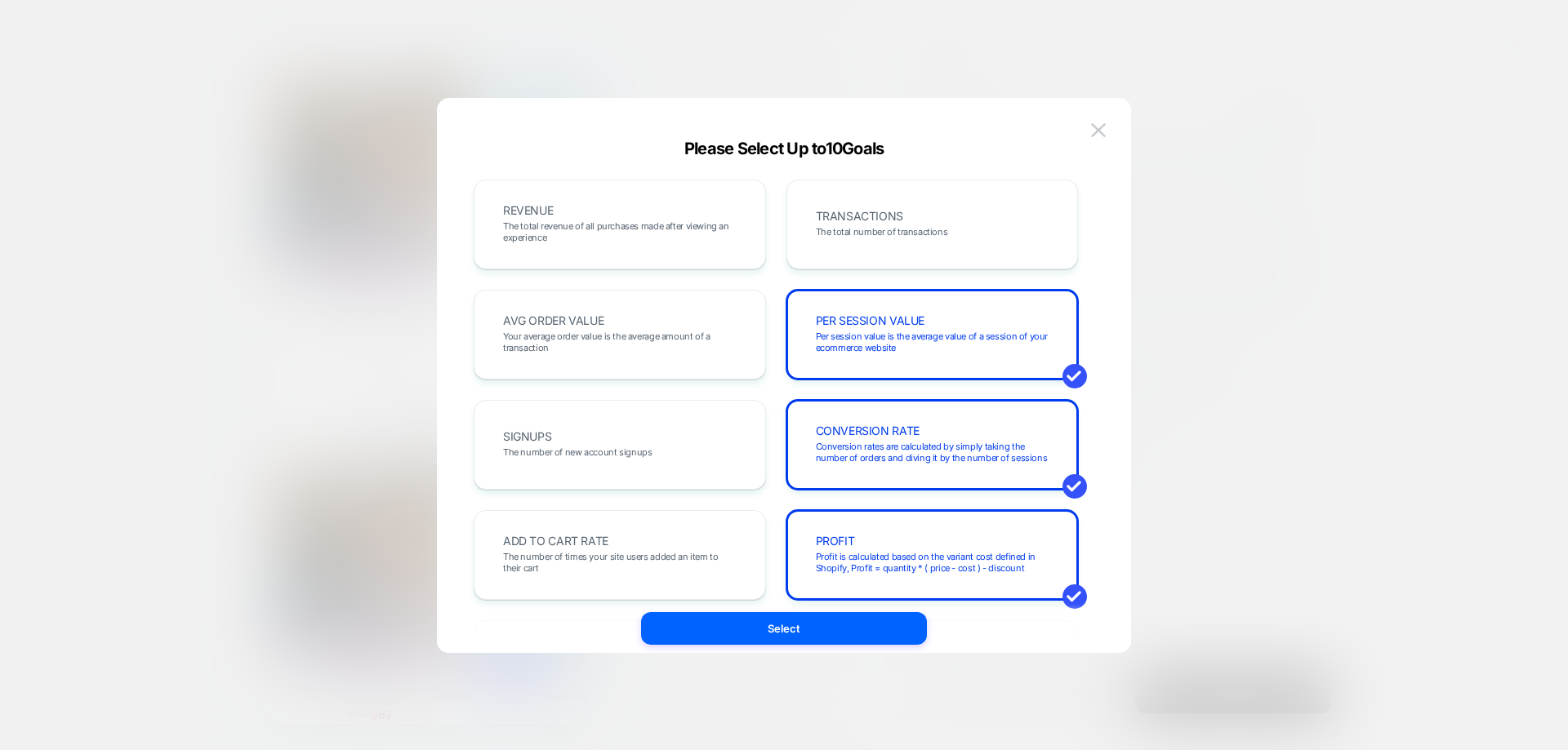
click at [0, 0] on div "AVG ORDER VALUE Your average order value is the average amount of a transaction" at bounding box center [0, 0] width 0 height 0
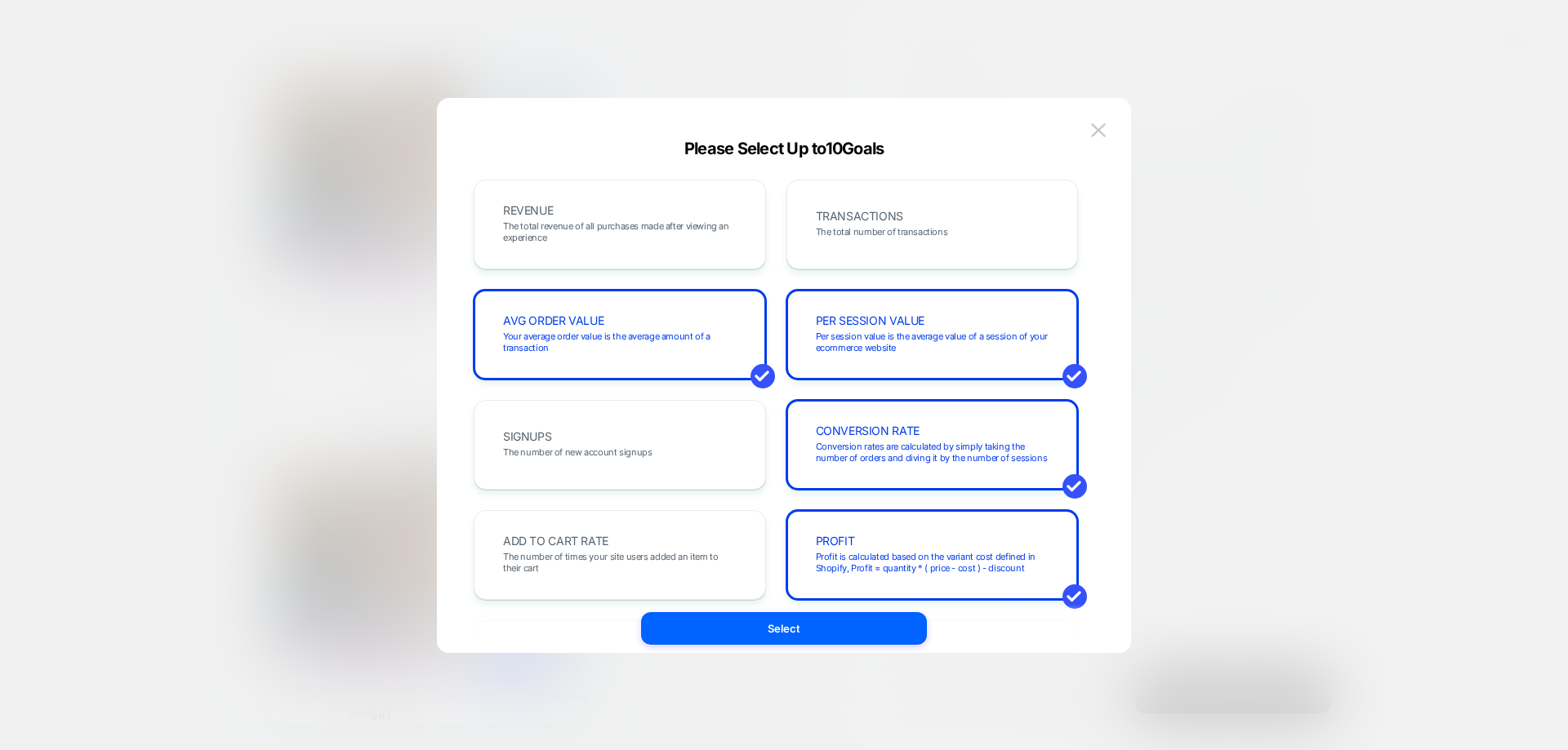
click at [583, 548] on div "ADD TO CART RATE The number of times your site users added an item to their cart" at bounding box center [620, 555] width 258 height 56
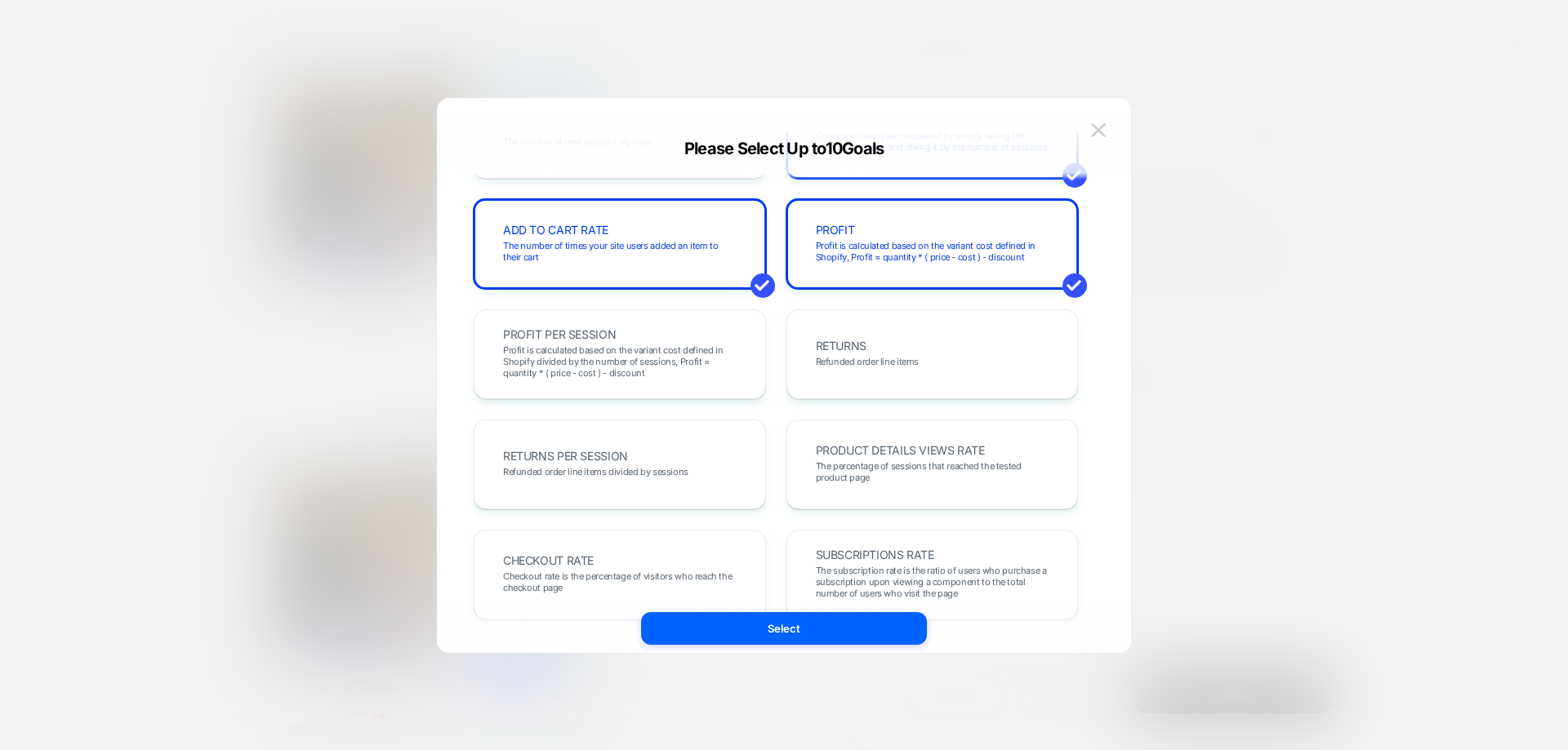
scroll to position [327, 0]
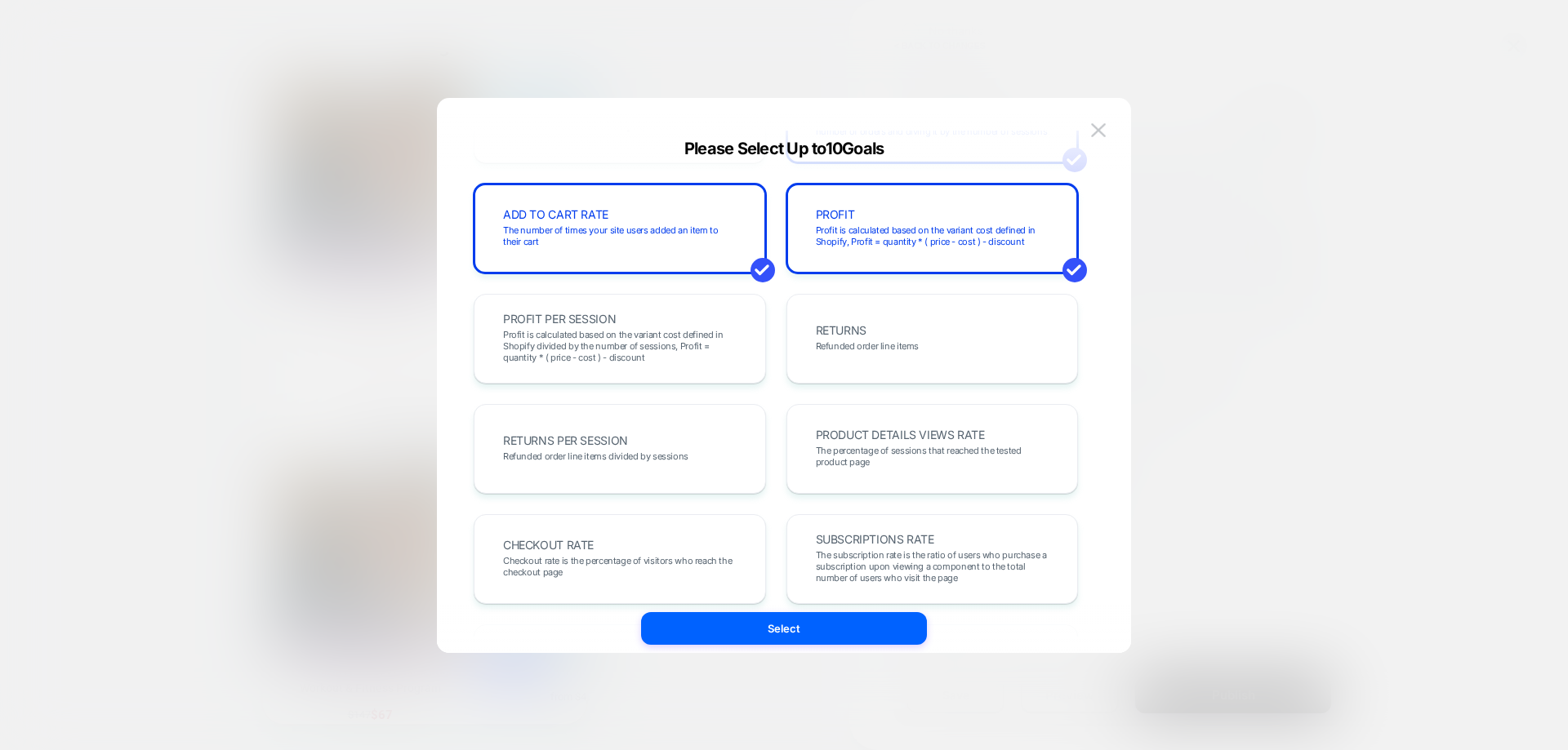
click at [668, 564] on span "Checkout rate is the percentage of visitors who reach the checkout page" at bounding box center [619, 566] width 234 height 23
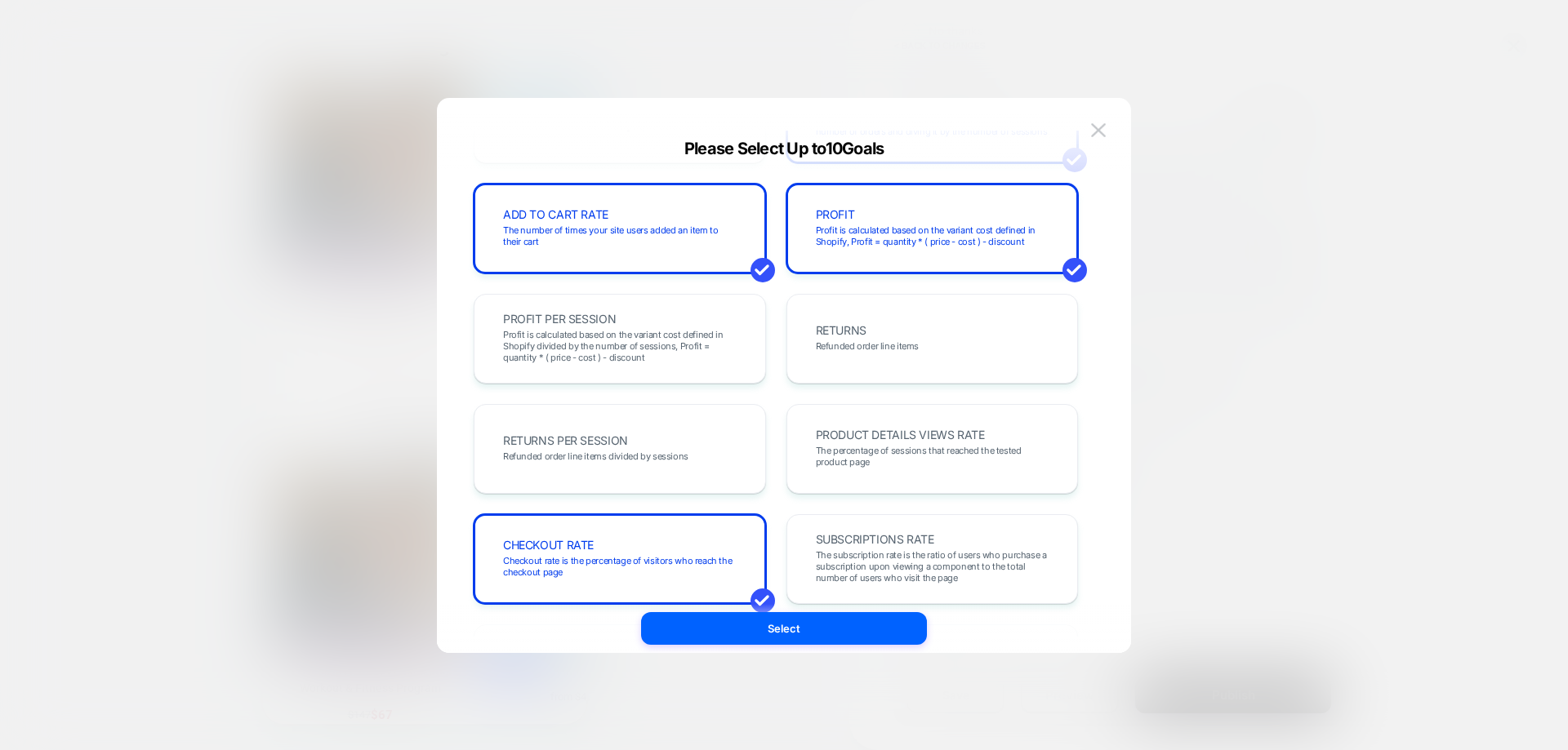
click at [0, 0] on button "Select" at bounding box center [0, 0] width 0 height 0
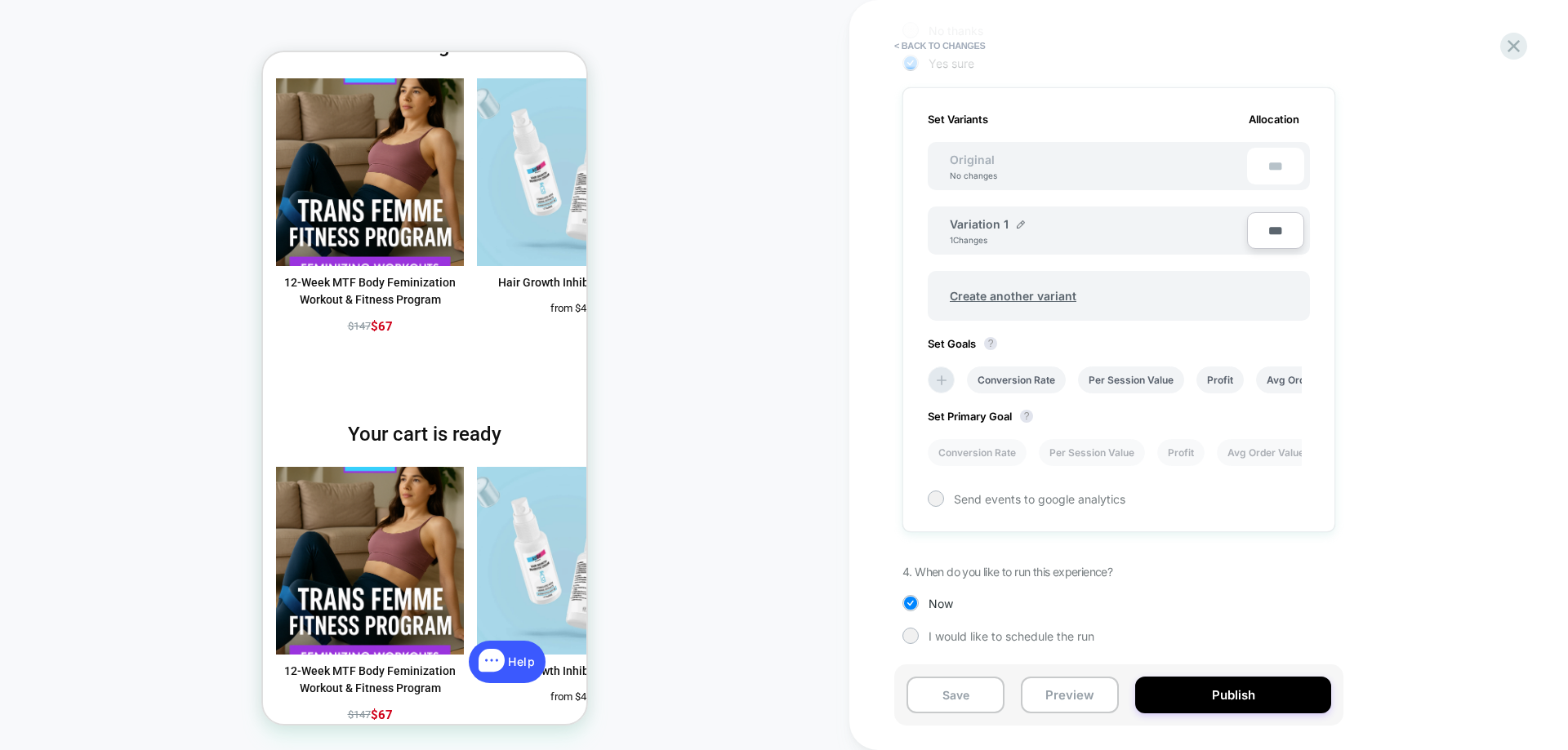
click at [0, 0] on li "Conversion Rate" at bounding box center [0, 0] width 0 height 0
click at [1019, 221] on img at bounding box center [1020, 224] width 8 height 8
click at [1023, 232] on input "**********" at bounding box center [1009, 233] width 118 height 32
click at [1023, 228] on input "**********" at bounding box center [1009, 233] width 118 height 32
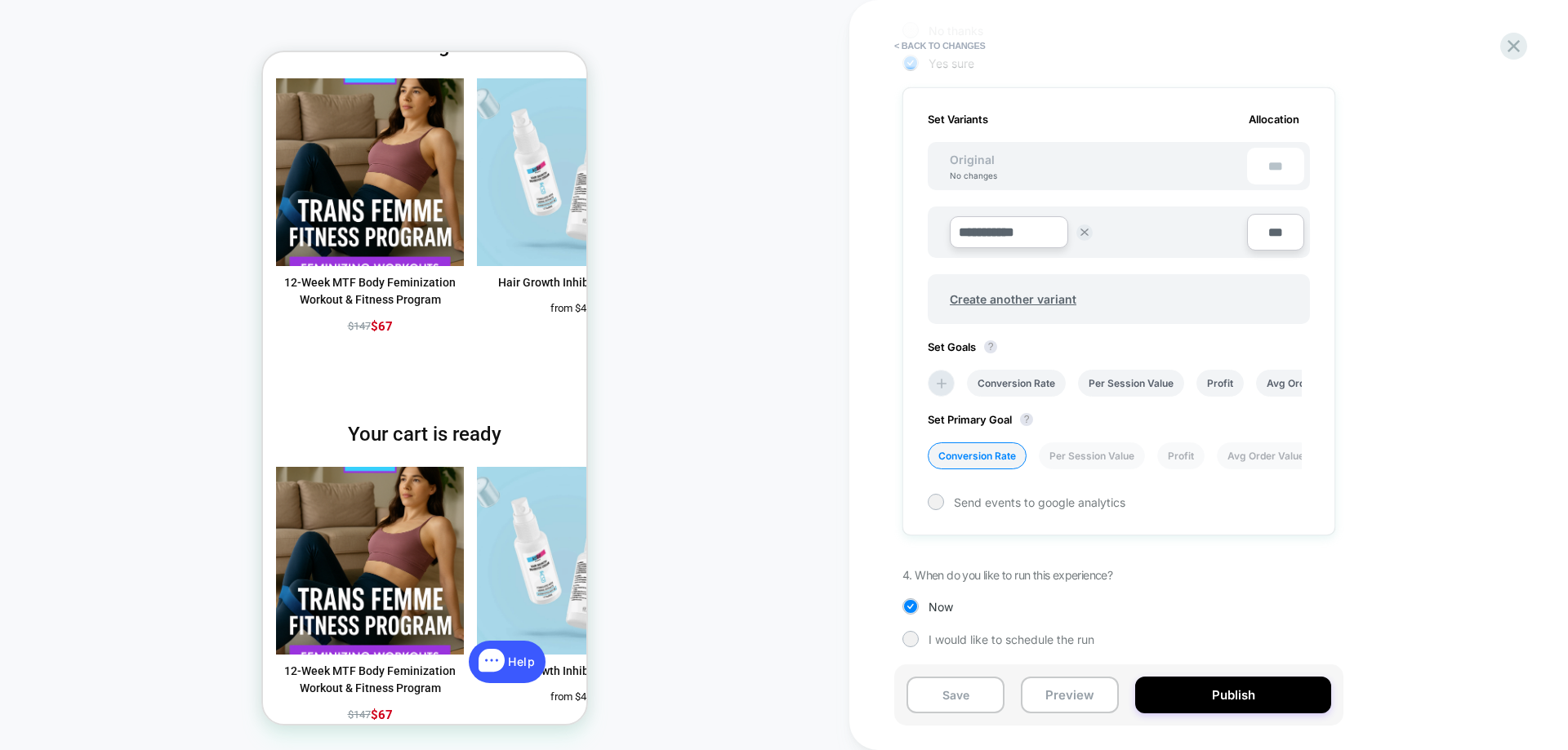
click at [1023, 228] on input "**********" at bounding box center [1009, 233] width 118 height 32
click at [1208, 711] on button "Publish" at bounding box center [1232, 694] width 196 height 36
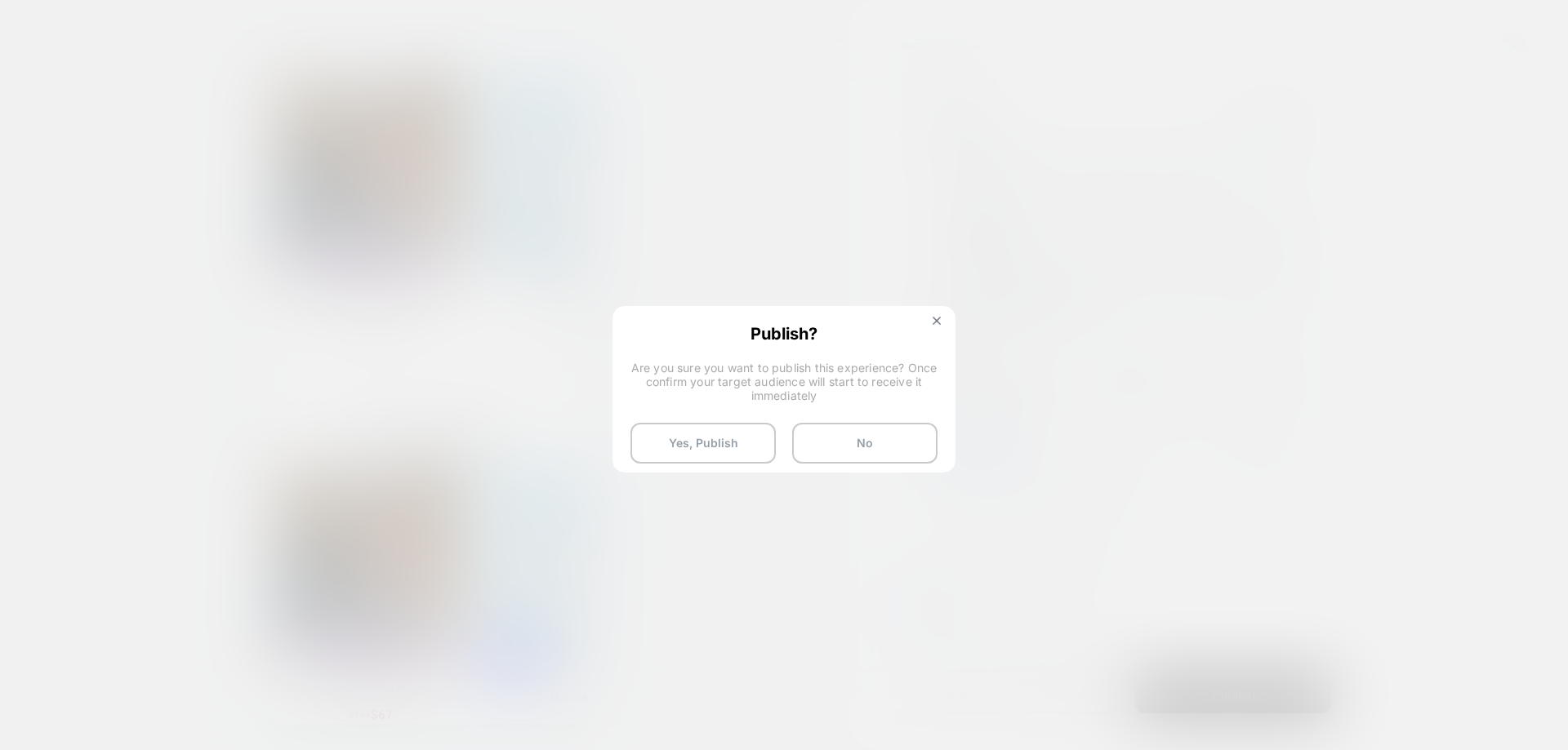
click at [0, 0] on button "Yes, Publish" at bounding box center [0, 0] width 0 height 0
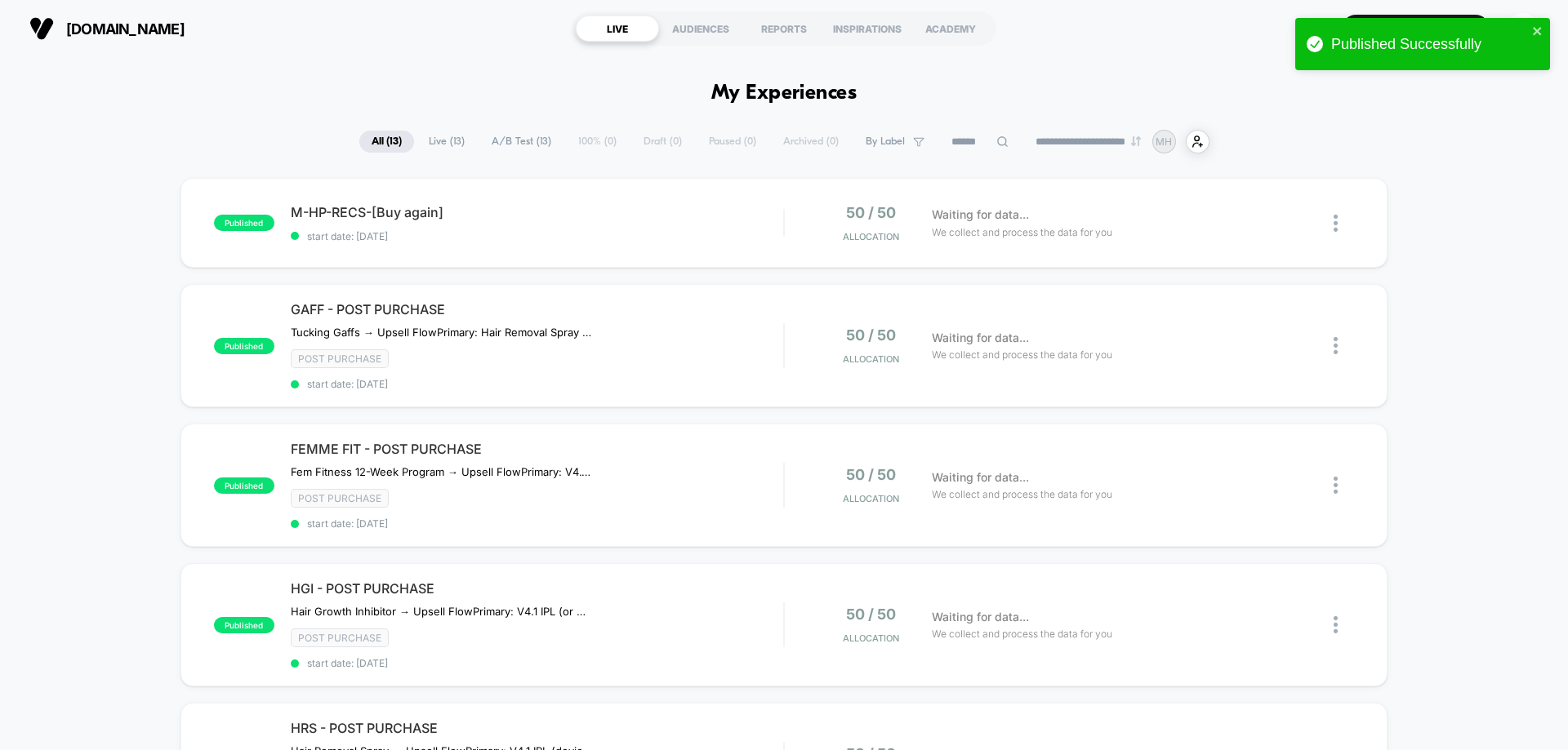
click at [794, 36] on div "REPORTS" at bounding box center [784, 28] width 83 height 26
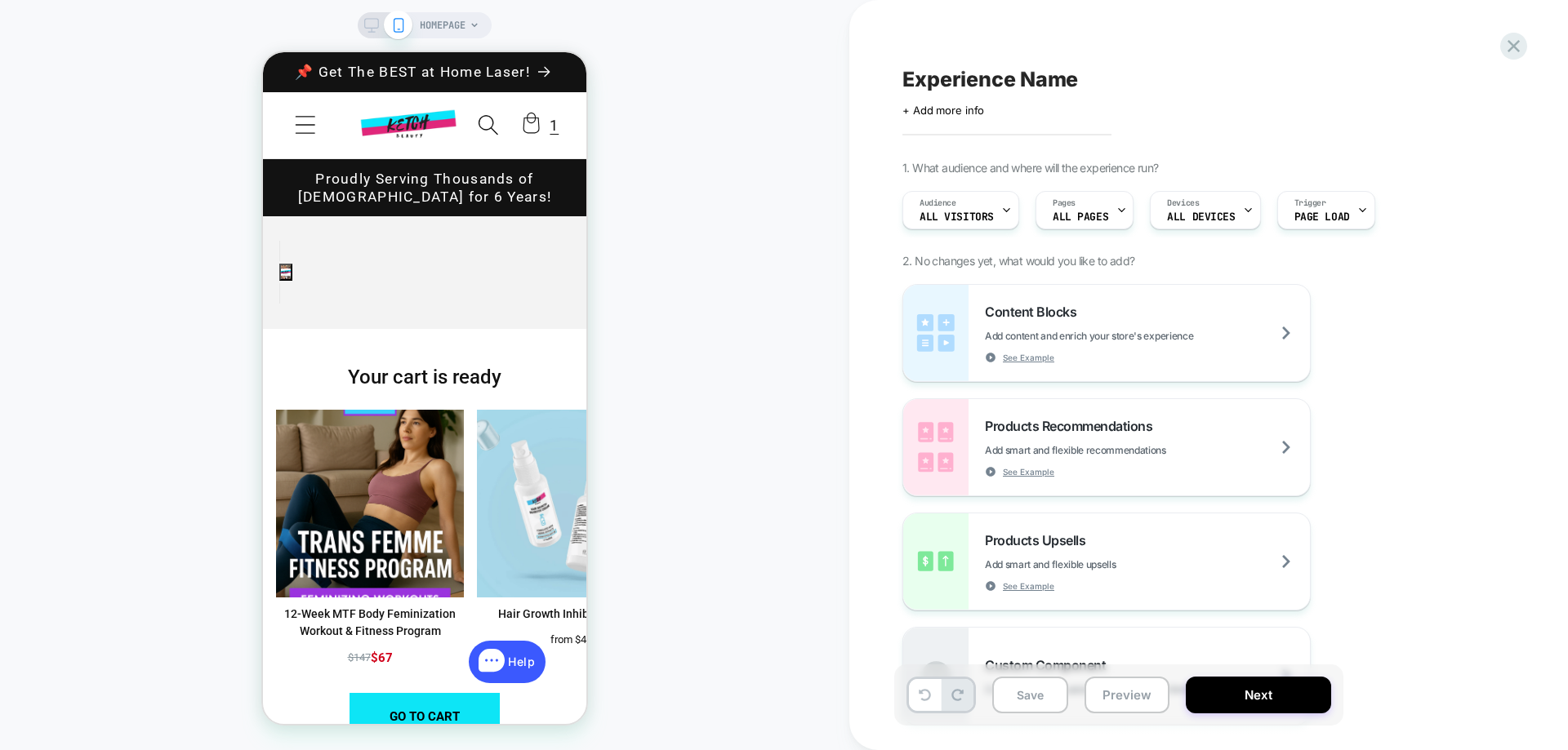
click at [997, 83] on span "Experience Name" at bounding box center [990, 79] width 176 height 25
type textarea "*"
type textarea "**********"
click at [1204, 74] on icon at bounding box center [1203, 79] width 20 height 20
click at [0, 0] on div "Pages ALL PAGES" at bounding box center [0, 0] width 0 height 0
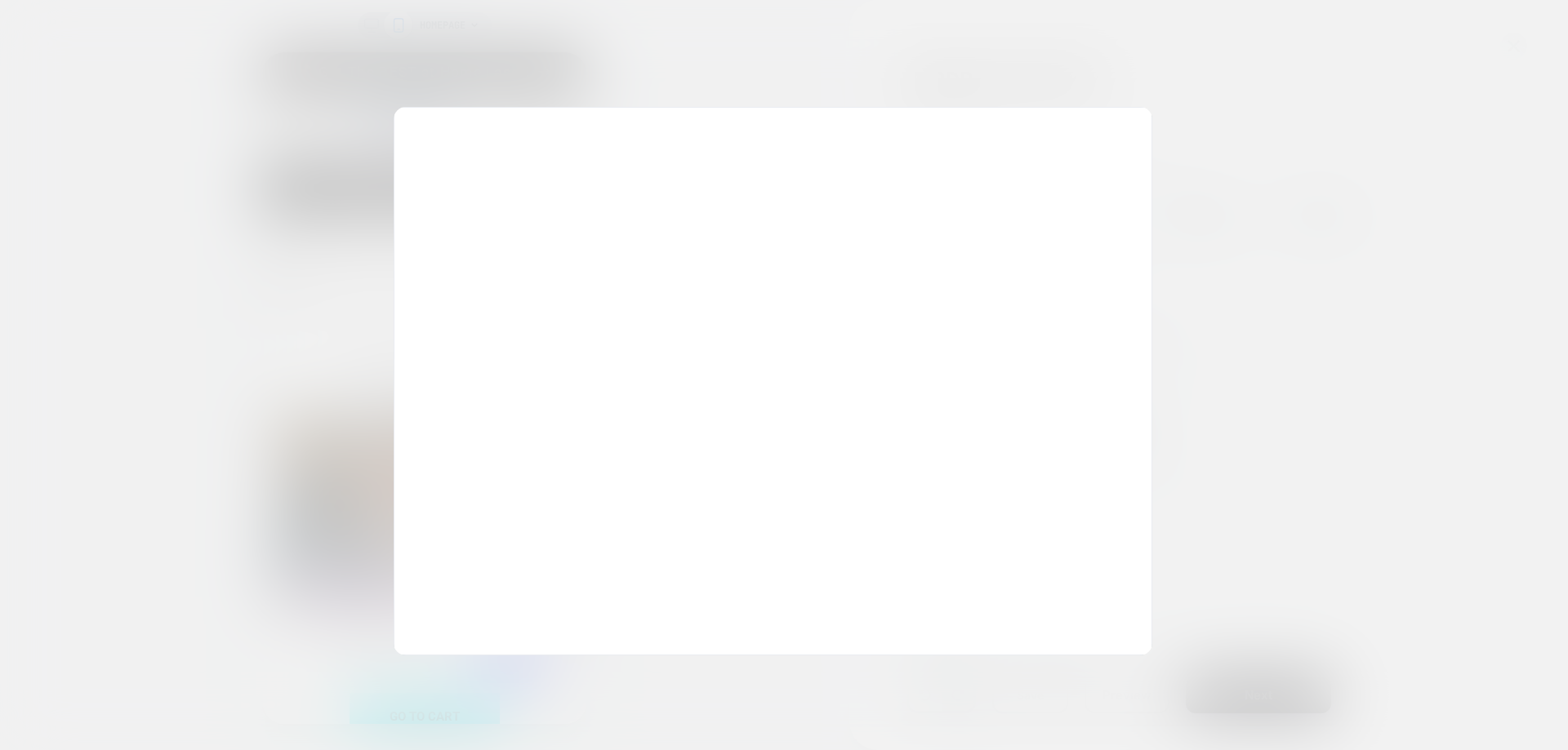
click at [0, 0] on div at bounding box center [0, 0] width 0 height 0
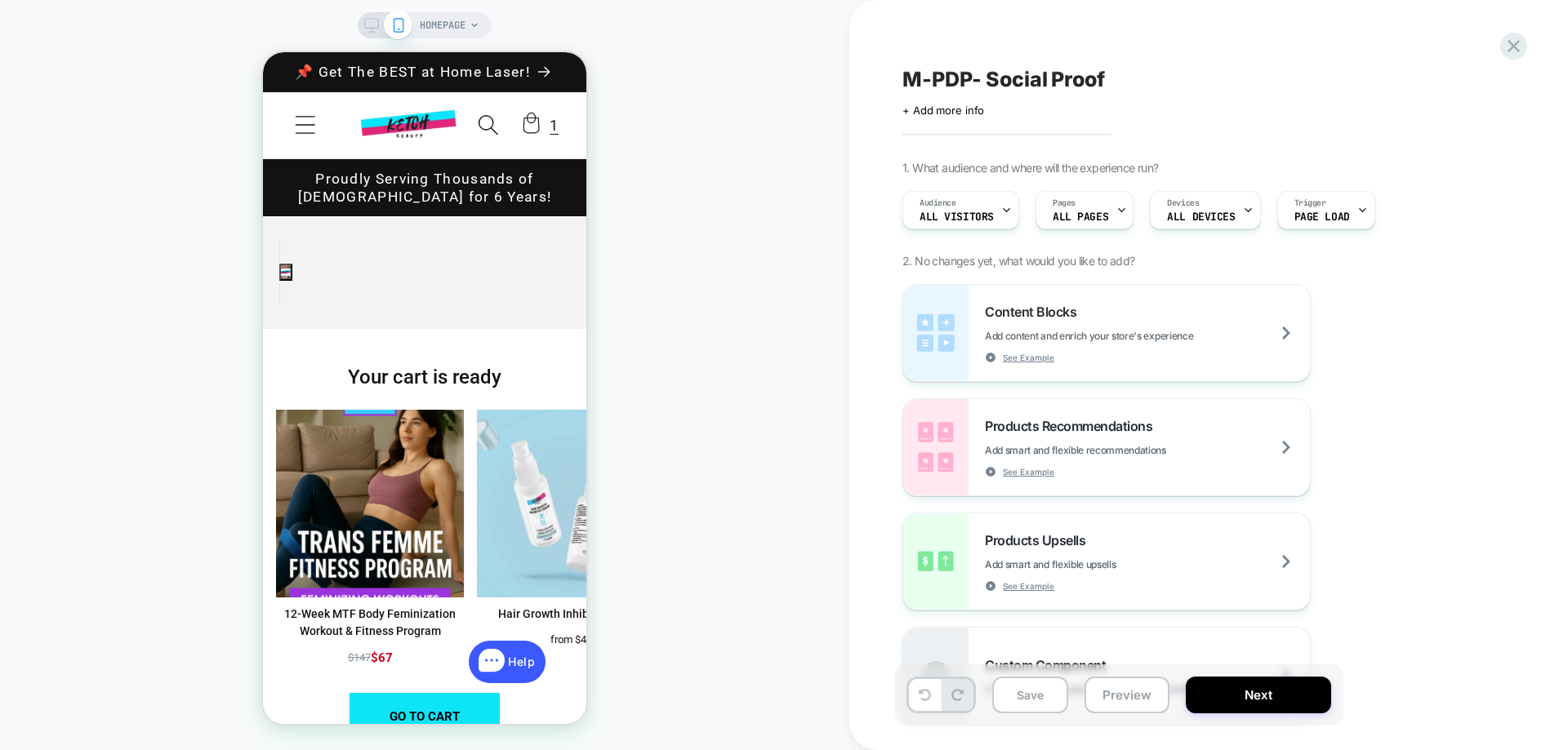
click at [0, 0] on span "ALL DEVICES" at bounding box center [0, 0] width 0 height 0
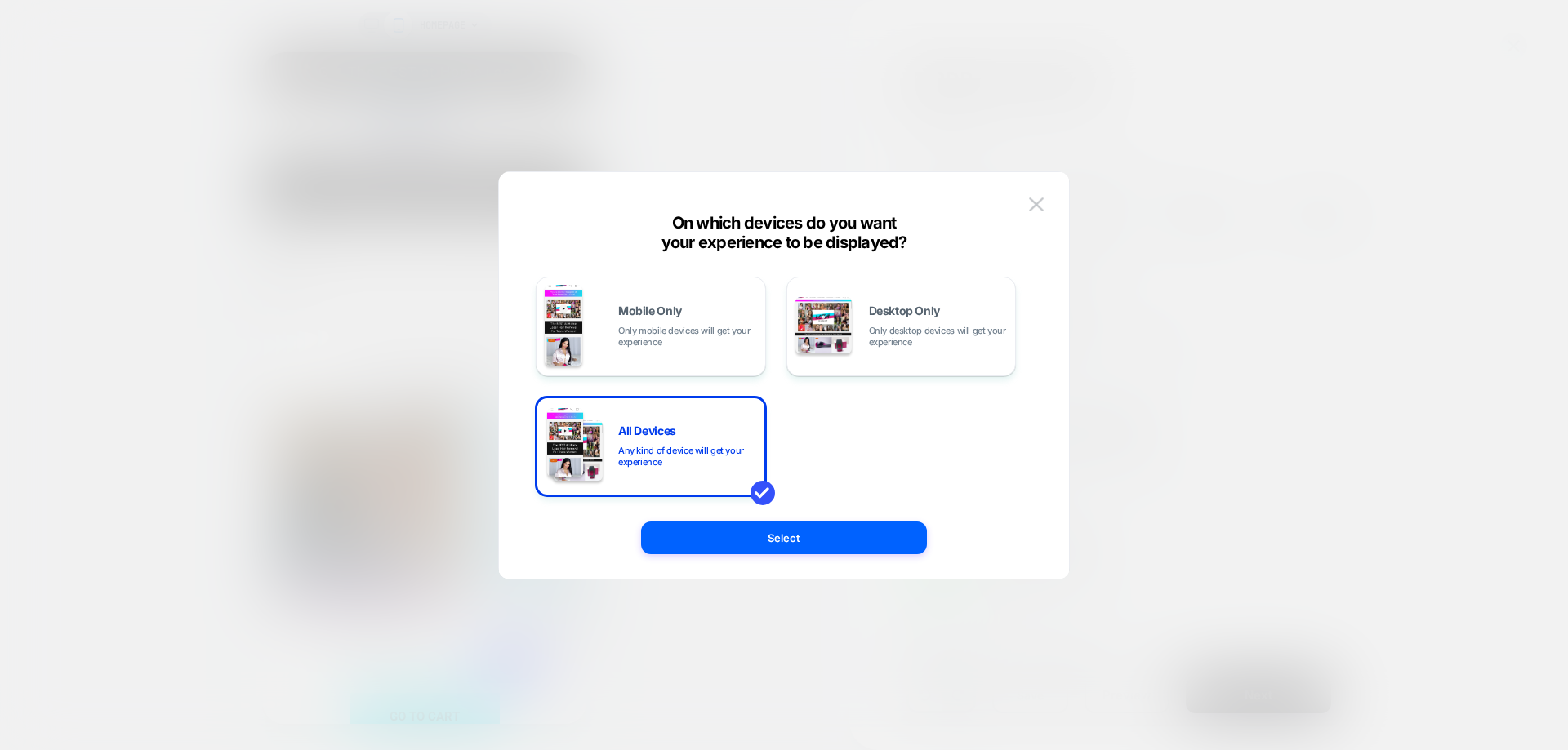
click at [637, 310] on span "Mobile Only" at bounding box center [650, 311] width 64 height 12
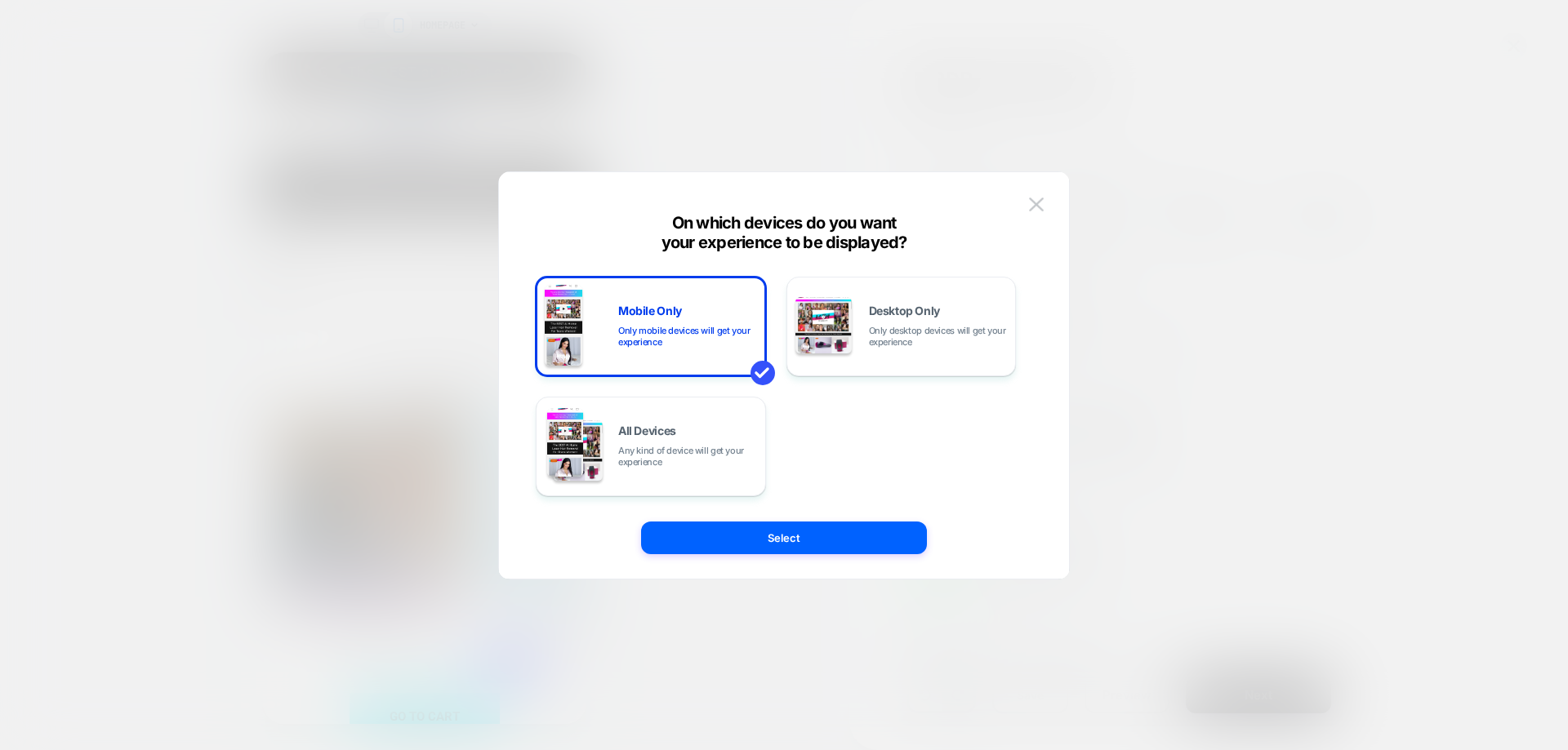
click at [725, 525] on button "Select" at bounding box center [784, 538] width 286 height 33
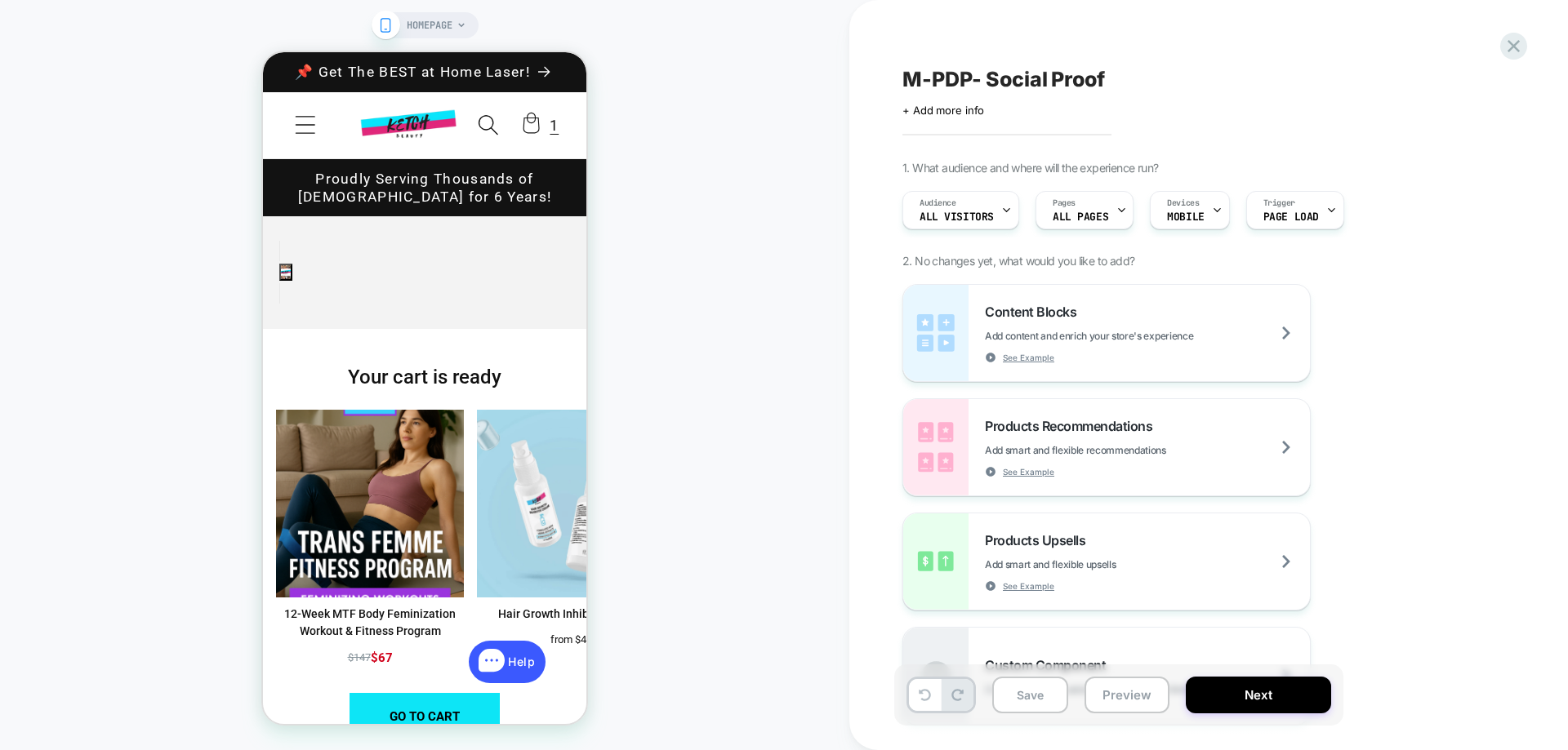
click at [462, 27] on icon at bounding box center [461, 25] width 10 height 10
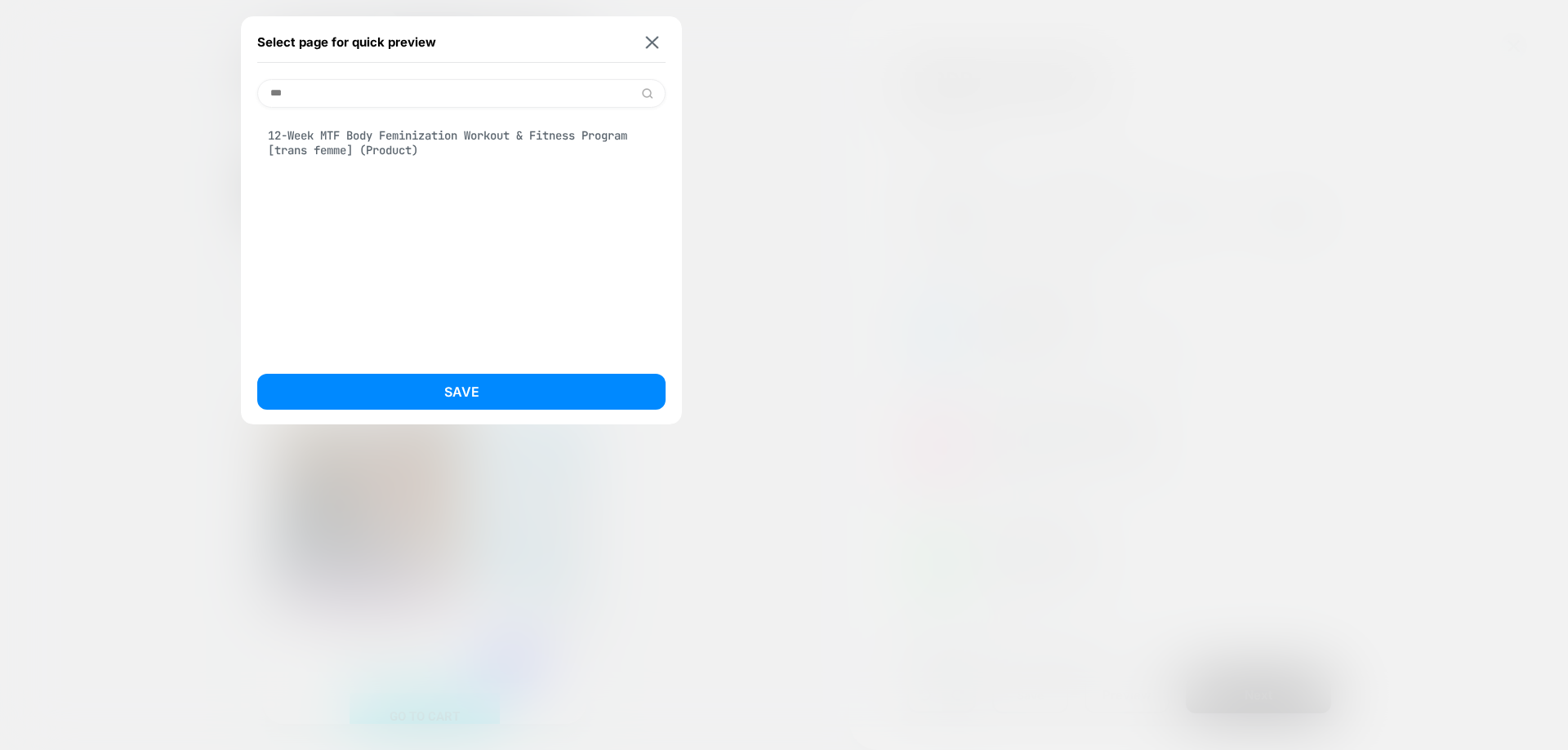
type input "***"
click at [369, 154] on div "12-Week MTF Body Feminization Workout & Fitness Program [trans femme] (Product)" at bounding box center [462, 142] width 408 height 45
click at [520, 378] on button "Save" at bounding box center [462, 391] width 408 height 36
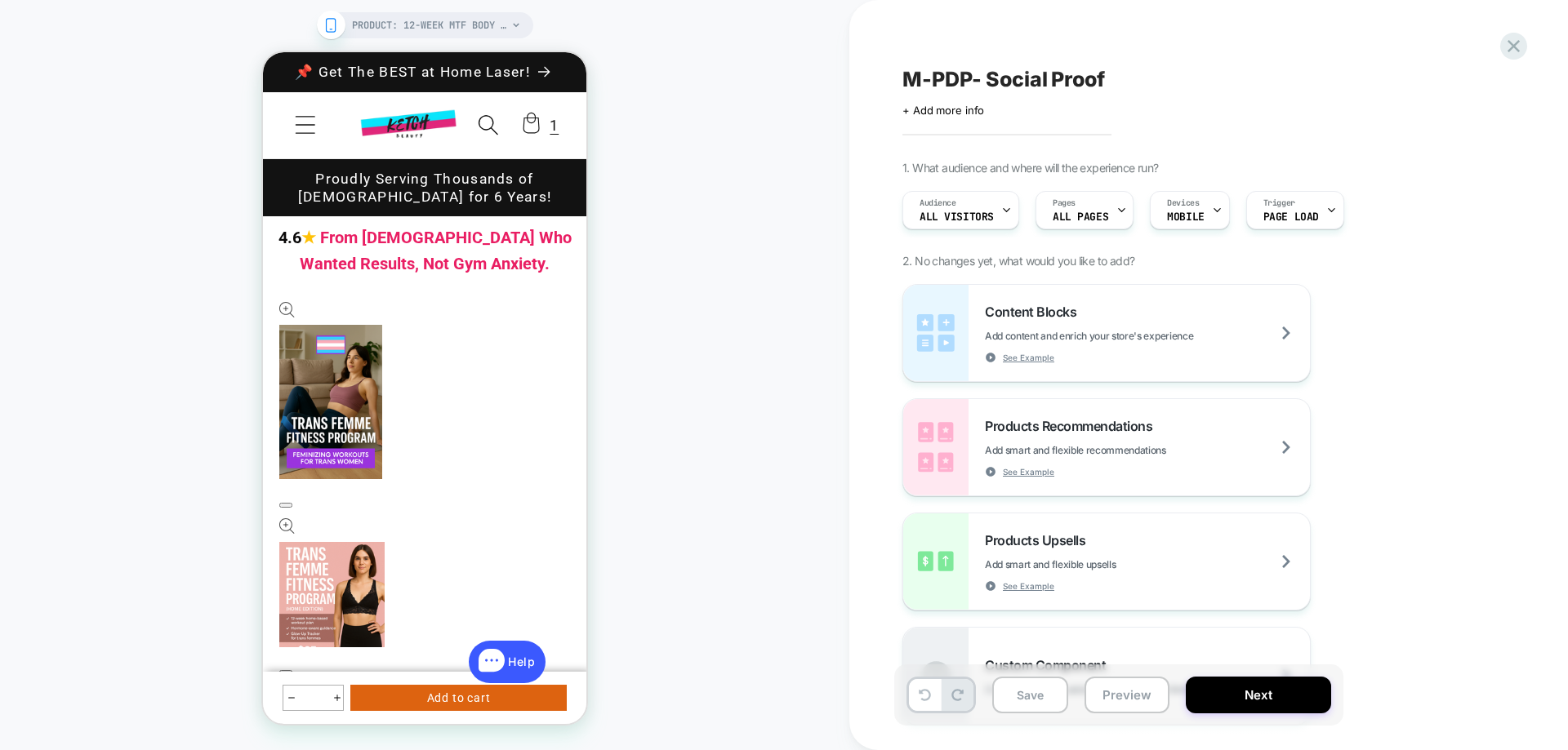
scroll to position [163, 0]
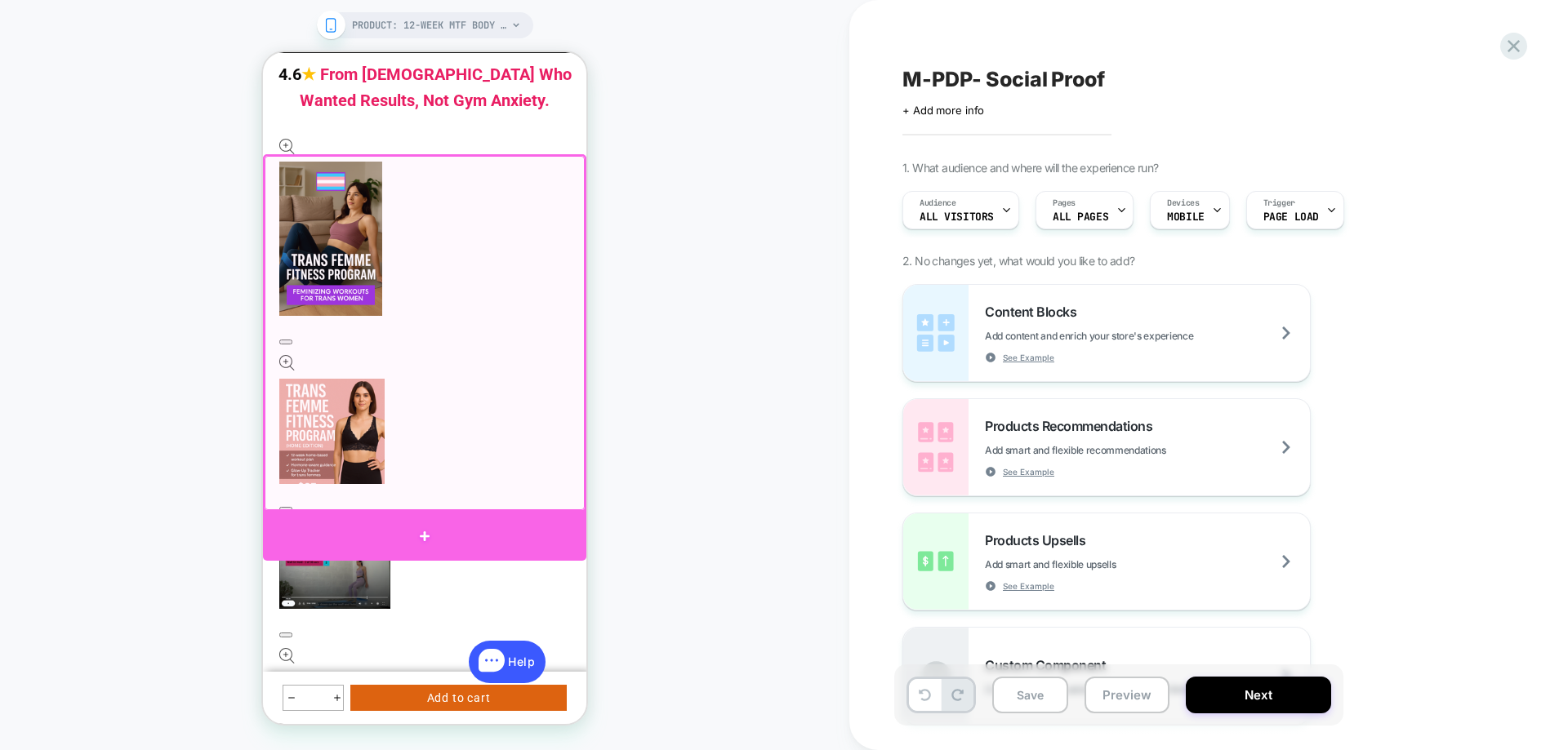
click at [424, 530] on div at bounding box center [424, 536] width 323 height 49
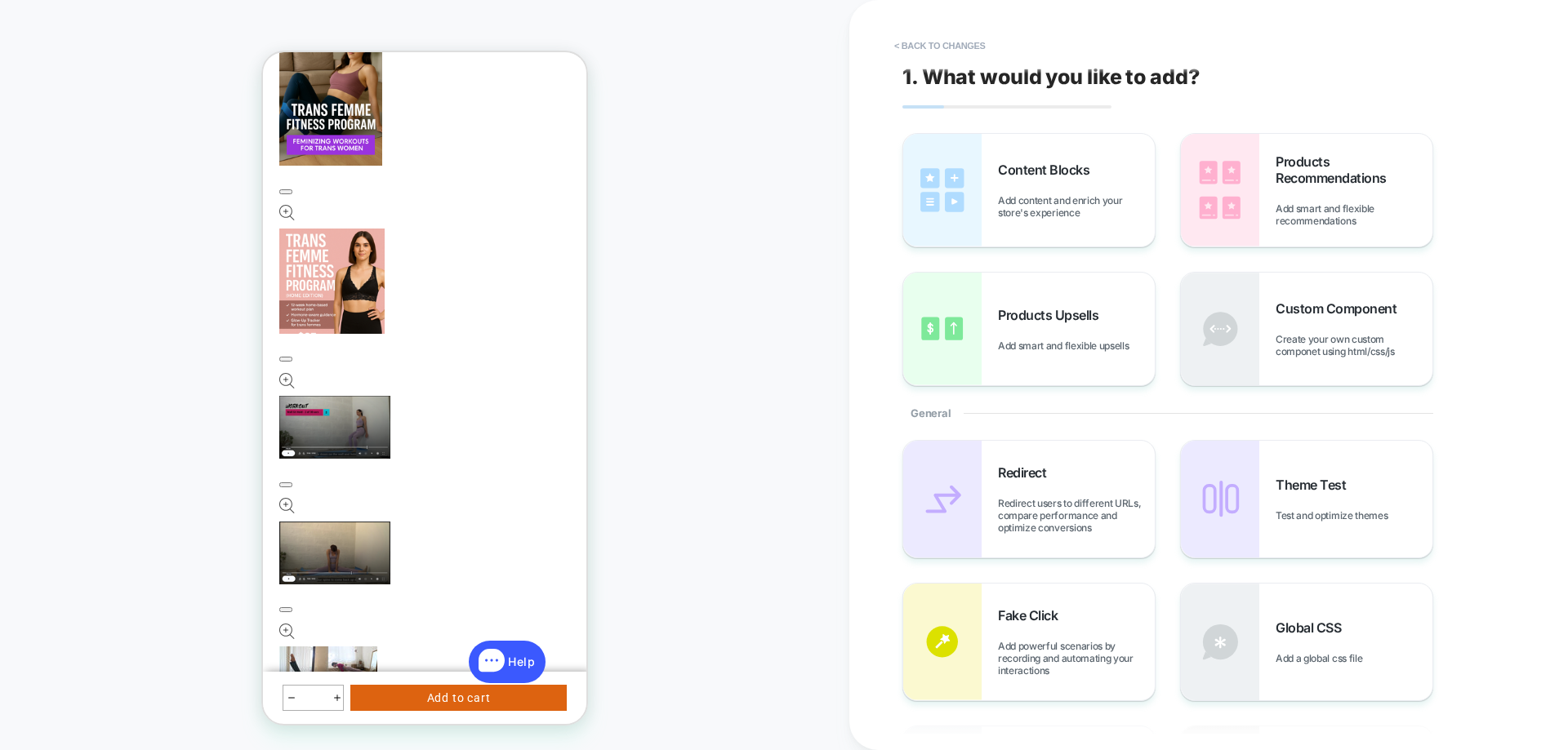
scroll to position [0, 0]
click at [1006, 230] on div "Content Blocks Add content and enrich your store's experience" at bounding box center [1028, 191] width 251 height 113
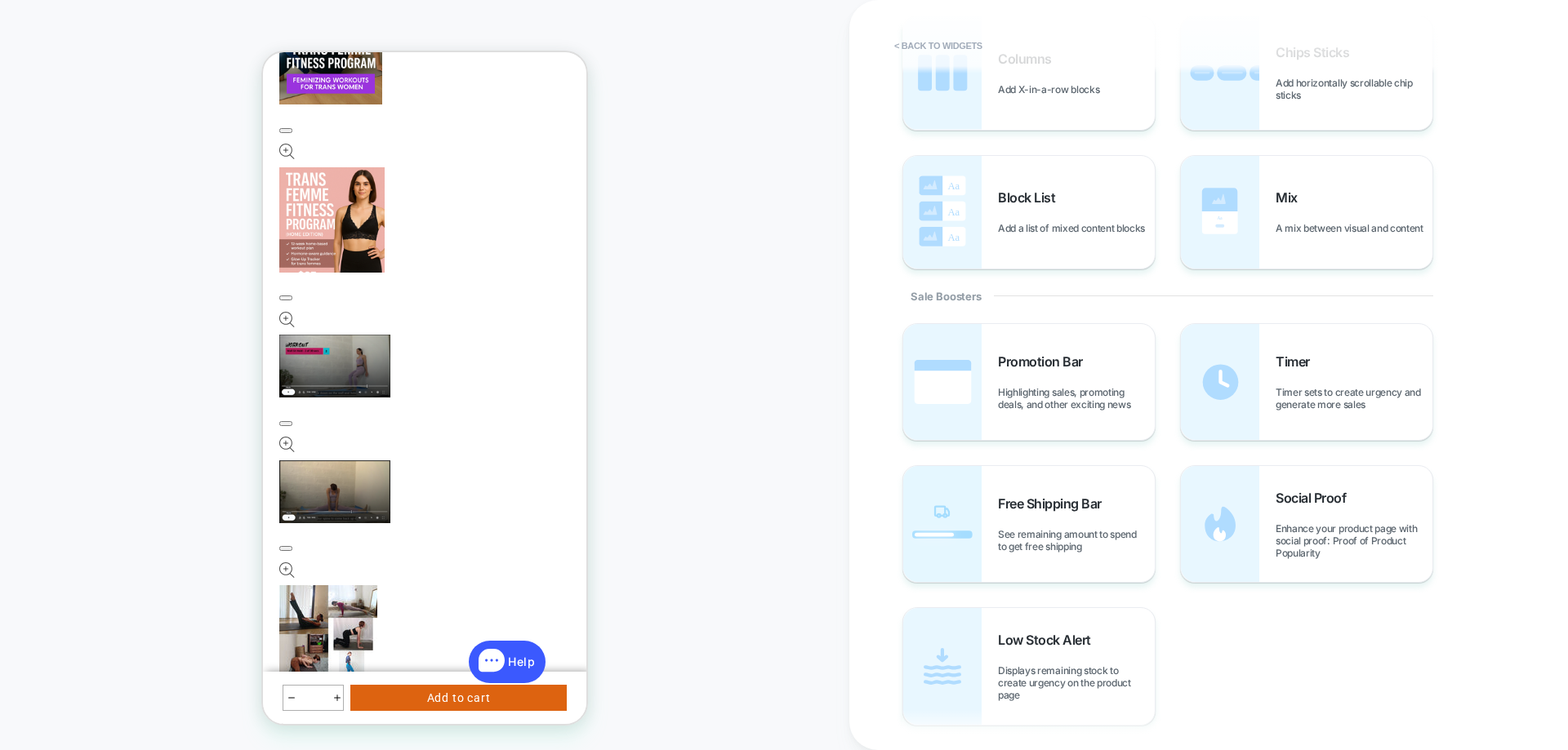
scroll to position [621, 0]
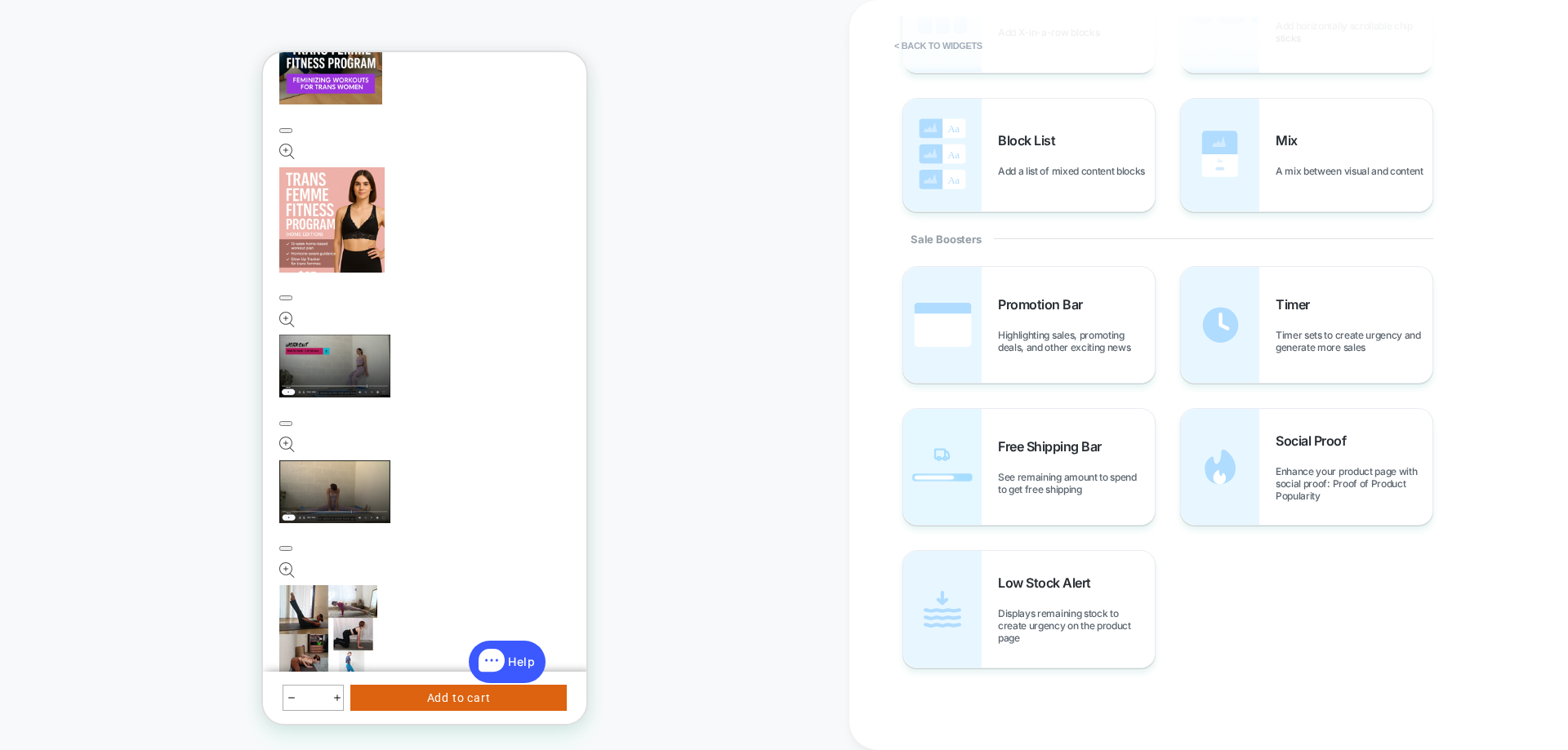
click at [0, 0] on span "Enhance your product page with social proof: Proof of Product Popularity" at bounding box center [0, 0] width 0 height 0
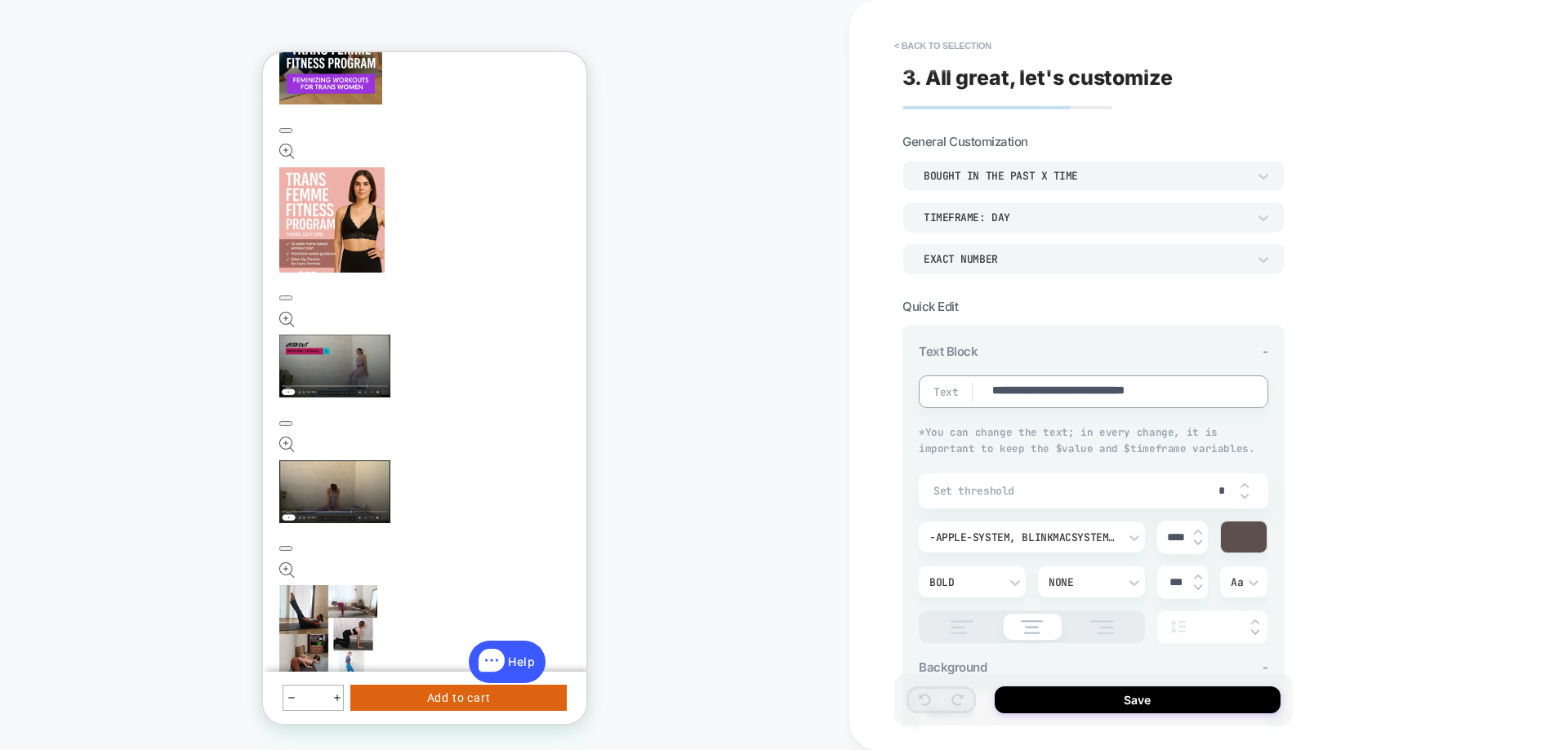
click at [964, 487] on span "Set threshold" at bounding box center [1068, 491] width 271 height 14
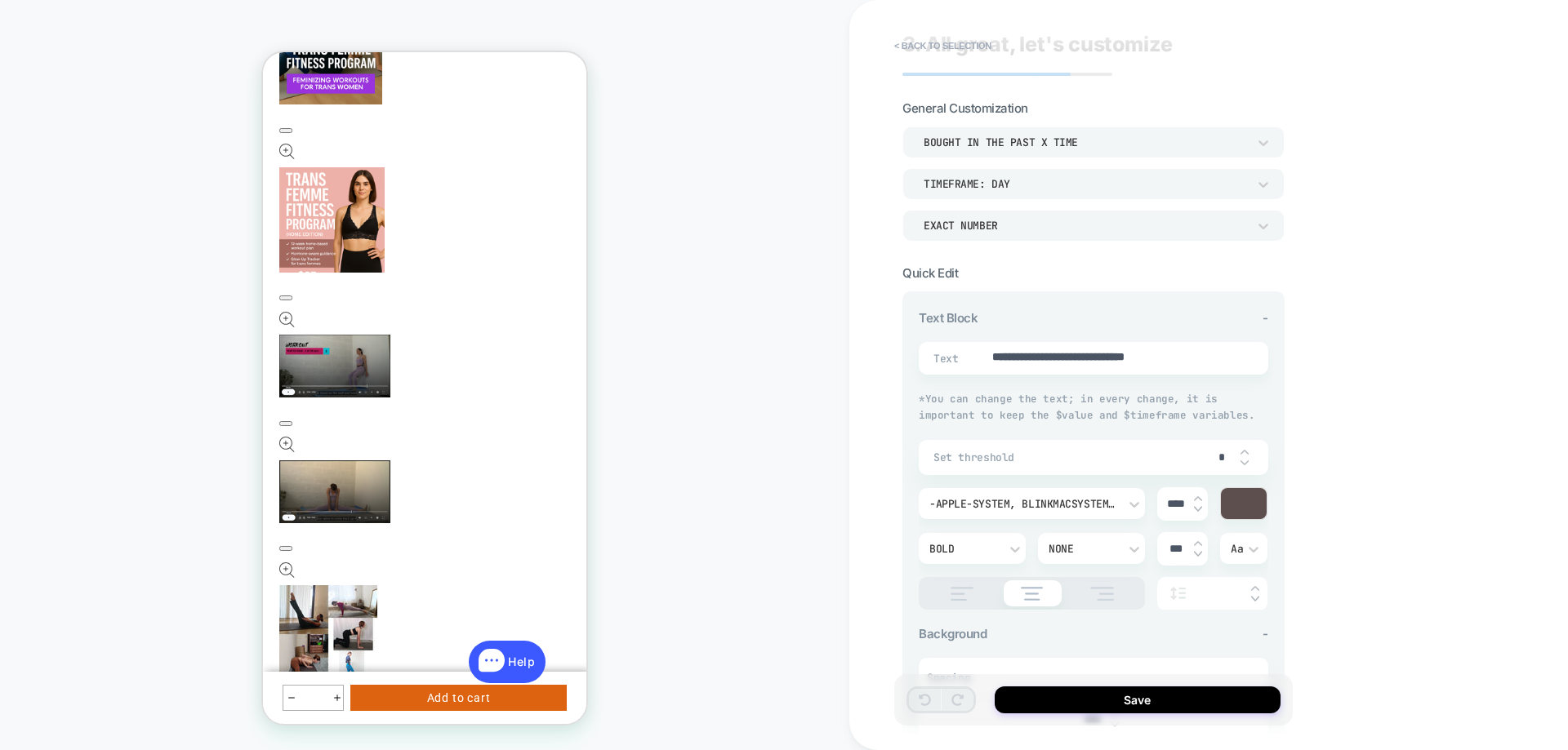
scroll to position [0, 0]
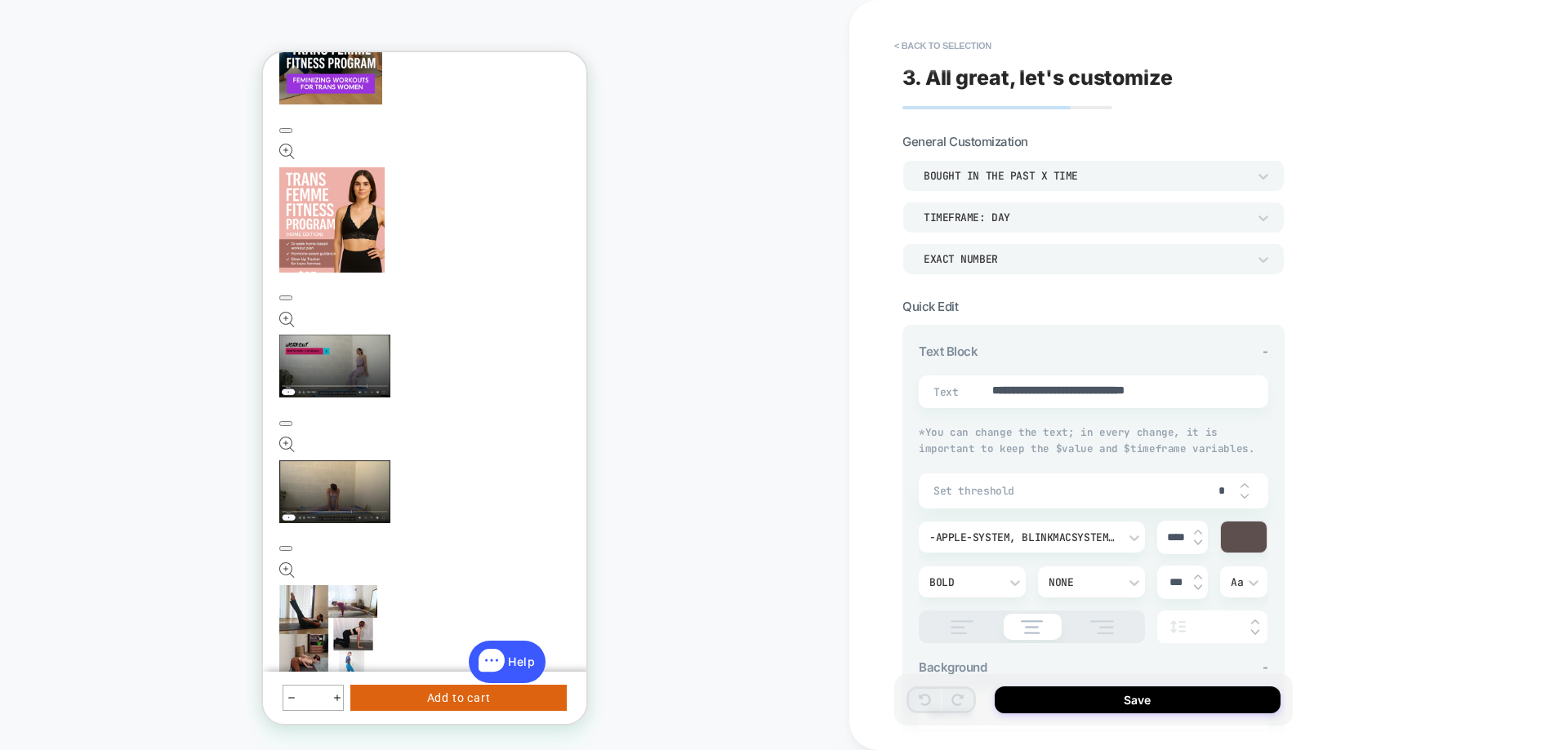
click at [0, 0] on div "TIMEFRAME: day" at bounding box center [0, 0] width 0 height 0
click at [993, 249] on div "EXACT NUMBER" at bounding box center [1093, 258] width 382 height 31
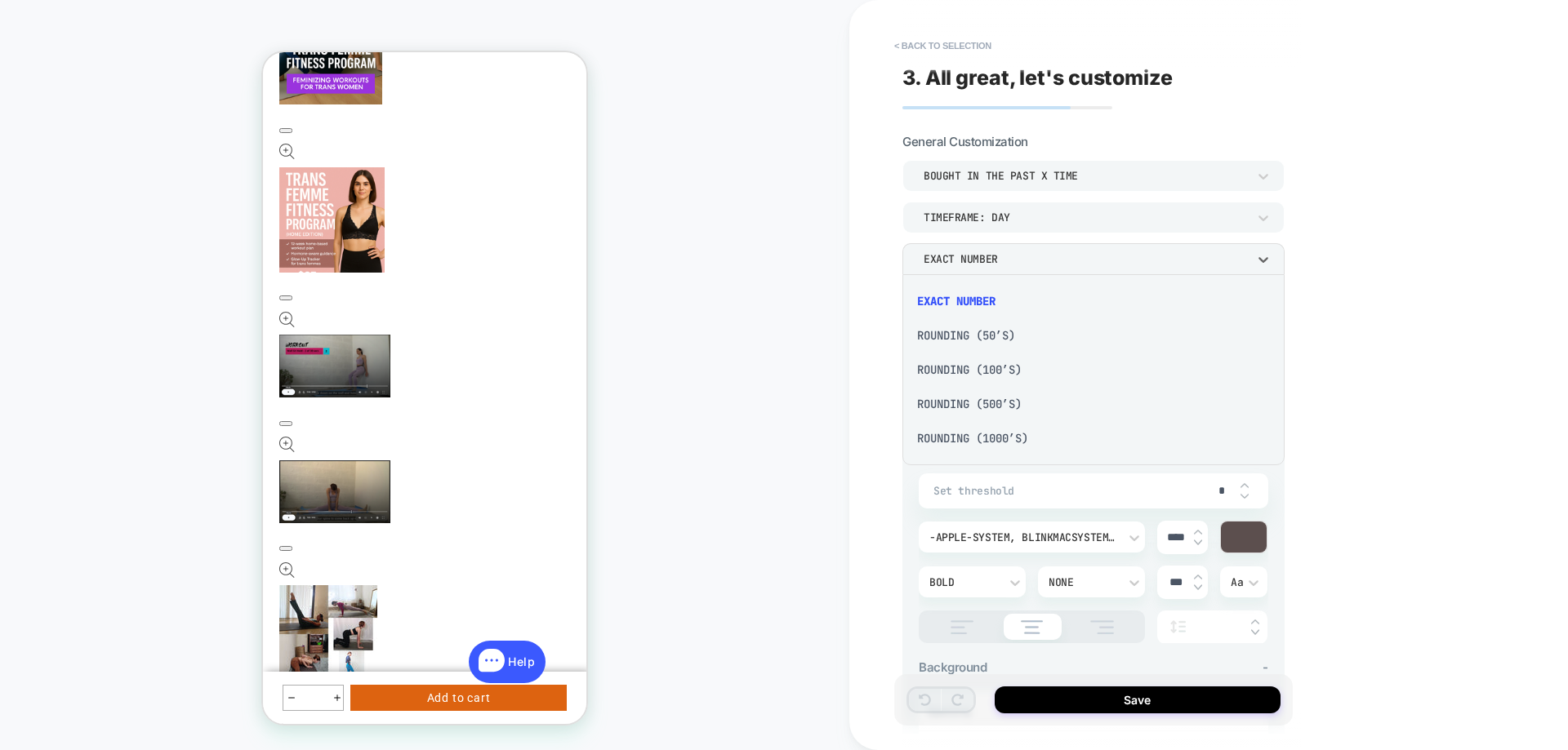
click at [0, 0] on div at bounding box center [0, 0] width 0 height 0
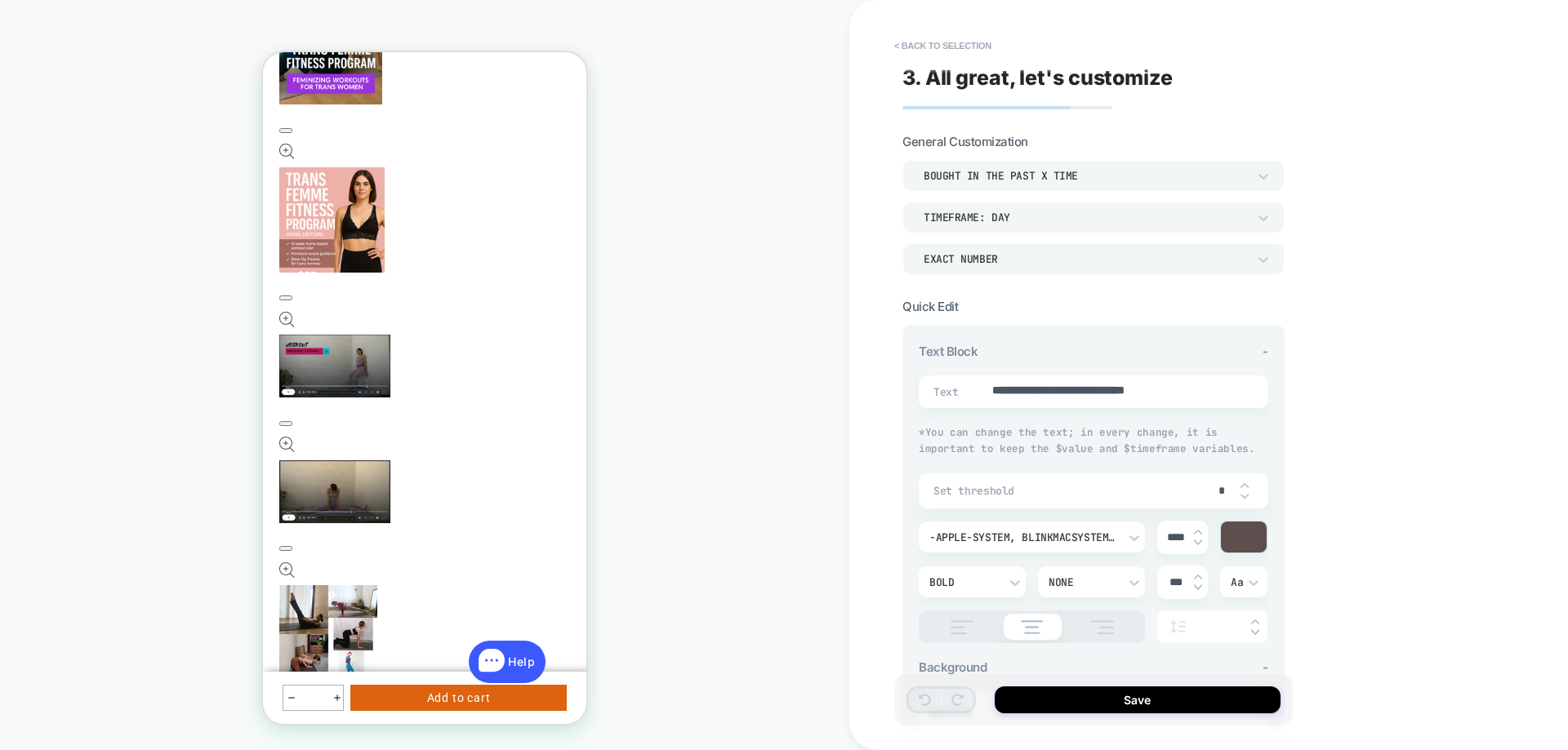
click at [0, 0] on div "TIMEFRAME: day" at bounding box center [0, 0] width 0 height 0
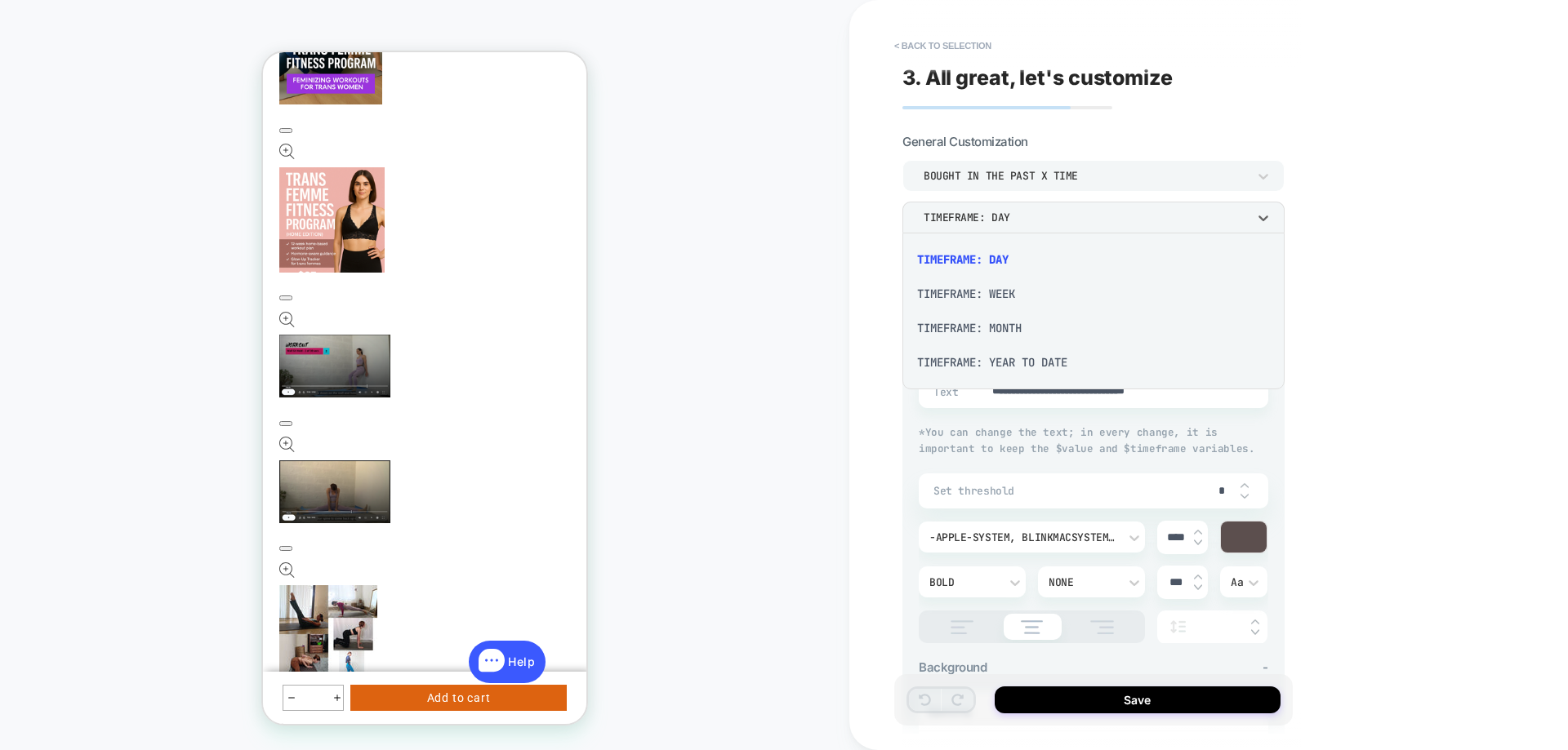
click at [995, 330] on div "TIMEFRAME: MONTH" at bounding box center [1094, 328] width 369 height 35
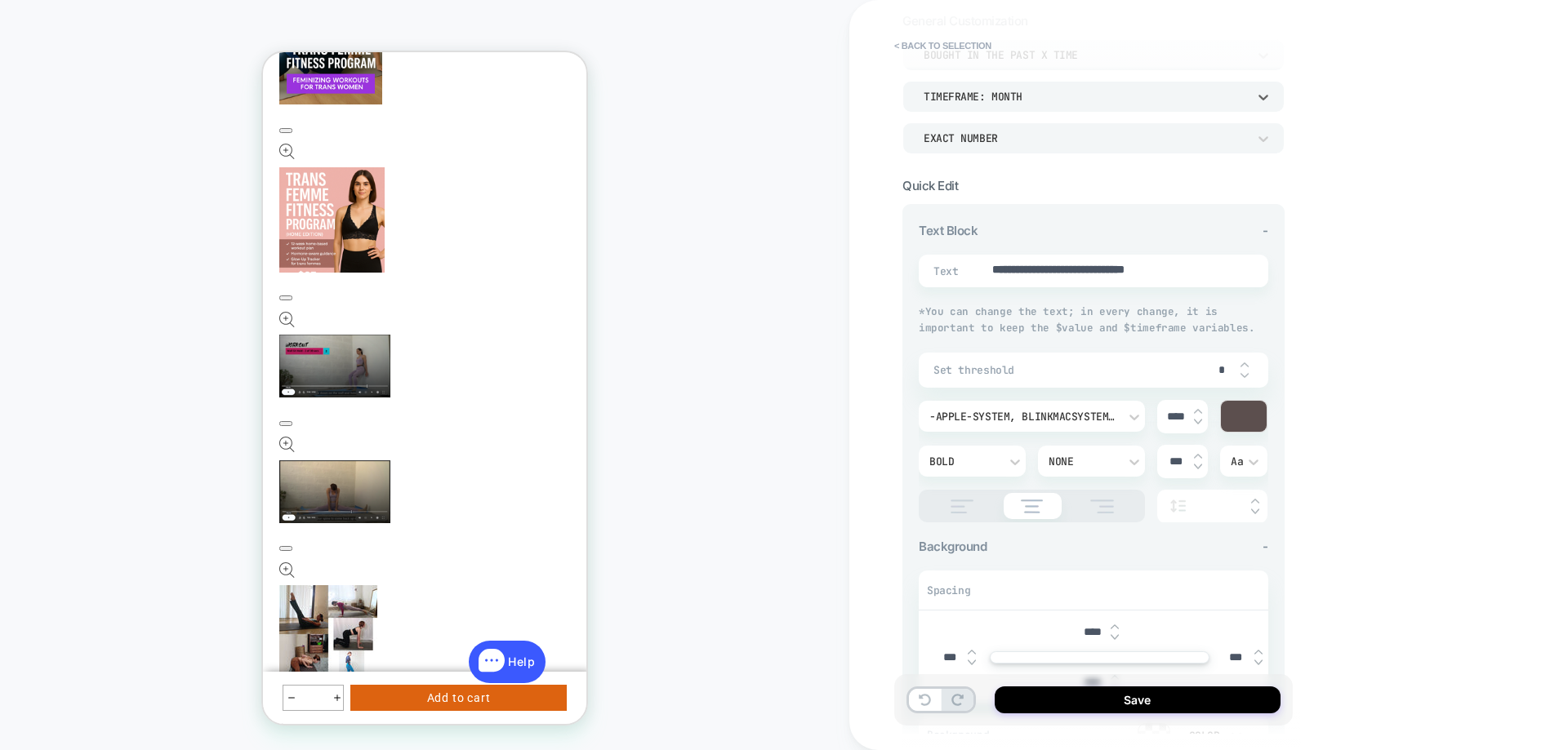
scroll to position [163, 0]
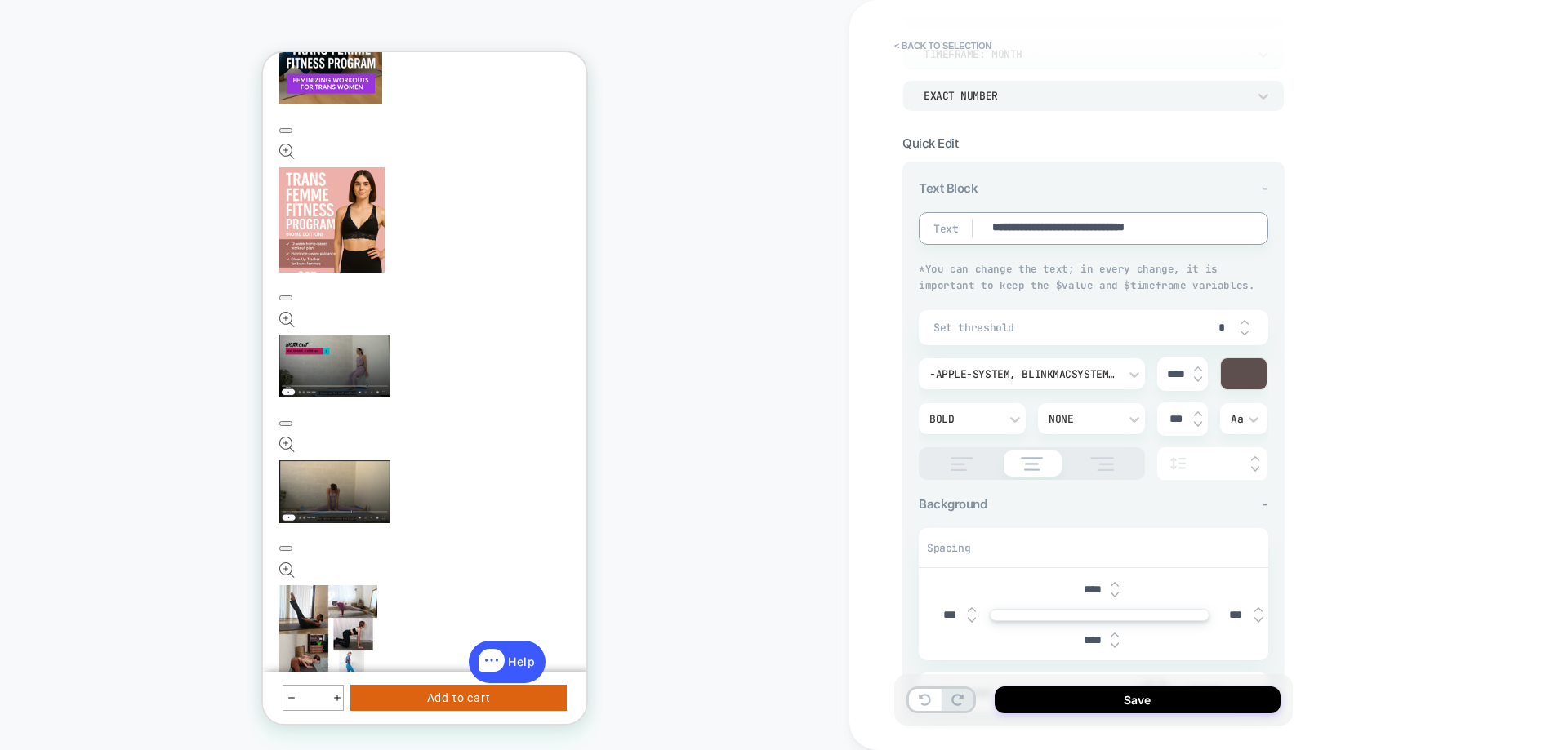
drag, startPoint x: 1031, startPoint y: 229, endPoint x: 990, endPoint y: 229, distance: 41.0
type textarea "*"
type textarea "**********"
type textarea "*"
type textarea "**********"
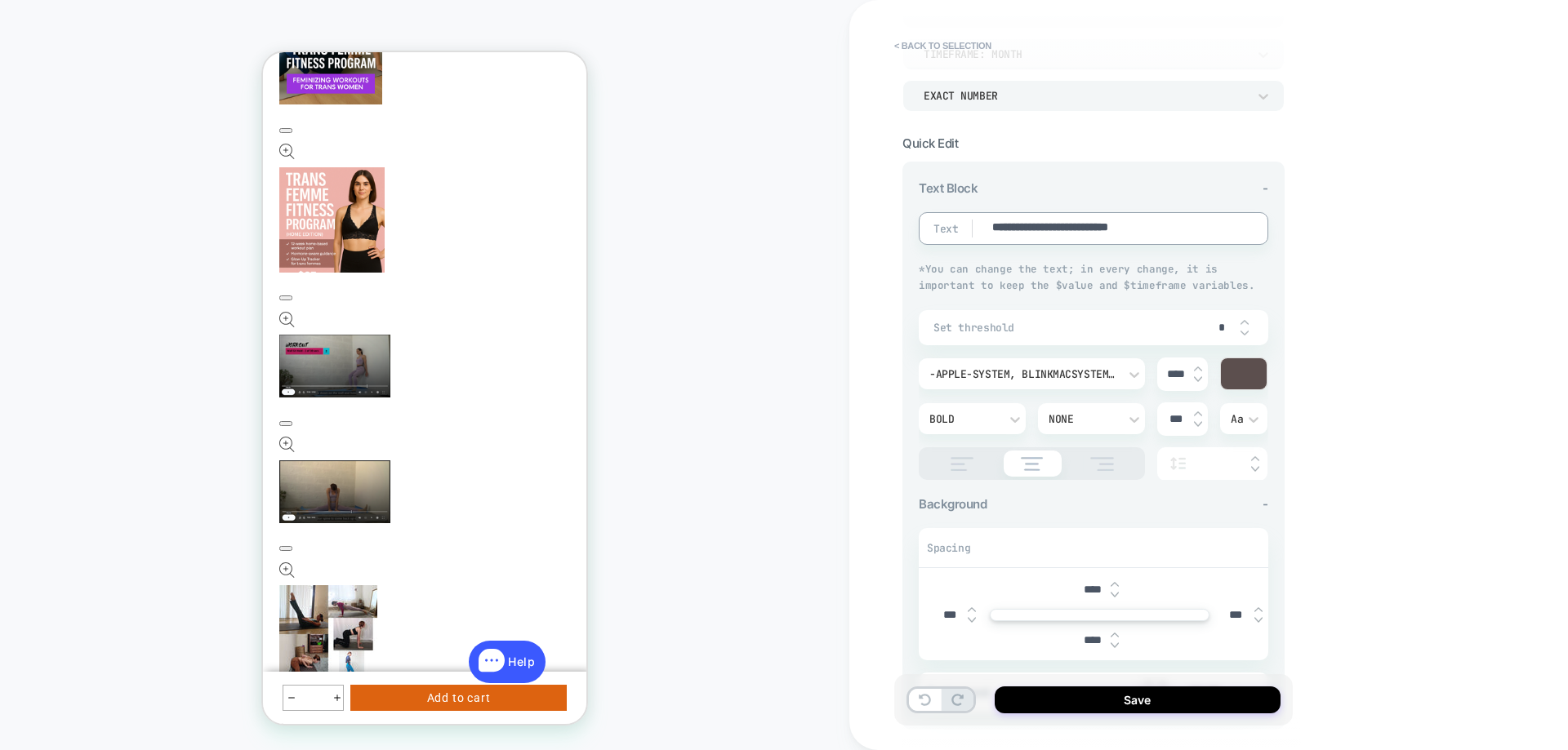
type textarea "*"
type textarea "**********"
type textarea "*"
type textarea "**********"
drag, startPoint x: 1088, startPoint y: 586, endPoint x: 1076, endPoint y: 585, distance: 12.0
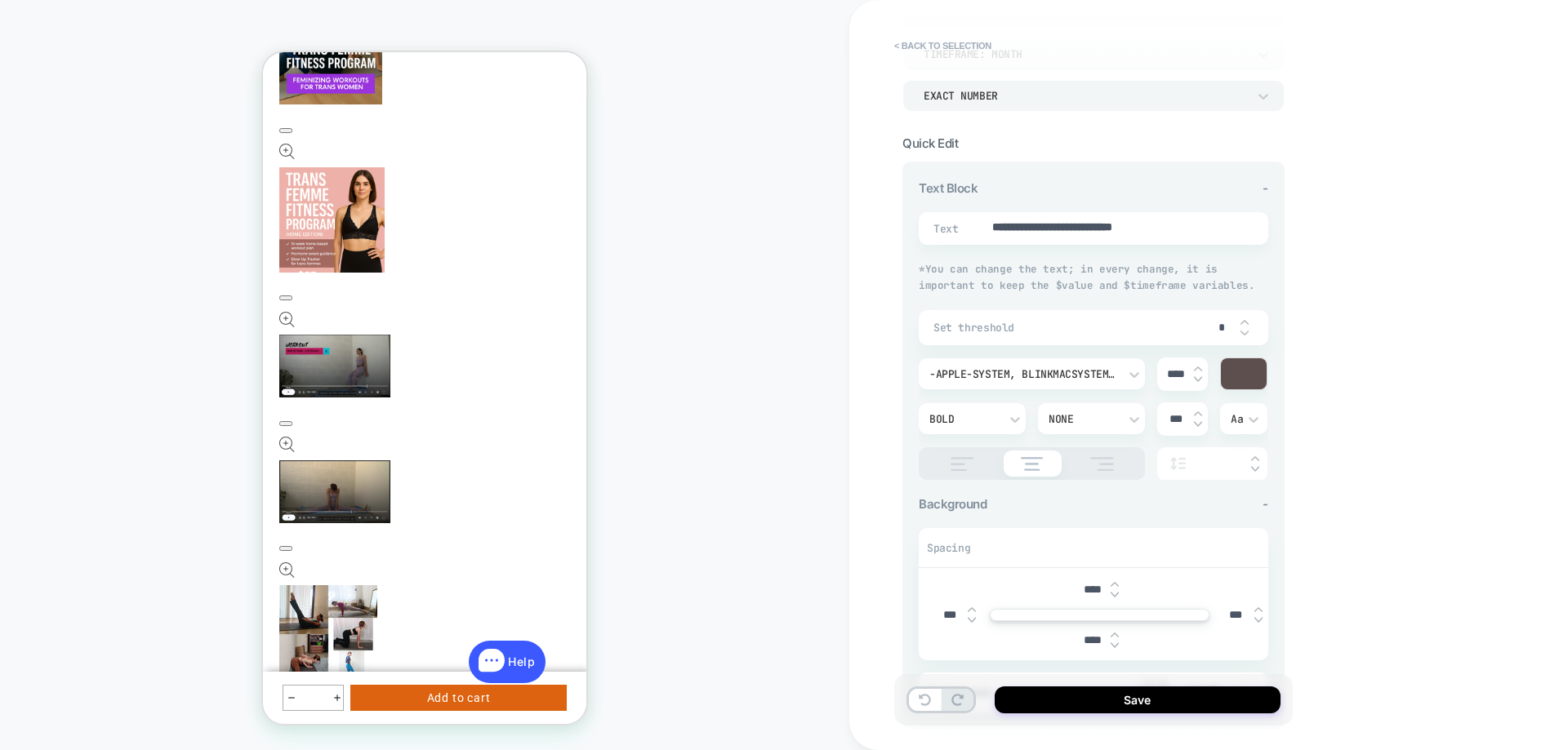
click at [1076, 585] on input "****" at bounding box center [1091, 590] width 36 height 14
type textarea "*"
type input "***"
type textarea "*"
type input "***"
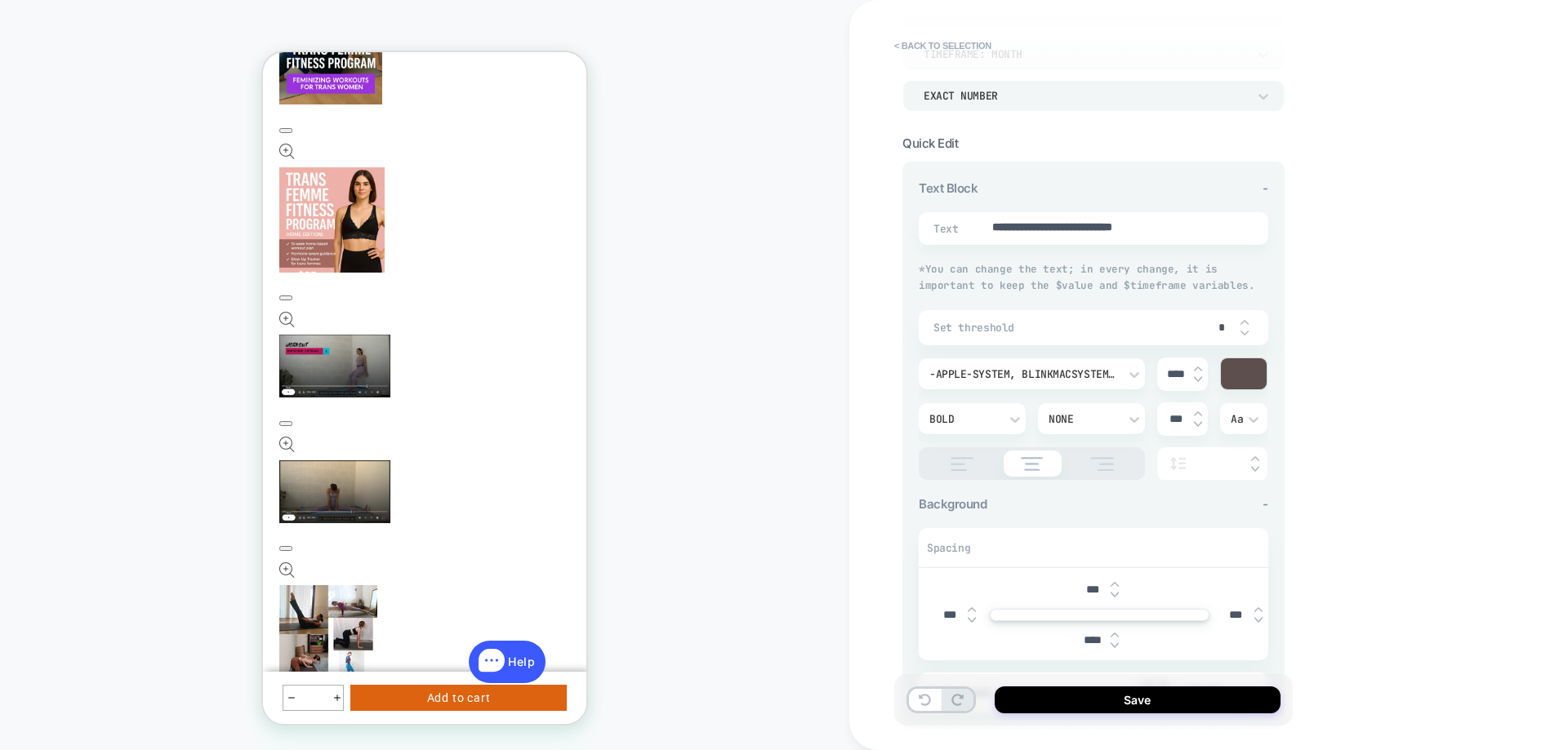
click at [1079, 642] on input "****" at bounding box center [1091, 641] width 36 height 14
type textarea "*"
type input "***"
type textarea "*"
type input "***"
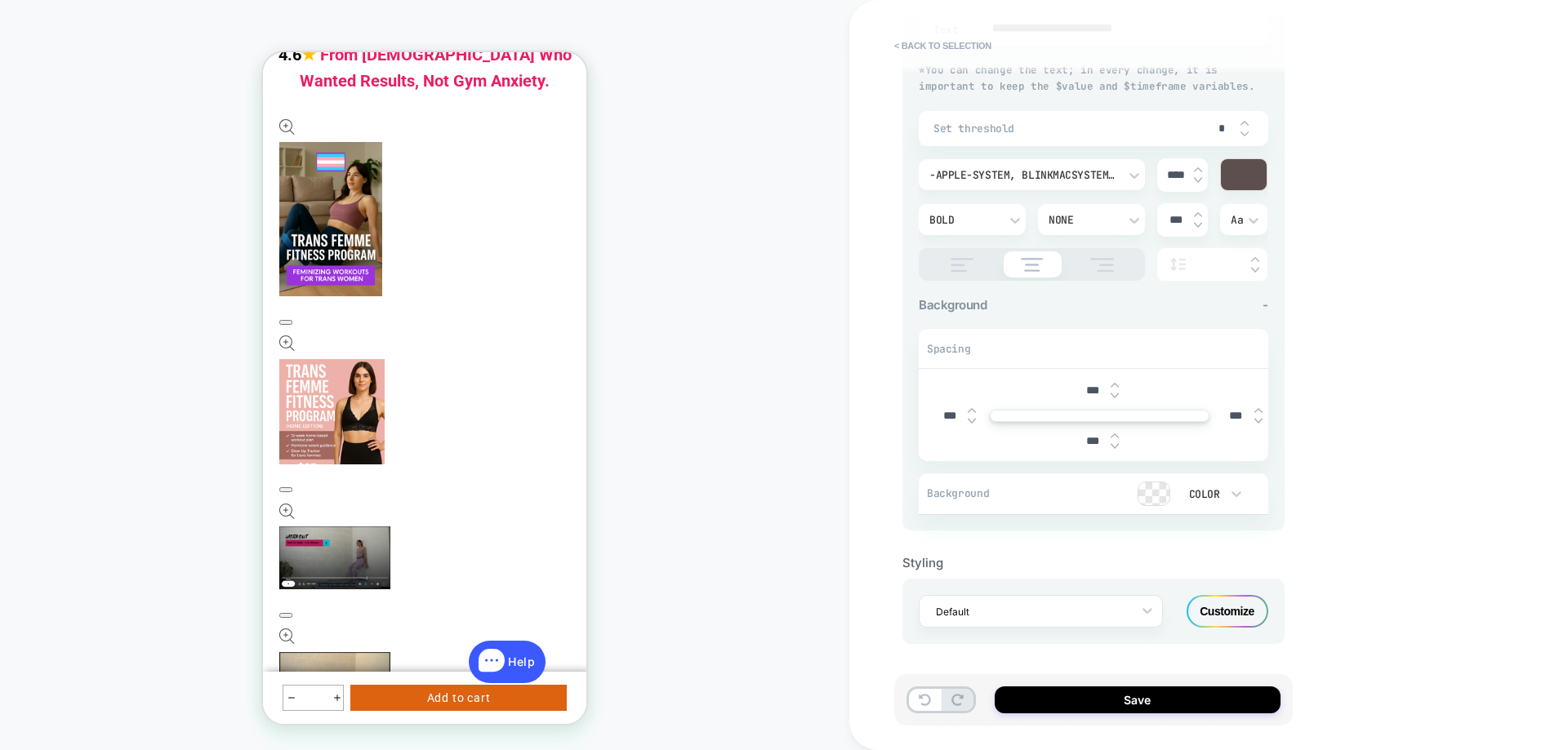
scroll to position [245, 0]
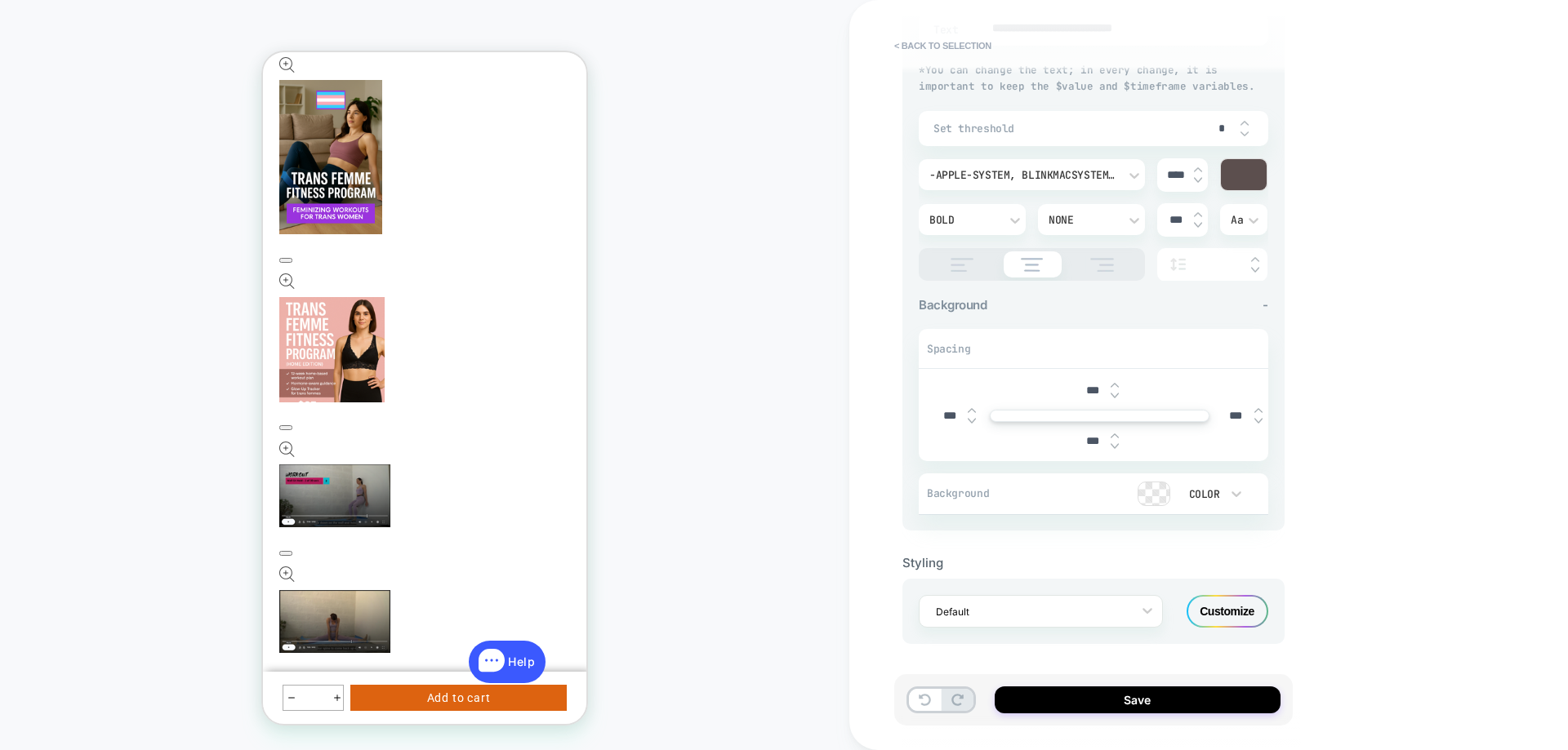
click at [1152, 494] on div at bounding box center [1153, 493] width 31 height 23
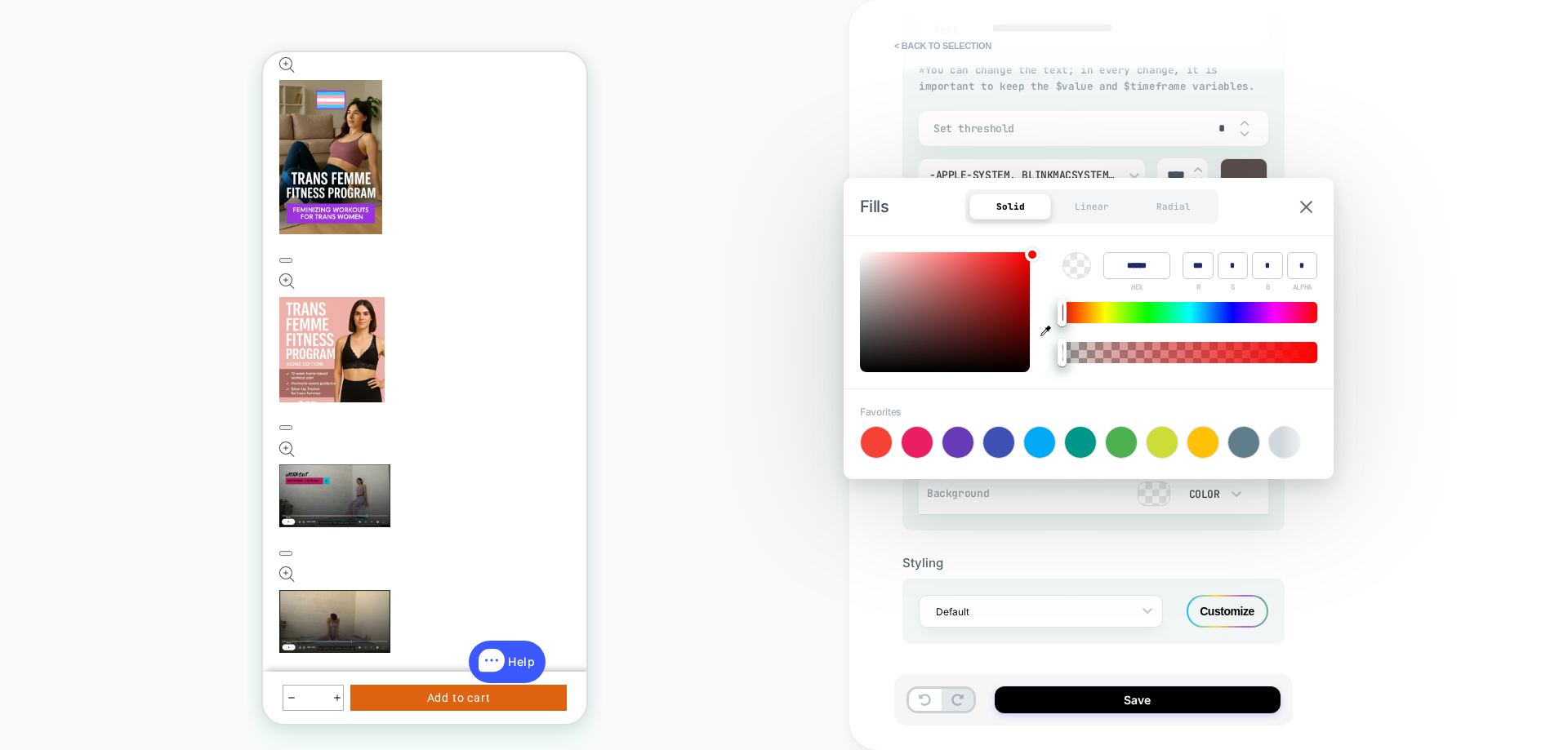
type textarea "*"
click at [1038, 446] on div at bounding box center [1039, 442] width 31 height 31
type input "******"
type input "*"
type input "***"
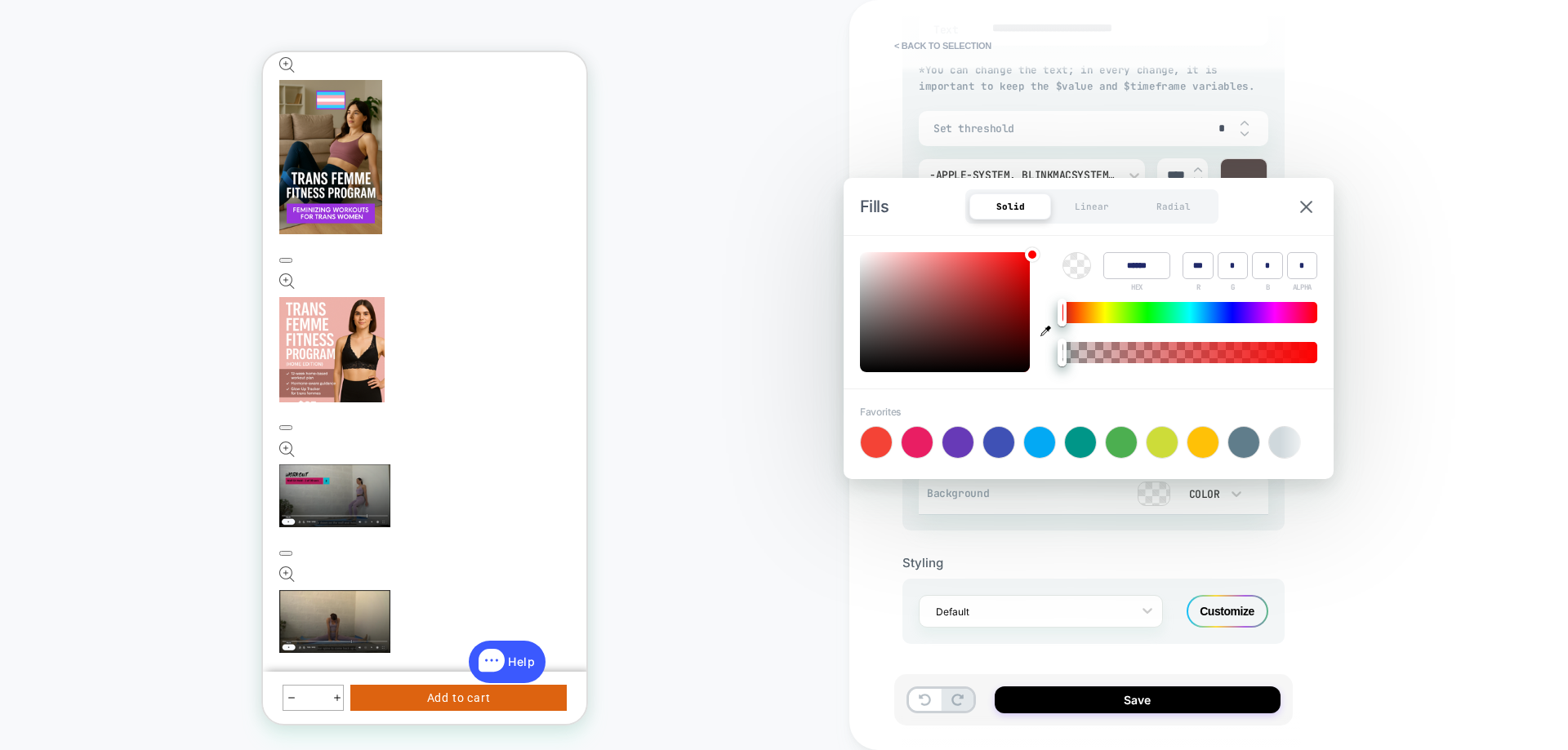
type input "***"
type input "*"
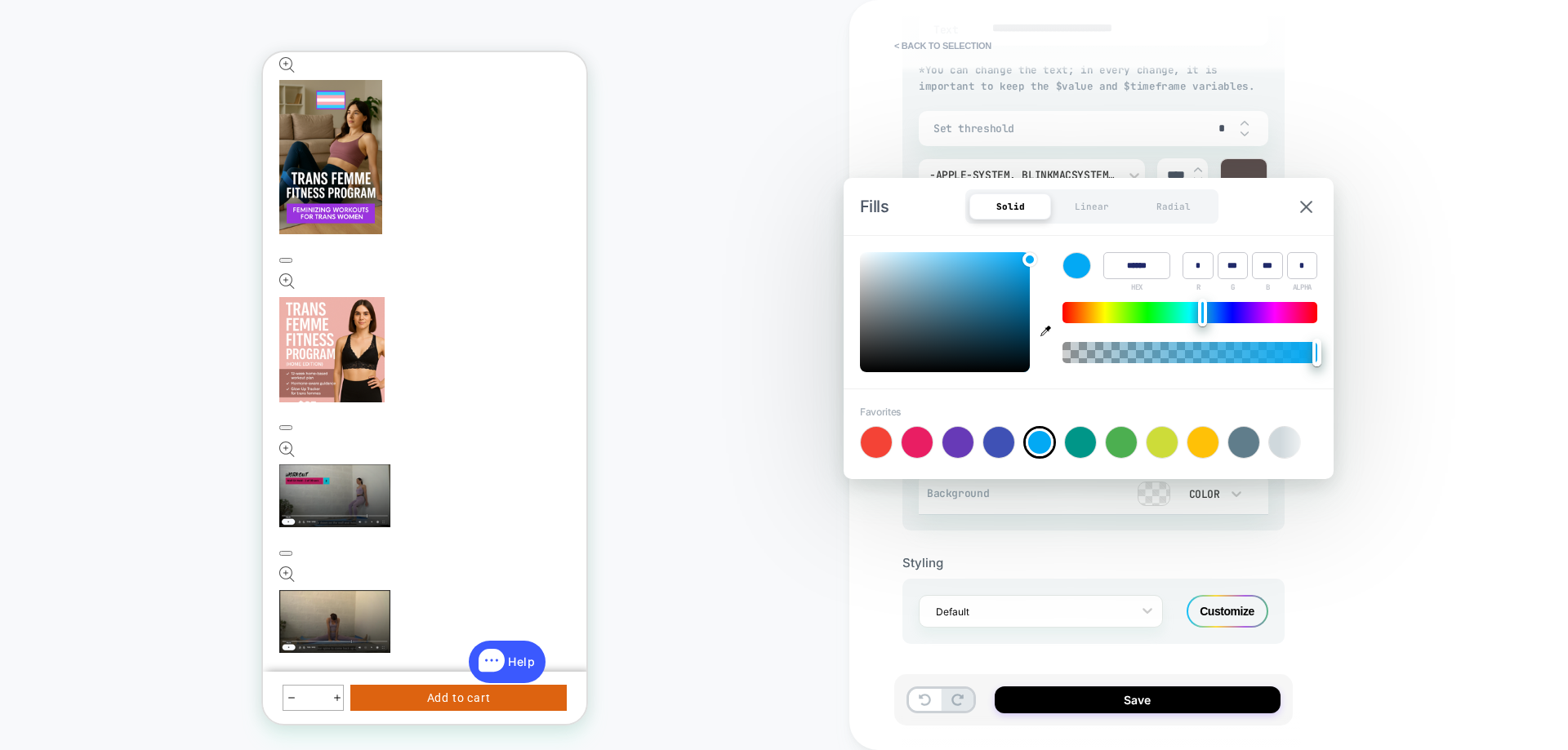
type textarea "*"
click at [957, 450] on div at bounding box center [957, 442] width 31 height 31
type input "******"
type input "***"
type input "**"
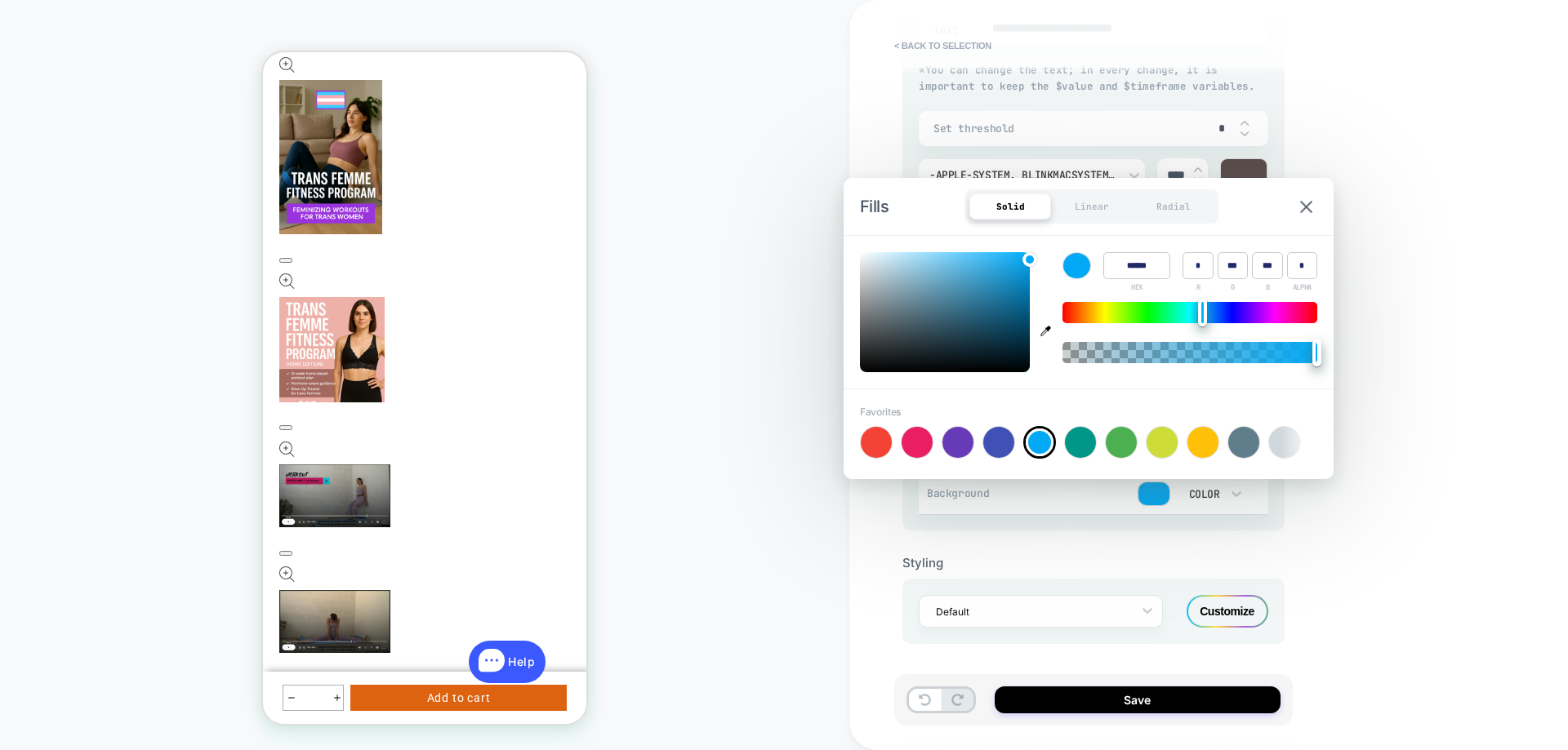
type input "***"
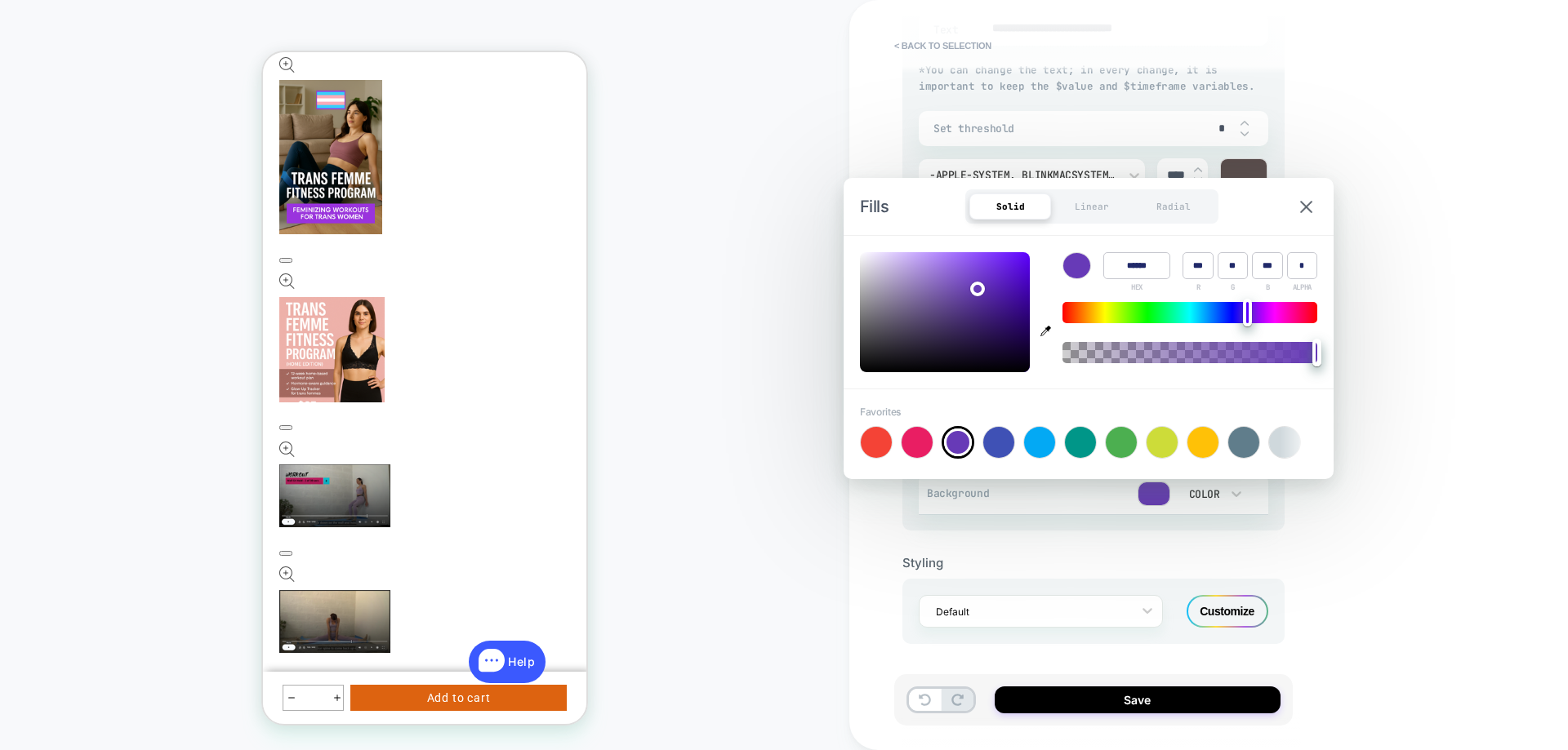
type textarea "*"
click at [871, 438] on div at bounding box center [875, 442] width 31 height 31
type input "******"
type input "***"
type input "**"
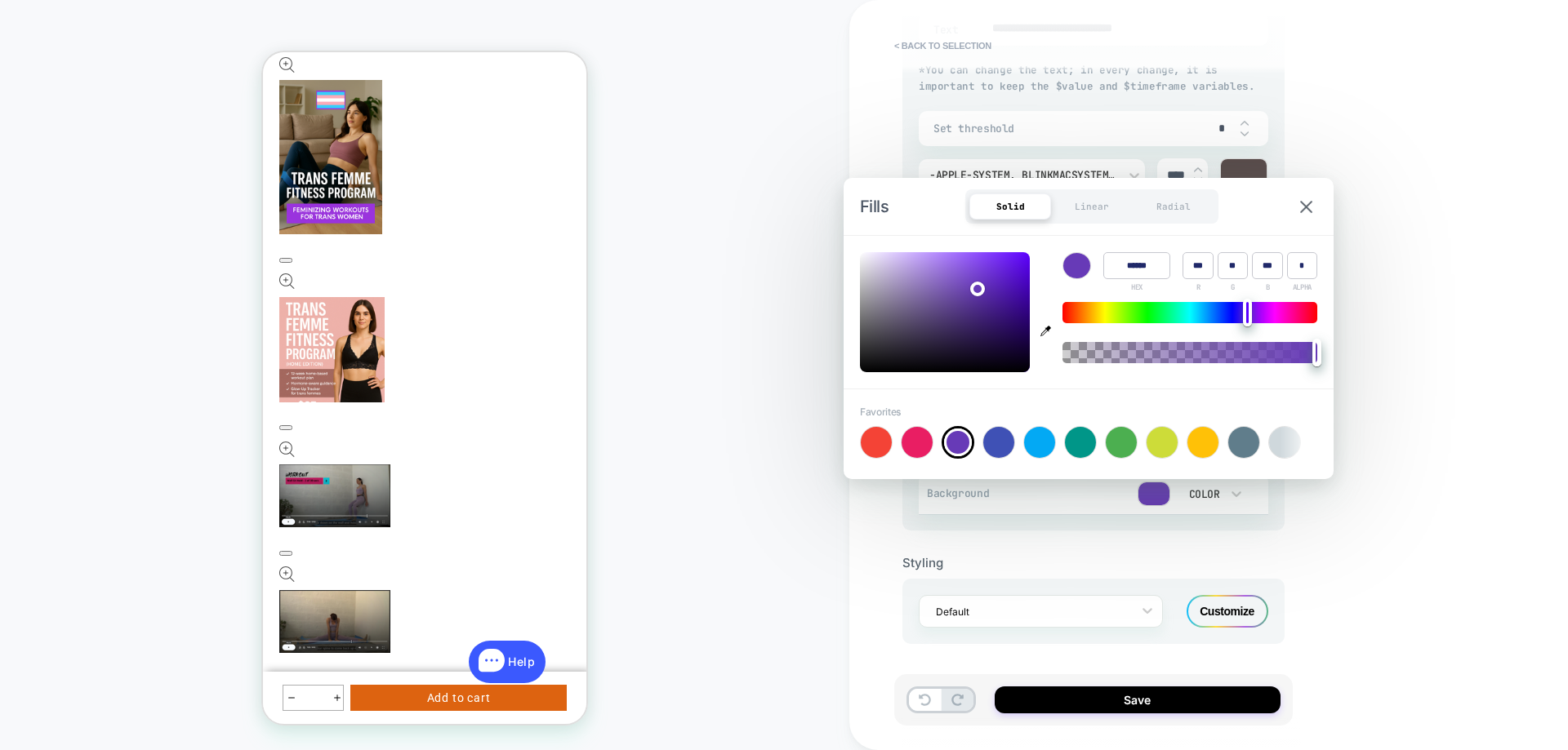
type input "**"
type textarea "*"
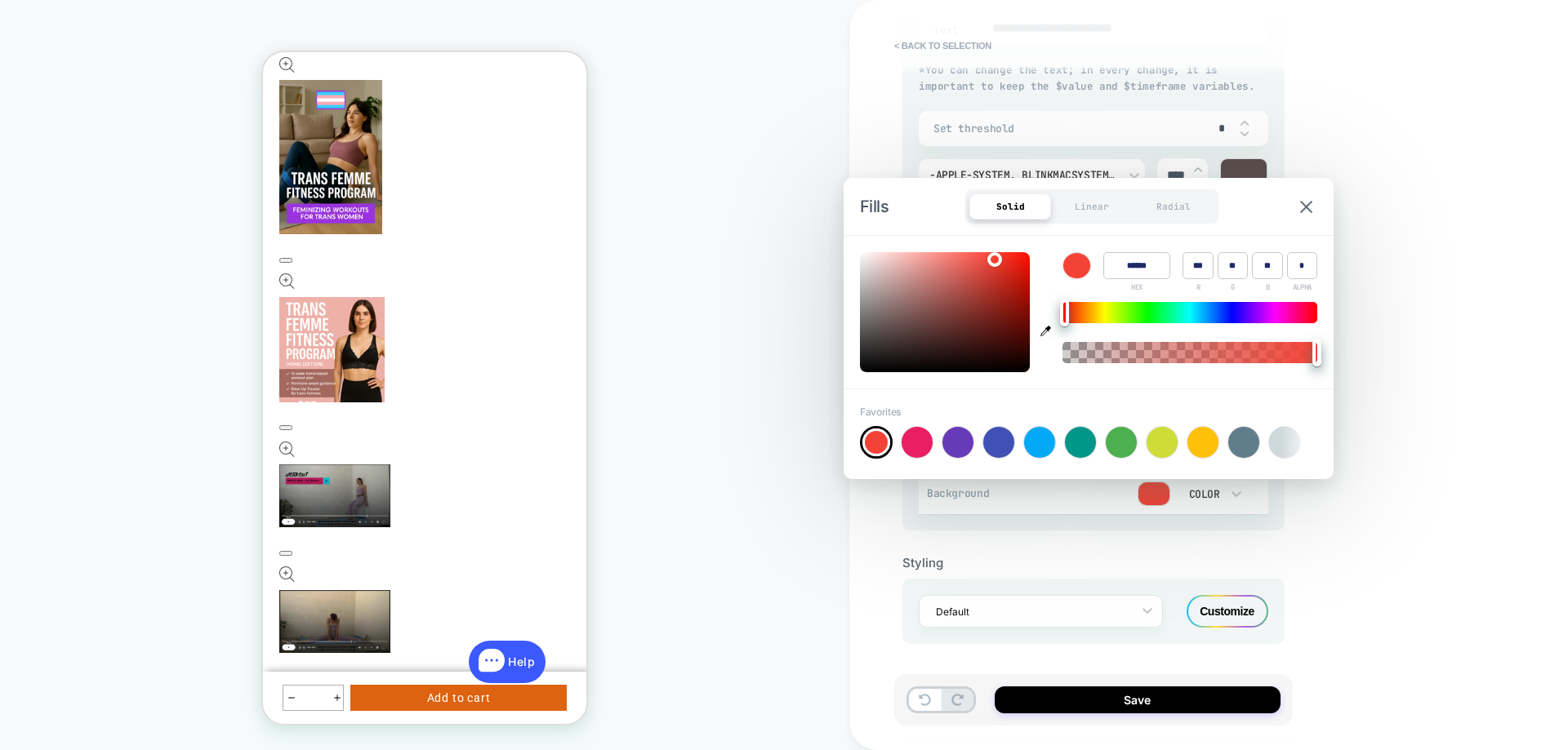
click at [0, 0] on div at bounding box center [0, 0] width 0 height 0
type input "******"
type input "***"
type input "**"
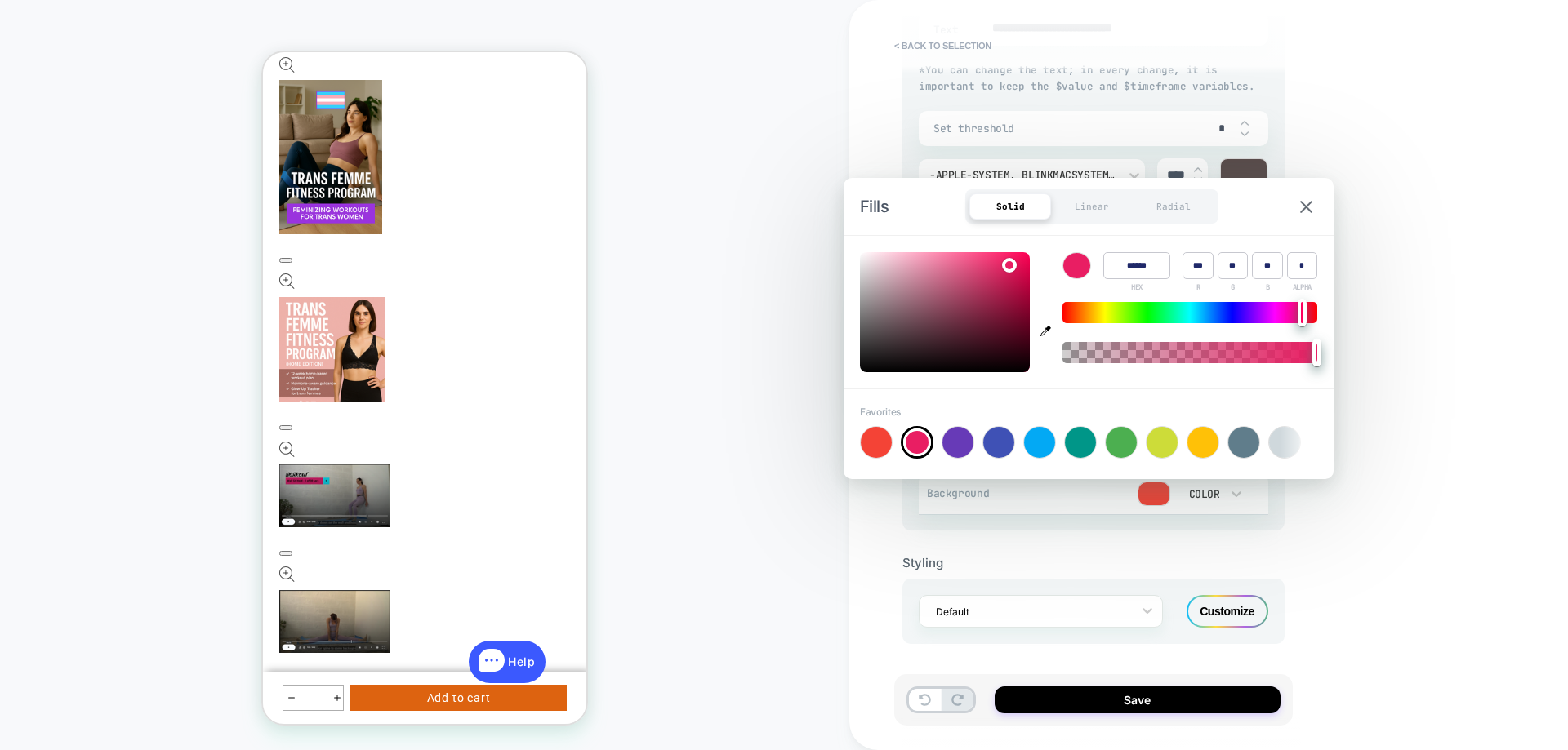
type textarea "*"
click at [1205, 444] on div at bounding box center [1202, 442] width 31 height 31
type input "******"
type input "***"
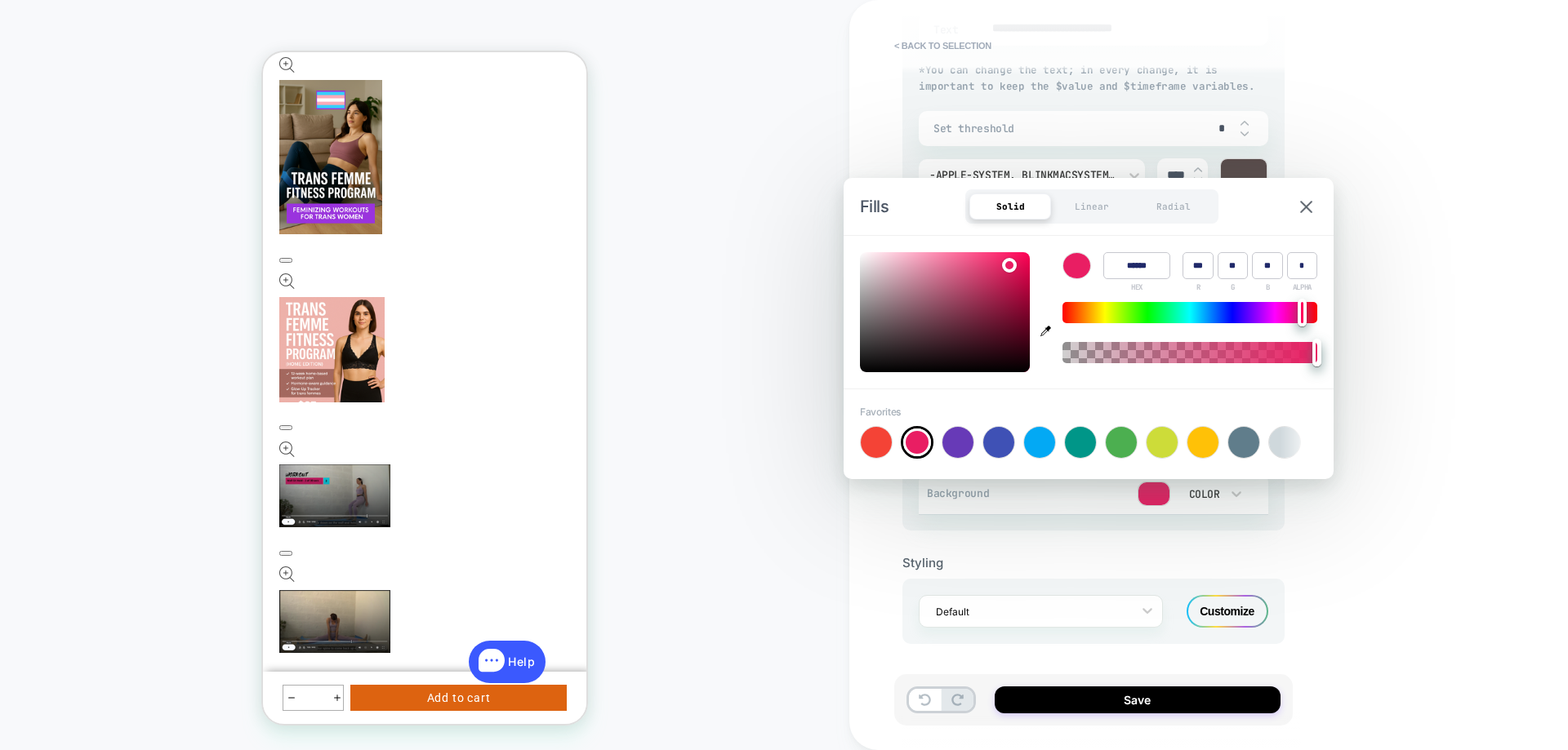
type input "*"
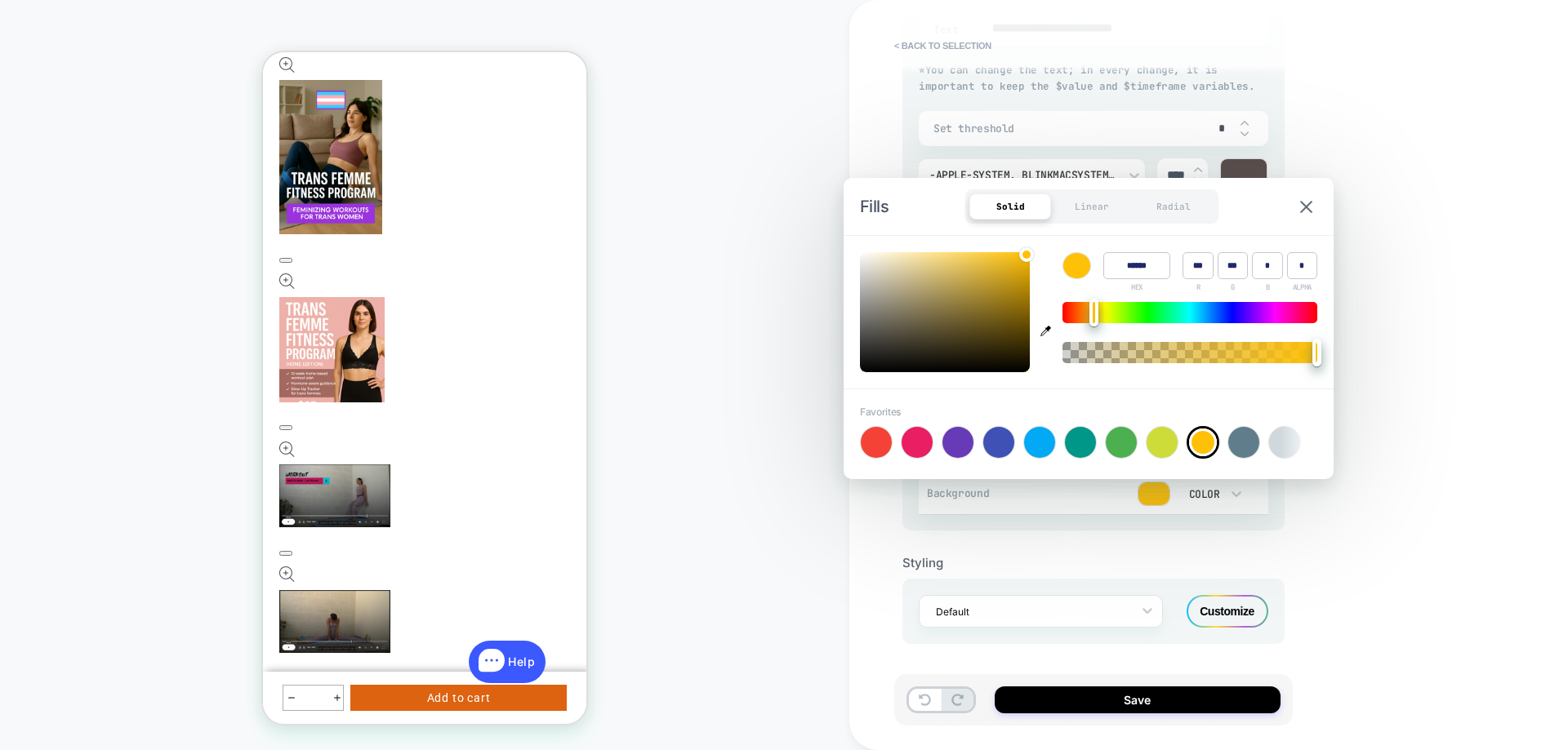
type textarea "*"
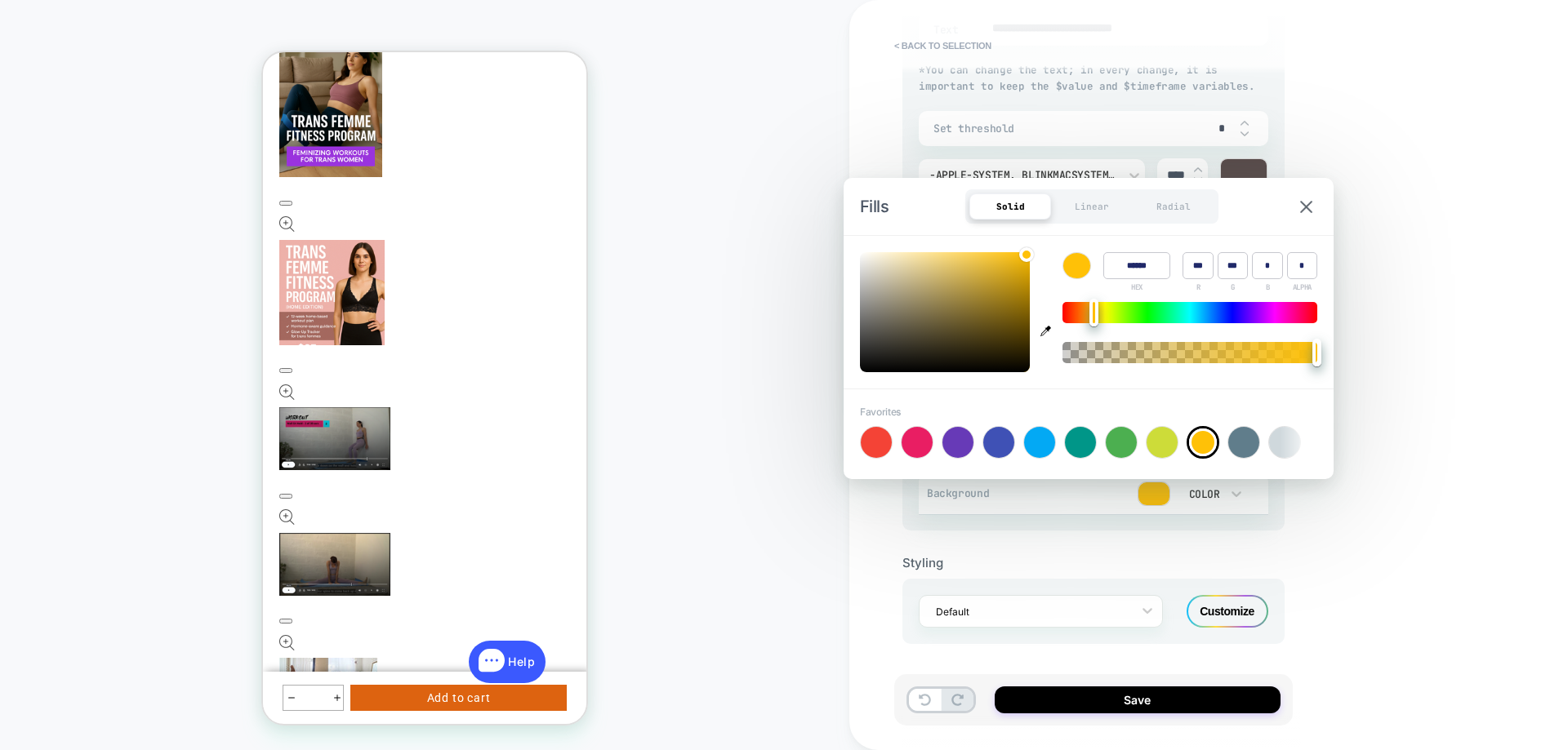
scroll to position [327, 0]
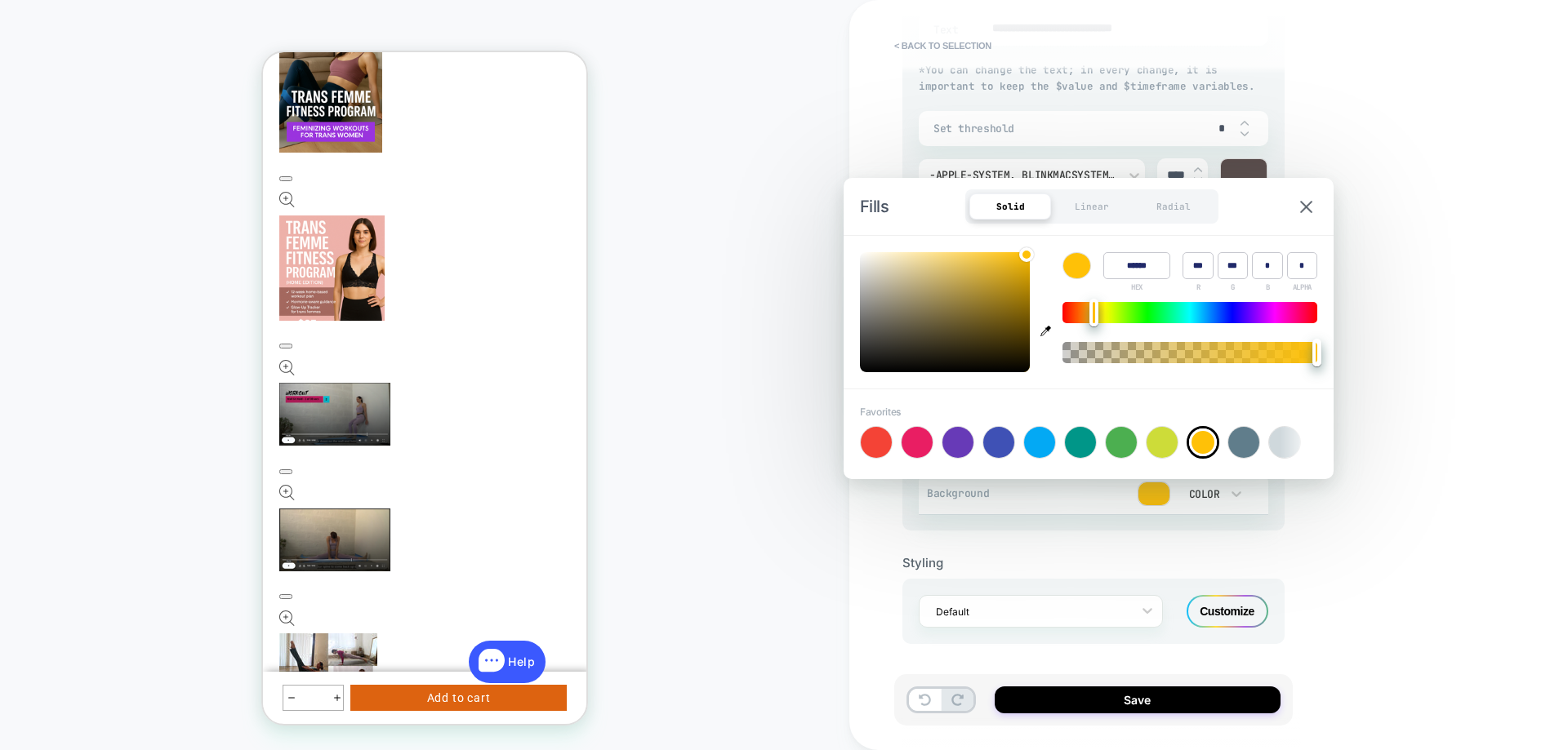
click at [1045, 442] on div at bounding box center [1039, 442] width 31 height 31
type input "******"
type input "*"
type input "***"
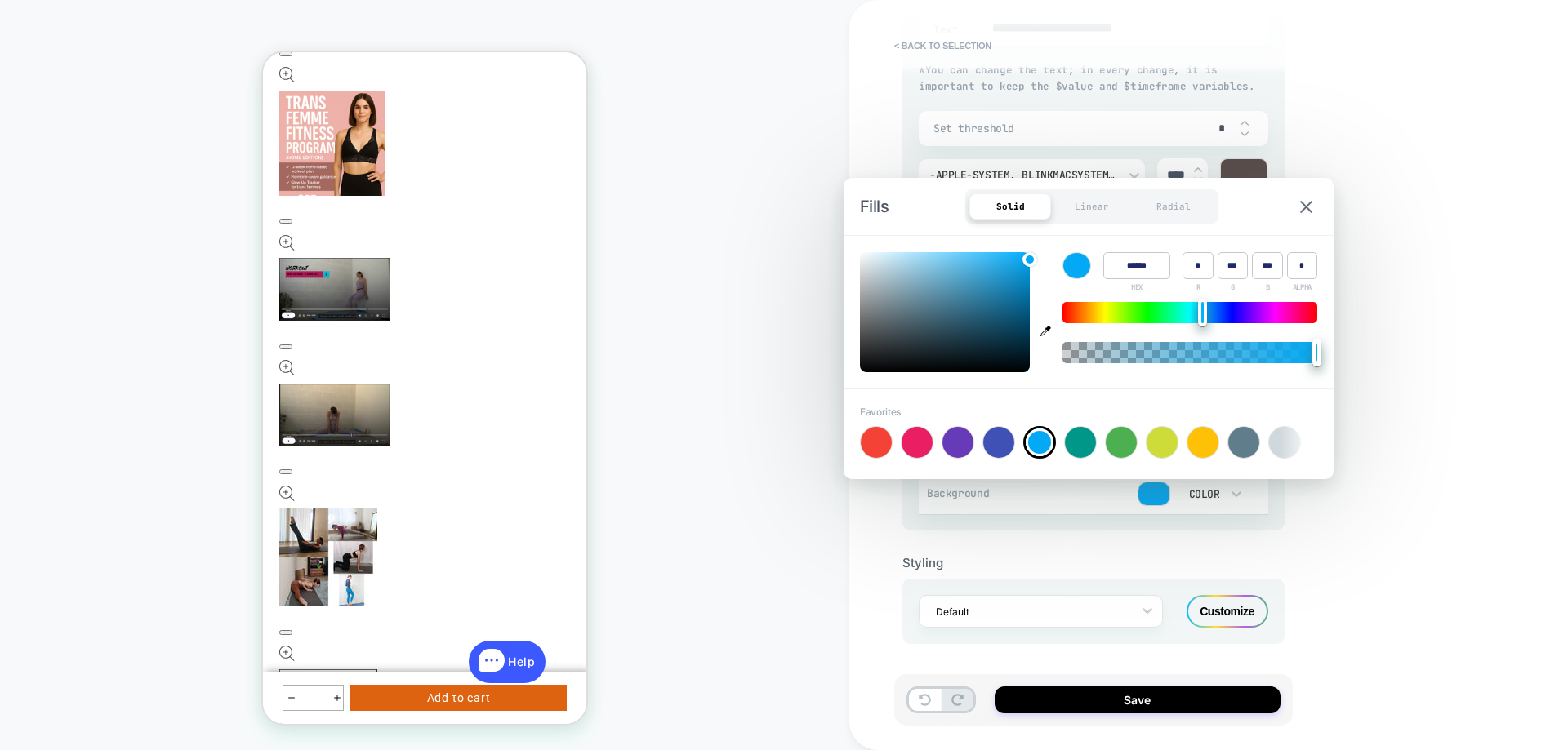
scroll to position [245, 0]
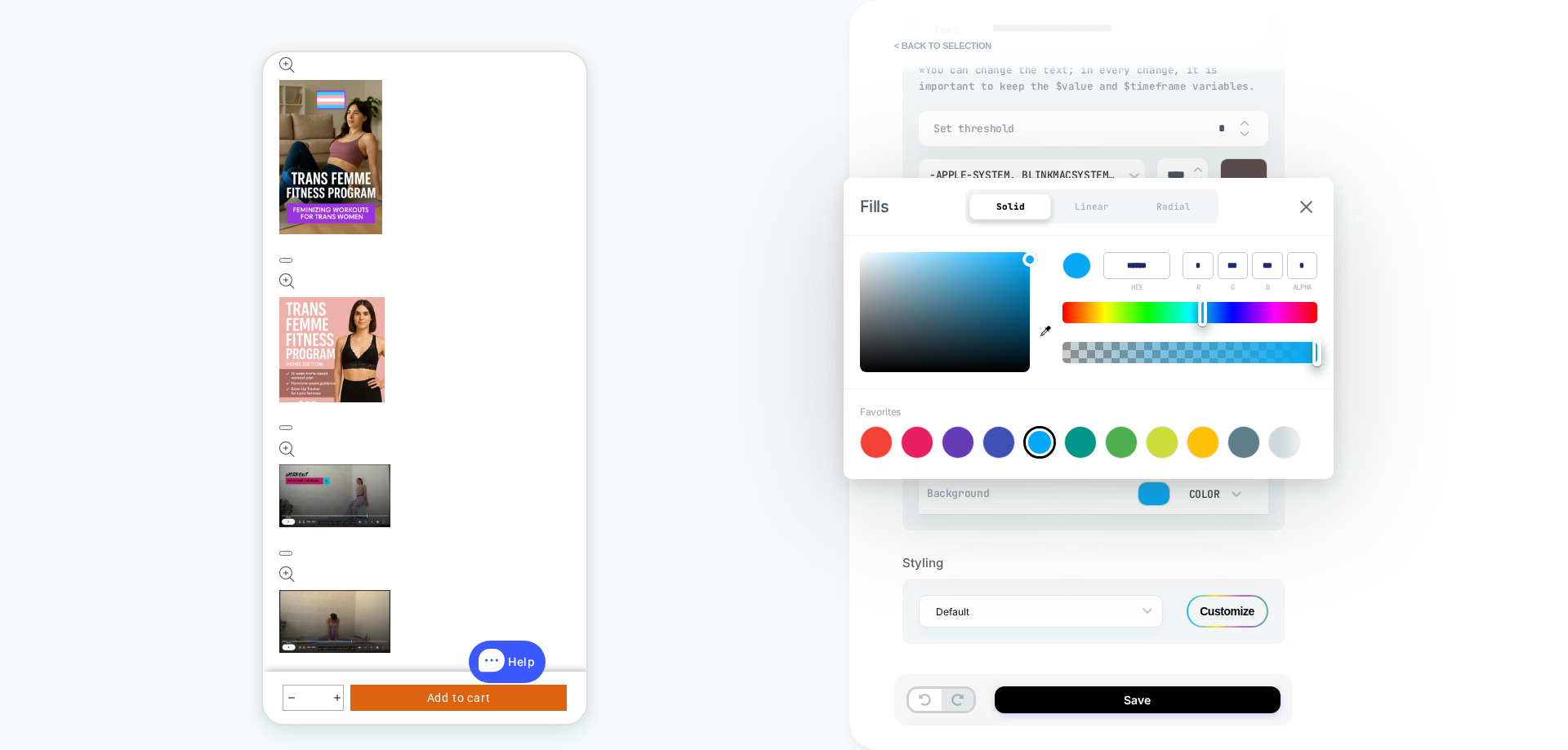
click at [1302, 201] on img at bounding box center [1306, 207] width 12 height 12
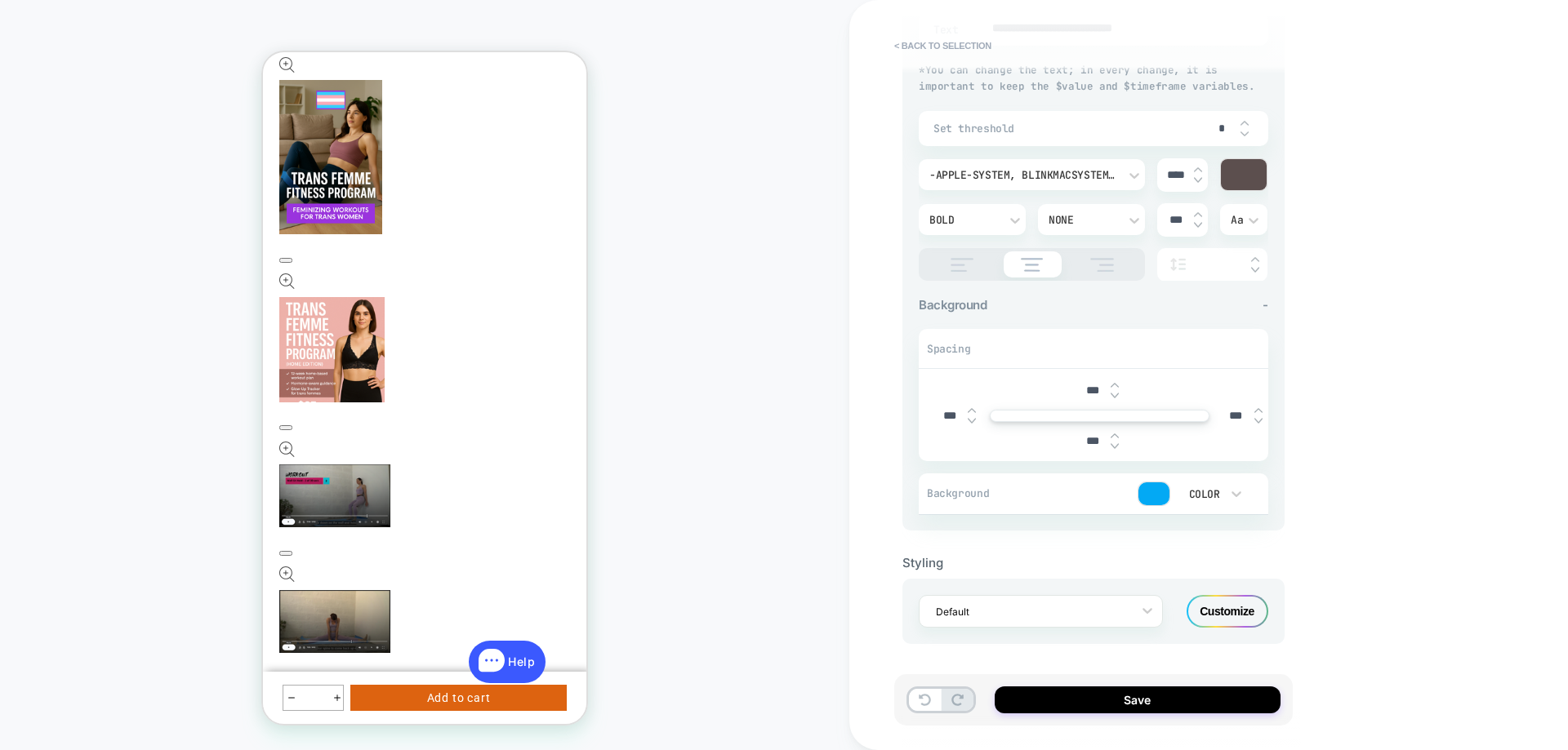
scroll to position [280, 0]
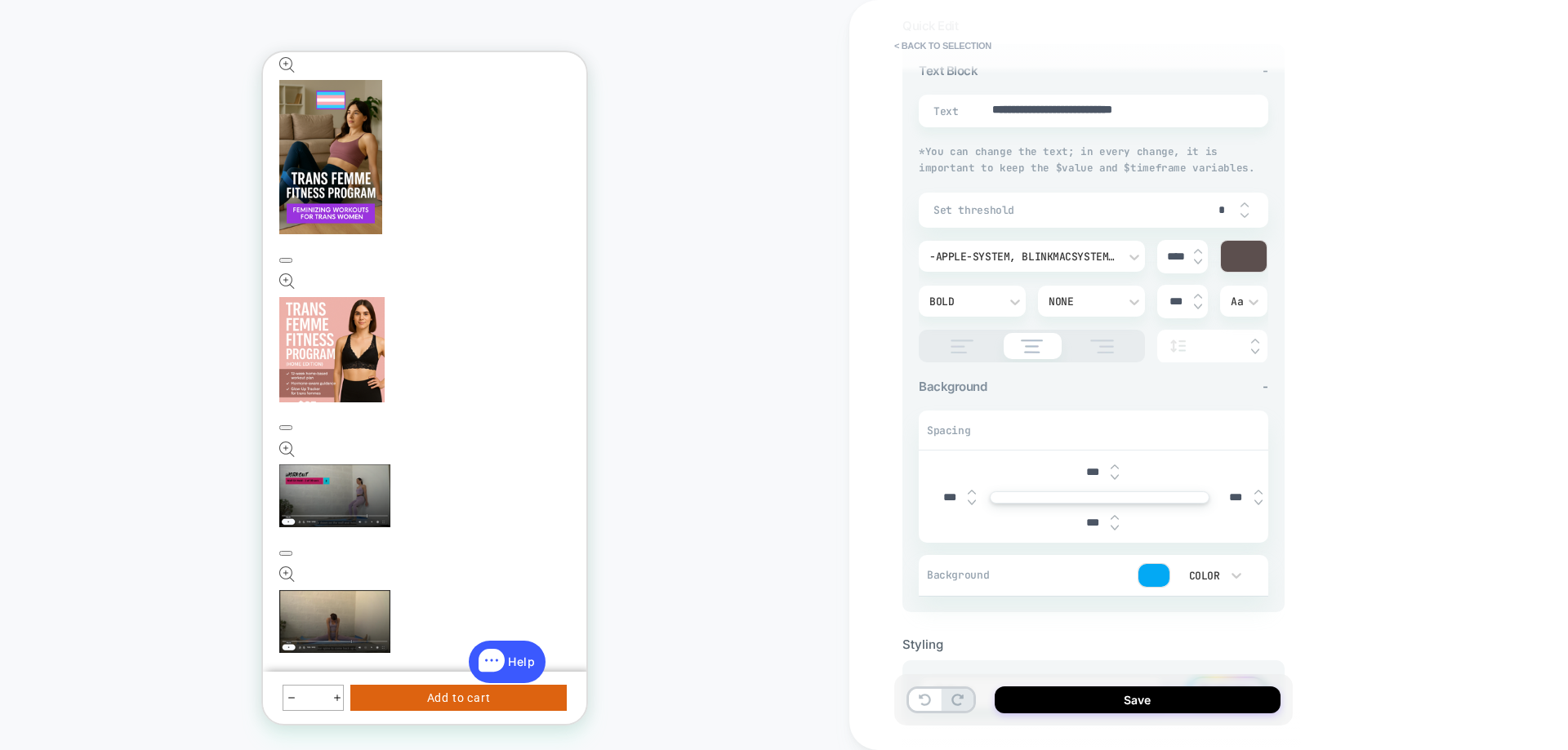
click at [66, 301] on div "Bold" at bounding box center [66, 164] width 0 height 625
click at [943, 474] on div "Medium" at bounding box center [972, 480] width 94 height 35
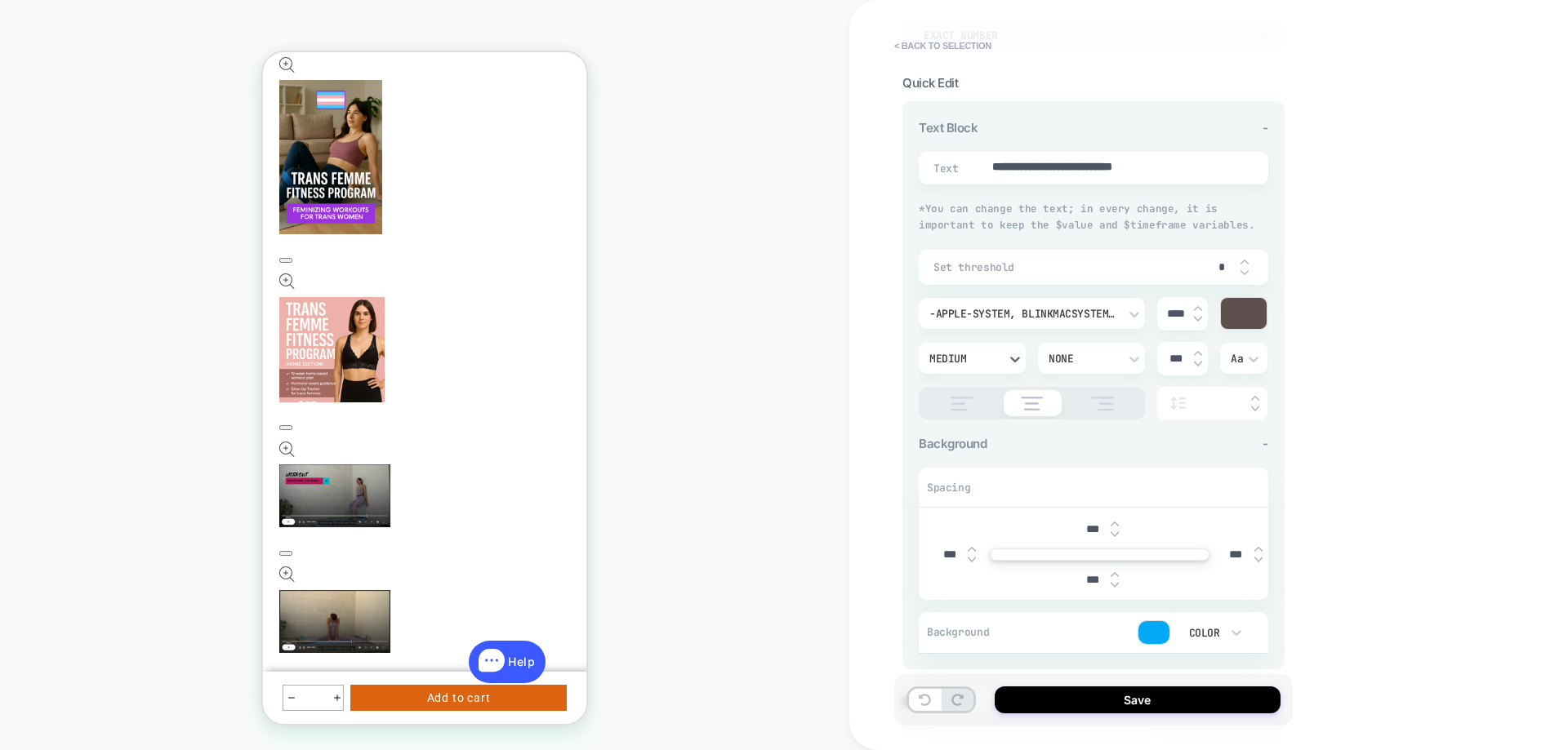
scroll to position [199, 0]
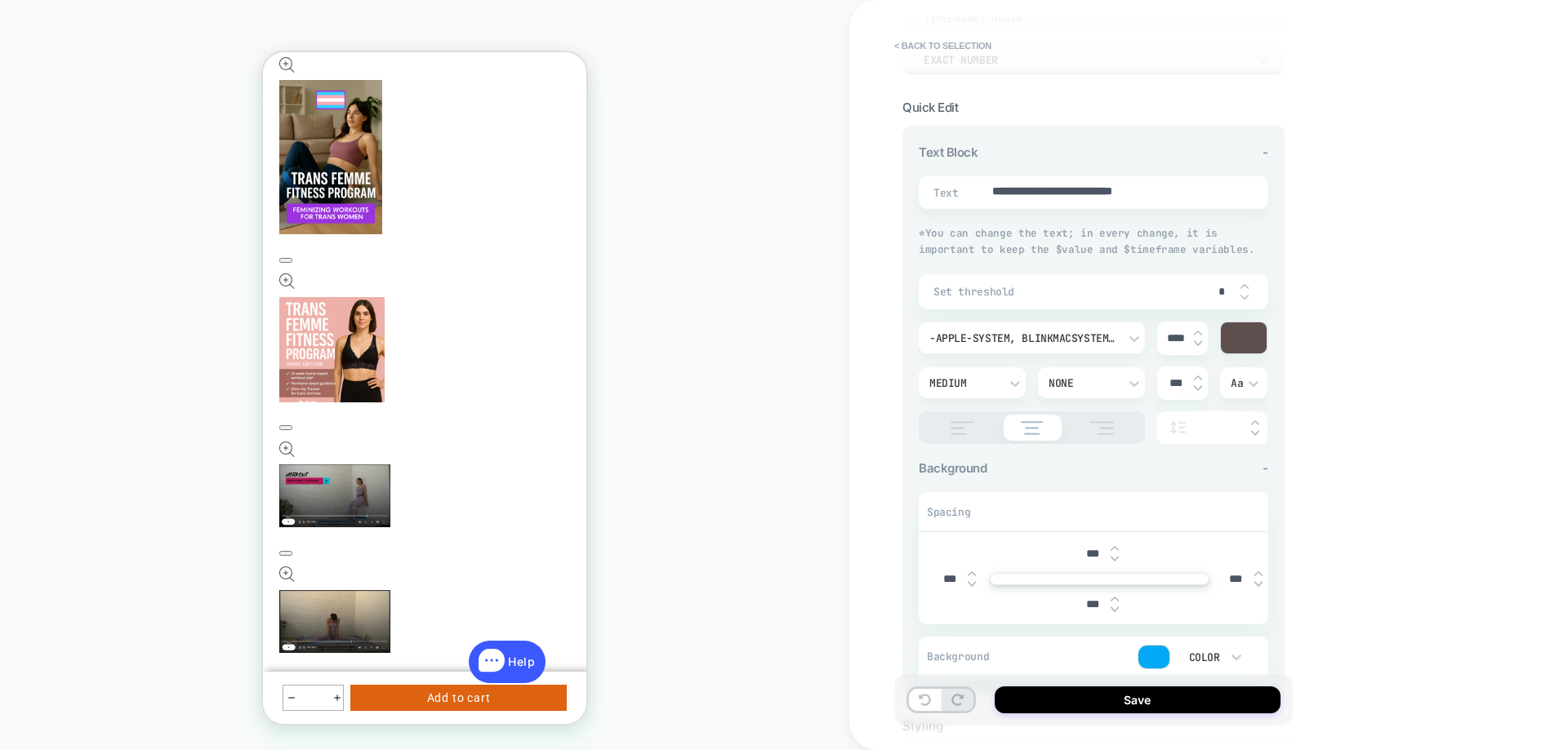
click at [1198, 332] on img at bounding box center [1197, 333] width 8 height 6
type textarea "*"
type input "****"
click at [1198, 332] on img at bounding box center [1197, 333] width 8 height 6
type textarea "*"
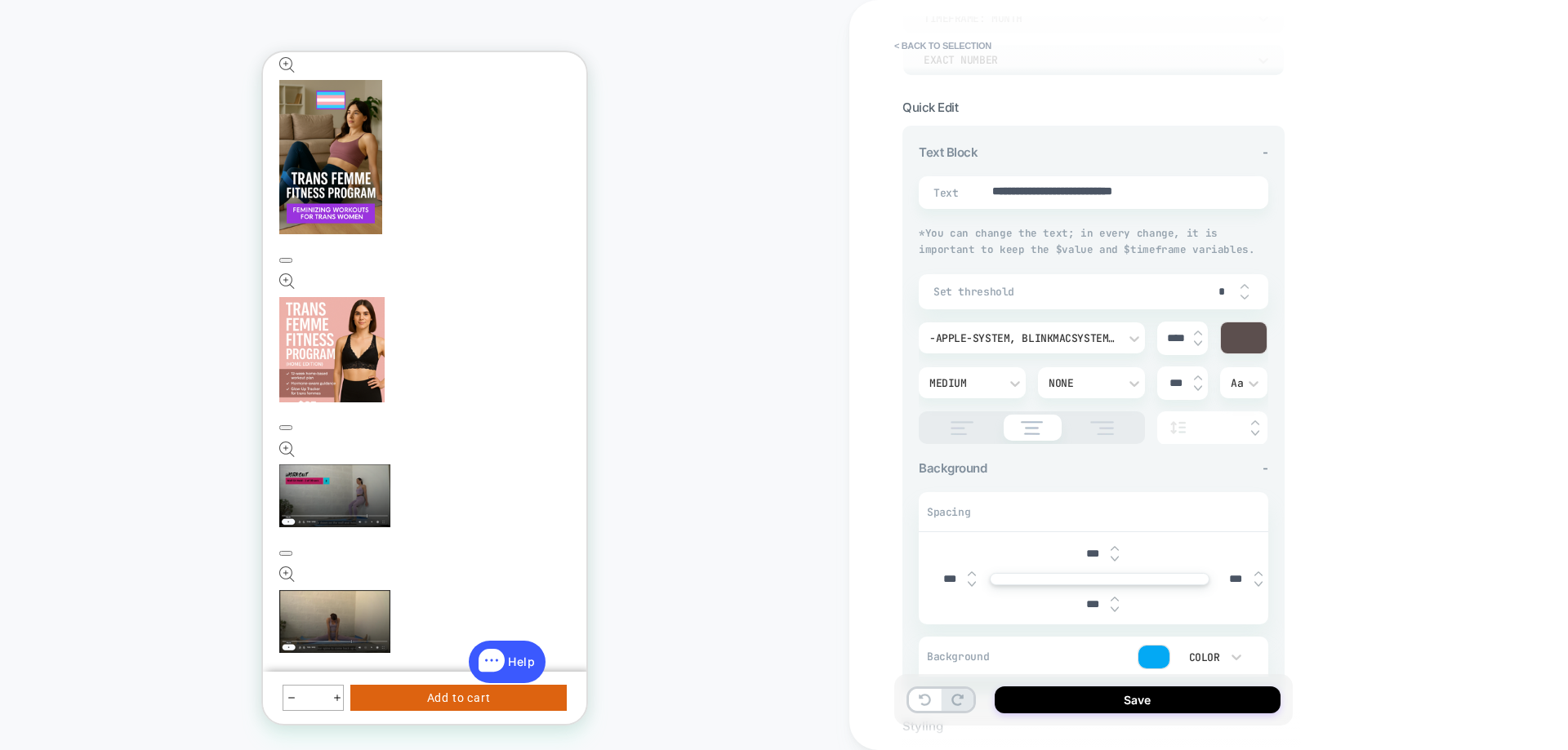
type input "****"
click at [1198, 332] on img at bounding box center [1197, 333] width 8 height 6
type textarea "*"
type input "****"
click at [1198, 332] on img at bounding box center [1197, 333] width 8 height 6
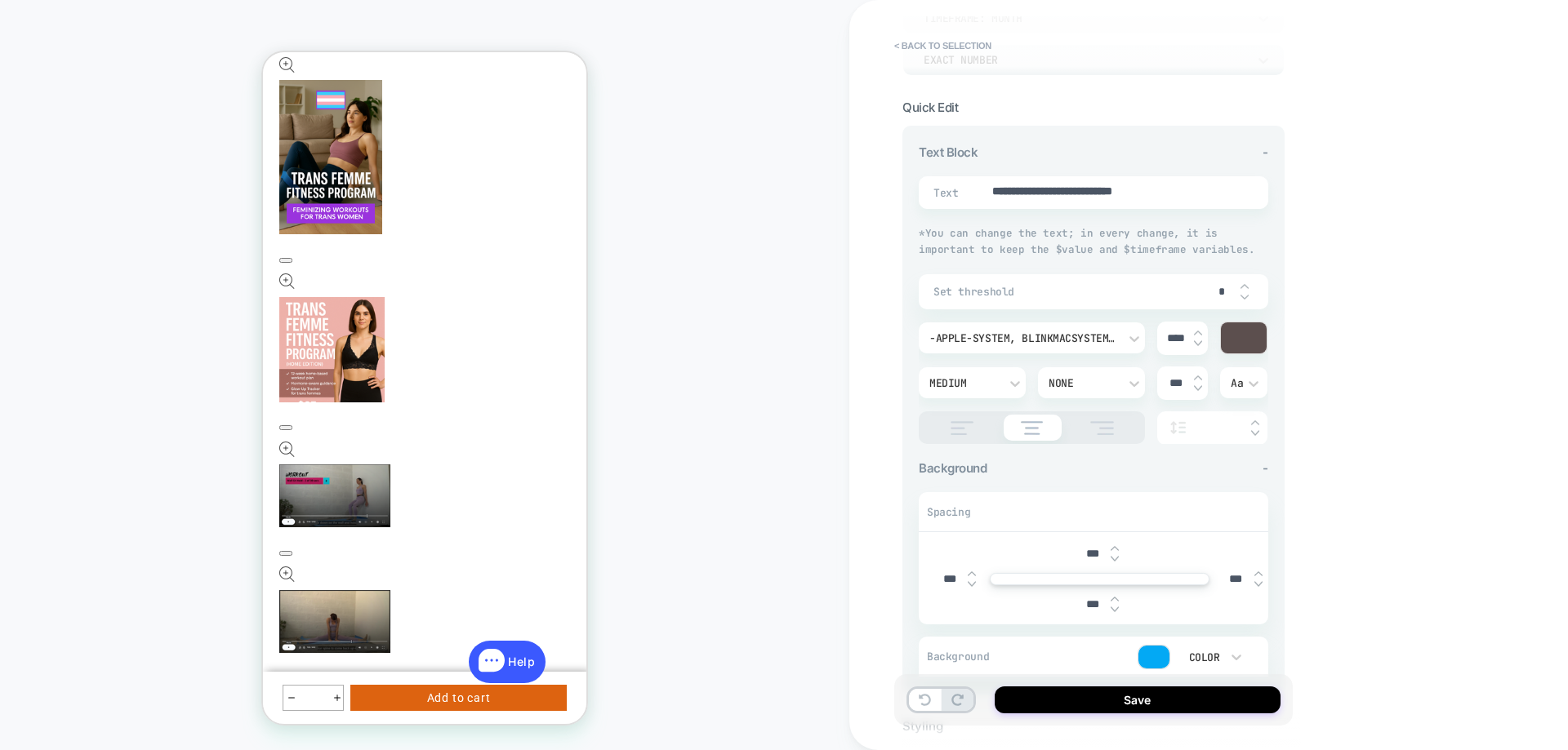
type textarea "*"
type input "****"
type textarea "*"
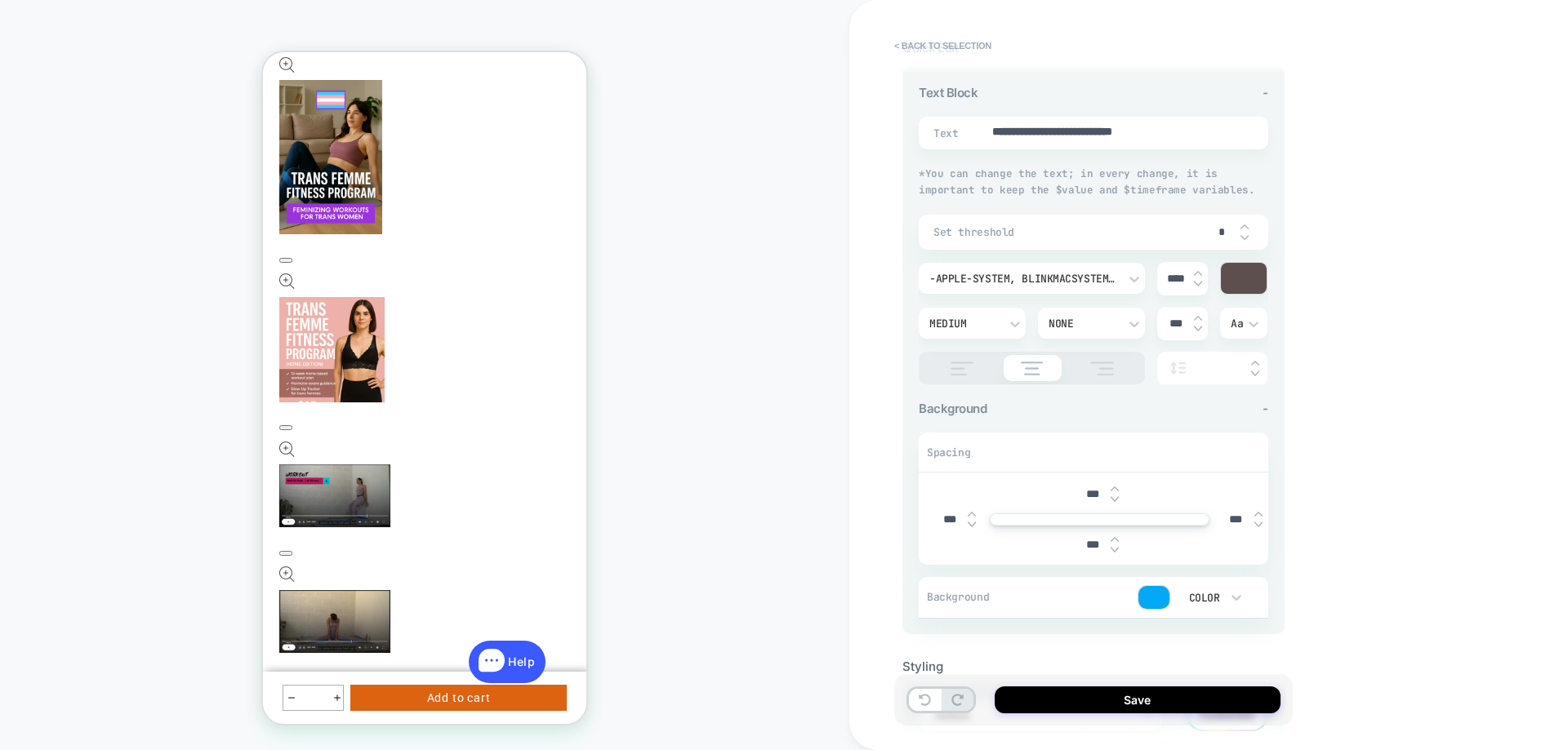
scroll to position [362, 0]
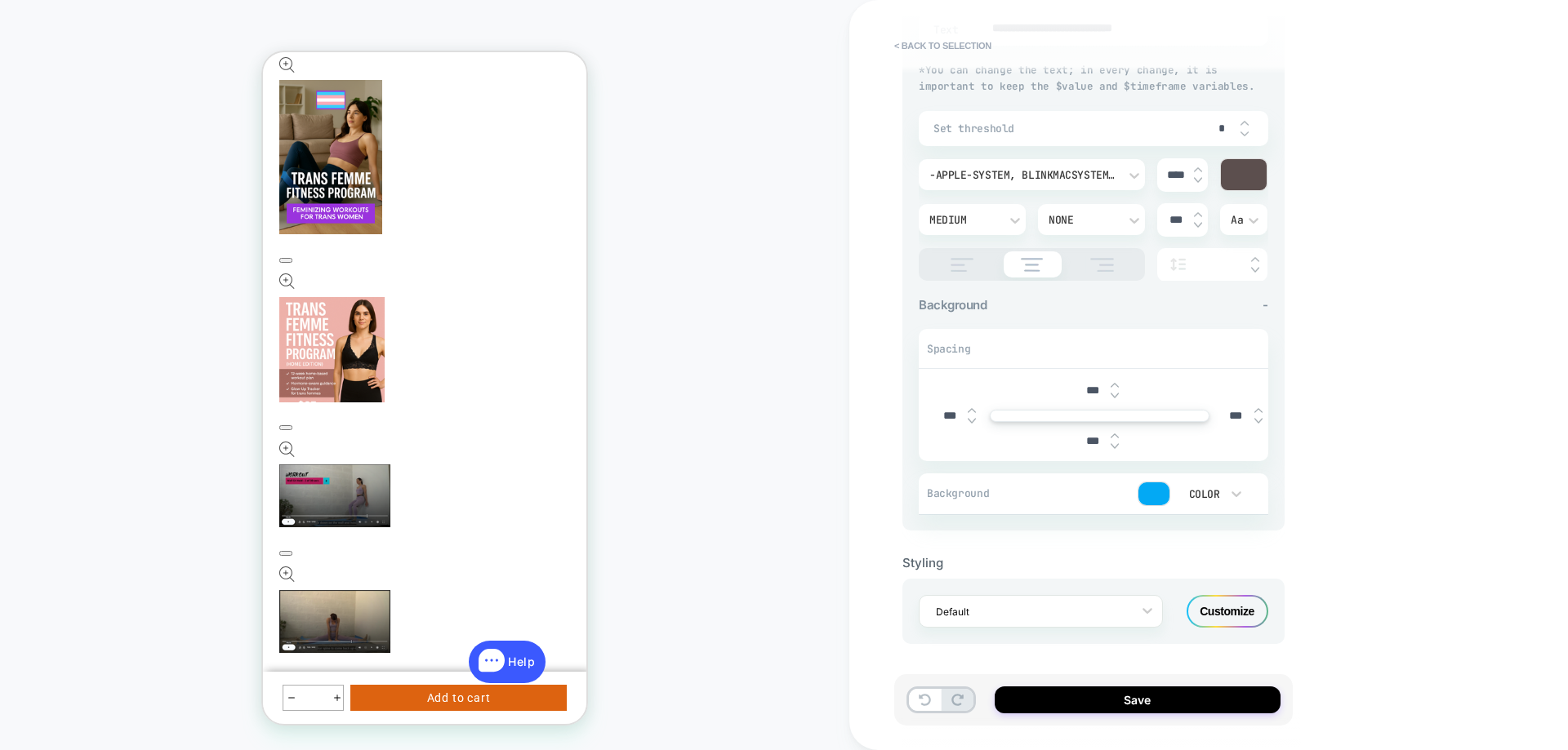
click at [1142, 493] on div at bounding box center [1153, 493] width 31 height 23
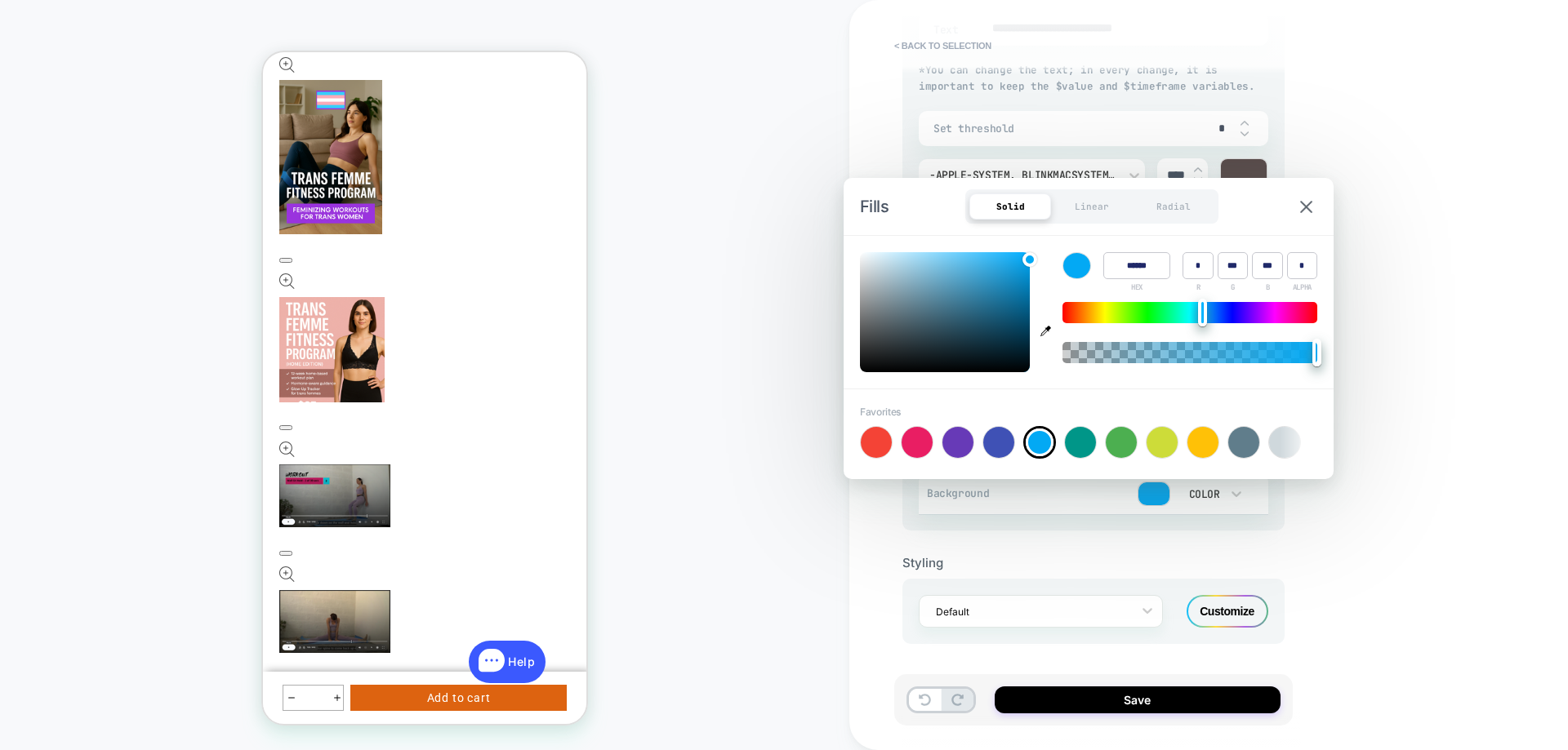
click at [1044, 328] on icon "button" at bounding box center [1046, 331] width 11 height 11
type input "******"
type input "*"
type input "***"
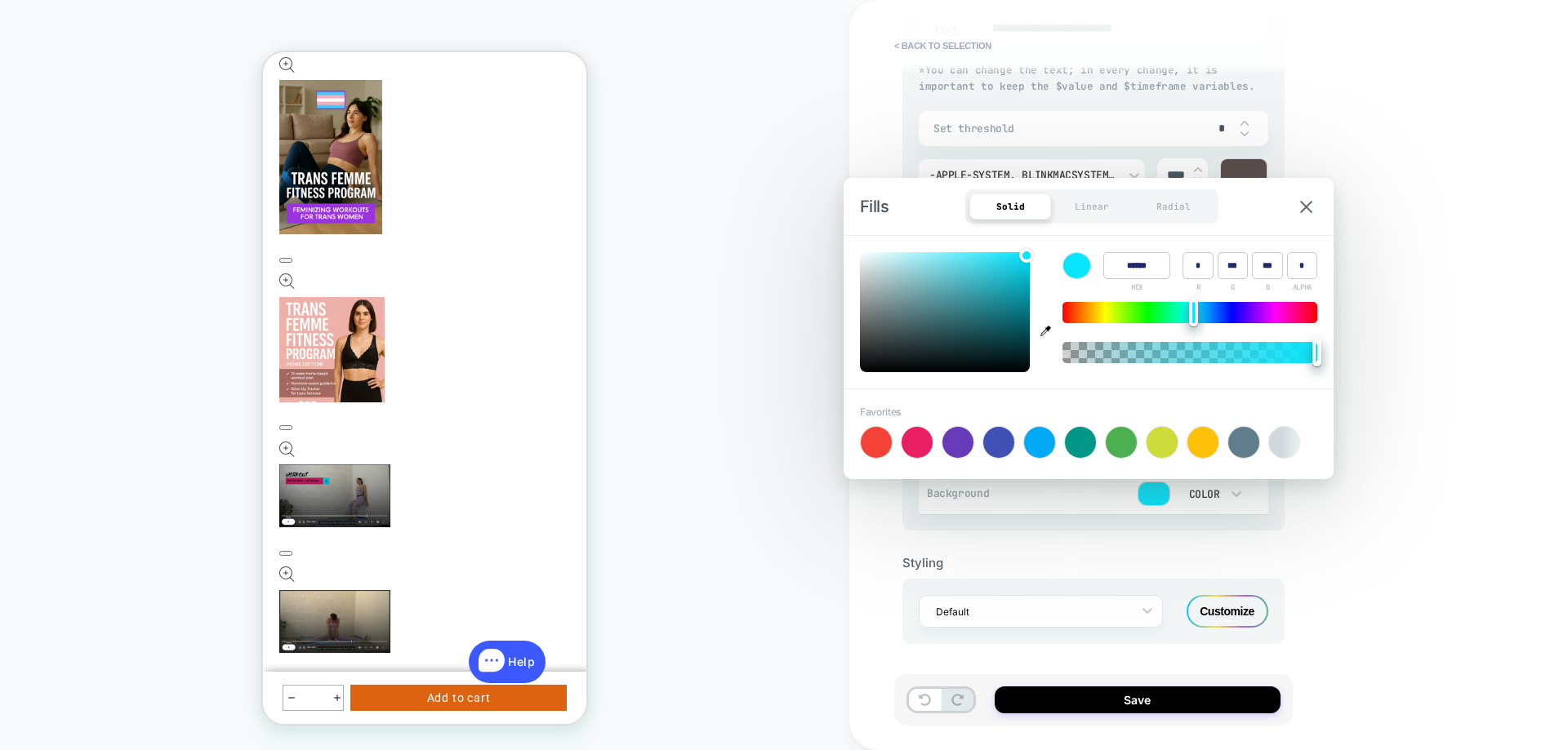
click at [1393, 465] on div "**********" at bounding box center [1208, 375] width 718 height 750
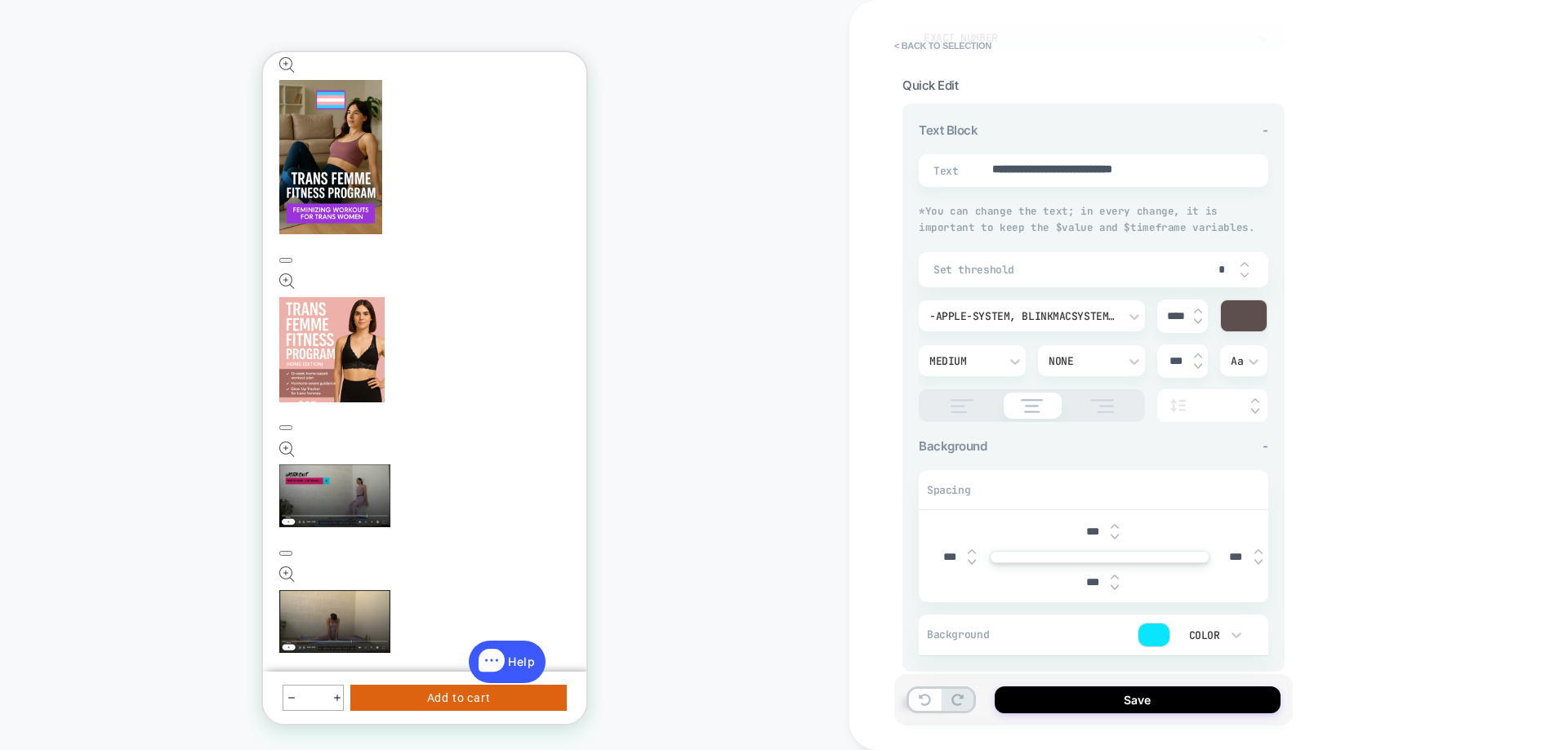
scroll to position [36, 0]
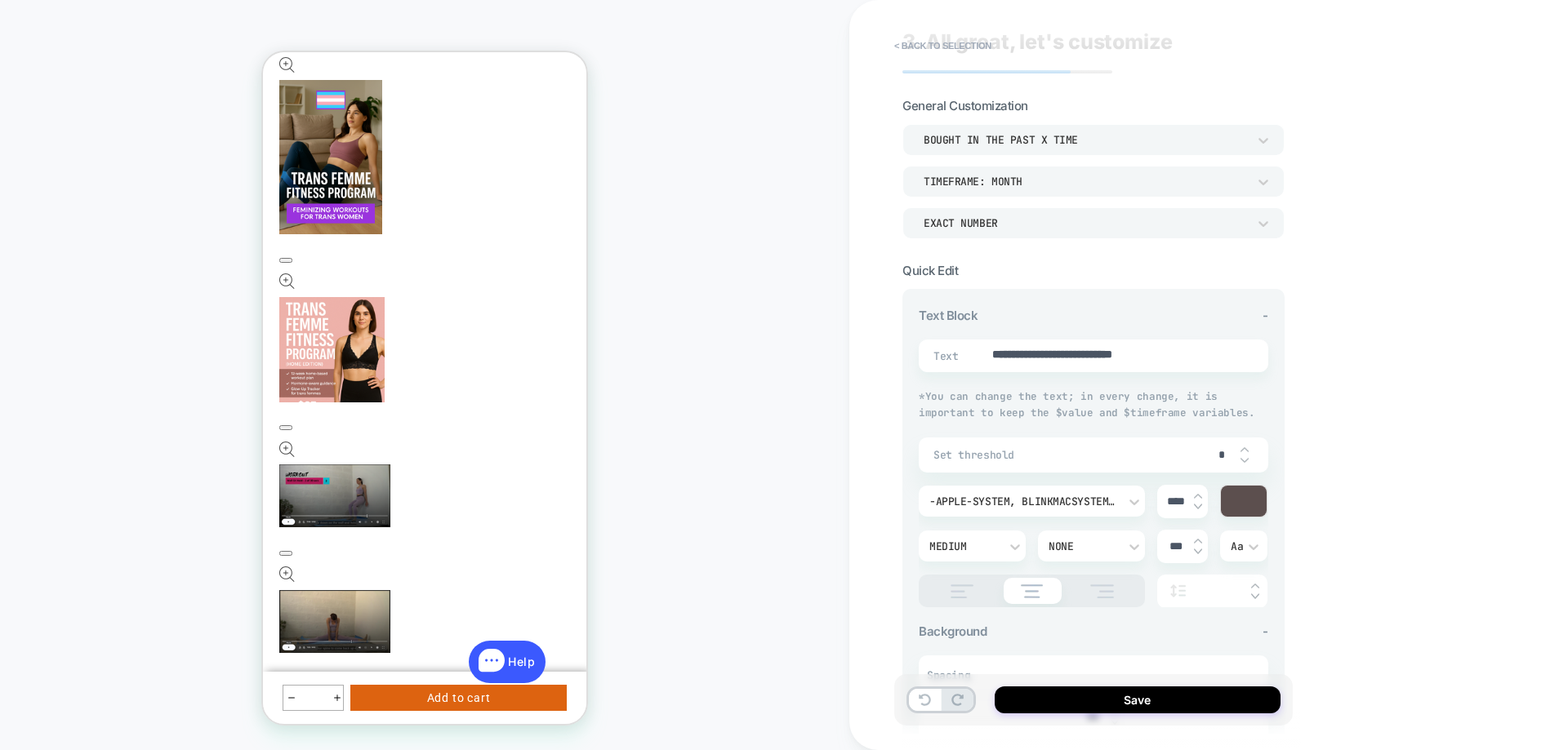
click at [1046, 695] on button "Save" at bounding box center [1137, 699] width 286 height 27
type textarea "*"
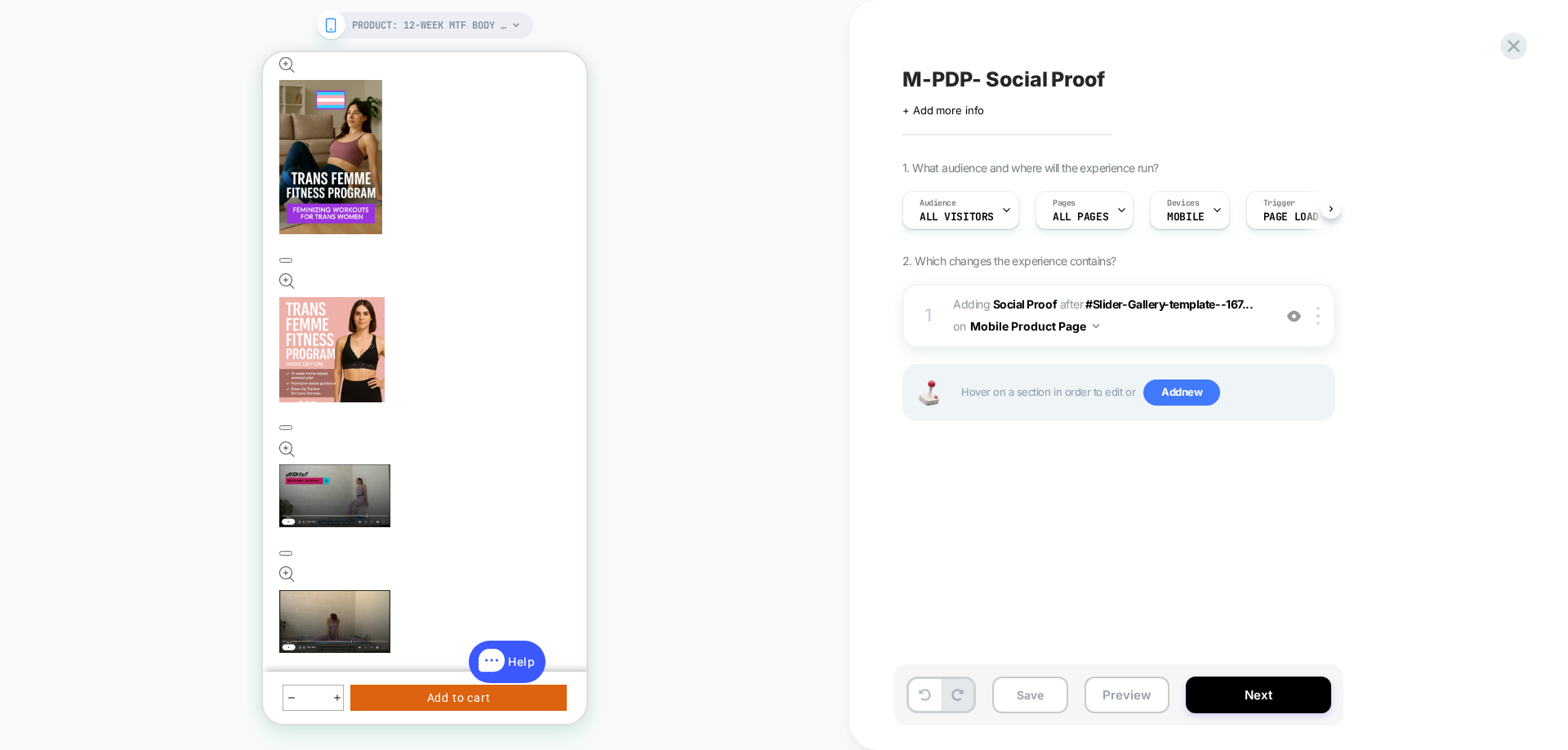
scroll to position [0, 1]
click at [0, 0] on span "M-PDP- Social Proof" at bounding box center [0, 0] width 0 height 0
click at [909, 76] on textarea "**********" at bounding box center [1043, 79] width 282 height 25
click at [1111, 76] on textarea "**********" at bounding box center [1043, 79] width 282 height 25
type textarea "**********"
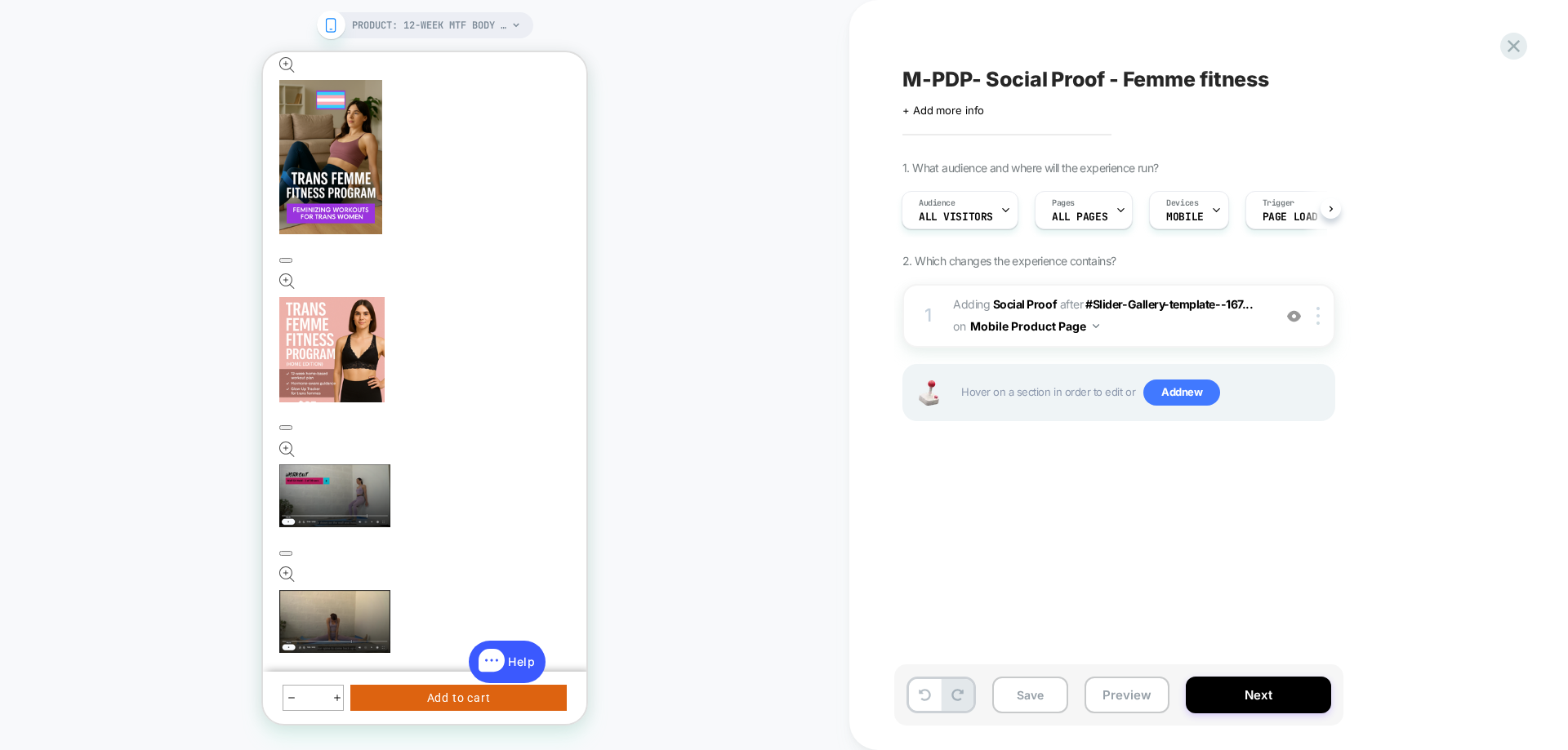
click at [1104, 225] on div "Pages ALL PAGES" at bounding box center [1079, 209] width 88 height 36
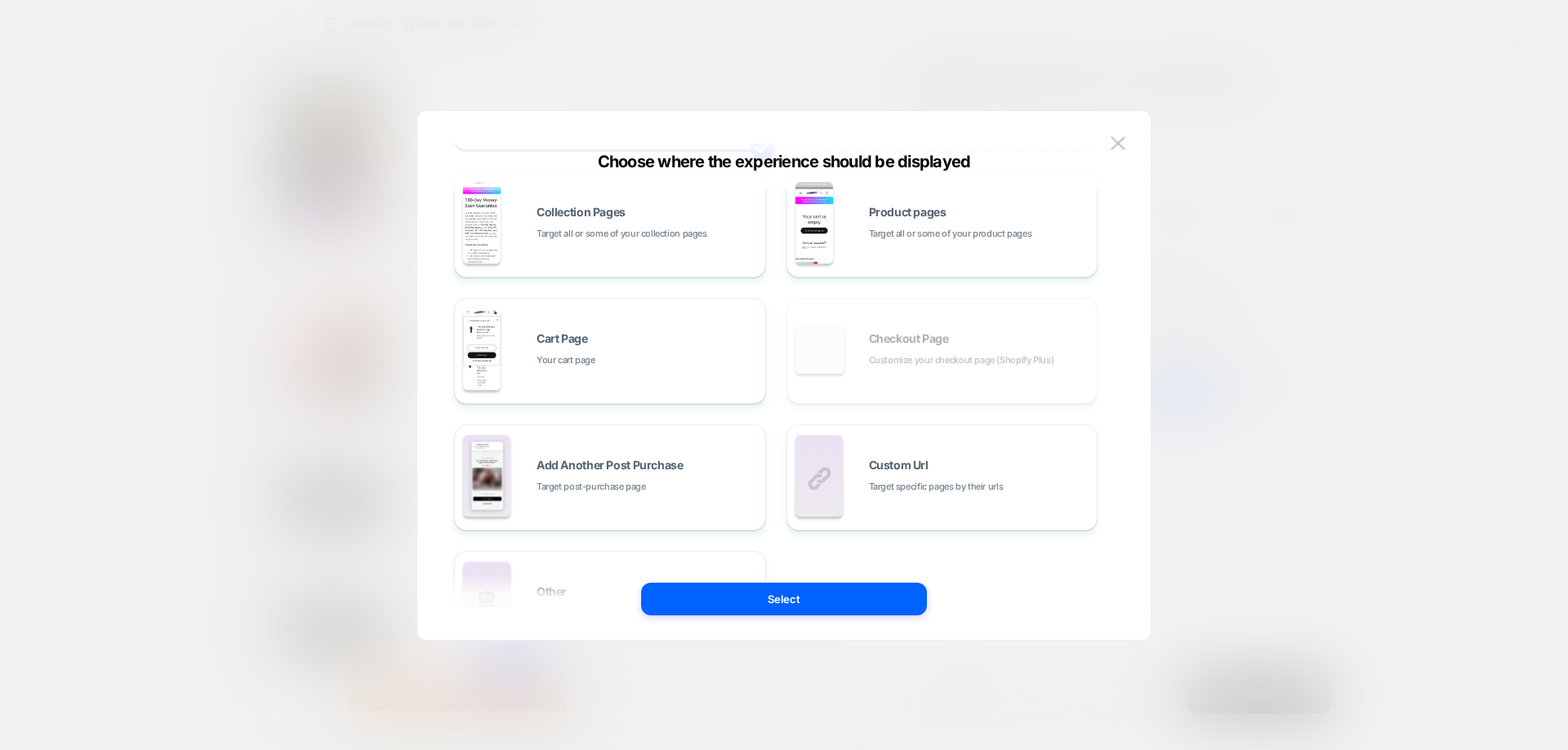
scroll to position [163, 0]
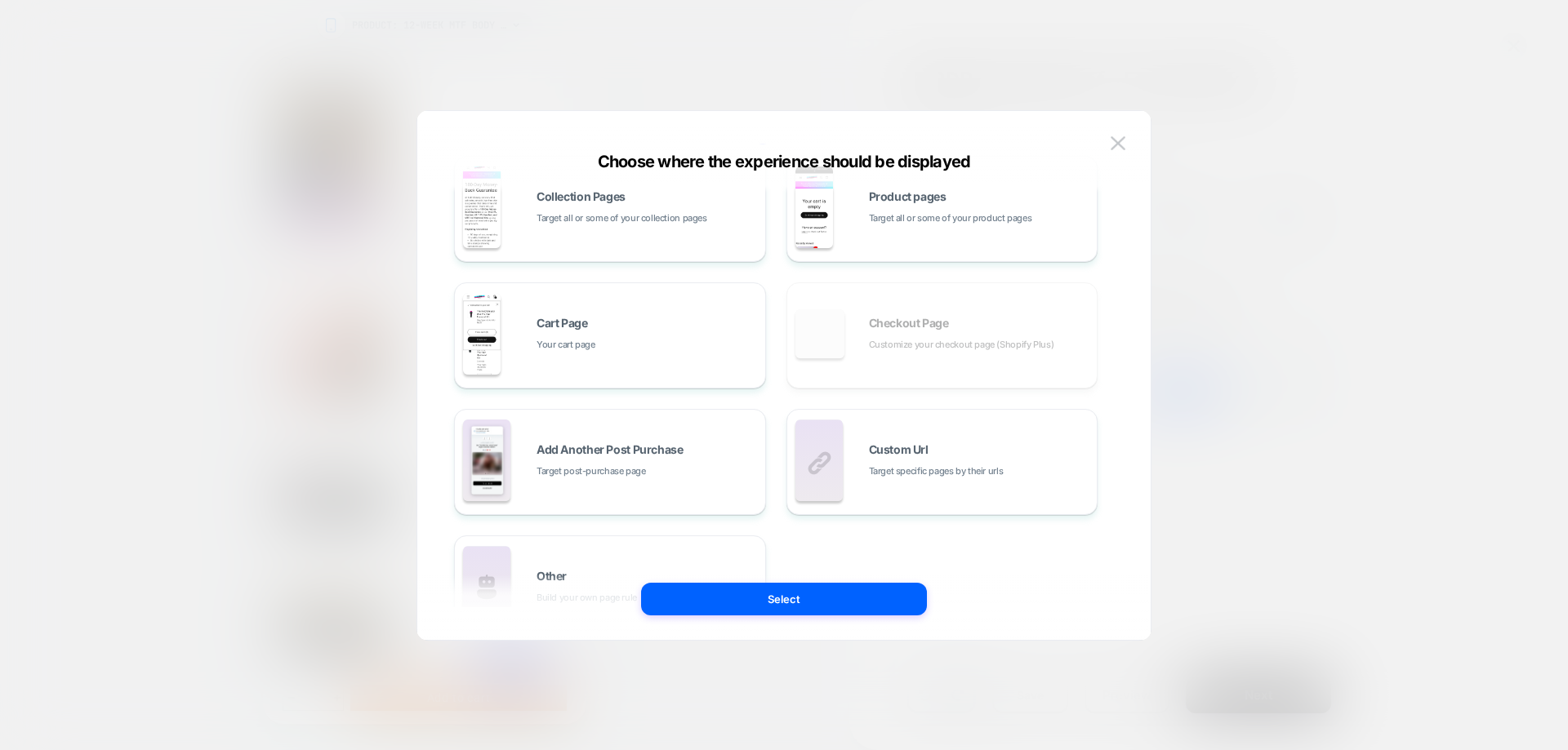
click at [0, 0] on span "Target specific pages by their urls" at bounding box center [0, 0] width 0 height 0
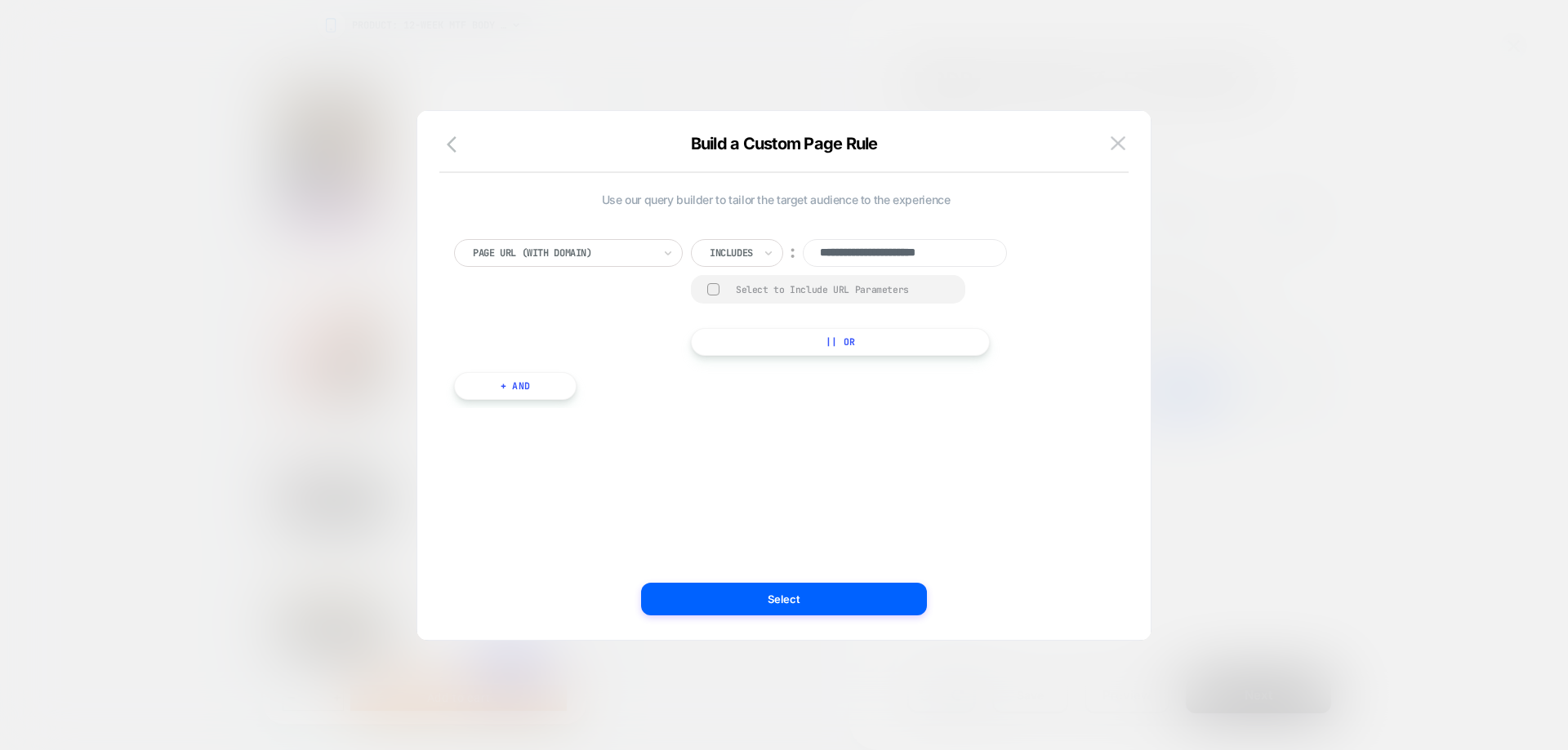
click at [0, 0] on div at bounding box center [0, 0] width 0 height 0
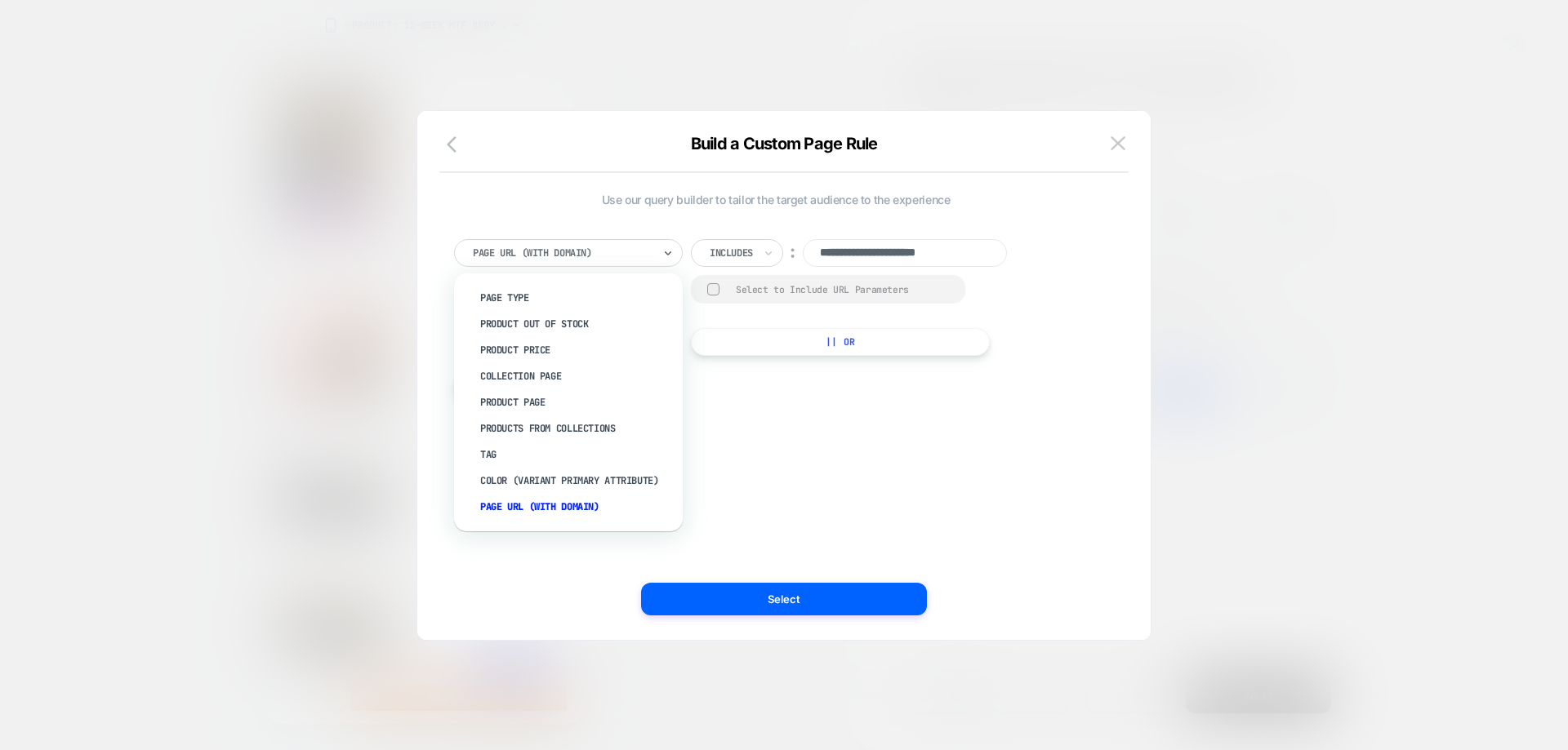
click at [0, 0] on div "Product Page" at bounding box center [0, 0] width 0 height 0
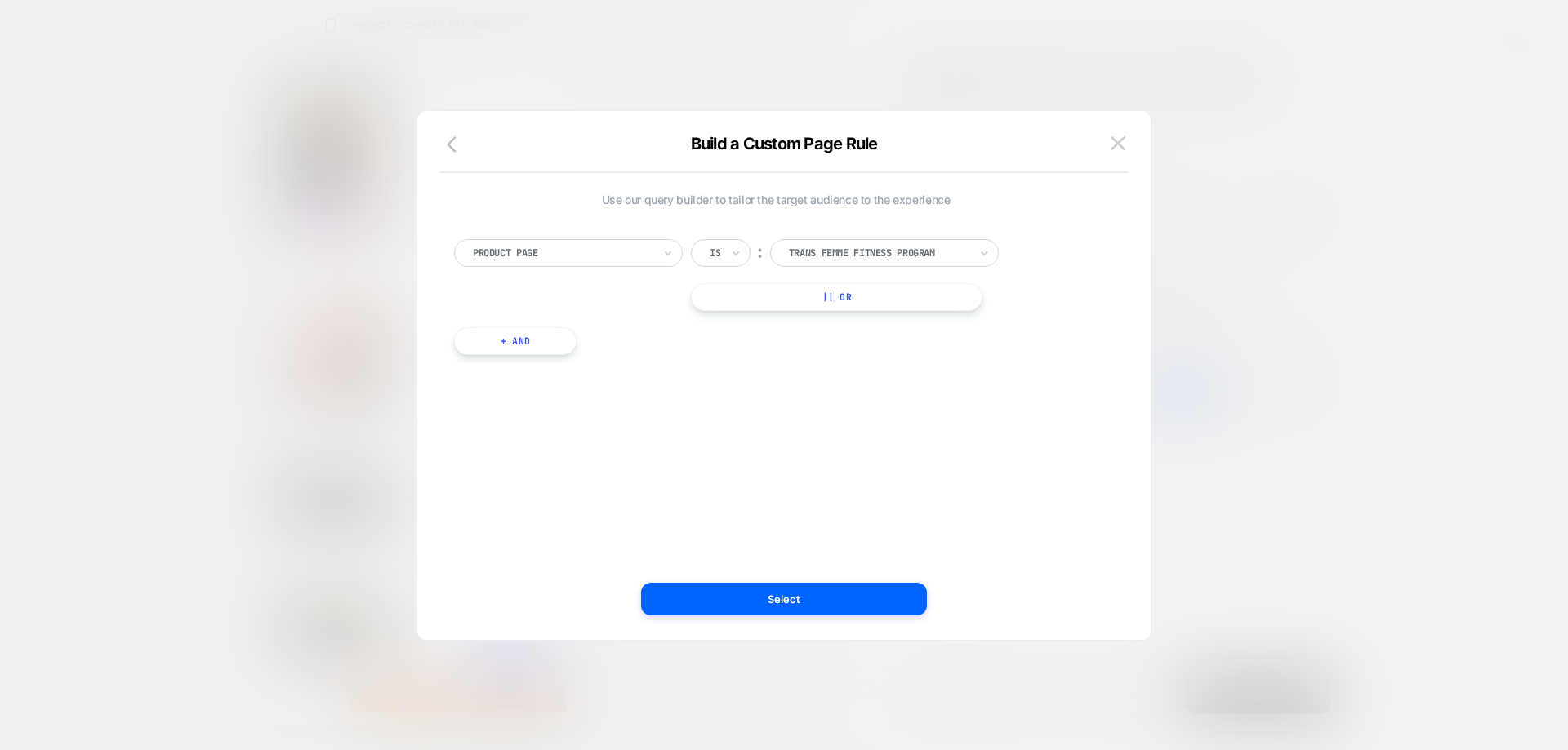
click at [788, 599] on button "Select" at bounding box center [784, 599] width 286 height 33
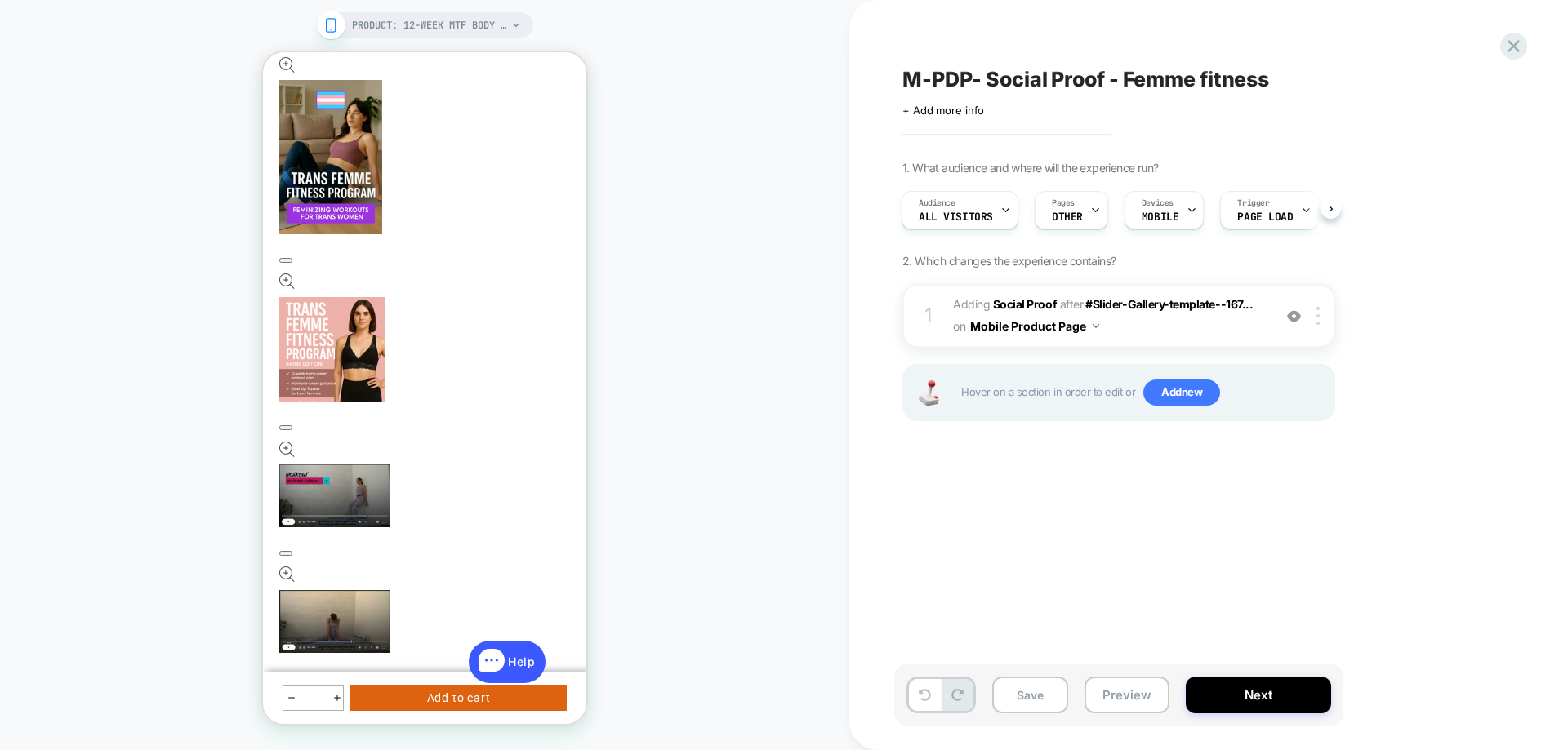
click at [0, 0] on button "Save" at bounding box center [0, 0] width 0 height 0
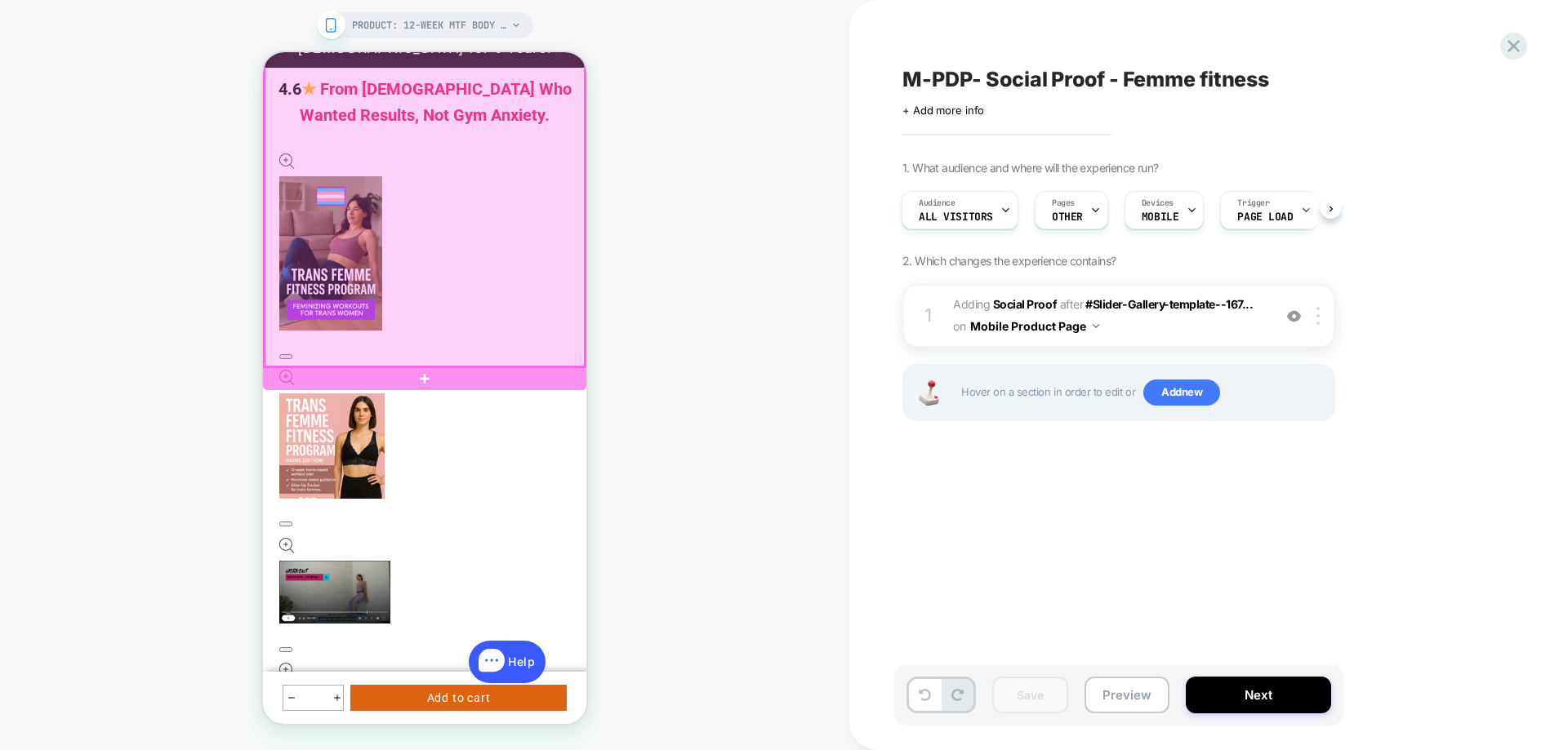
scroll to position [163, 0]
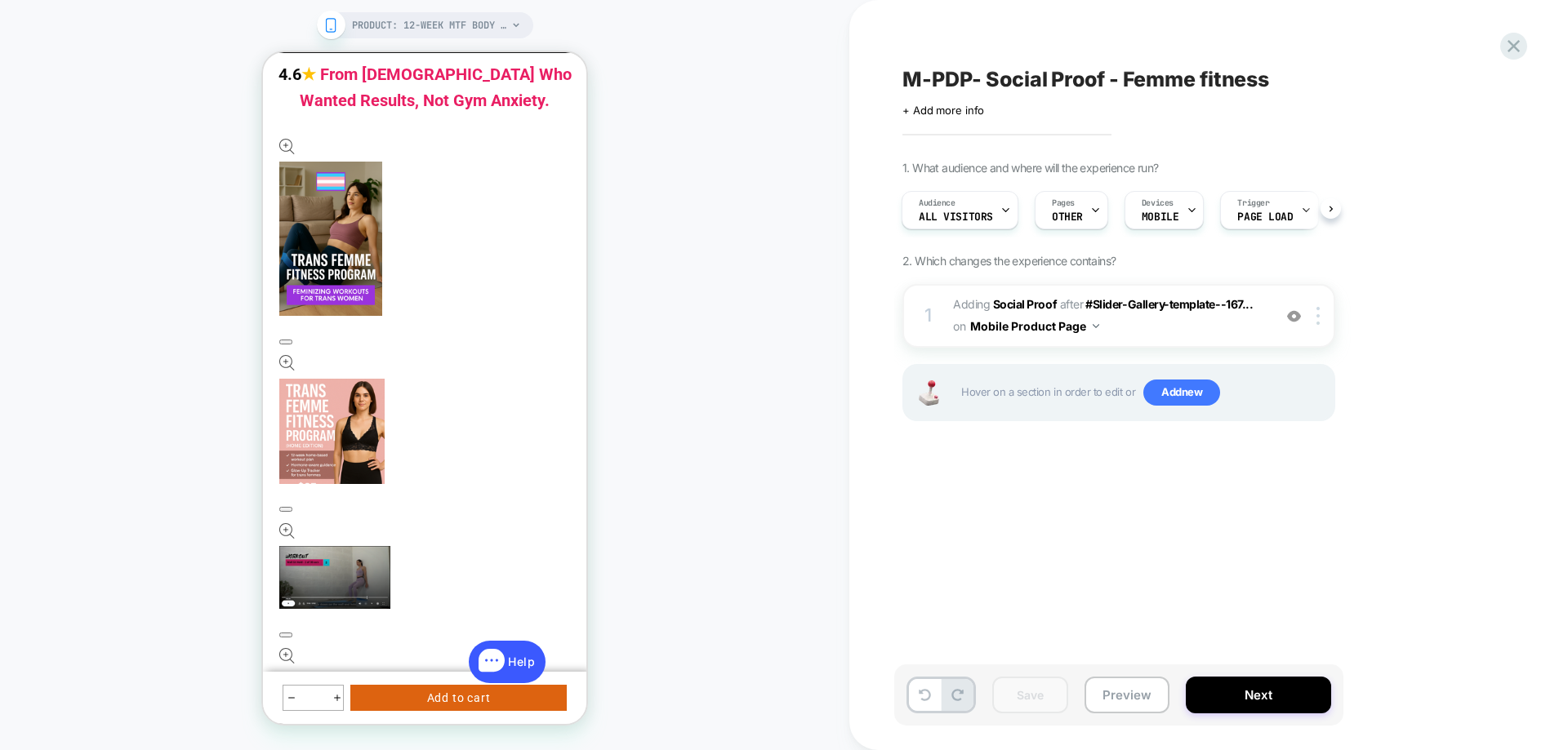
click at [1130, 683] on button "Preview" at bounding box center [1127, 694] width 85 height 36
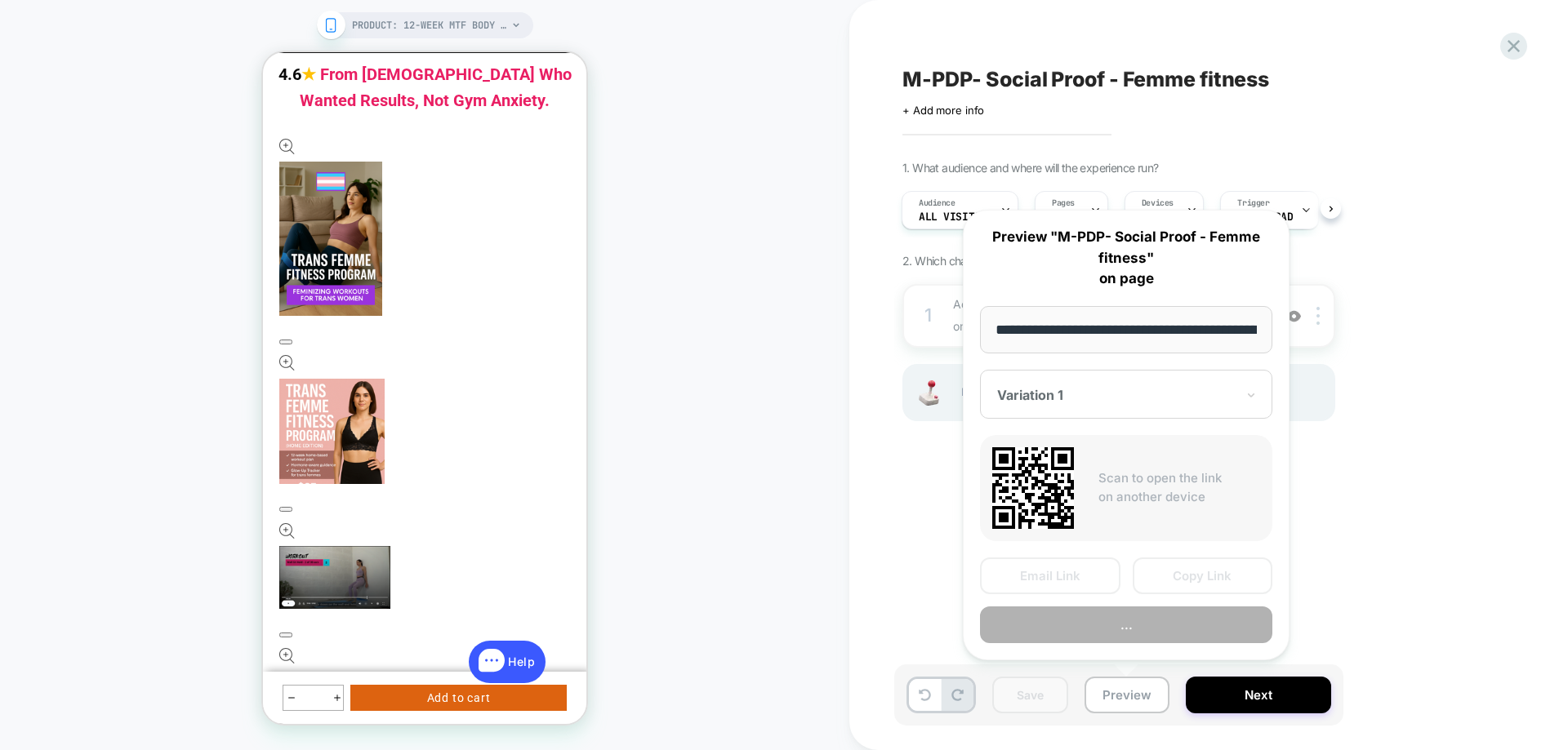
scroll to position [0, 282]
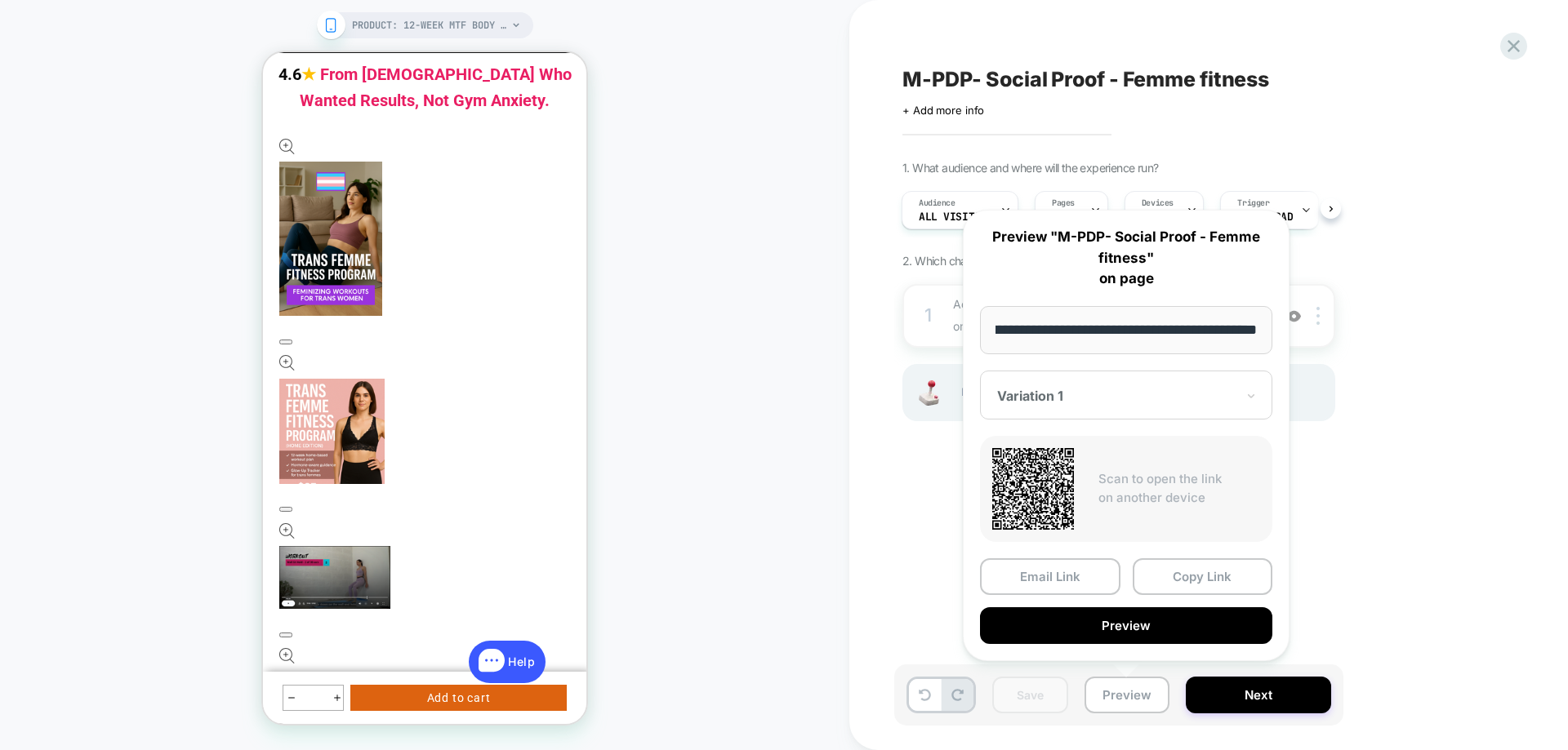
click at [0, 0] on button "Next" at bounding box center [0, 0] width 0 height 0
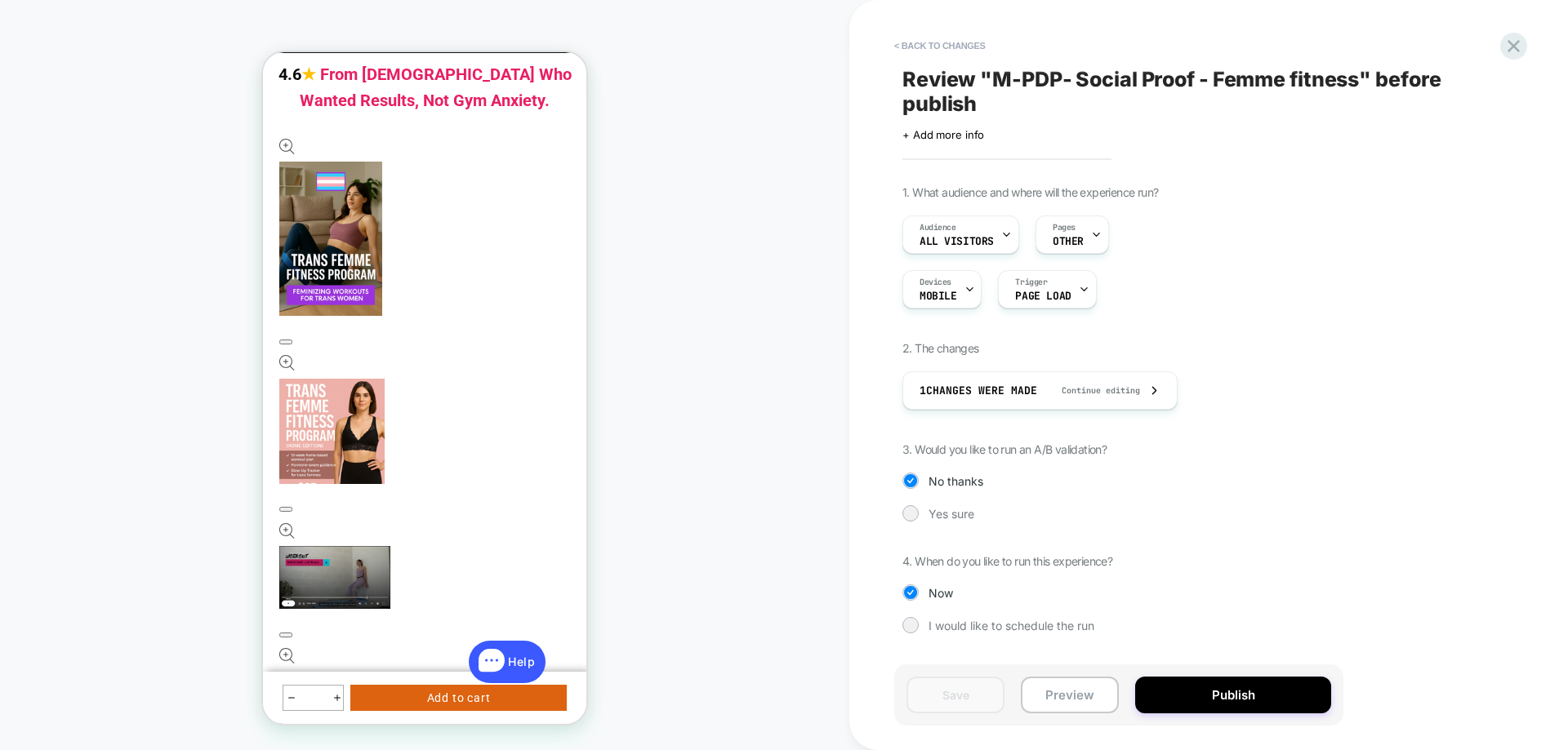
click at [918, 504] on div "1. What audience and where will the experience run? Audience All Visitors Pages…" at bounding box center [1200, 422] width 596 height 472
click at [916, 509] on div at bounding box center [910, 513] width 16 height 16
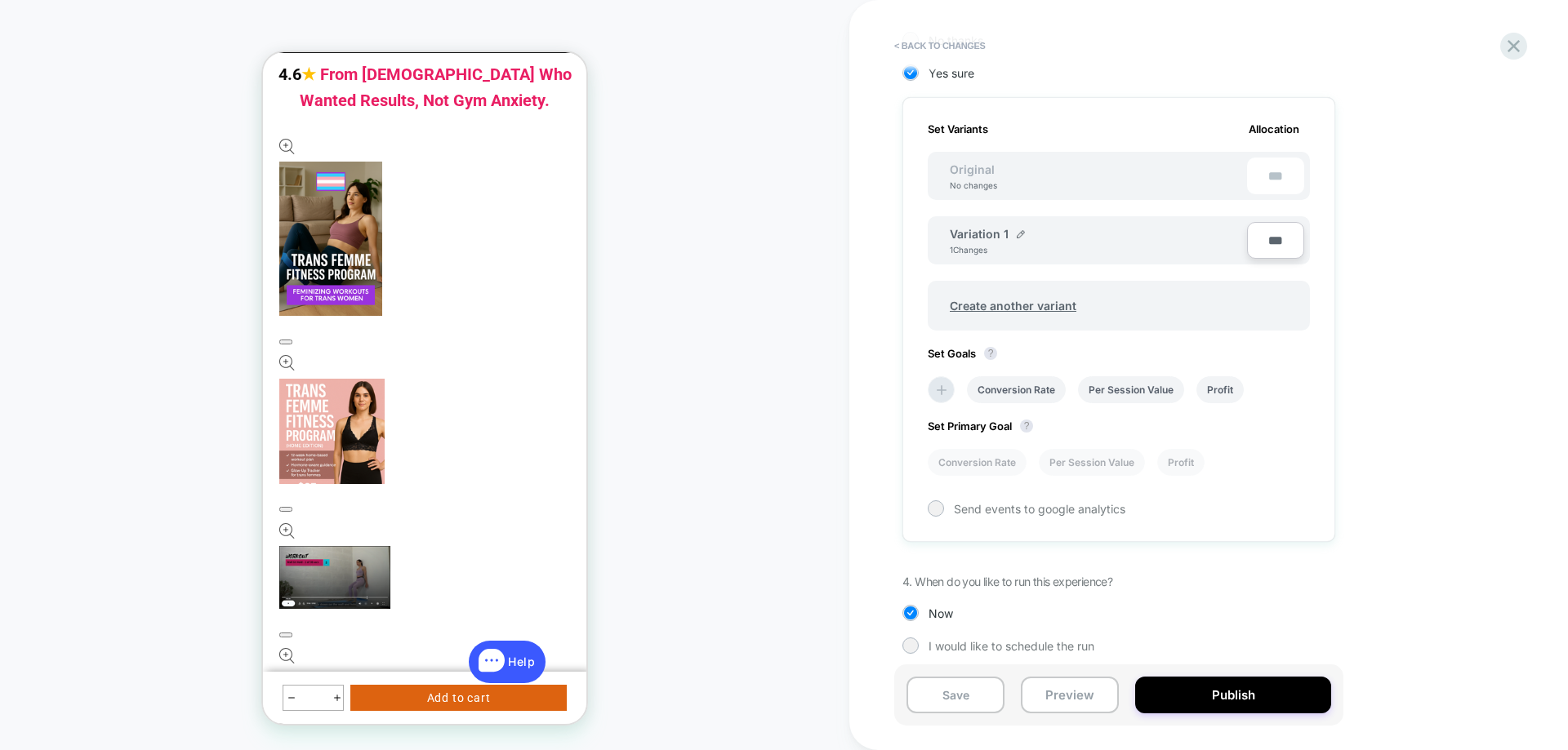
scroll to position [451, 0]
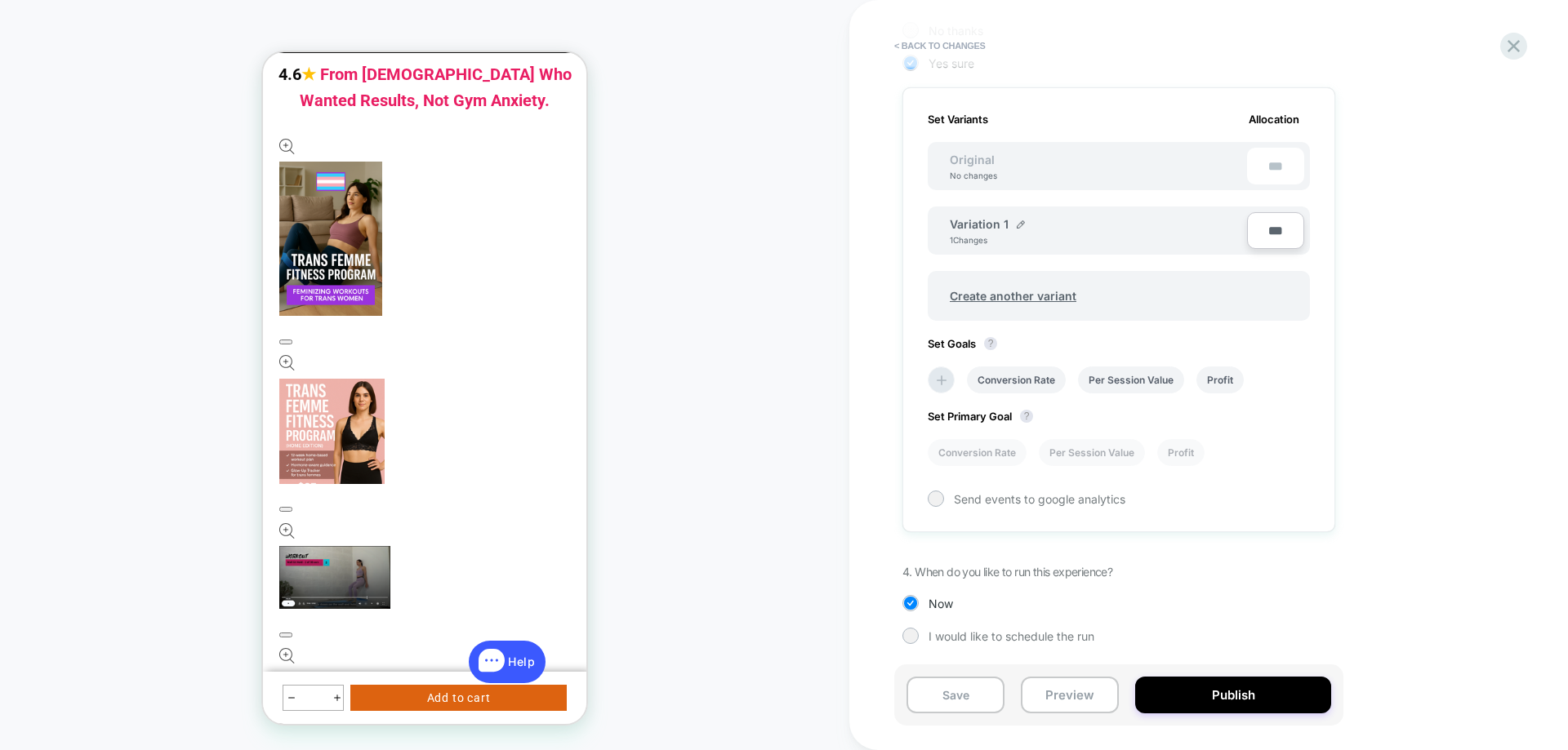
click at [986, 380] on li "Conversion Rate" at bounding box center [1016, 380] width 99 height 27
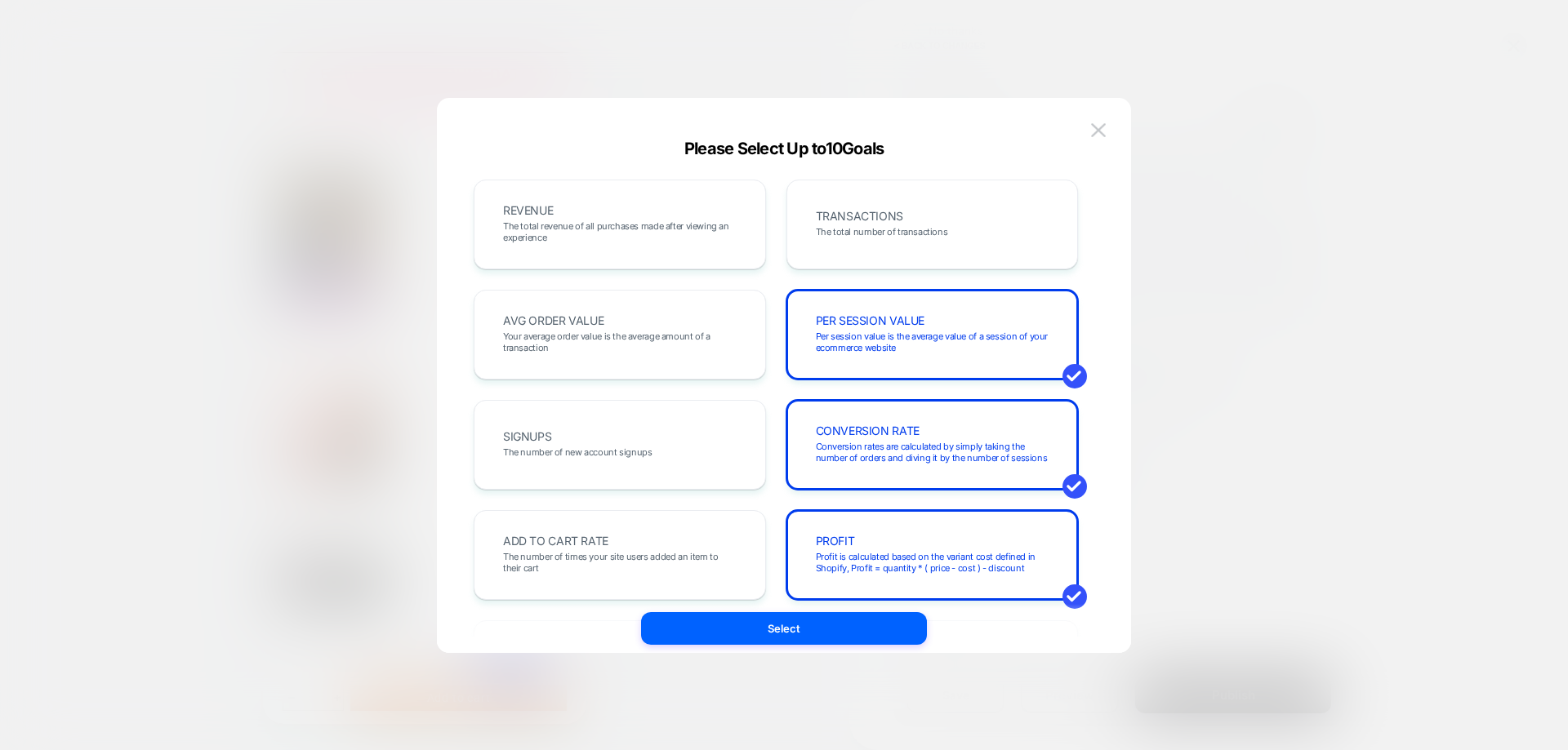
click at [0, 0] on span "The number of times your site users added an item to their cart" at bounding box center [0, 0] width 0 height 0
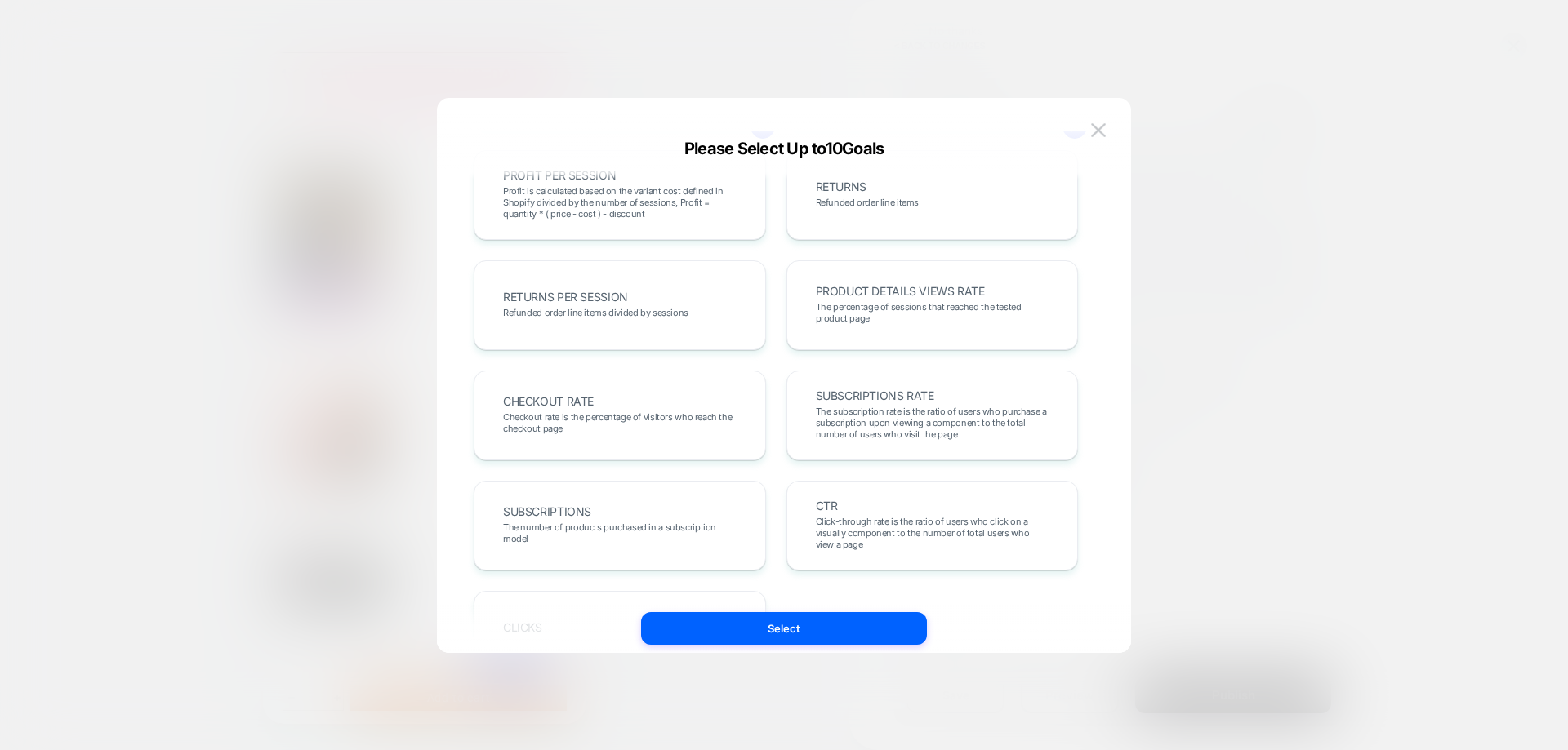
scroll to position [490, 0]
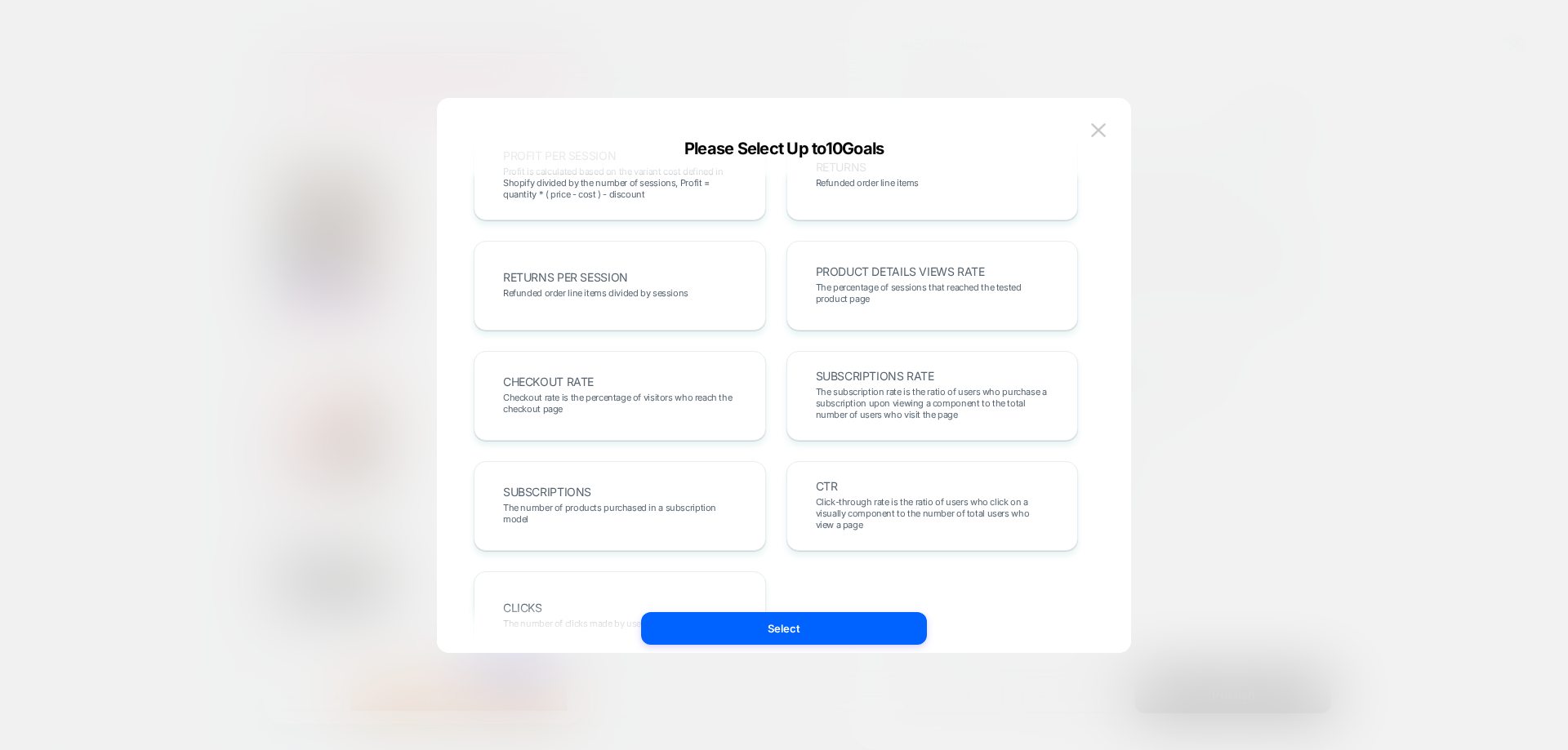
click at [0, 0] on button "Select" at bounding box center [0, 0] width 0 height 0
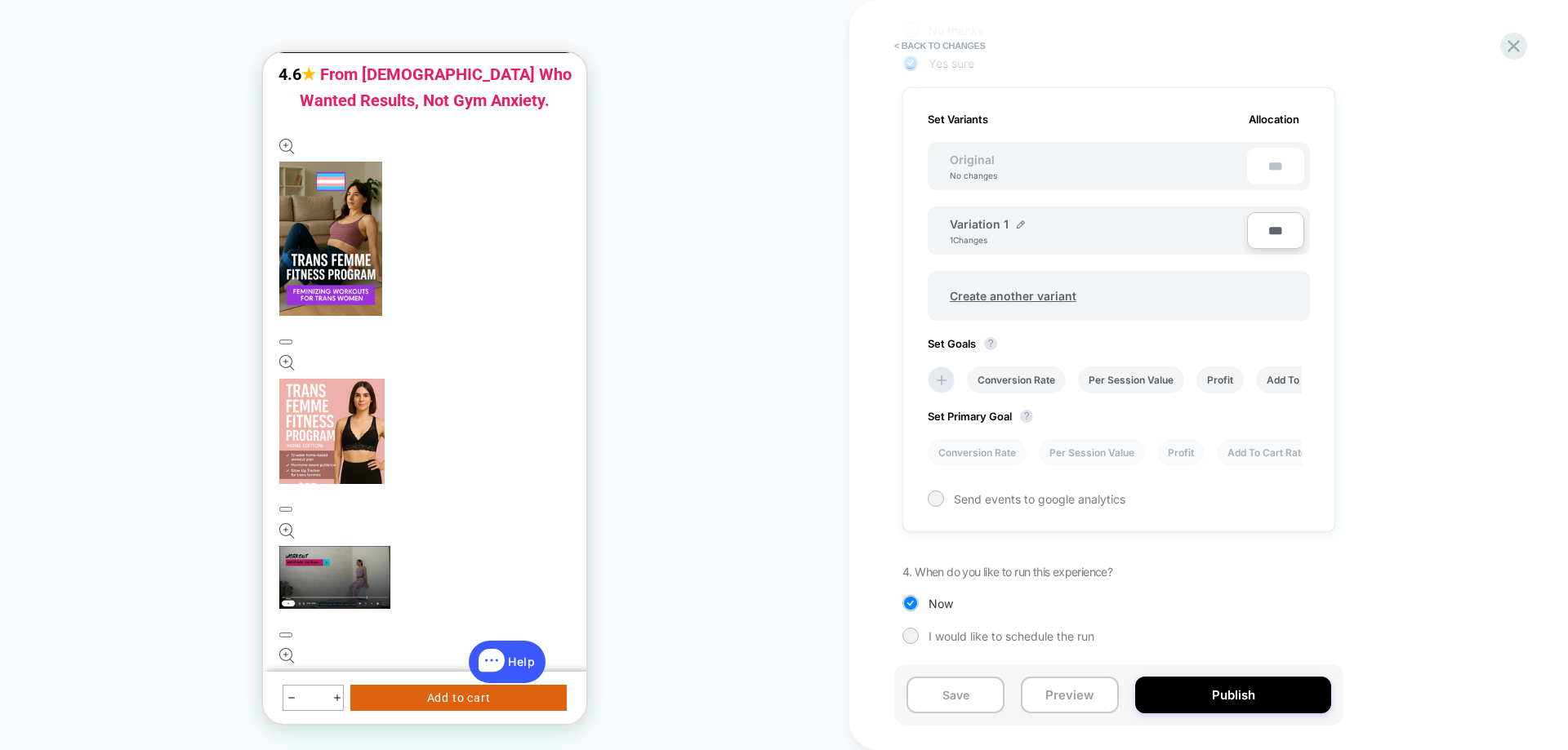
click at [978, 454] on li "Conversion Rate" at bounding box center [977, 453] width 99 height 27
click at [0, 0] on div "Set Variants Allocation Original No changes *** Variation 1 1 Changes *** Creat…" at bounding box center [0, 0] width 0 height 0
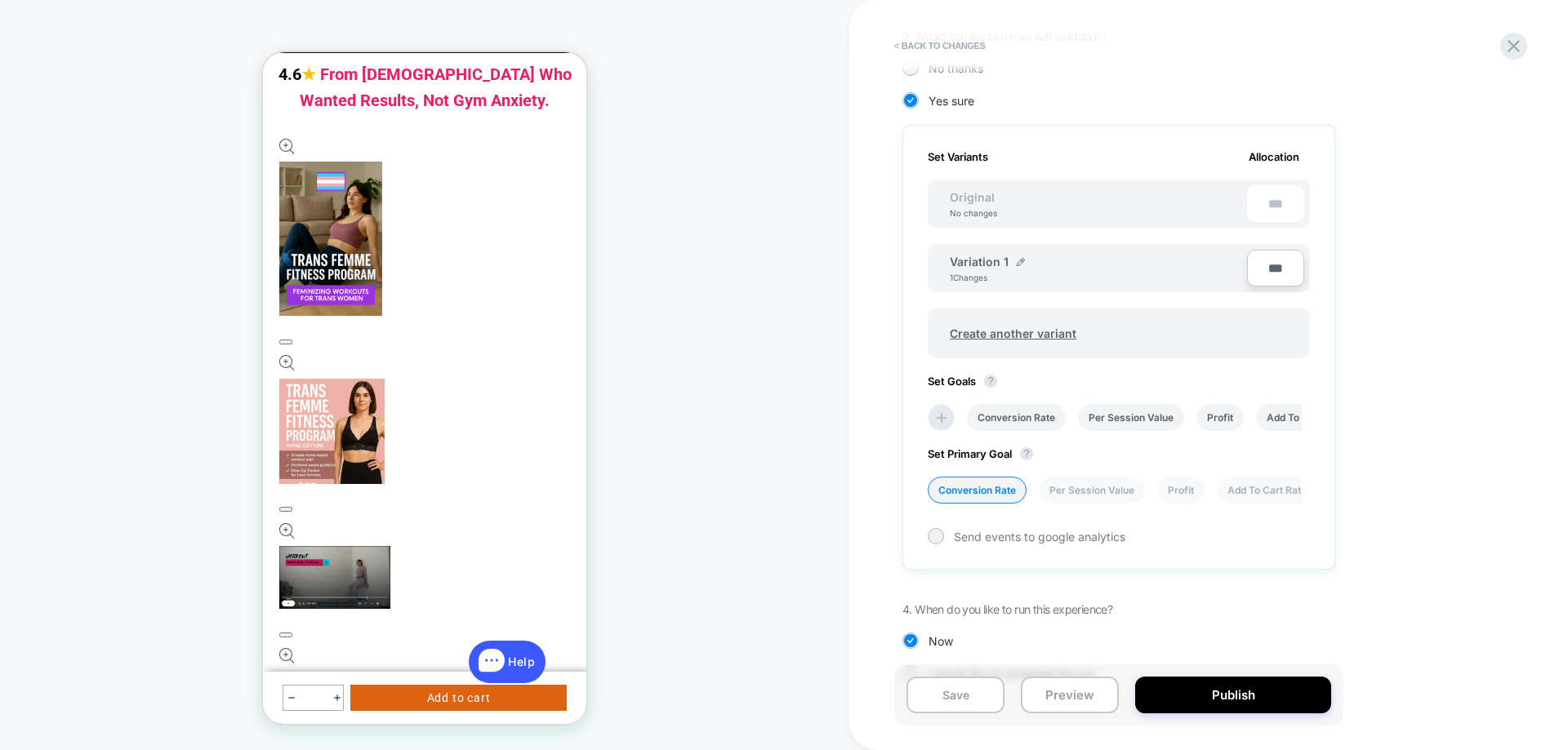
scroll to position [451, 0]
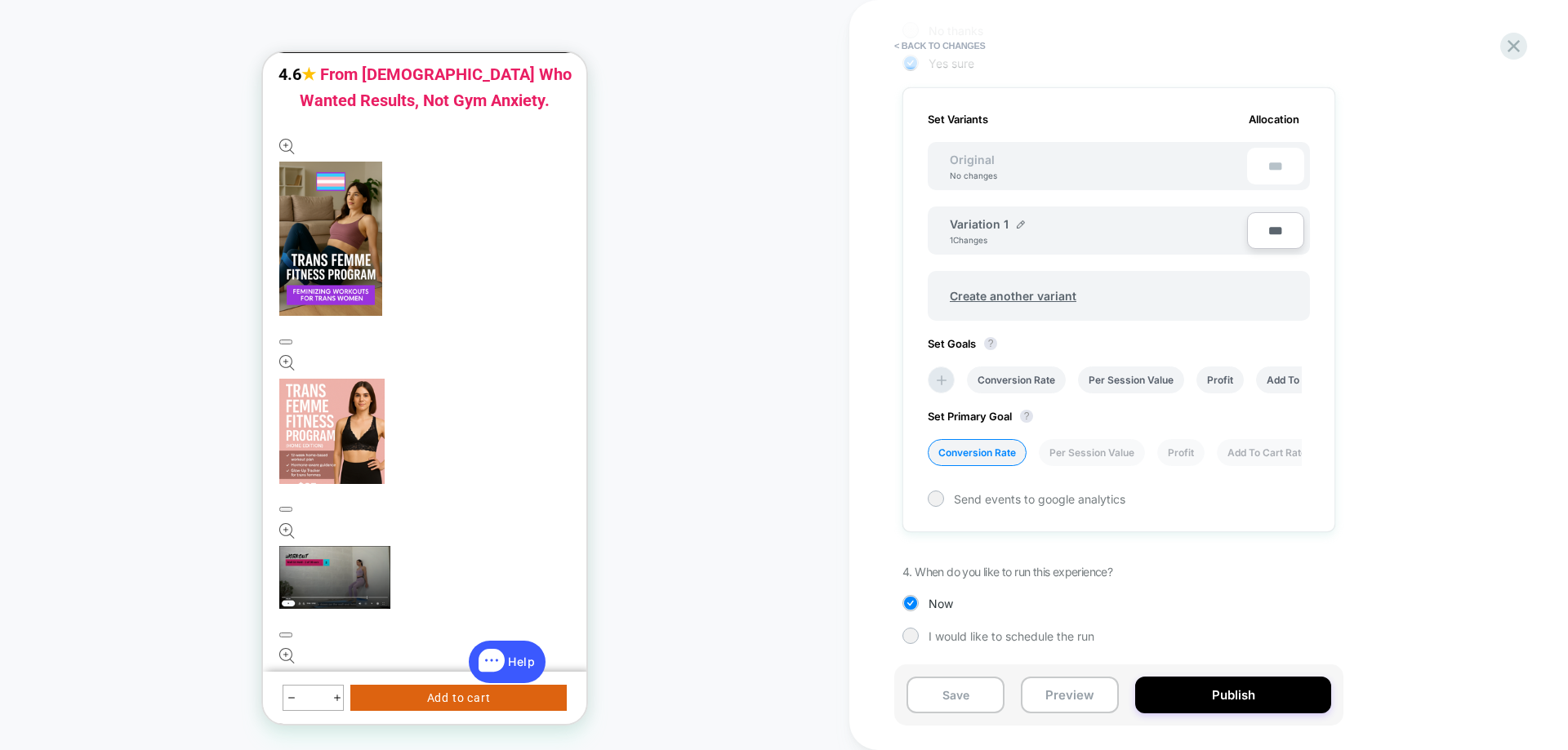
click at [1232, 706] on button "Publish" at bounding box center [1232, 694] width 196 height 36
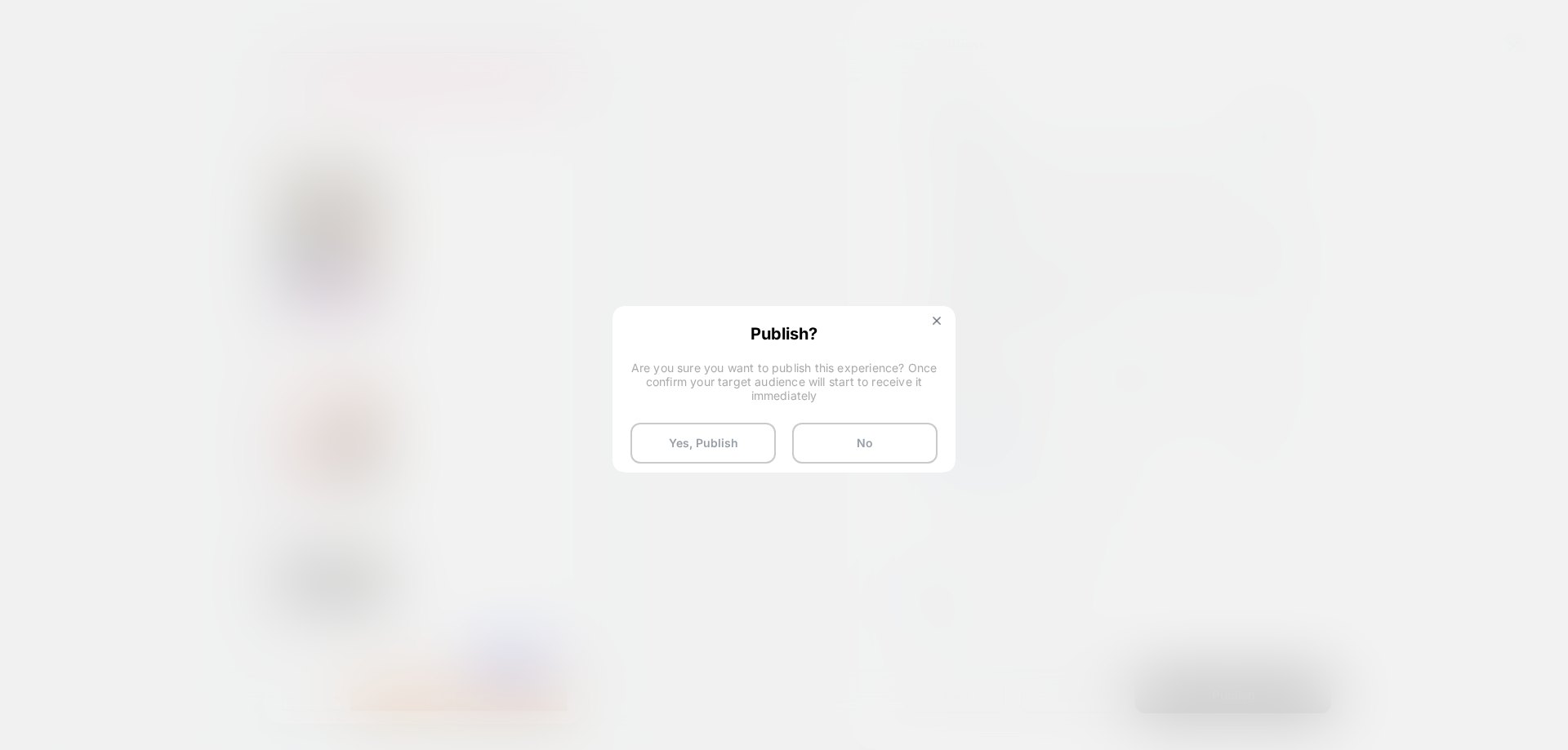
click at [0, 0] on button "Yes, Publish" at bounding box center [0, 0] width 0 height 0
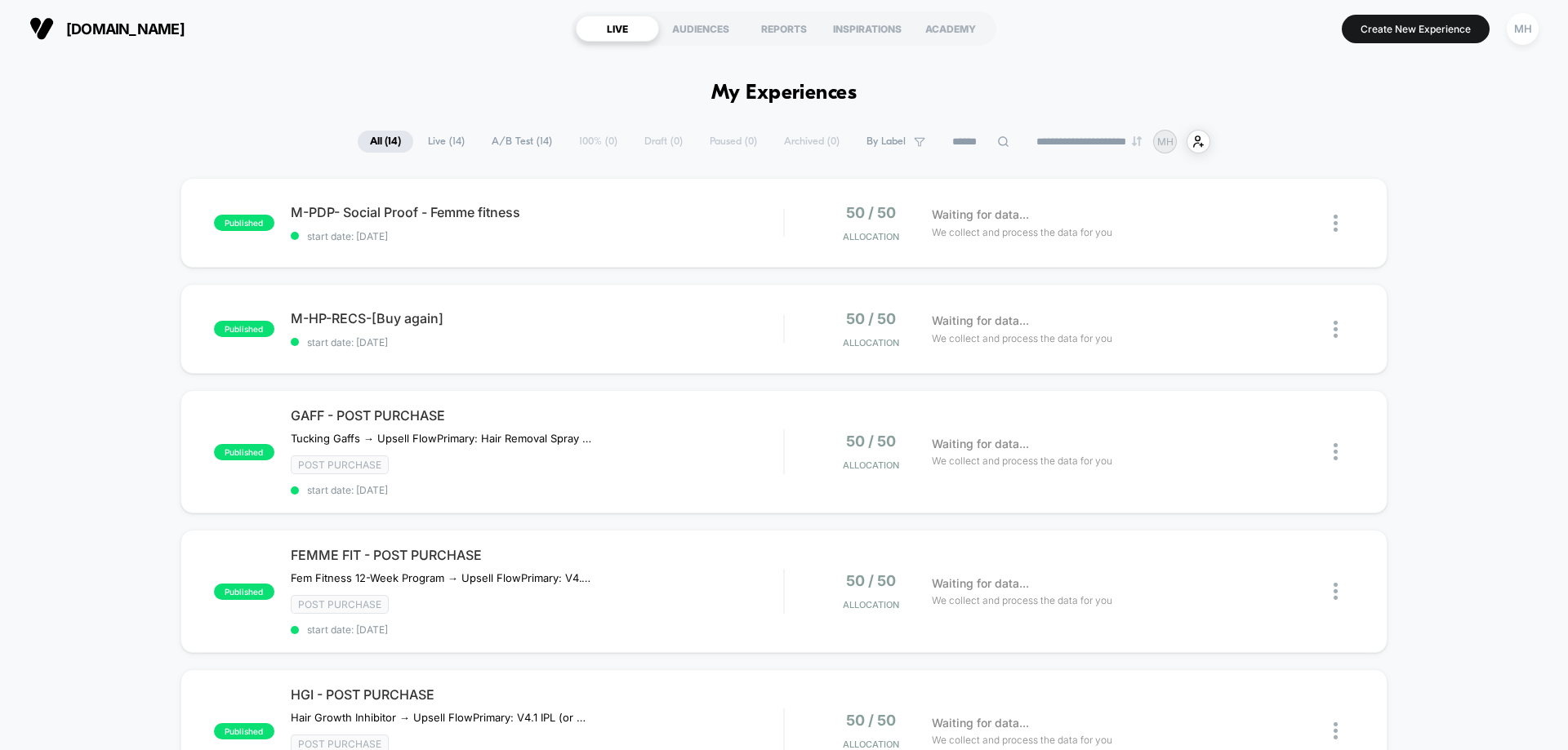
click at [712, 36] on div "AUDIENCES" at bounding box center [701, 28] width 83 height 26
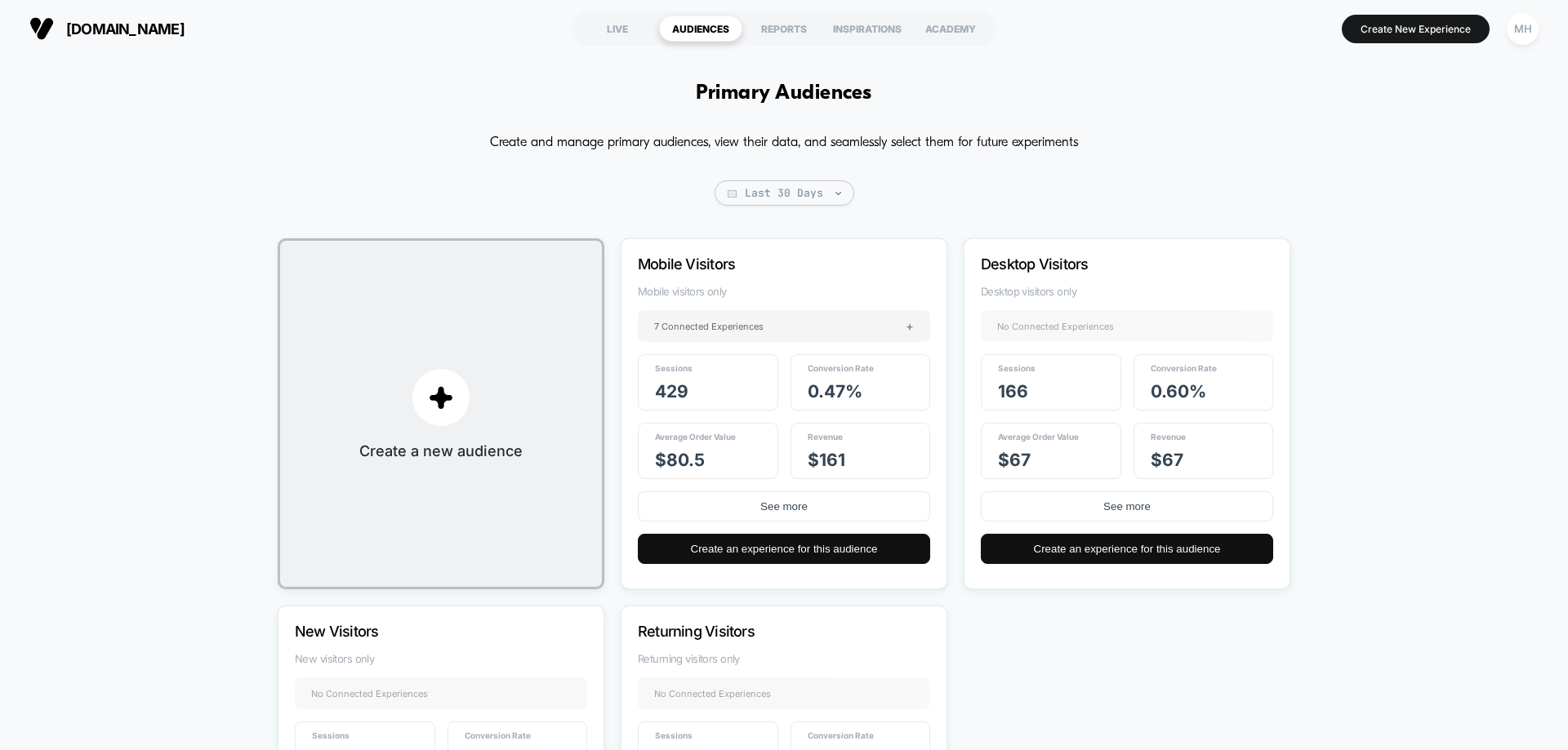
click at [767, 28] on div "REPORTS" at bounding box center [784, 28] width 83 height 26
